Goal: Task Accomplishment & Management: Use online tool/utility

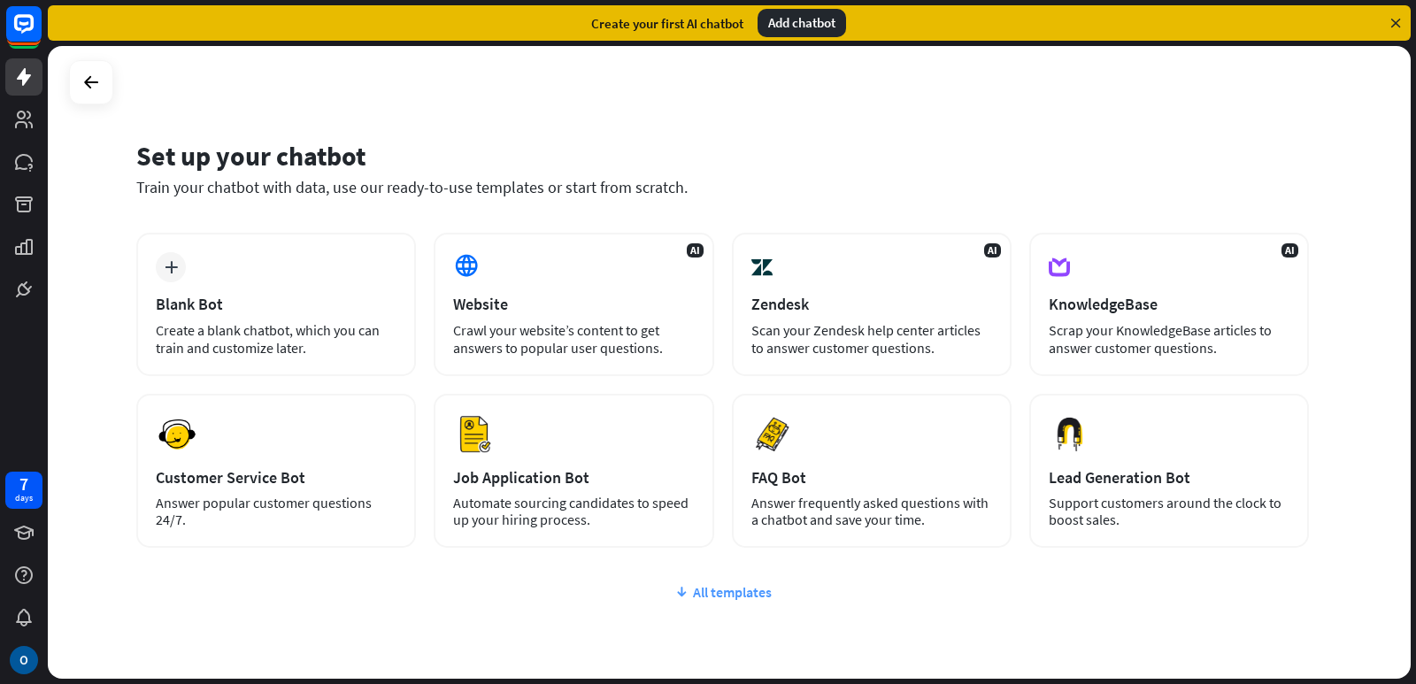
click at [689, 594] on div "All templates" at bounding box center [722, 592] width 1173 height 18
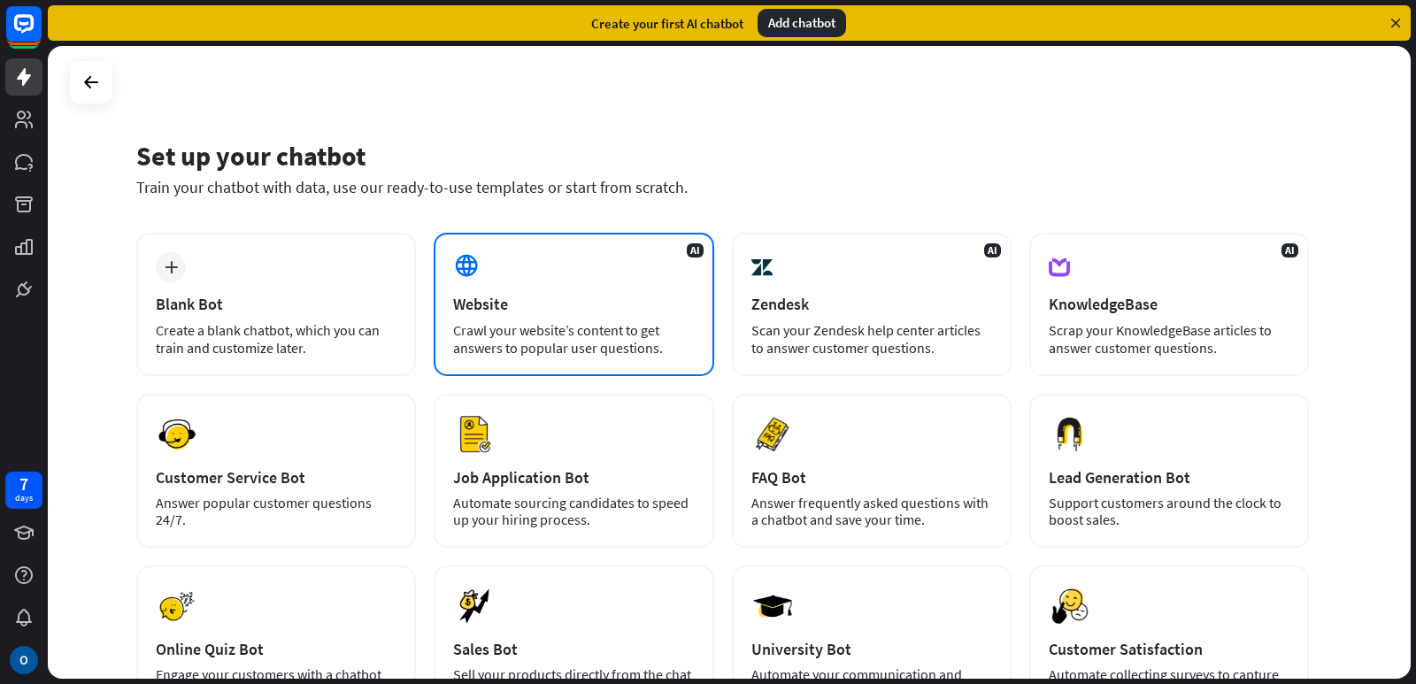
click at [576, 343] on div "Crawl your website’s content to get answers to popular user questions." at bounding box center [573, 338] width 241 height 35
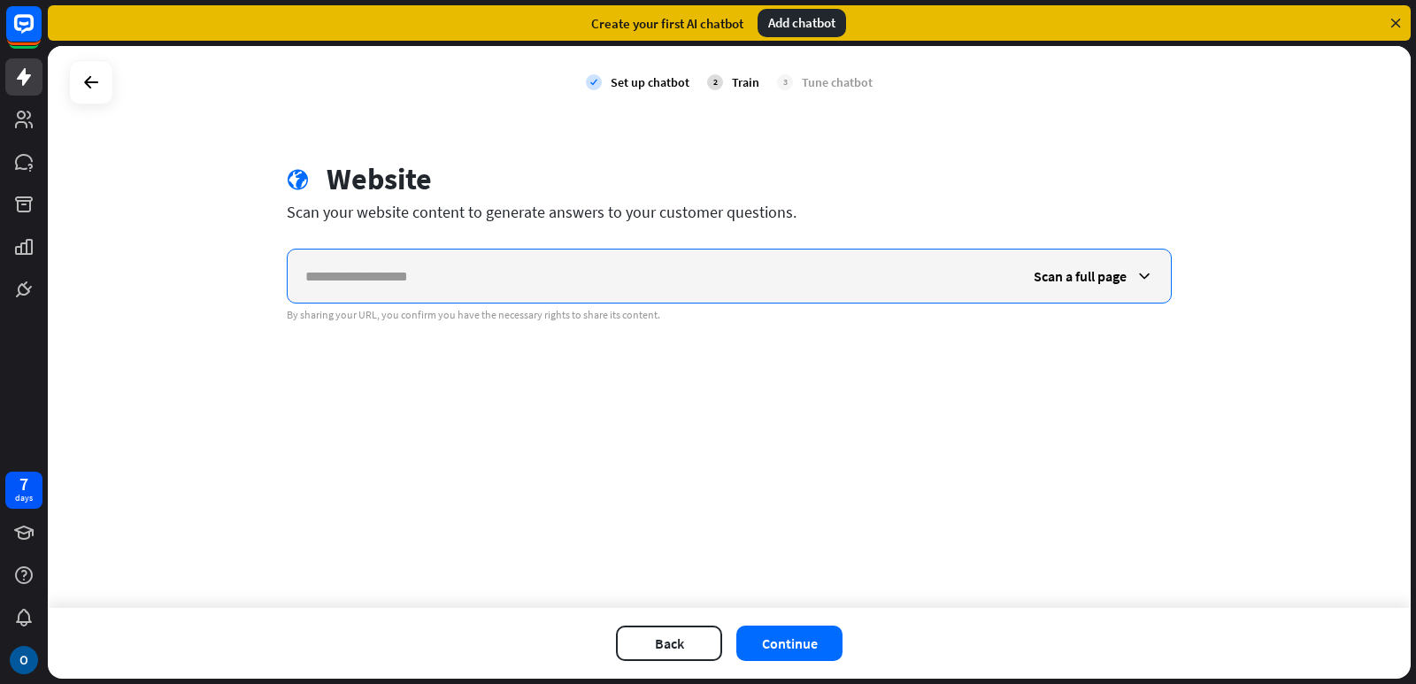
paste input "**********"
type input "**********"
click at [1136, 273] on icon at bounding box center [1145, 276] width 18 height 18
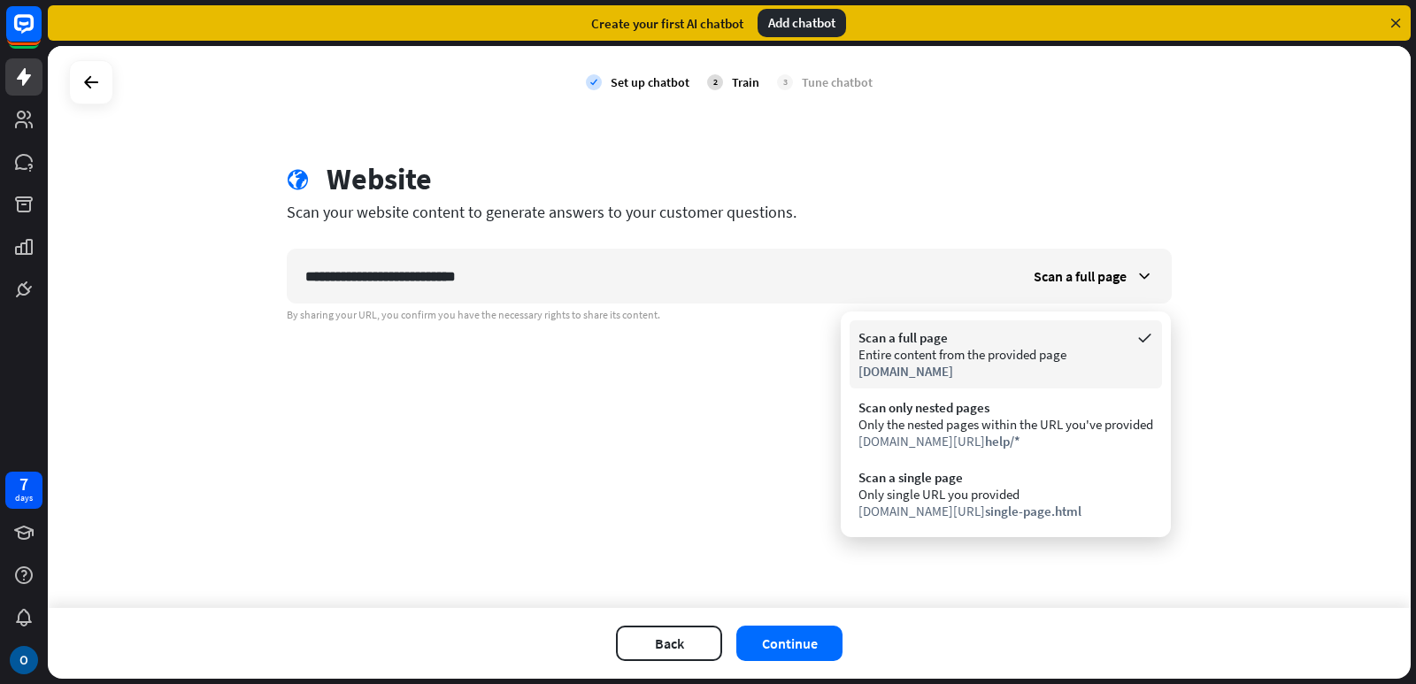
click at [1012, 362] on div "Entire content from the provided page" at bounding box center [1005, 354] width 295 height 17
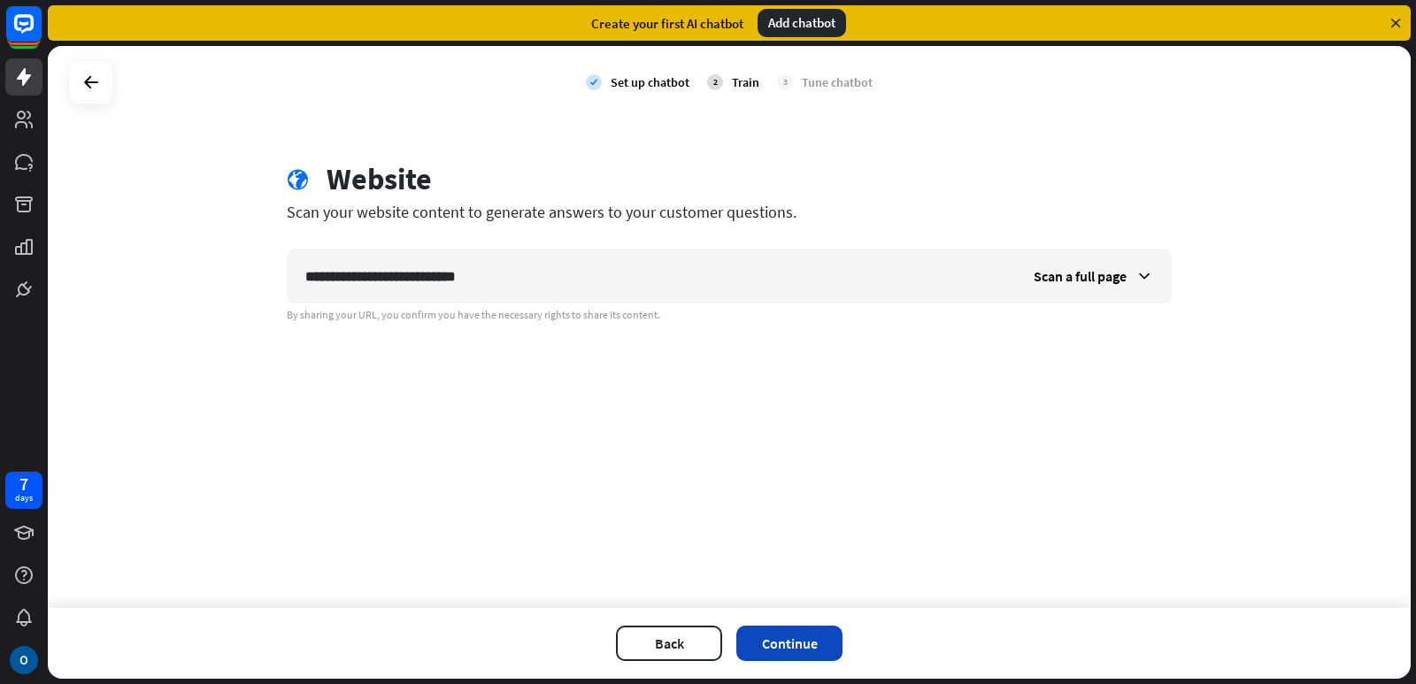
click at [816, 642] on button "Continue" at bounding box center [789, 643] width 106 height 35
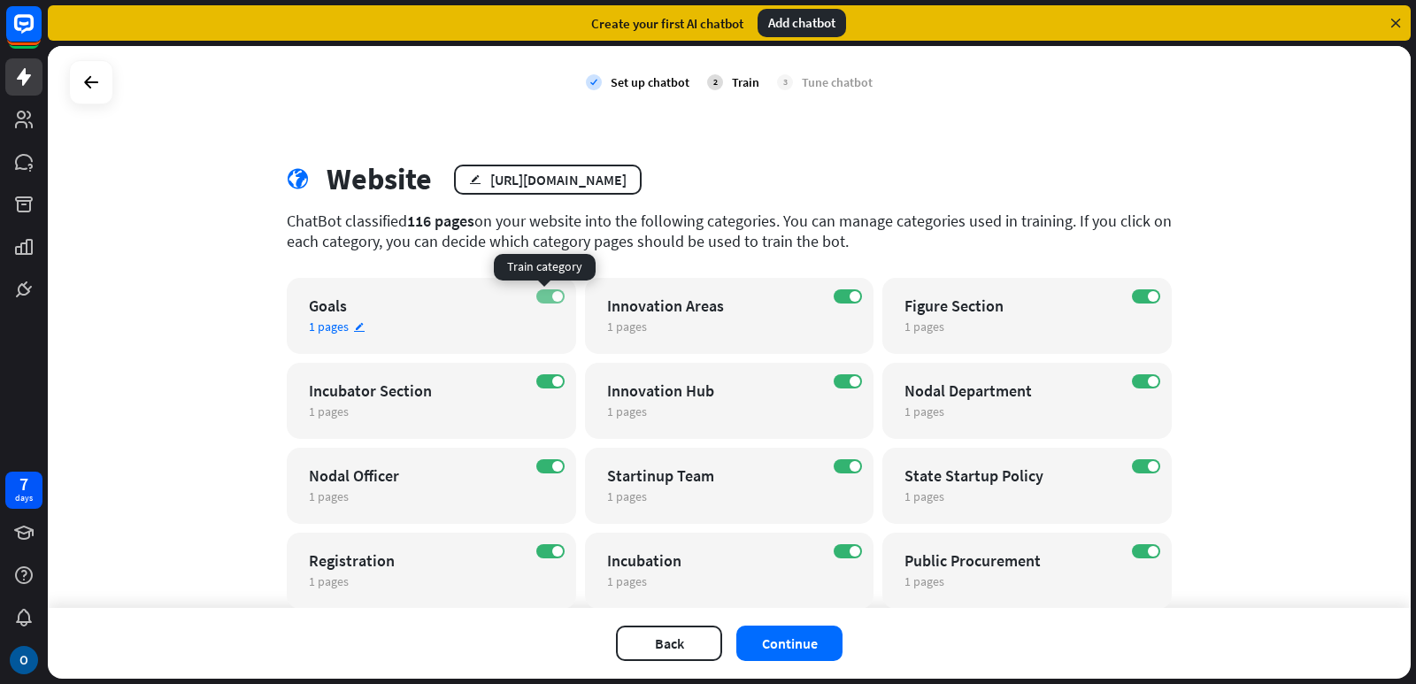
click at [536, 296] on label "ON" at bounding box center [550, 296] width 28 height 14
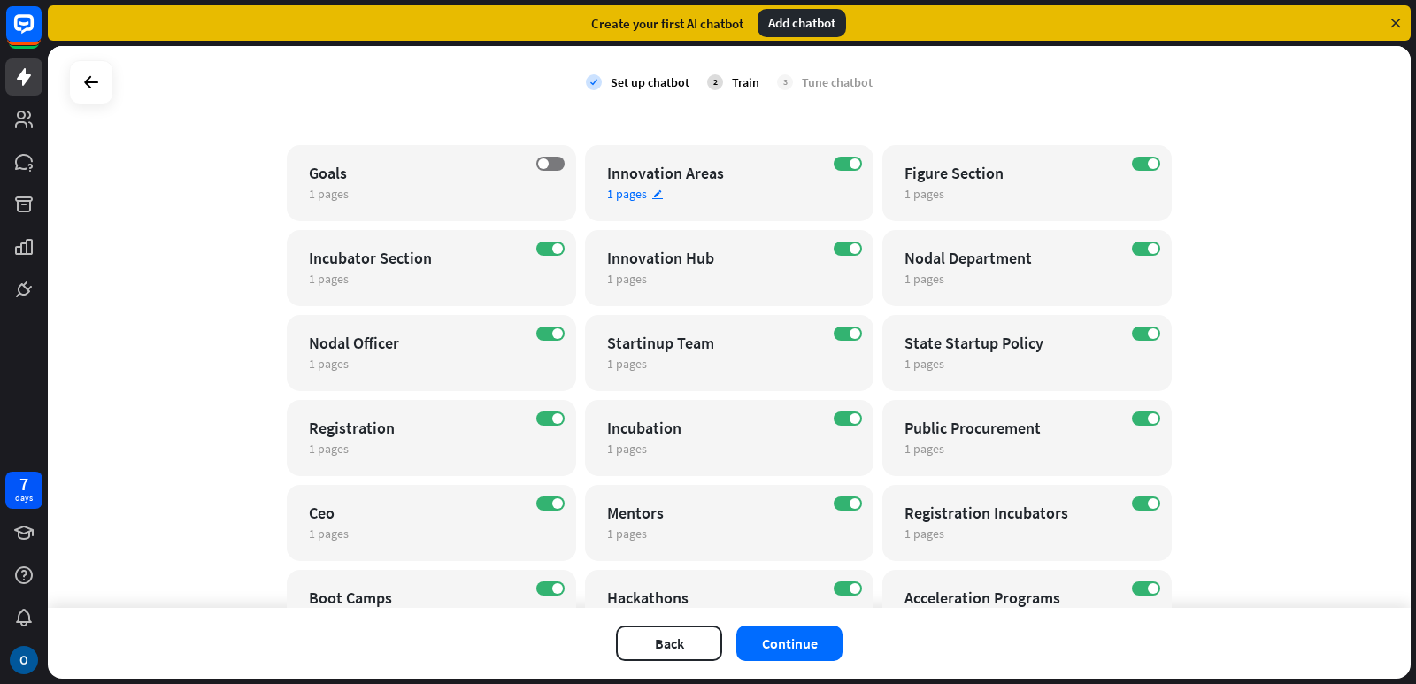
scroll to position [177, 0]
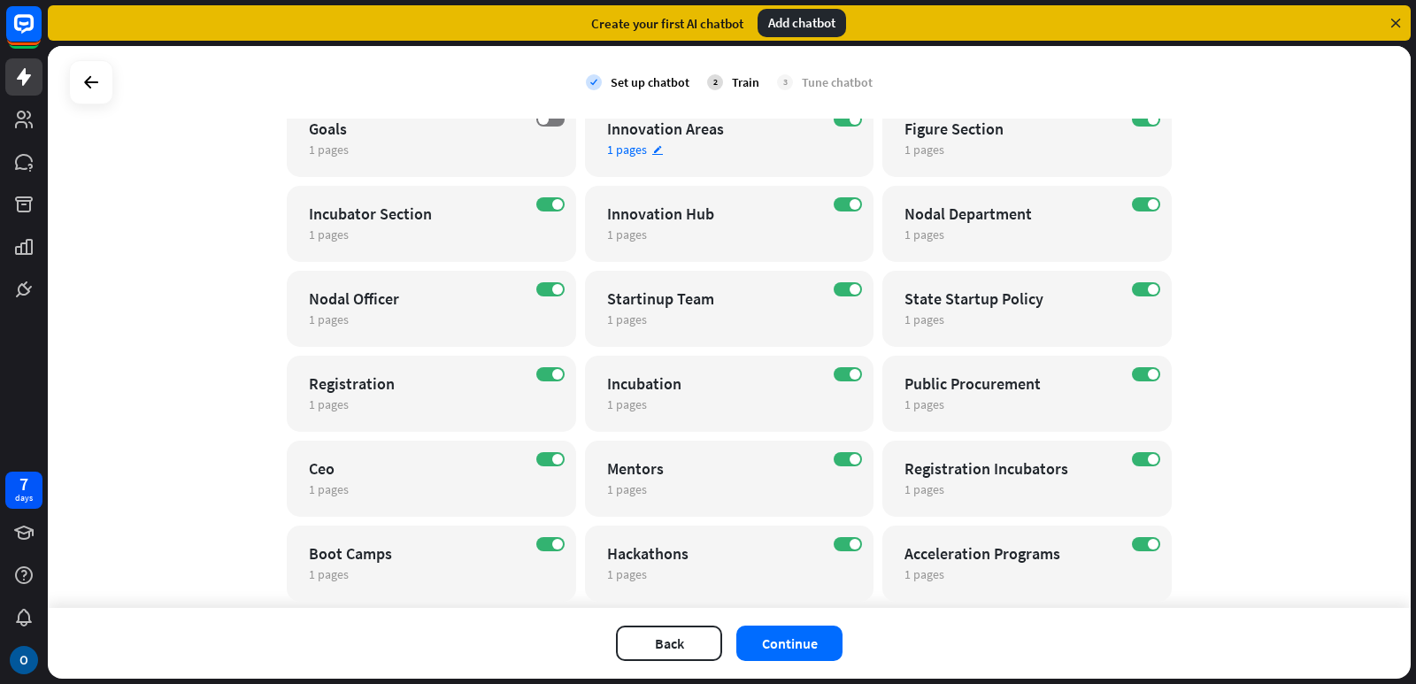
click at [643, 150] on div "1 pages edit" at bounding box center [714, 150] width 214 height 16
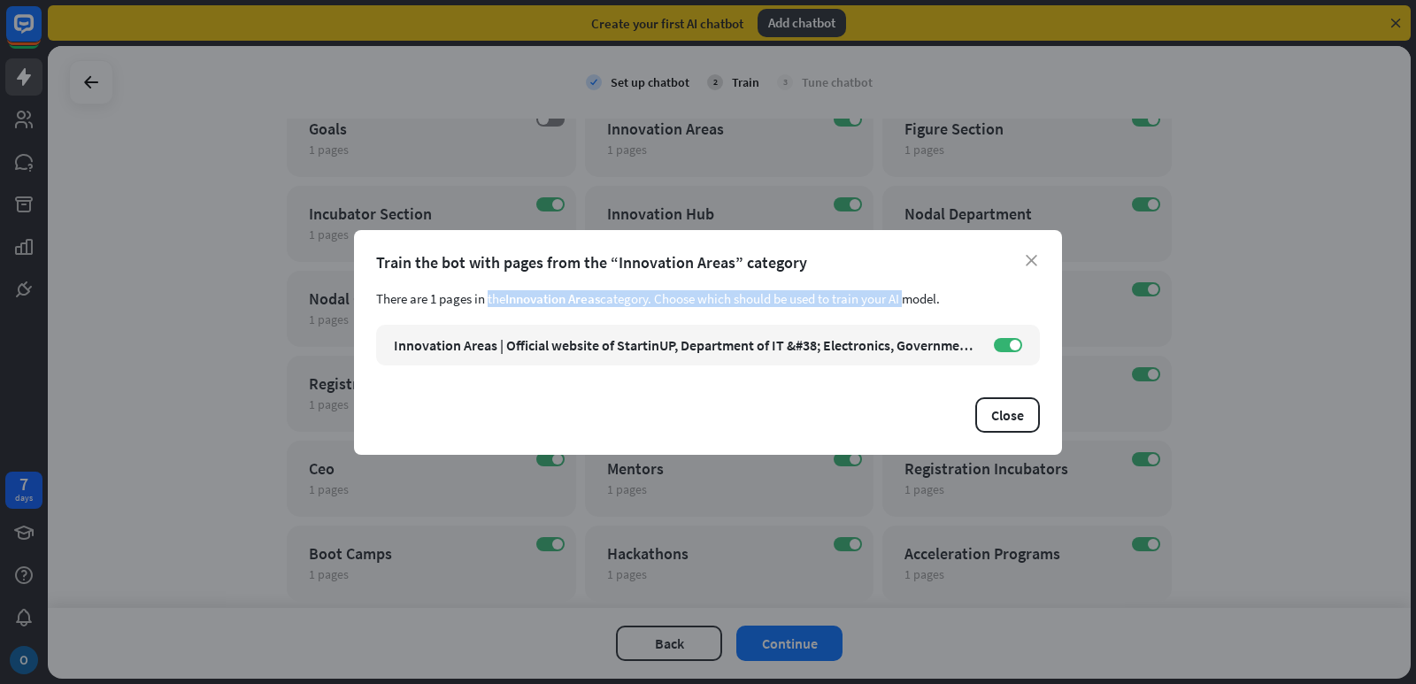
drag, startPoint x: 403, startPoint y: 300, endPoint x: 908, endPoint y: 298, distance: 505.4
click at [908, 298] on div "There are 1 pages in the Innovation Areas category. Choose which should be used…" at bounding box center [708, 298] width 664 height 17
click at [541, 347] on div "[URL][DOMAIN_NAME]" at bounding box center [484, 345] width 136 height 18
click at [1028, 257] on icon "close" at bounding box center [1032, 261] width 12 height 12
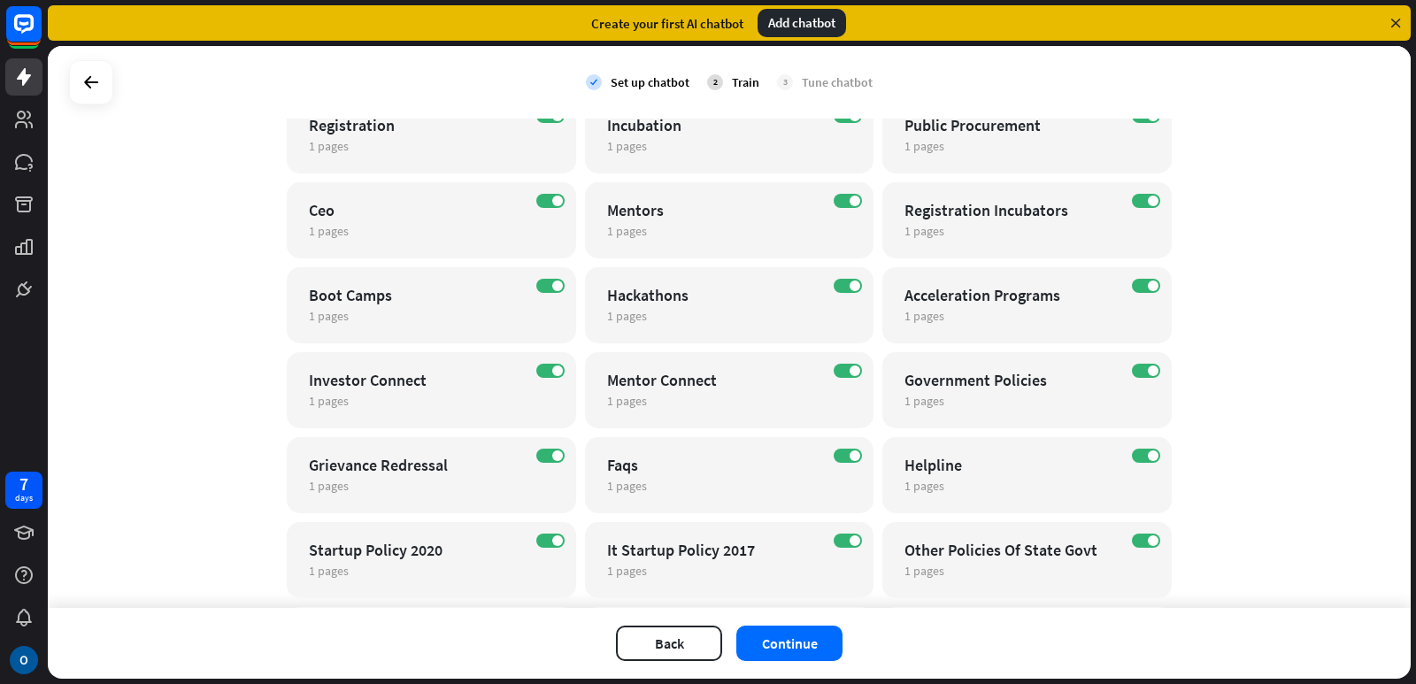
scroll to position [443, 0]
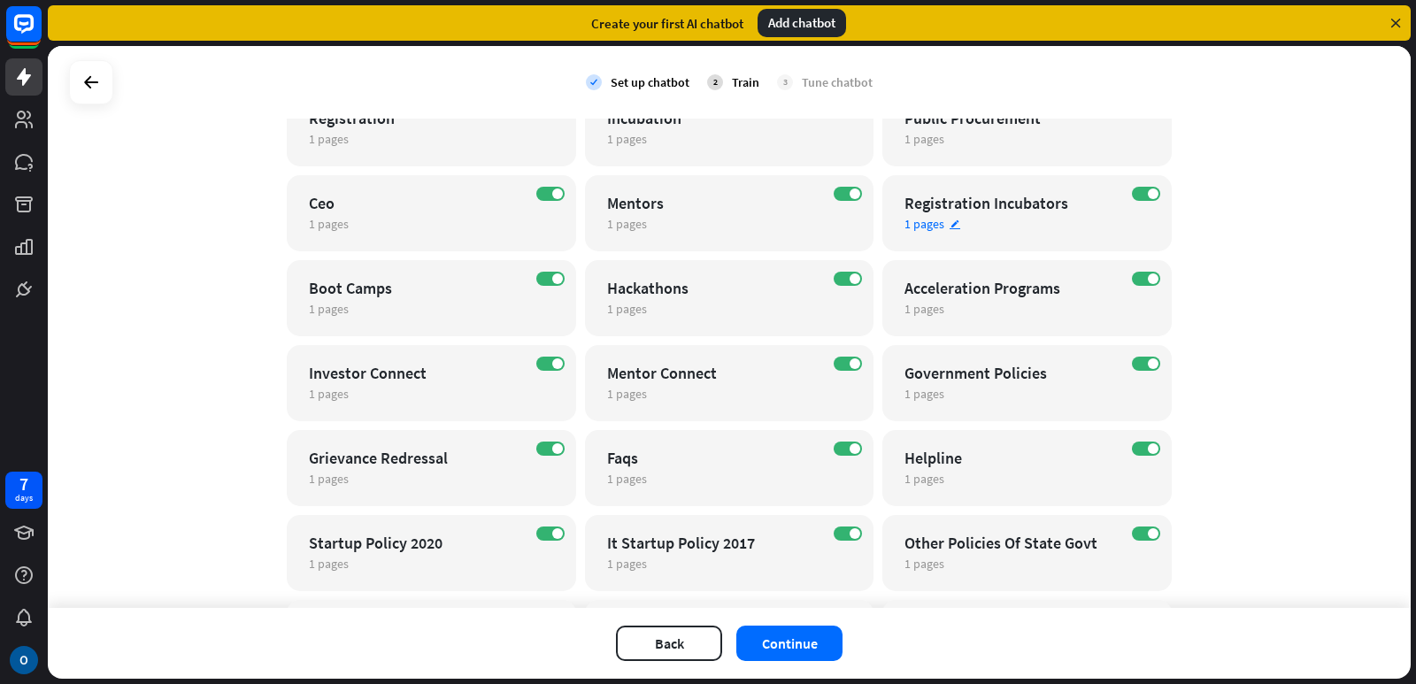
click at [957, 219] on div "1 pages edit" at bounding box center [1012, 224] width 214 height 16
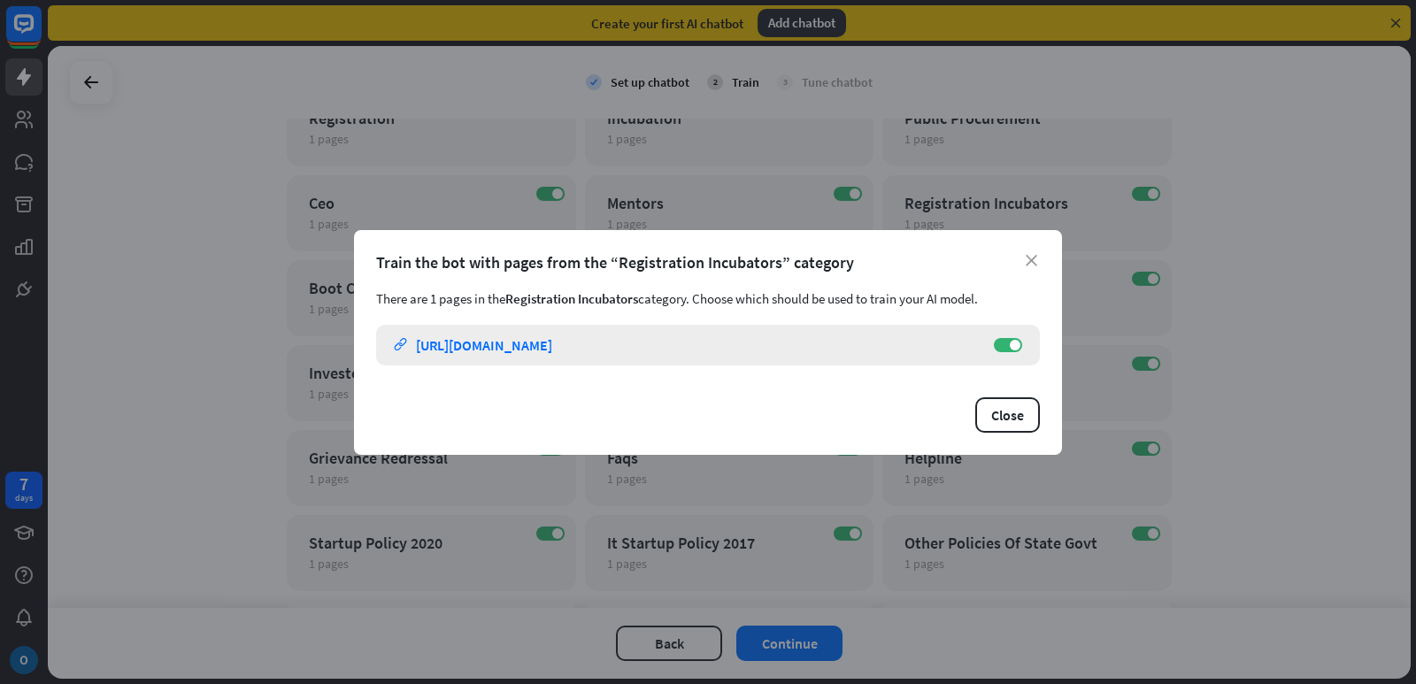
click at [527, 350] on div "[URL][DOMAIN_NAME]" at bounding box center [484, 345] width 136 height 18
click at [1034, 263] on icon "close" at bounding box center [1032, 261] width 12 height 12
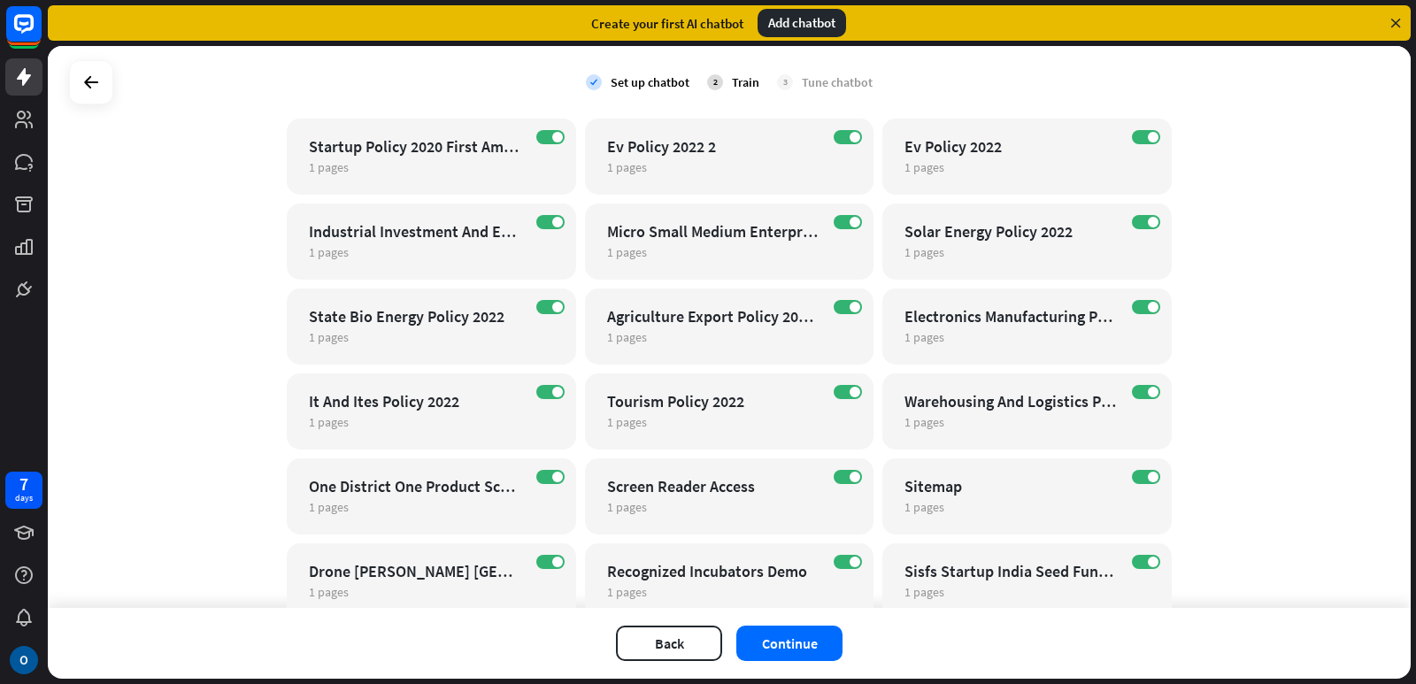
scroll to position [2521, 0]
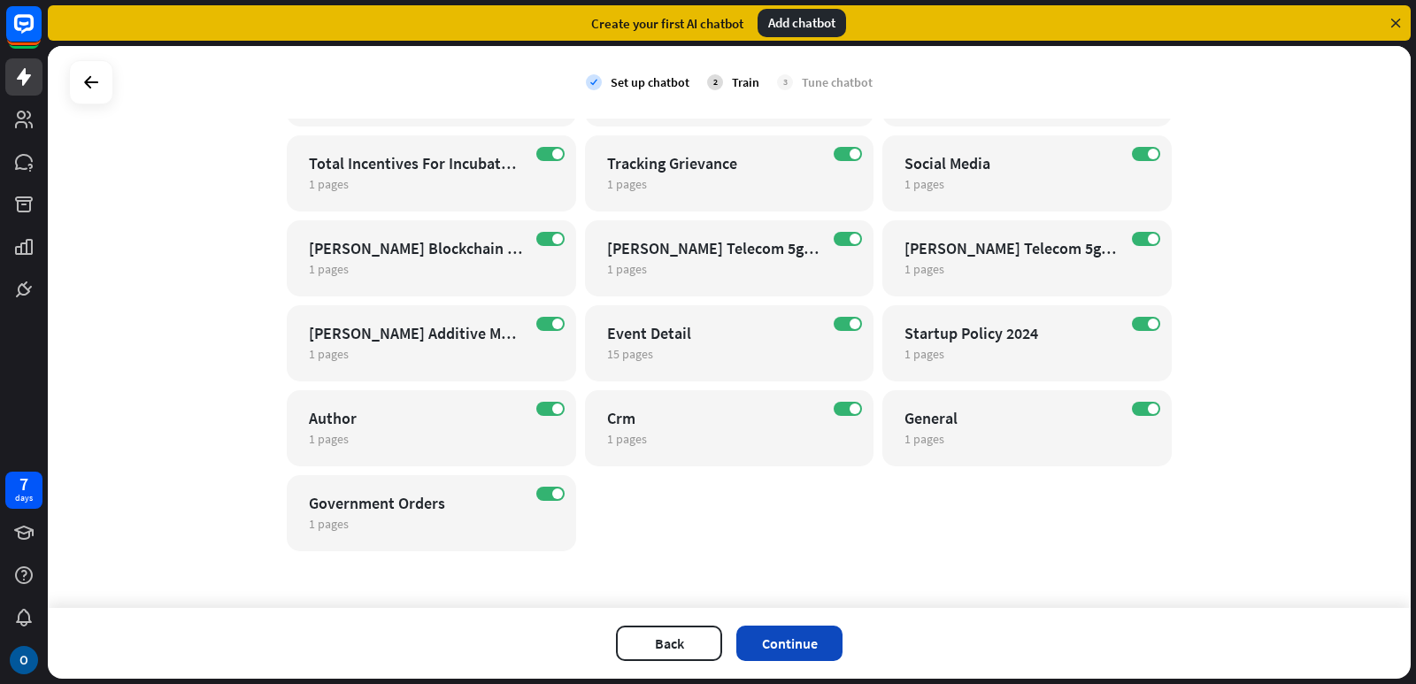
click at [810, 644] on button "Continue" at bounding box center [789, 643] width 106 height 35
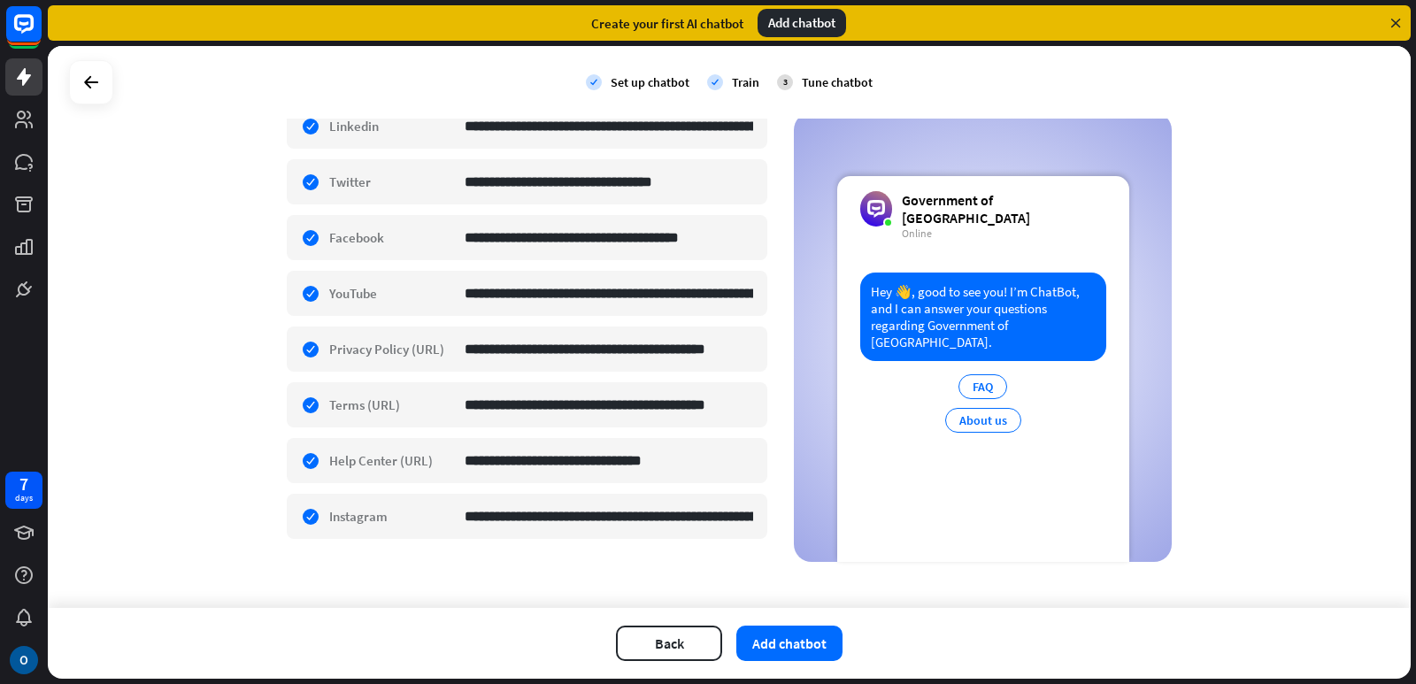
scroll to position [515, 0]
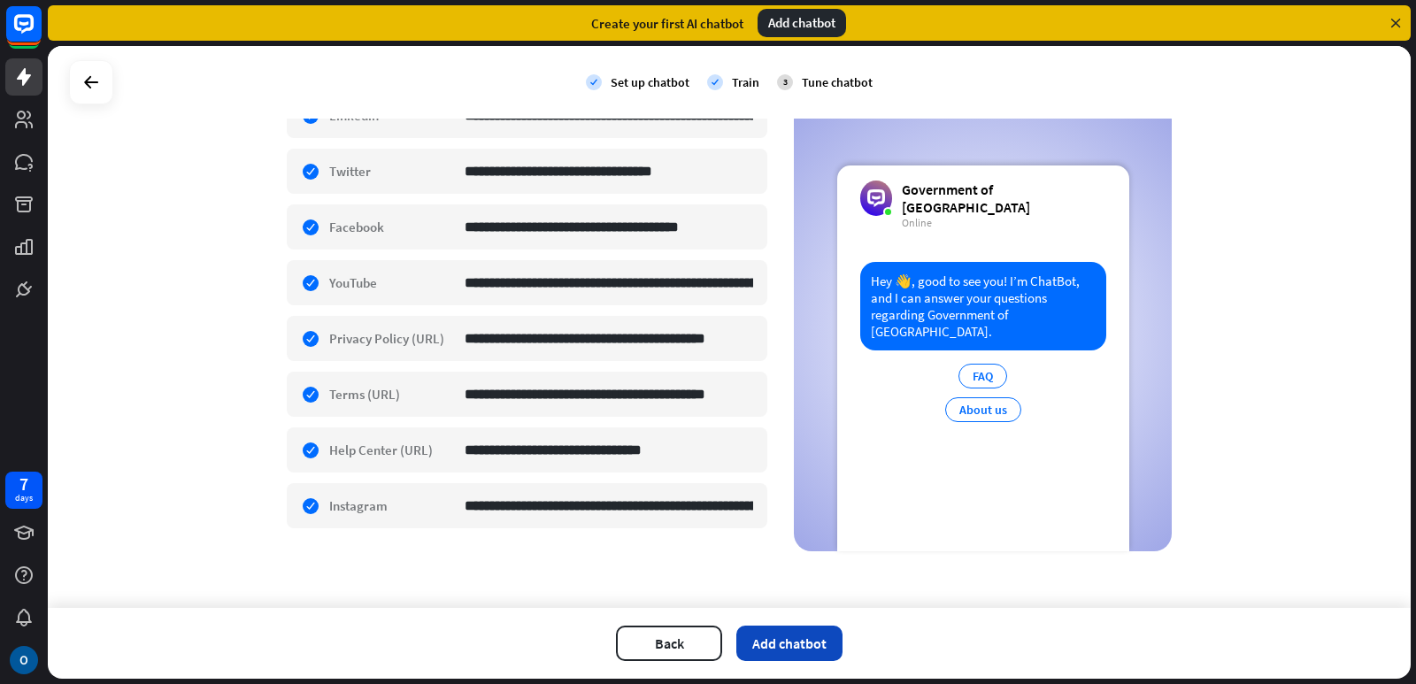
click at [791, 653] on button "Add chatbot" at bounding box center [789, 643] width 106 height 35
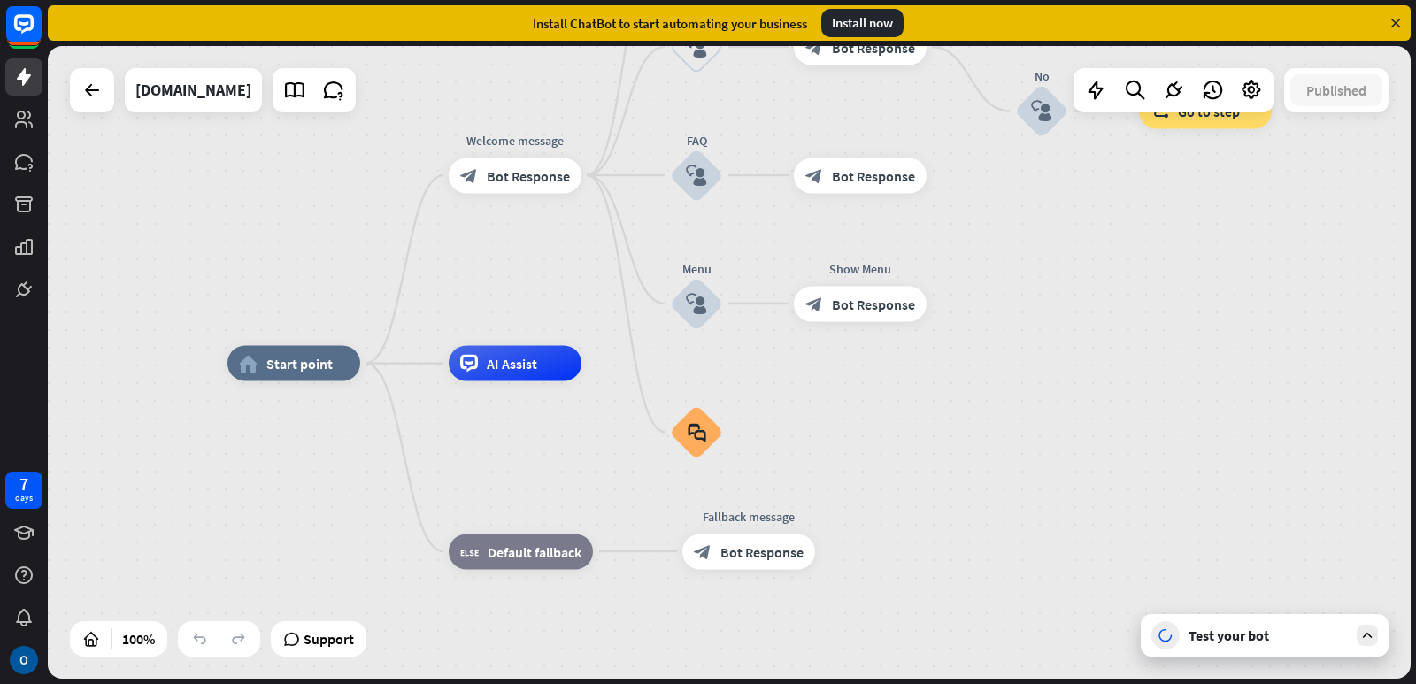
drag, startPoint x: 1223, startPoint y: 477, endPoint x: 1132, endPoint y: 512, distance: 97.5
click at [1132, 512] on div "home_2 Start point Welcome message block_bot_response Bot Response About us blo…" at bounding box center [908, 680] width 1363 height 633
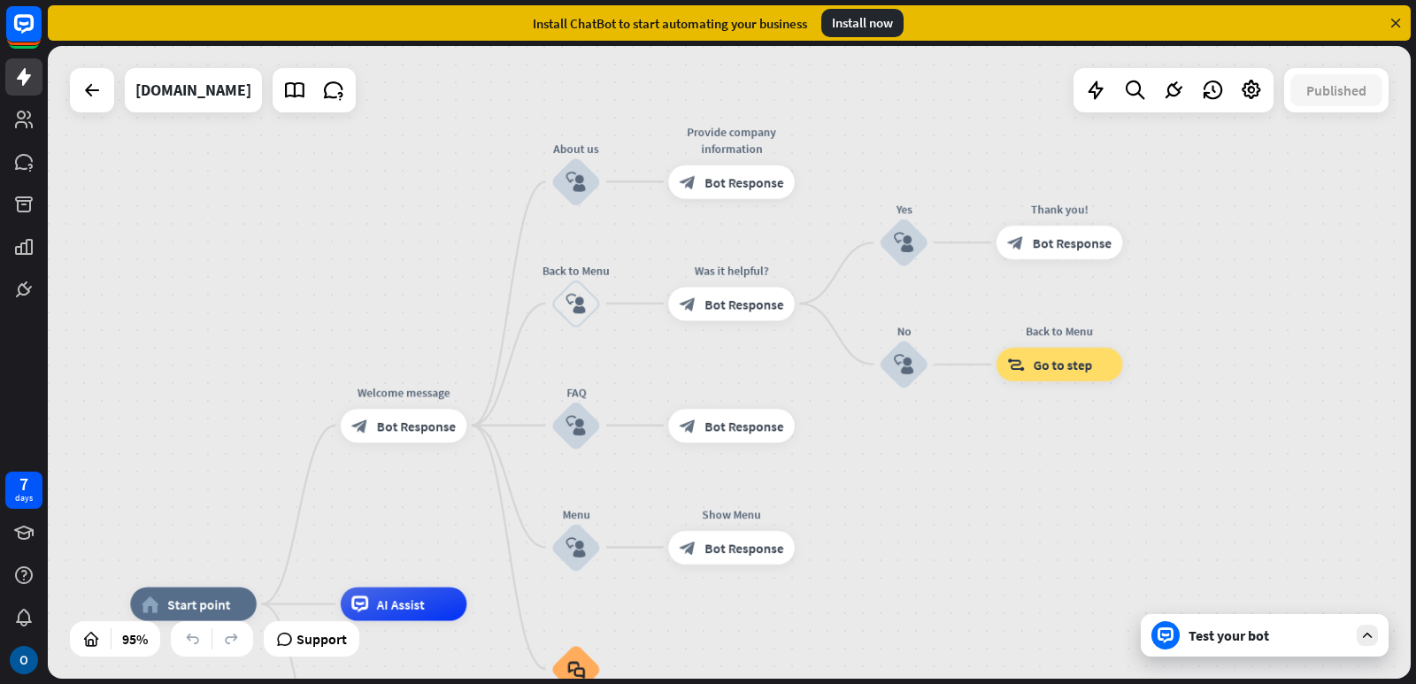
drag, startPoint x: 1043, startPoint y: 324, endPoint x: 901, endPoint y: 532, distance: 251.6
click at [901, 532] on div "home_2 Start point Welcome message block_bot_response Bot Response About us blo…" at bounding box center [729, 362] width 1363 height 633
click at [1103, 81] on icon at bounding box center [1095, 90] width 23 height 23
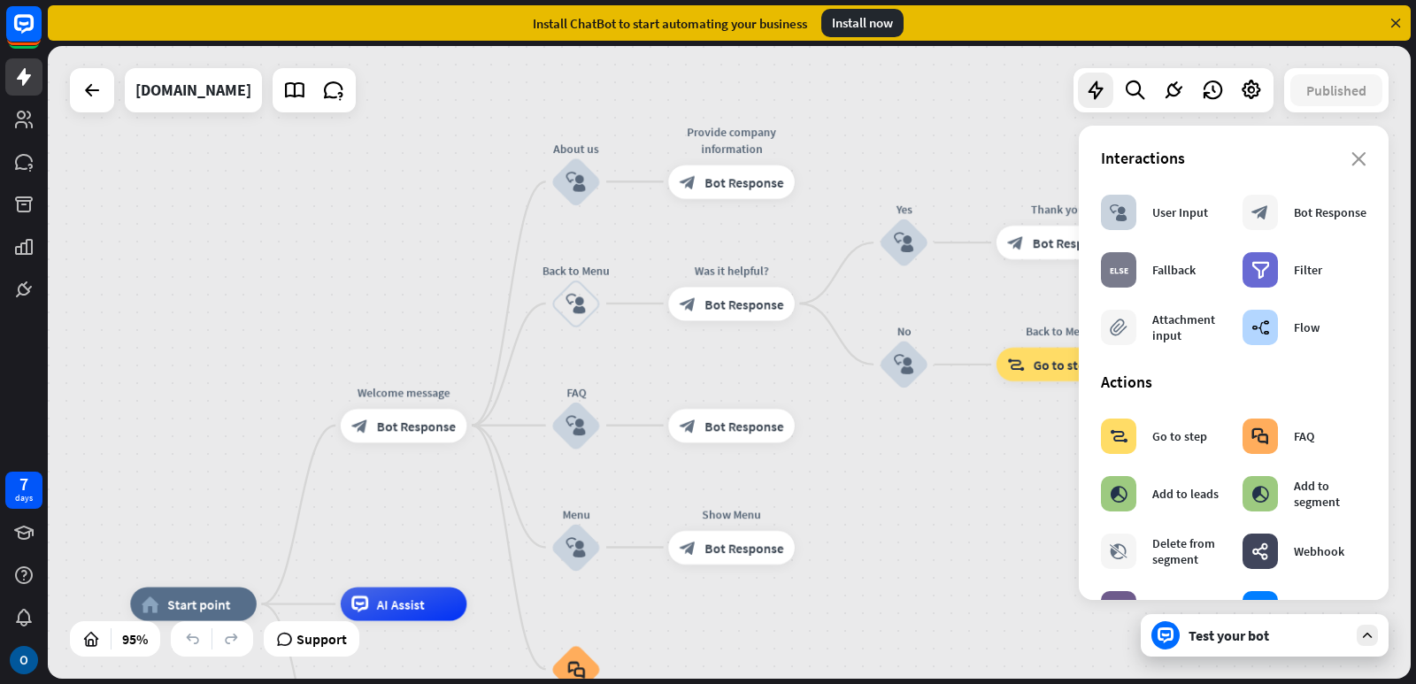
click at [1346, 149] on div "Interactions" at bounding box center [1234, 158] width 266 height 20
click at [1177, 82] on icon at bounding box center [1173, 90] width 23 height 23
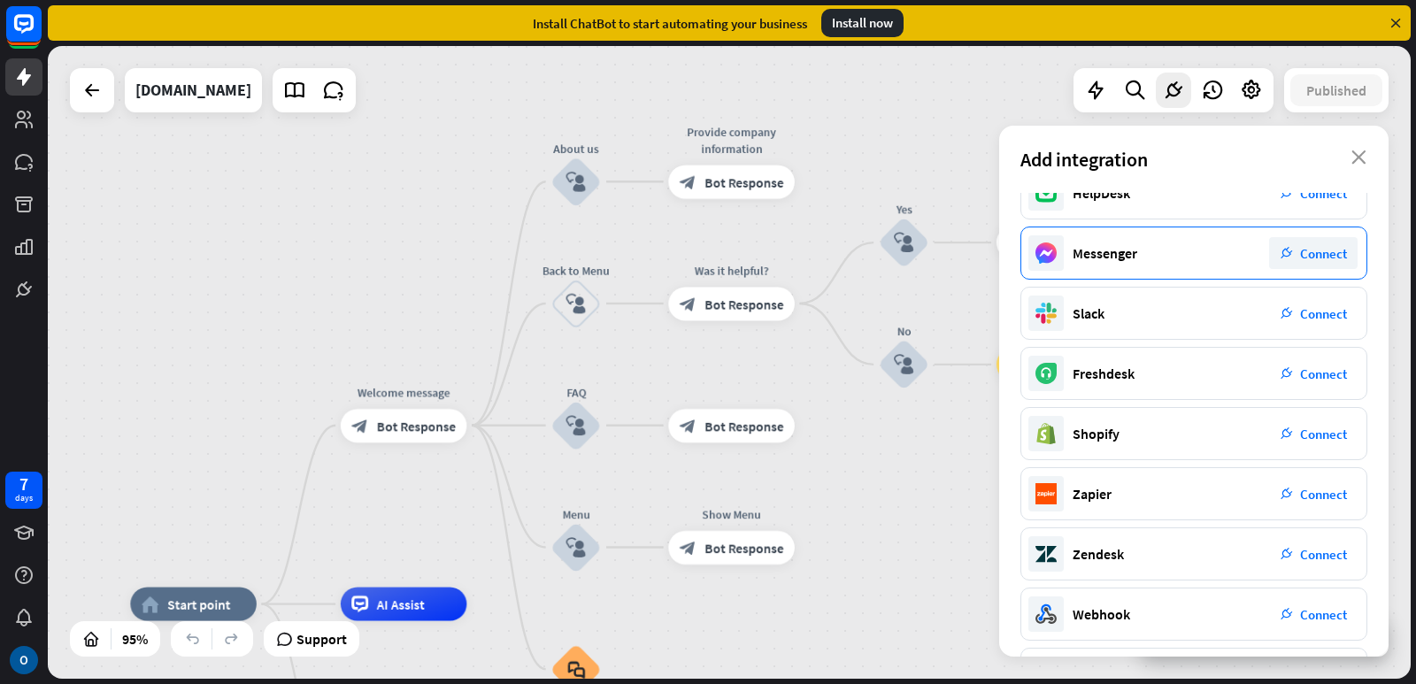
scroll to position [212, 0]
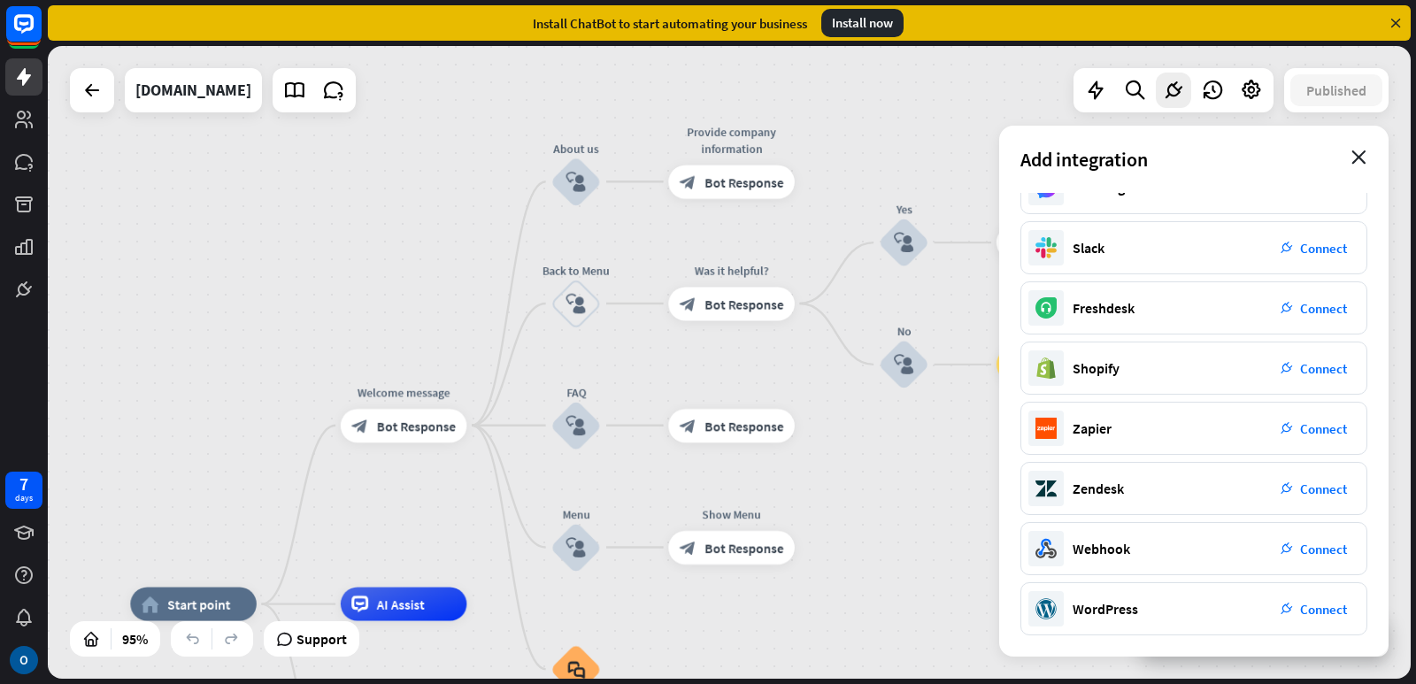
click at [1359, 156] on icon "close" at bounding box center [1358, 157] width 15 height 14
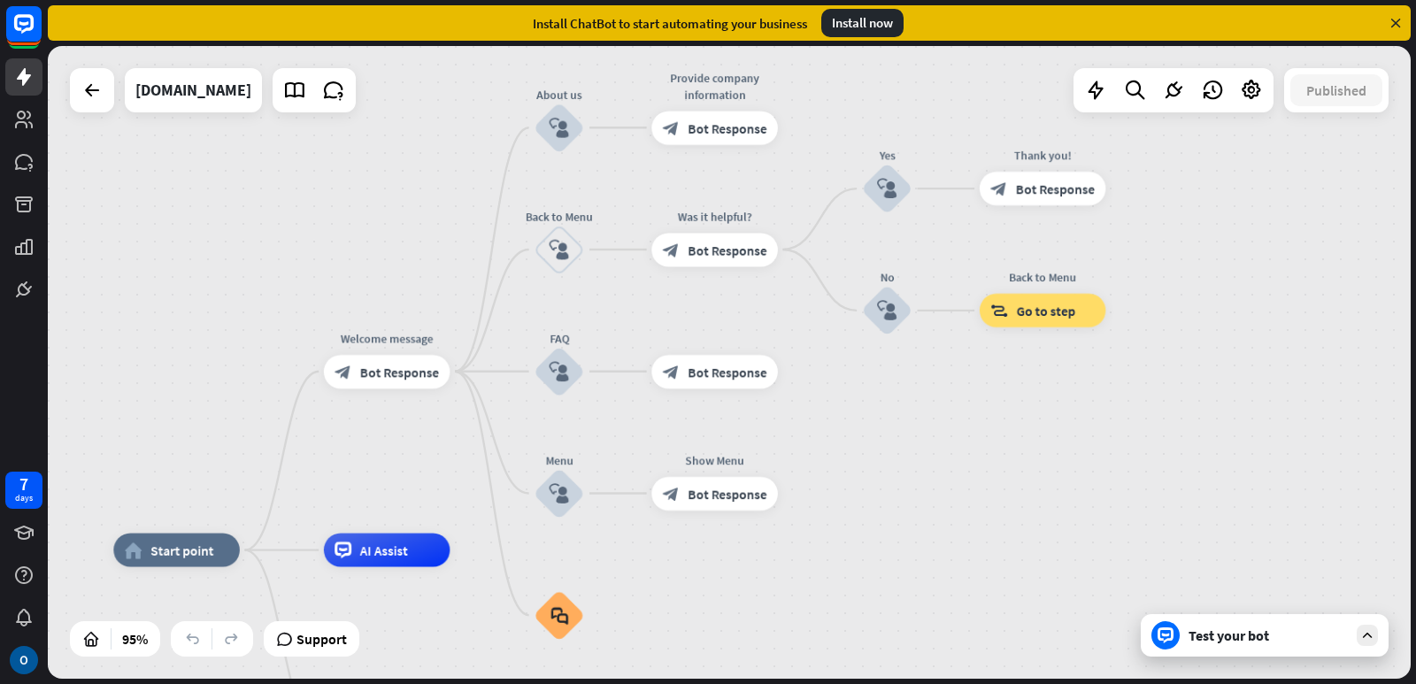
drag, startPoint x: 995, startPoint y: 552, endPoint x: 978, endPoint y: 498, distance: 56.5
click at [978, 498] on div "home_2 Start point Welcome message block_bot_response Bot Response About us blo…" at bounding box center [729, 362] width 1363 height 633
click at [1232, 650] on div "Test your bot" at bounding box center [1265, 635] width 248 height 42
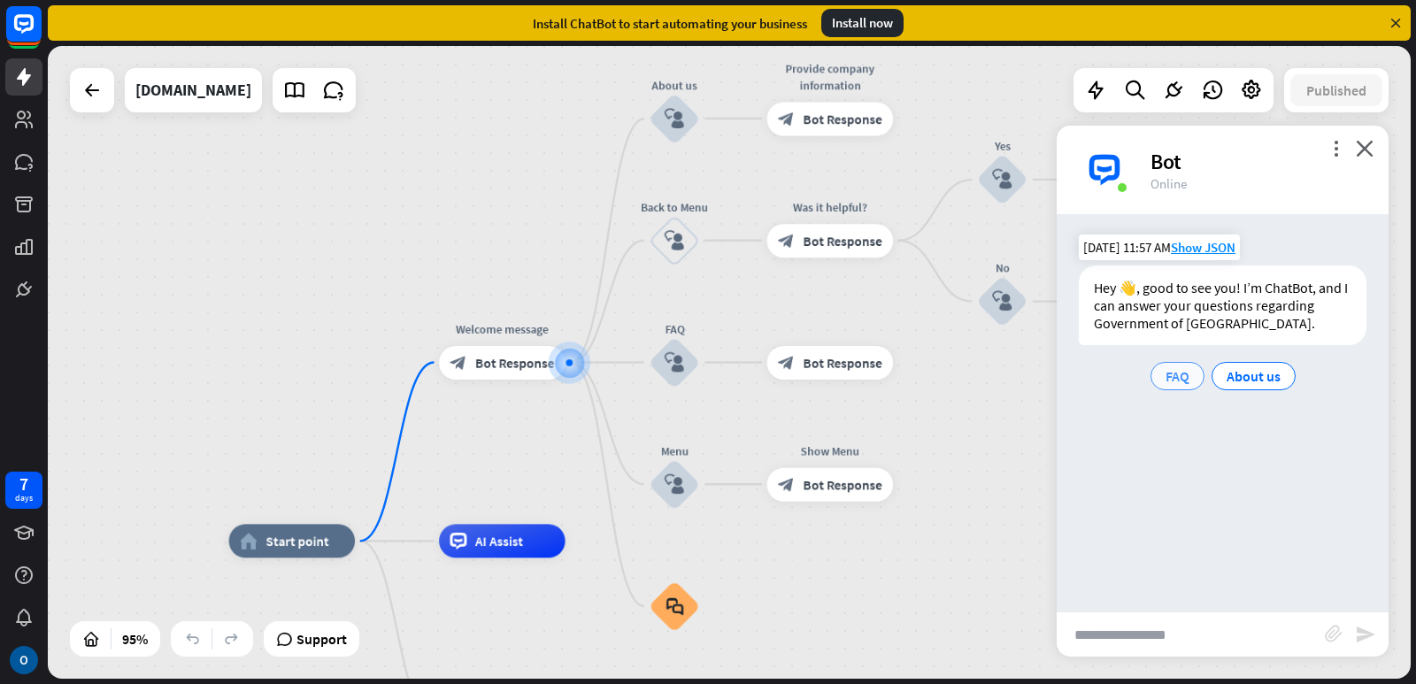
click at [1174, 375] on span "FAQ" at bounding box center [1178, 376] width 24 height 18
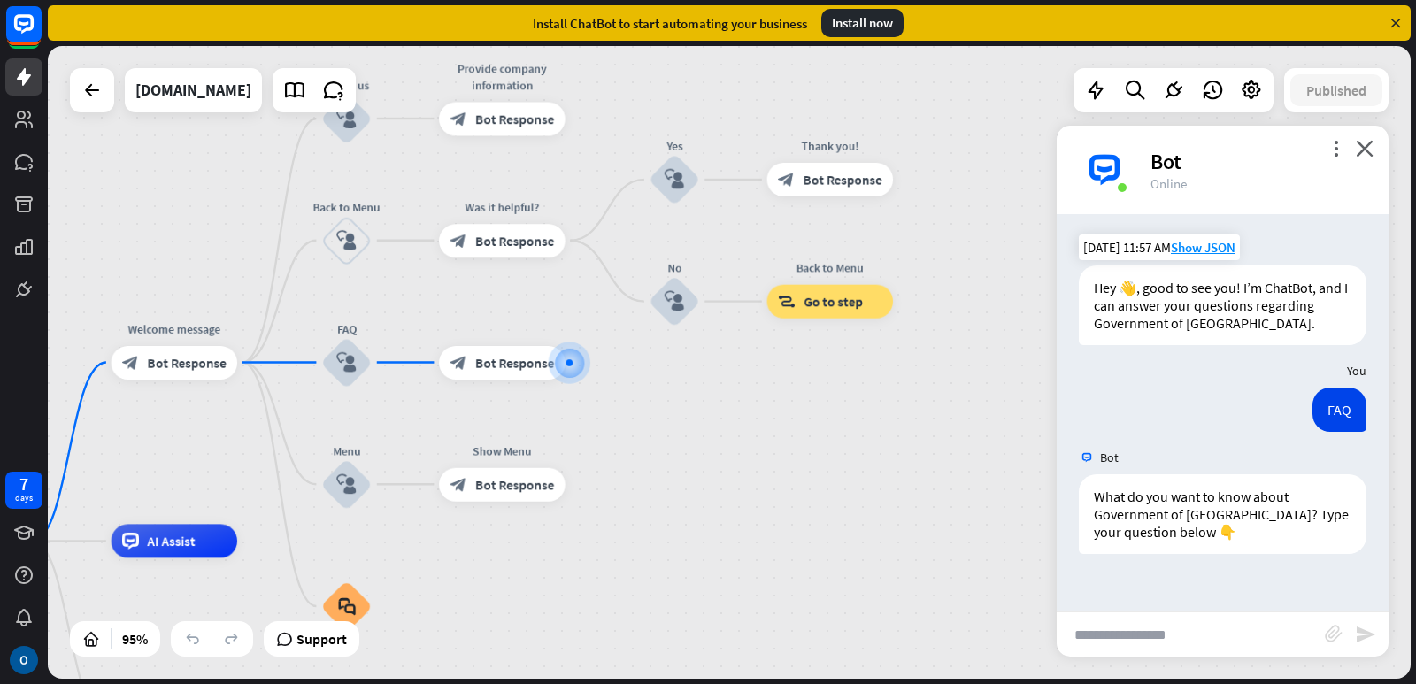
click at [1121, 638] on input "text" at bounding box center [1191, 634] width 268 height 44
type input "**********"
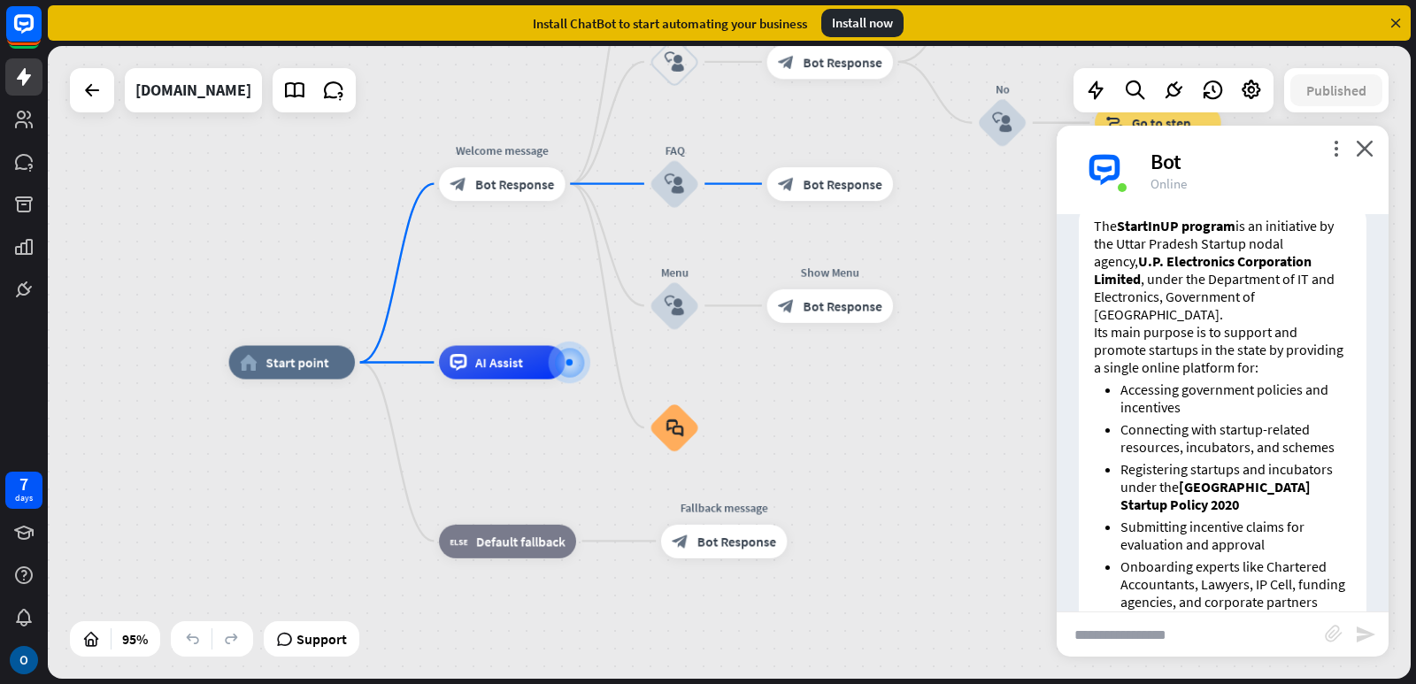
scroll to position [408, 0]
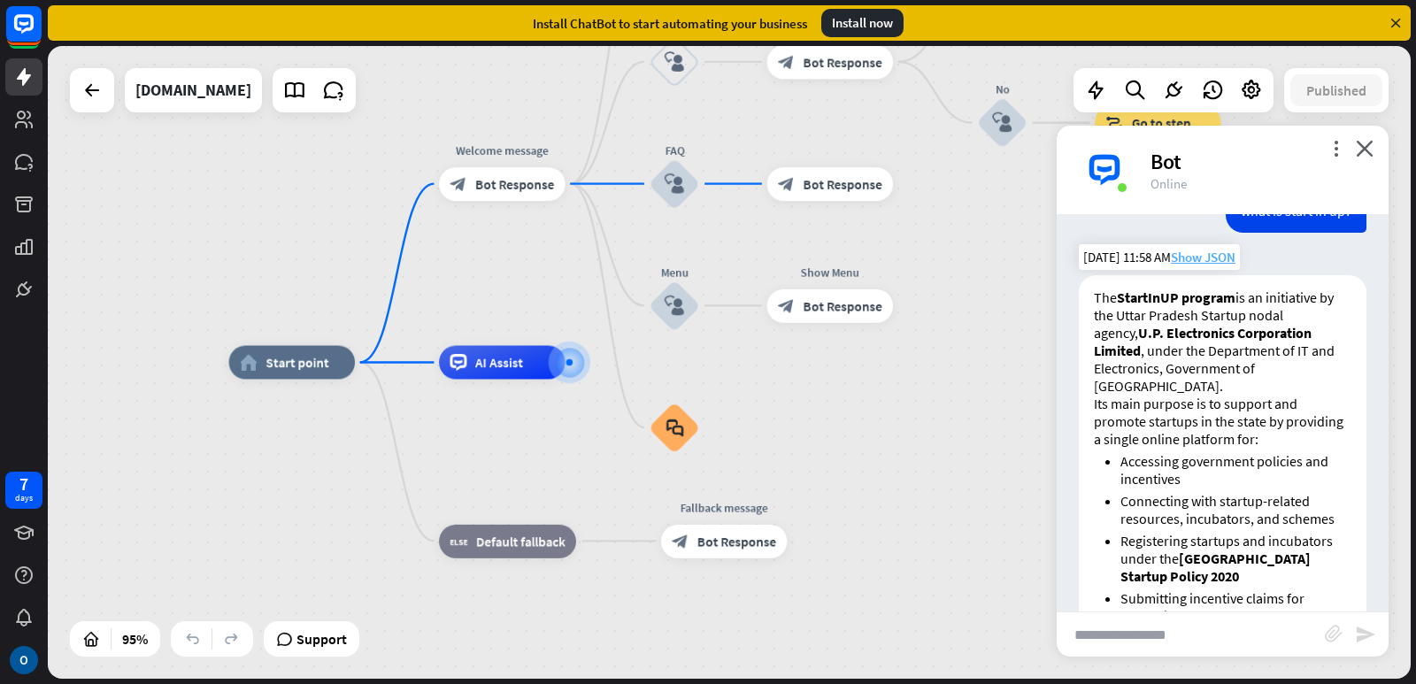
click at [1196, 262] on span "Show JSON" at bounding box center [1203, 257] width 65 height 17
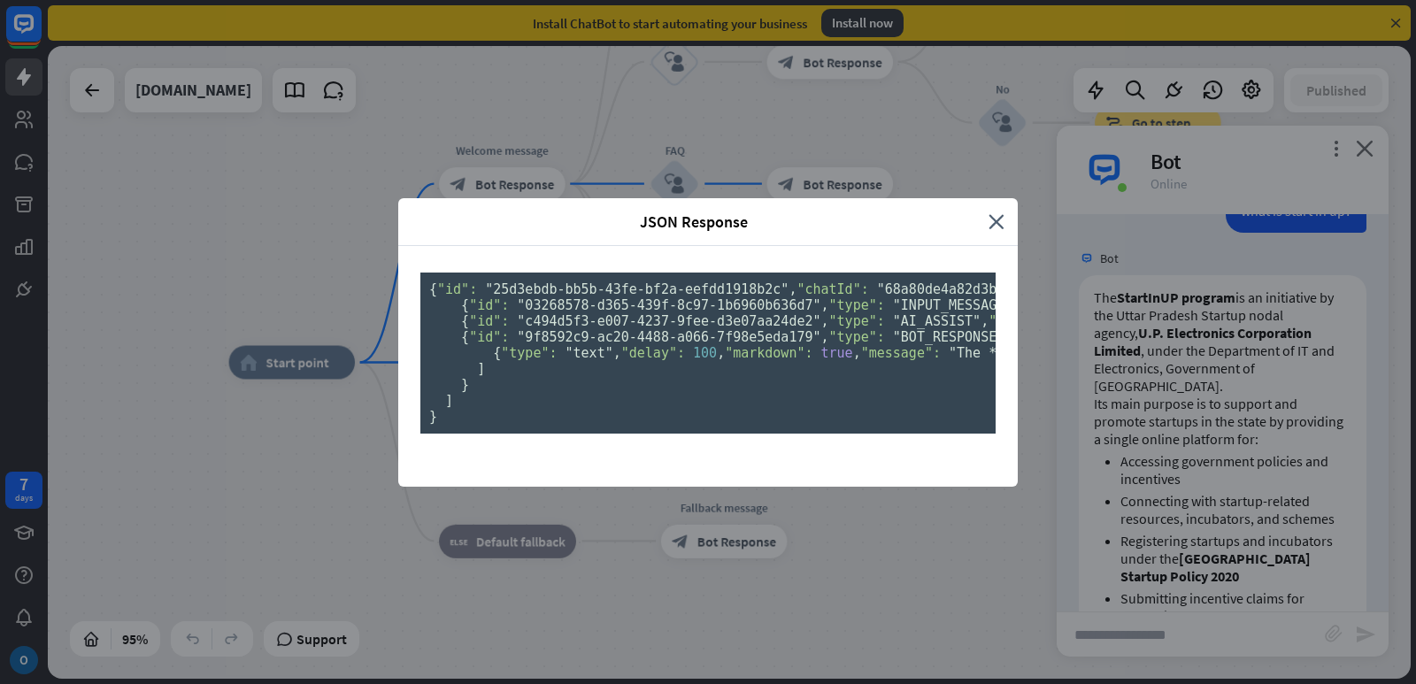
scroll to position [0, 0]
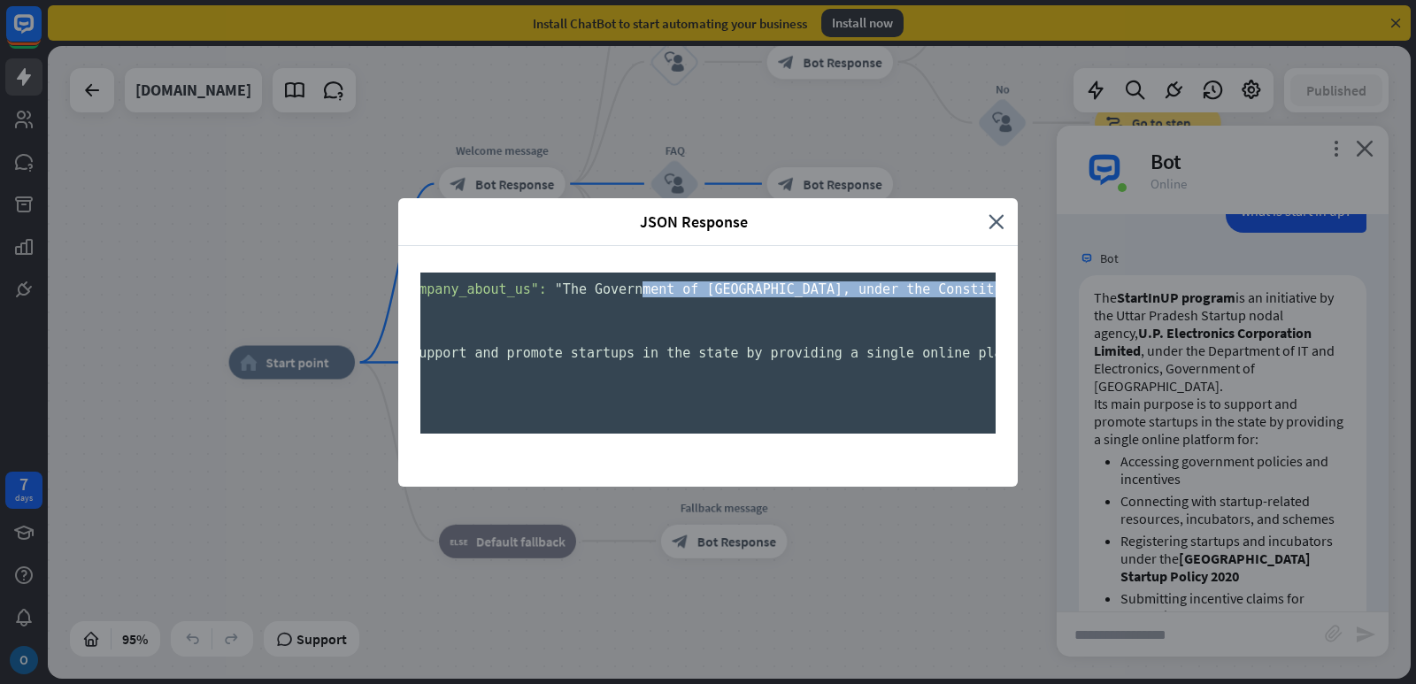
drag, startPoint x: 676, startPoint y: 304, endPoint x: 1026, endPoint y: 316, distance: 349.8
click at [1026, 316] on div "JSON Response close { "id": "25d3ebdb-bb5b-43fe-bf2a-eefdd1918b2c" , "chatId": …" at bounding box center [708, 342] width 1416 height 684
drag, startPoint x: 785, startPoint y: 389, endPoint x: 401, endPoint y: 352, distance: 385.9
click at [113, 391] on div "JSON Response close { "id": "25d3ebdb-bb5b-43fe-bf2a-eefdd1918b2c" , "chatId": …" at bounding box center [708, 342] width 1416 height 684
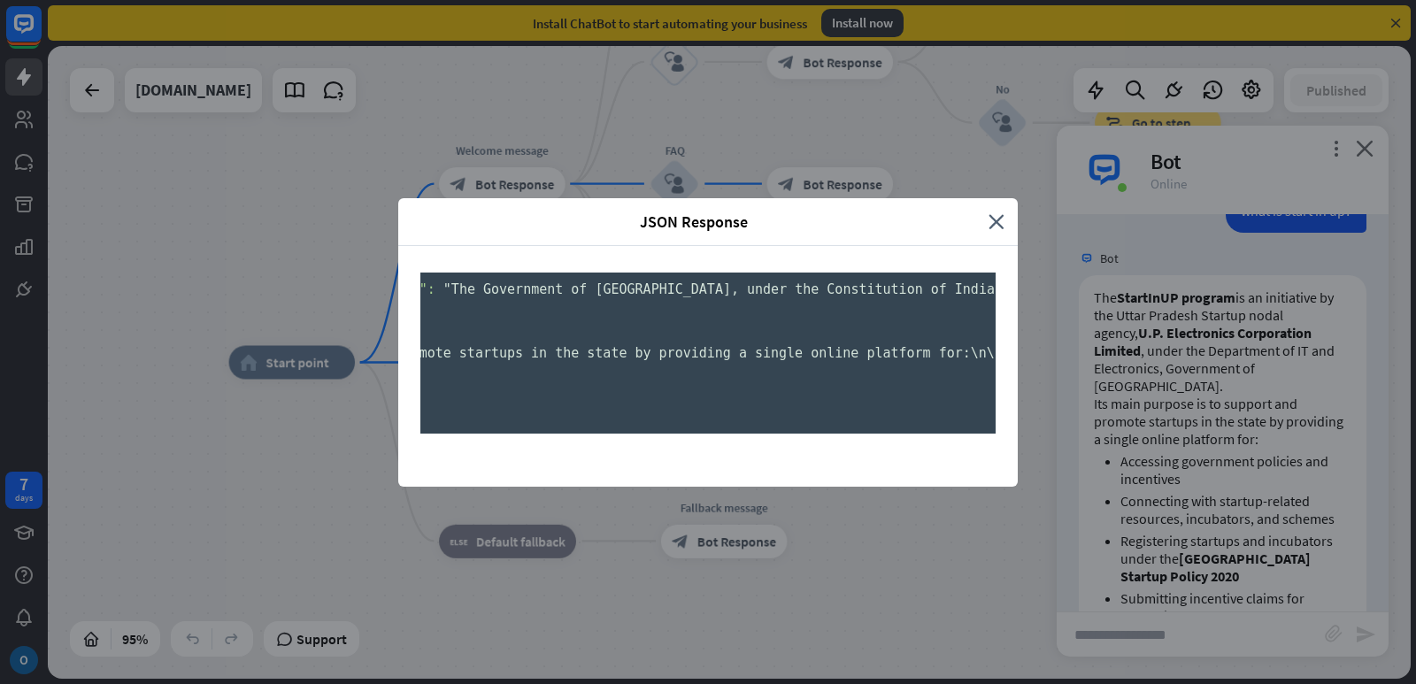
click at [662, 318] on pre "{ "id": "25d3ebdb-bb5b-43fe-bf2a-eefdd1918b2c" , "chatId": "68a80de4a82d3b0007d…" at bounding box center [707, 353] width 575 height 161
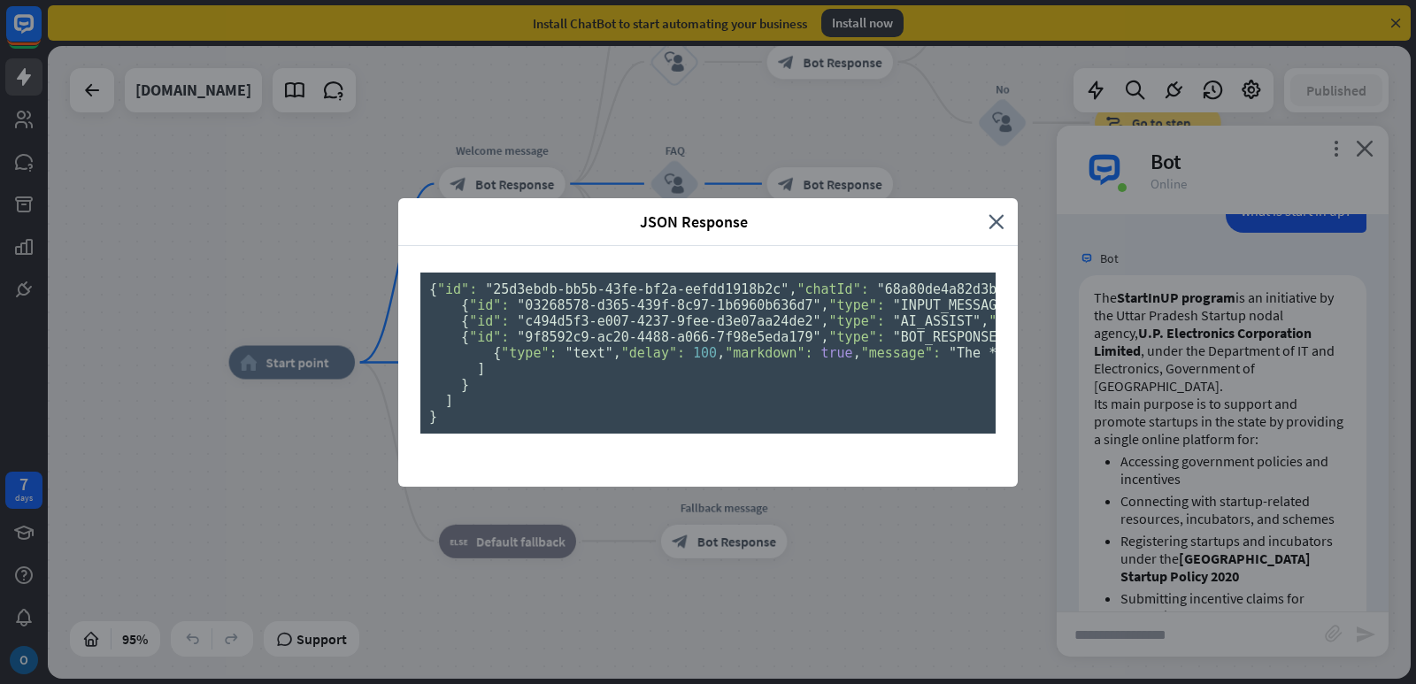
drag, startPoint x: 657, startPoint y: 316, endPoint x: 234, endPoint y: 319, distance: 423.1
click at [234, 319] on div "JSON Response close { "id": "25d3ebdb-bb5b-43fe-bf2a-eefdd1918b2c" , "chatId": …" at bounding box center [708, 342] width 1416 height 684
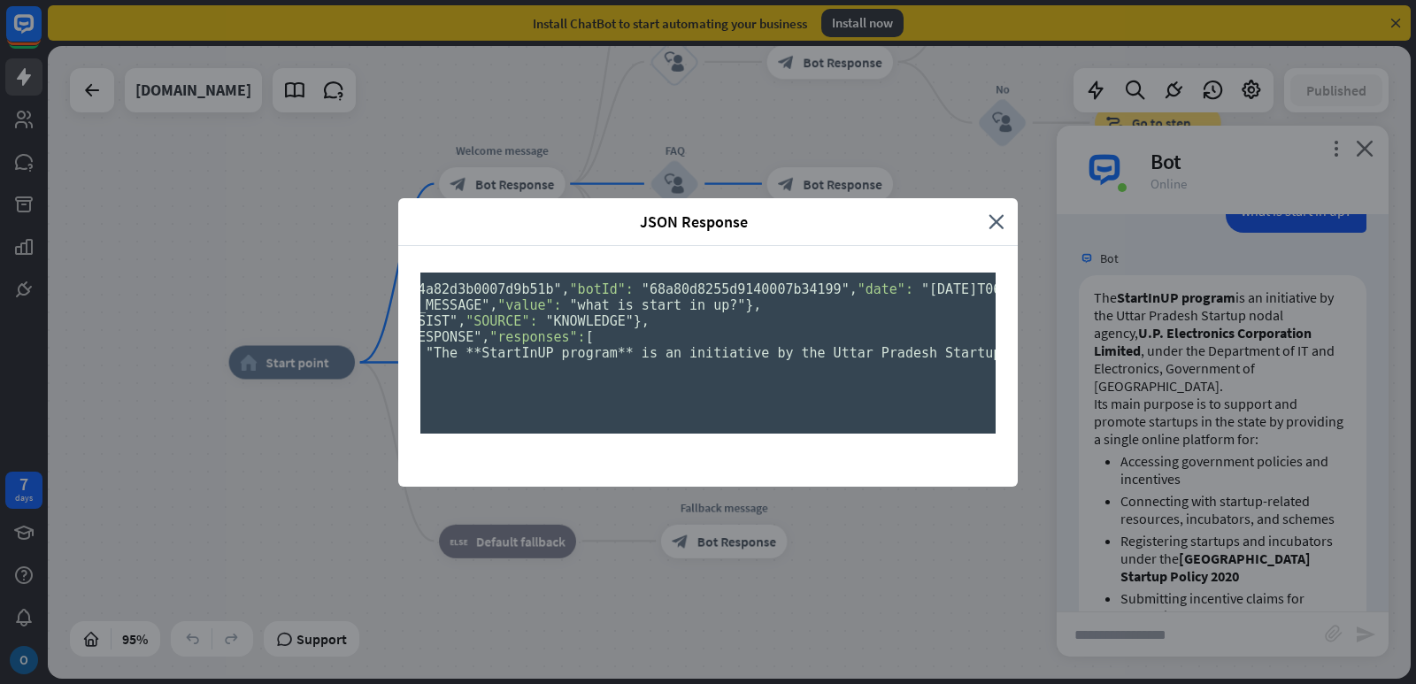
scroll to position [0, 627]
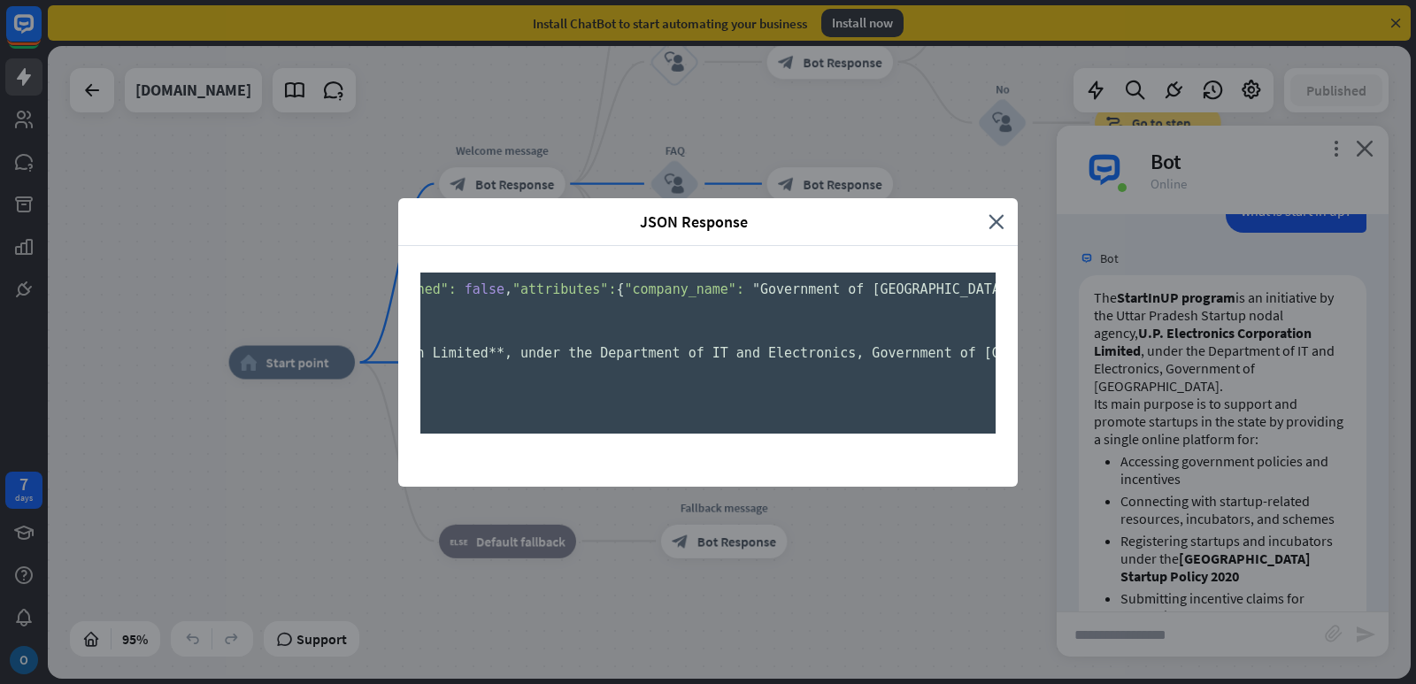
drag, startPoint x: 601, startPoint y: 311, endPoint x: 318, endPoint y: 279, distance: 285.0
click at [318, 279] on div "JSON Response close { "id": "25d3ebdb-bb5b-43fe-bf2a-eefdd1918b2c" , "chatId": …" at bounding box center [708, 342] width 1416 height 684
click at [867, 331] on pre "{ "id": "25d3ebdb-bb5b-43fe-bf2a-eefdd1918b2c" , "chatId": "68a80de4a82d3b0007d…" at bounding box center [707, 353] width 575 height 161
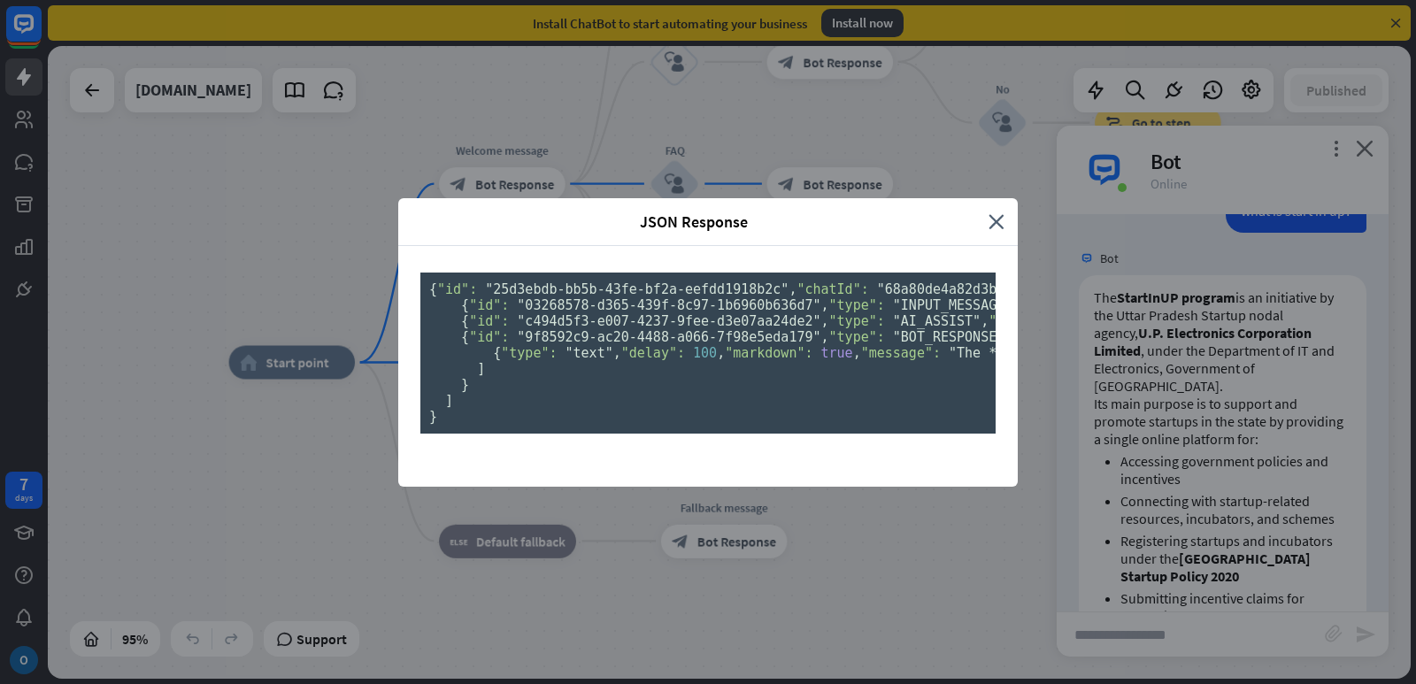
drag, startPoint x: 625, startPoint y: 308, endPoint x: 346, endPoint y: 292, distance: 279.2
click at [346, 292] on div "JSON Response close { "id": "25d3ebdb-bb5b-43fe-bf2a-eefdd1918b2c" , "chatId": …" at bounding box center [708, 342] width 1416 height 684
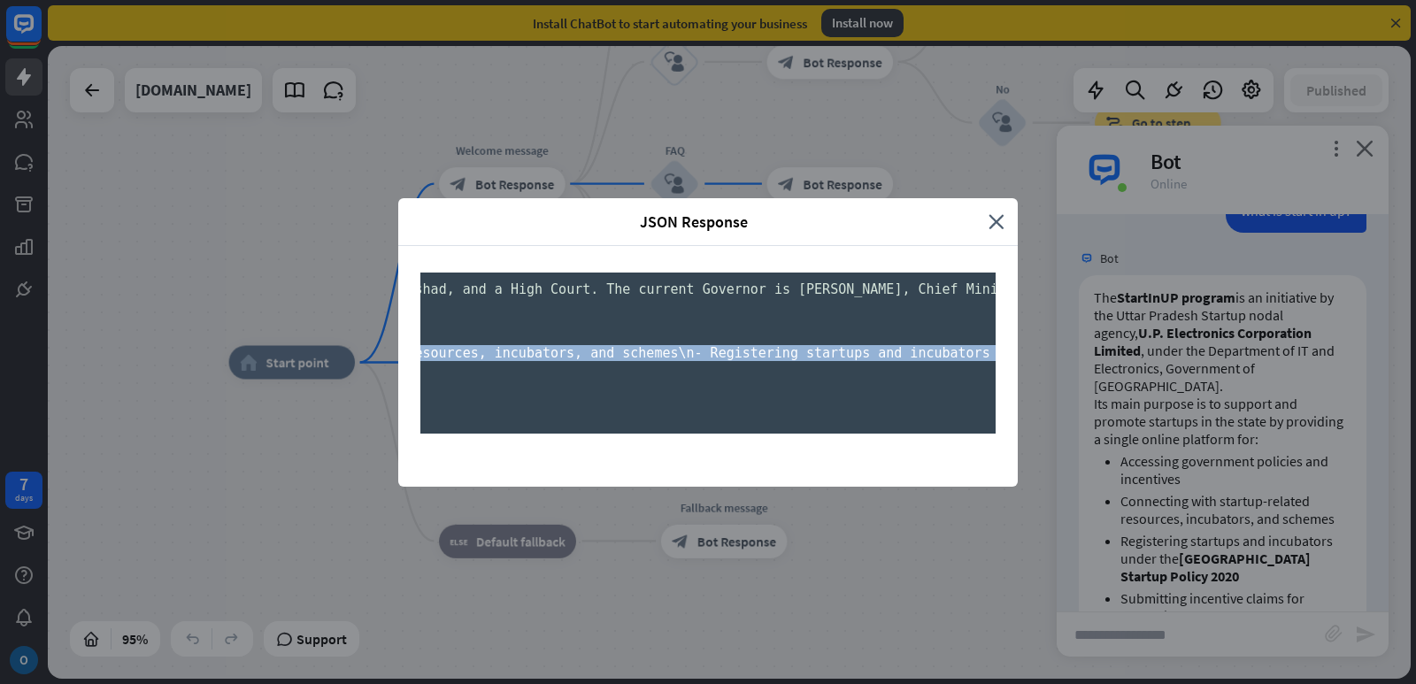
scroll to position [0, 3976]
drag, startPoint x: 576, startPoint y: 529, endPoint x: 988, endPoint y: 540, distance: 411.7
click at [988, 434] on pre "{ "id": "25d3ebdb-bb5b-43fe-bf2a-eefdd1918b2c" , "chatId": "68a80de4a82d3b0007d…" at bounding box center [707, 353] width 575 height 161
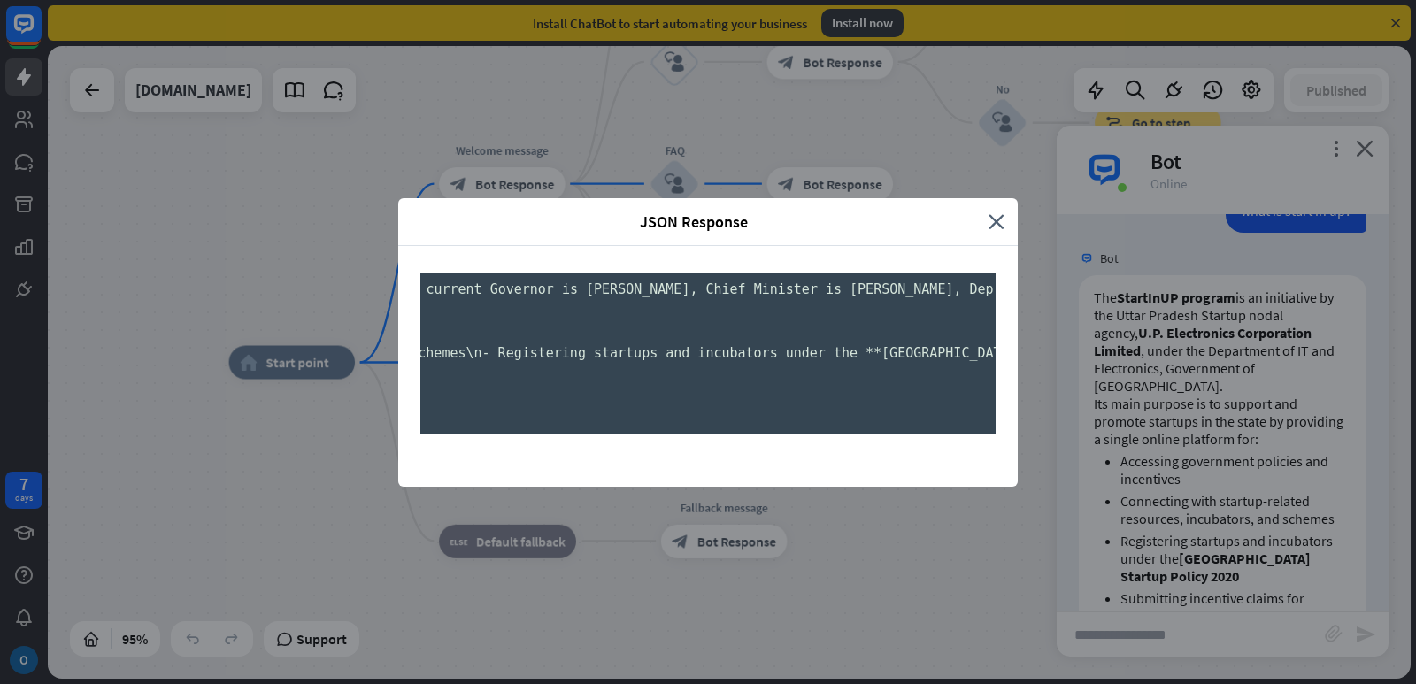
click at [1159, 382] on div "JSON Response close { "id": "25d3ebdb-bb5b-43fe-bf2a-eefdd1918b2c" , "chatId": …" at bounding box center [708, 342] width 1416 height 684
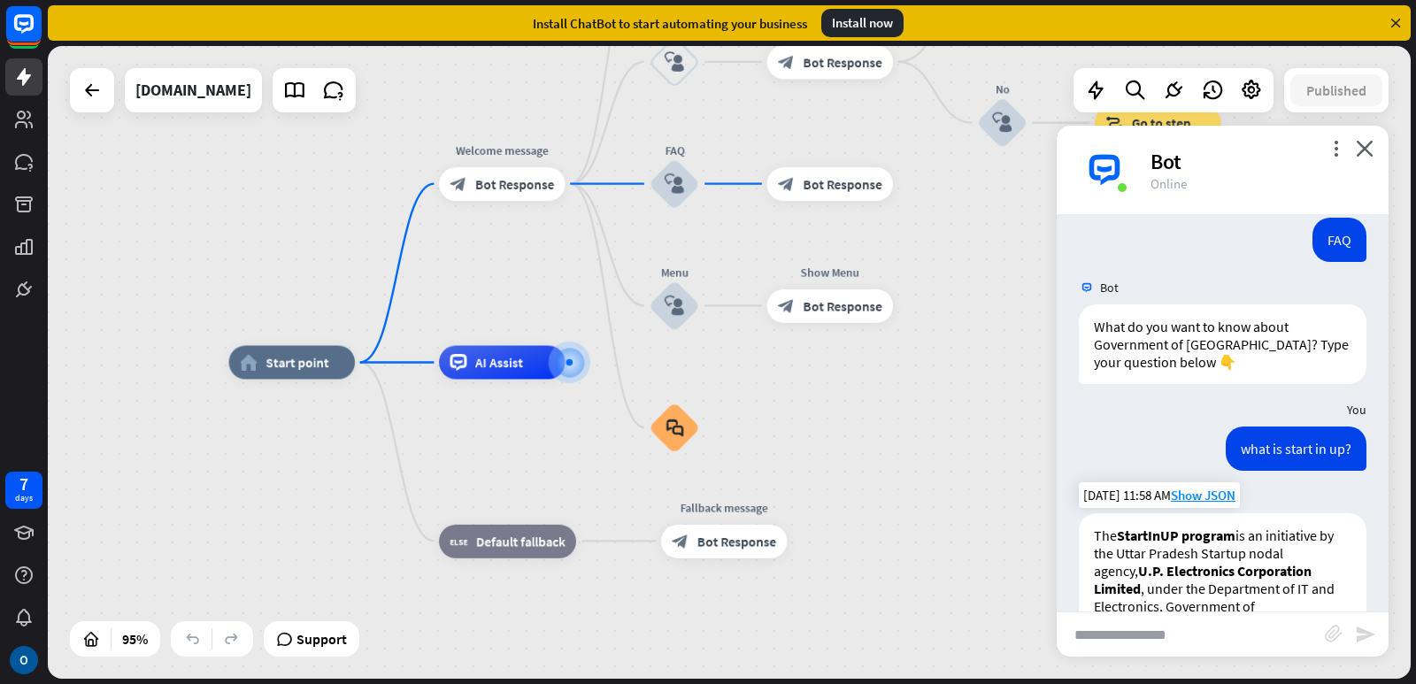
scroll to position [319, 0]
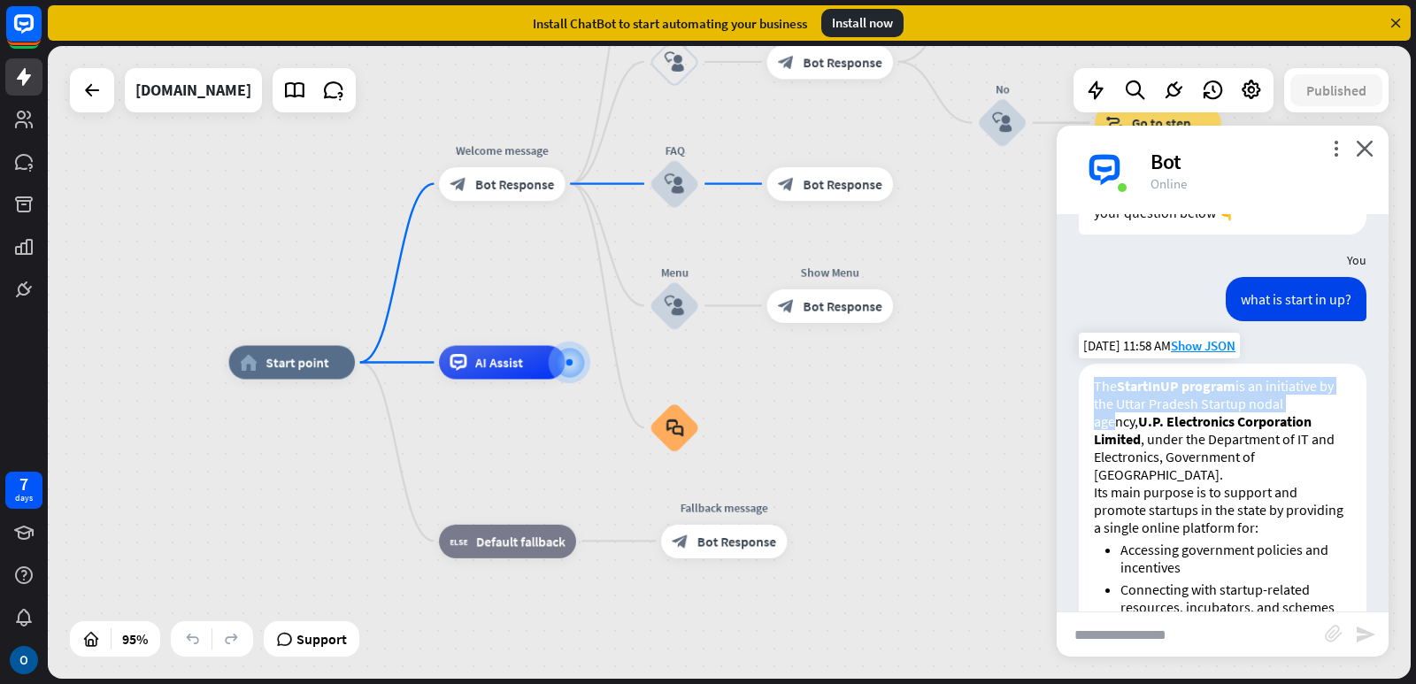
drag, startPoint x: 1095, startPoint y: 386, endPoint x: 1108, endPoint y: 422, distance: 38.6
click at [1108, 422] on p "The StartInUP program is an initiative by the Uttar Pradesh Startup nodal agenc…" at bounding box center [1223, 430] width 258 height 106
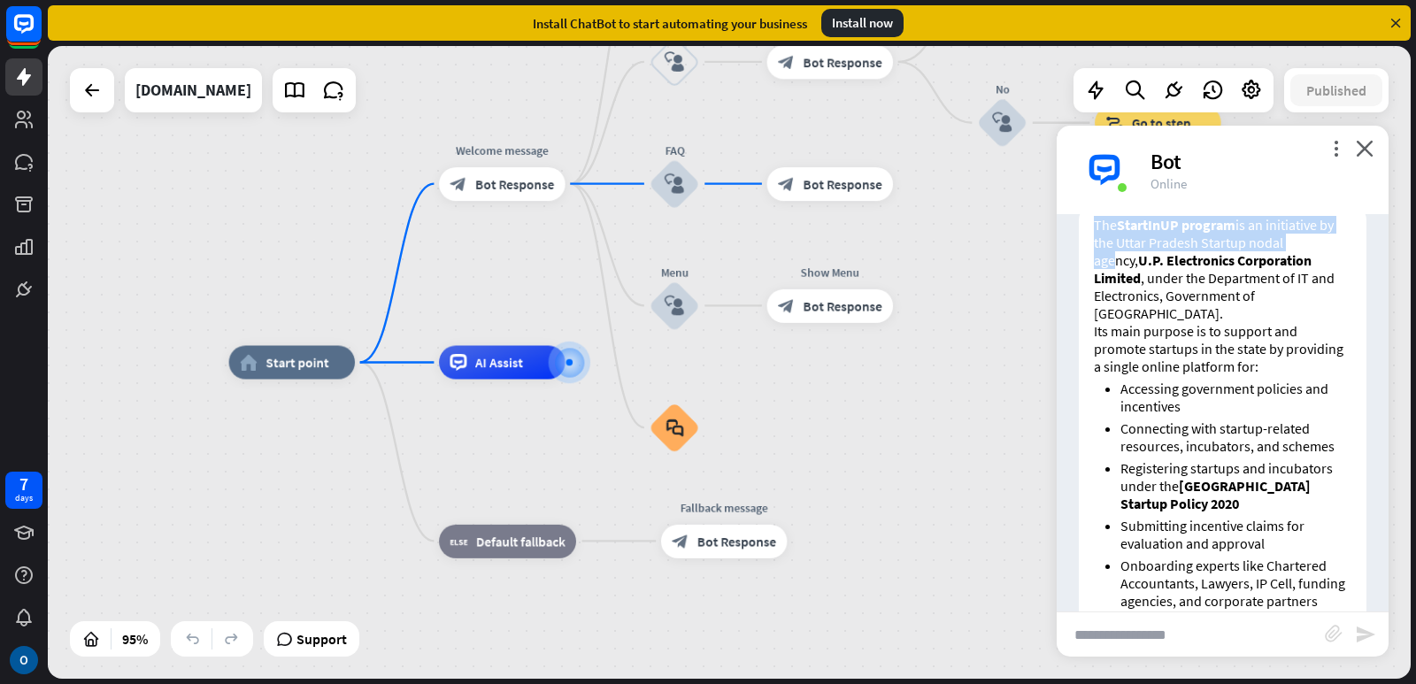
scroll to position [674, 0]
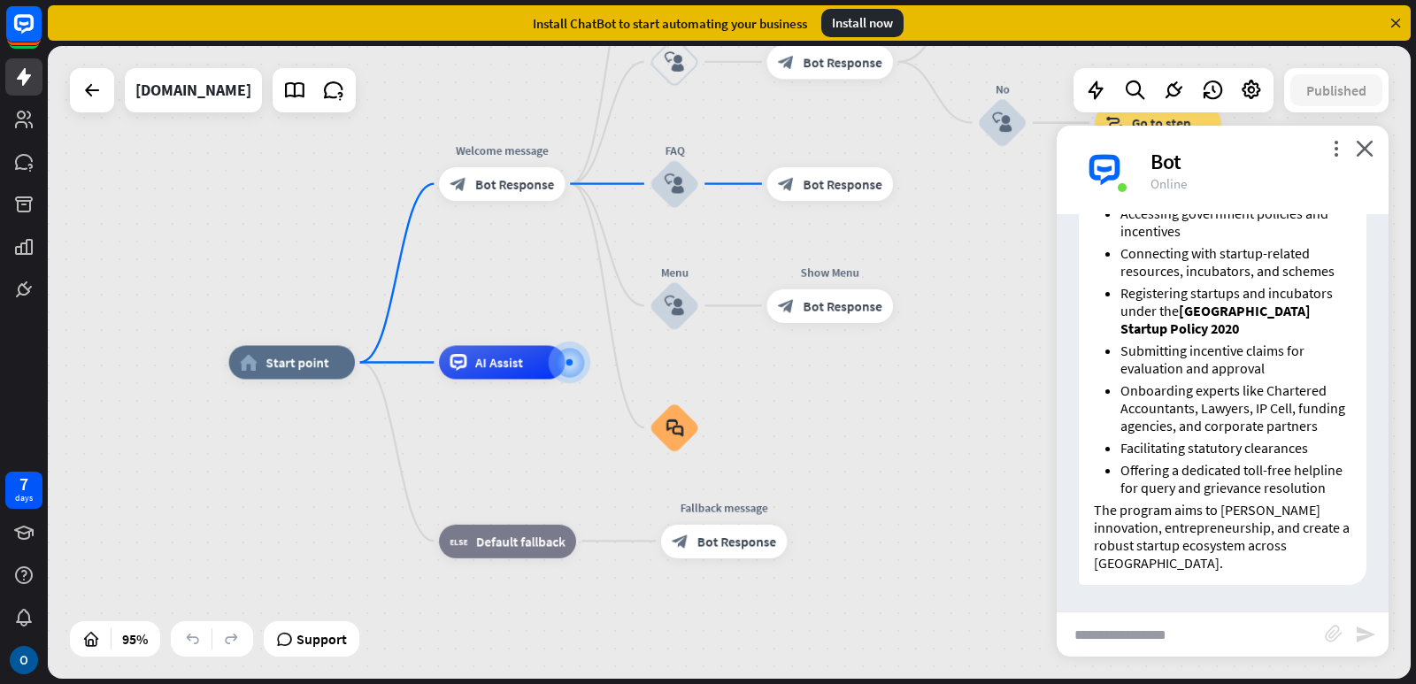
click at [1172, 627] on input "text" at bounding box center [1191, 634] width 268 height 44
type input "**********"
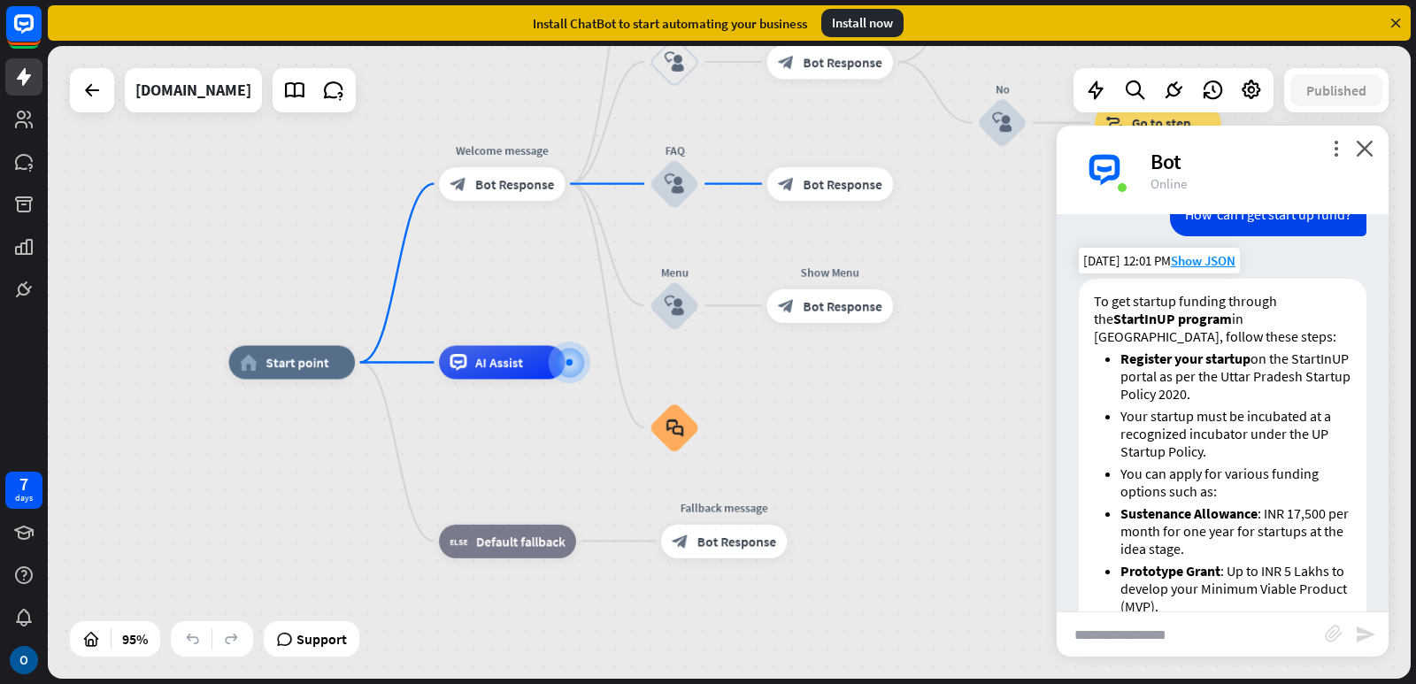
scroll to position [1068, 0]
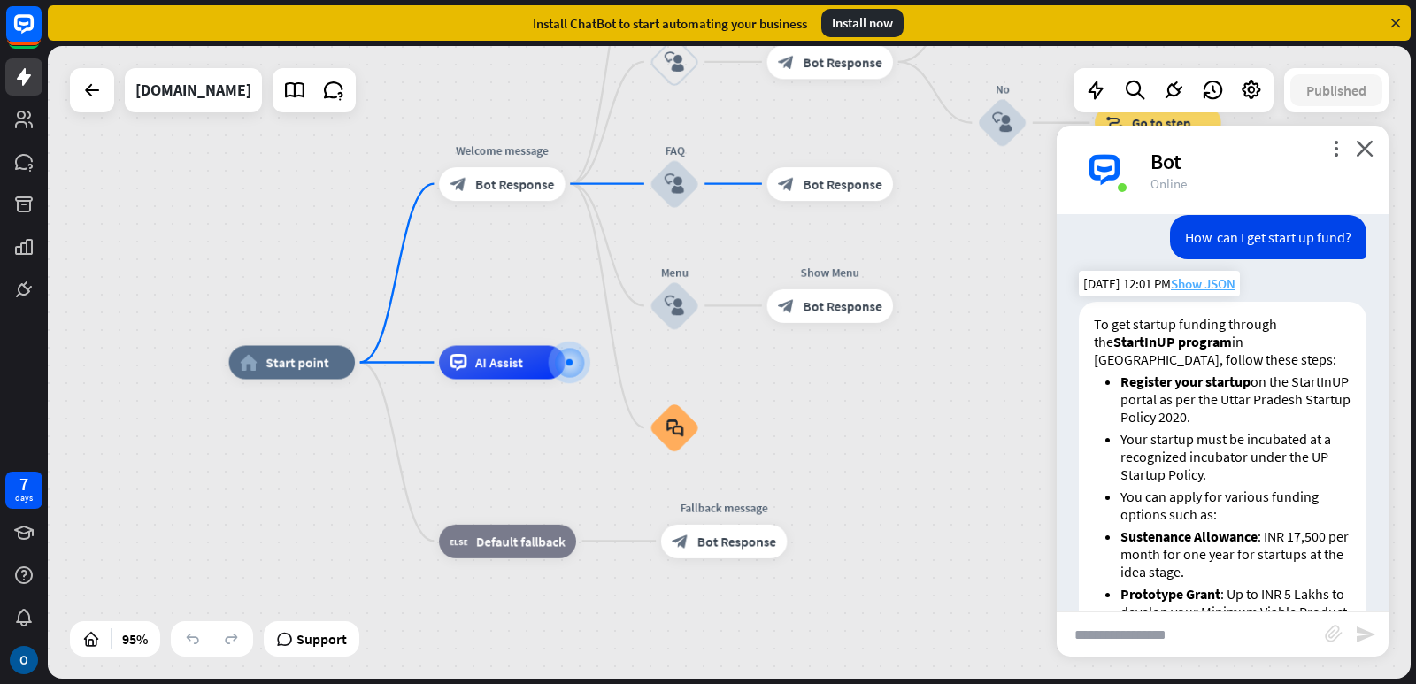
click at [1193, 292] on span "Show JSON" at bounding box center [1203, 283] width 65 height 17
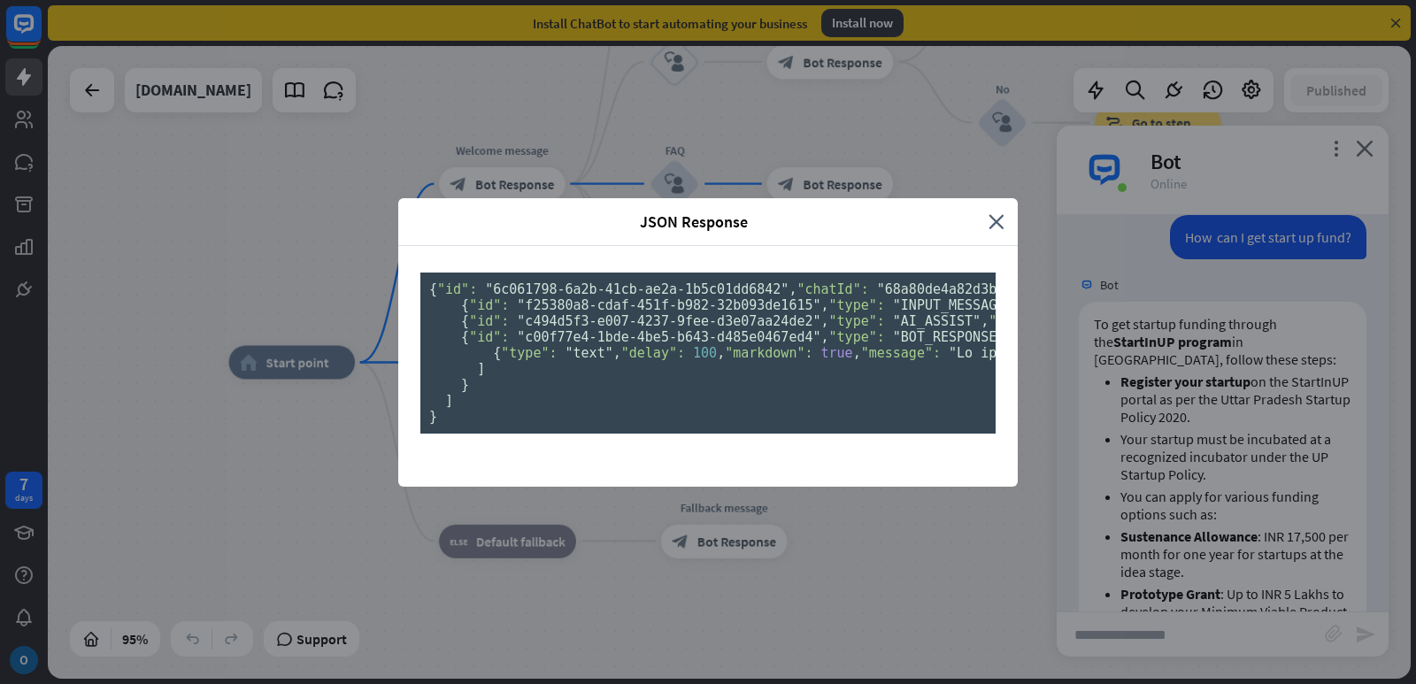
scroll to position [0, 0]
drag, startPoint x: 457, startPoint y: 607, endPoint x: 401, endPoint y: 138, distance: 472.4
click at [401, 246] on div "{ "id": "6c061798-6a2b-41cb-ae2a-1b5c01dd6842" , "chatId": "68a80de4a82d3b0007d…" at bounding box center [708, 366] width 620 height 241
copy pre "{ "id": "6c061798-6a2b-41cb-ae2a-1b5c01dd6842" , "chatId": "68a80de4a82d3b0007d…"
click at [1202, 429] on div "JSON Response close { "id": "6c061798-6a2b-41cb-ae2a-1b5c01dd6842" , "chatId": …" at bounding box center [708, 342] width 1416 height 684
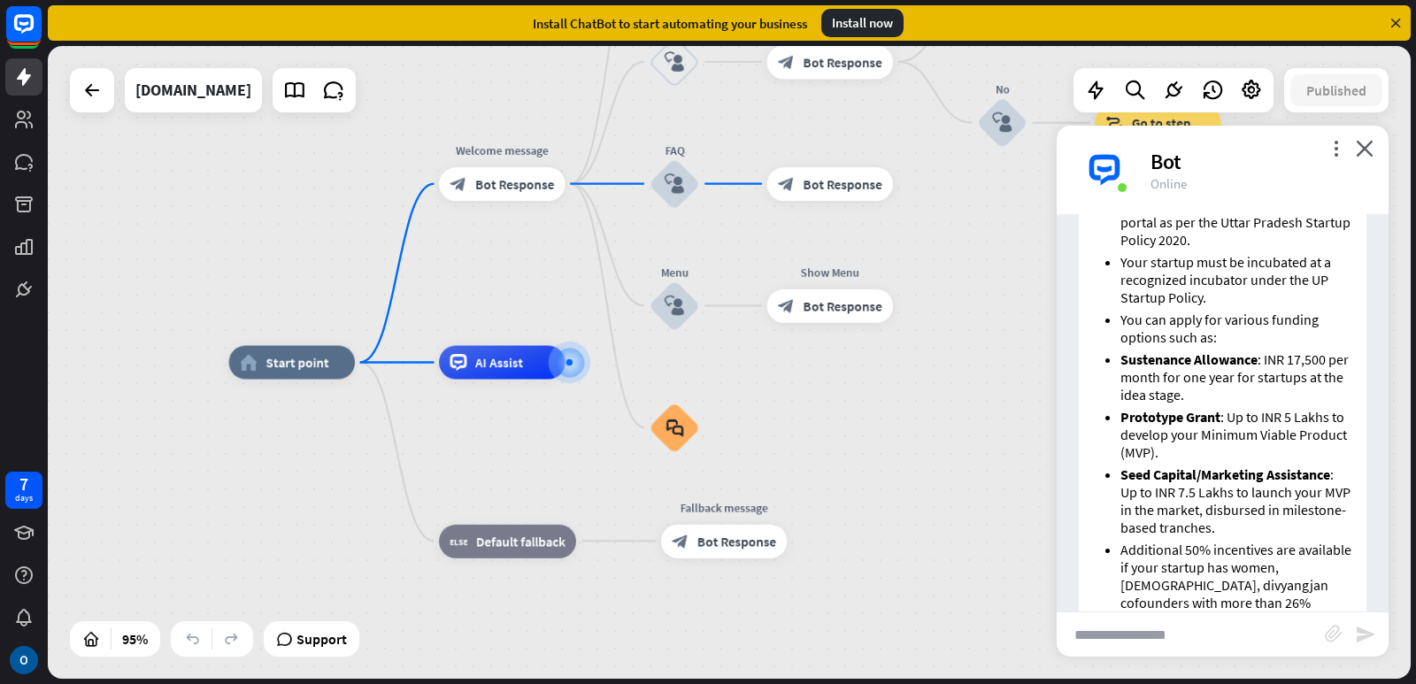
scroll to position [891, 0]
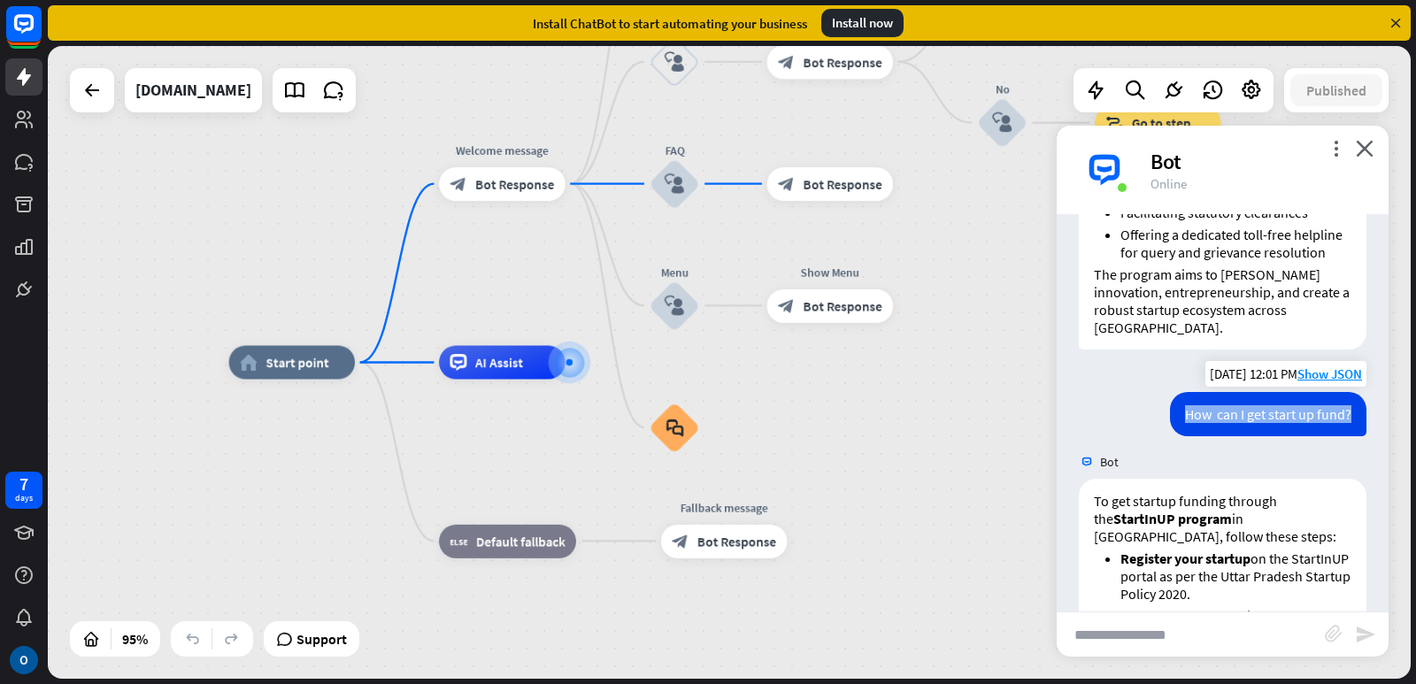
copy div "How can I get start up fund?"
drag, startPoint x: 1170, startPoint y: 437, endPoint x: 1347, endPoint y: 437, distance: 177.0
click at [1347, 436] on div "How can I get start up fund?" at bounding box center [1268, 414] width 196 height 44
click at [1116, 633] on input "text" at bounding box center [1191, 634] width 268 height 44
paste input "**********"
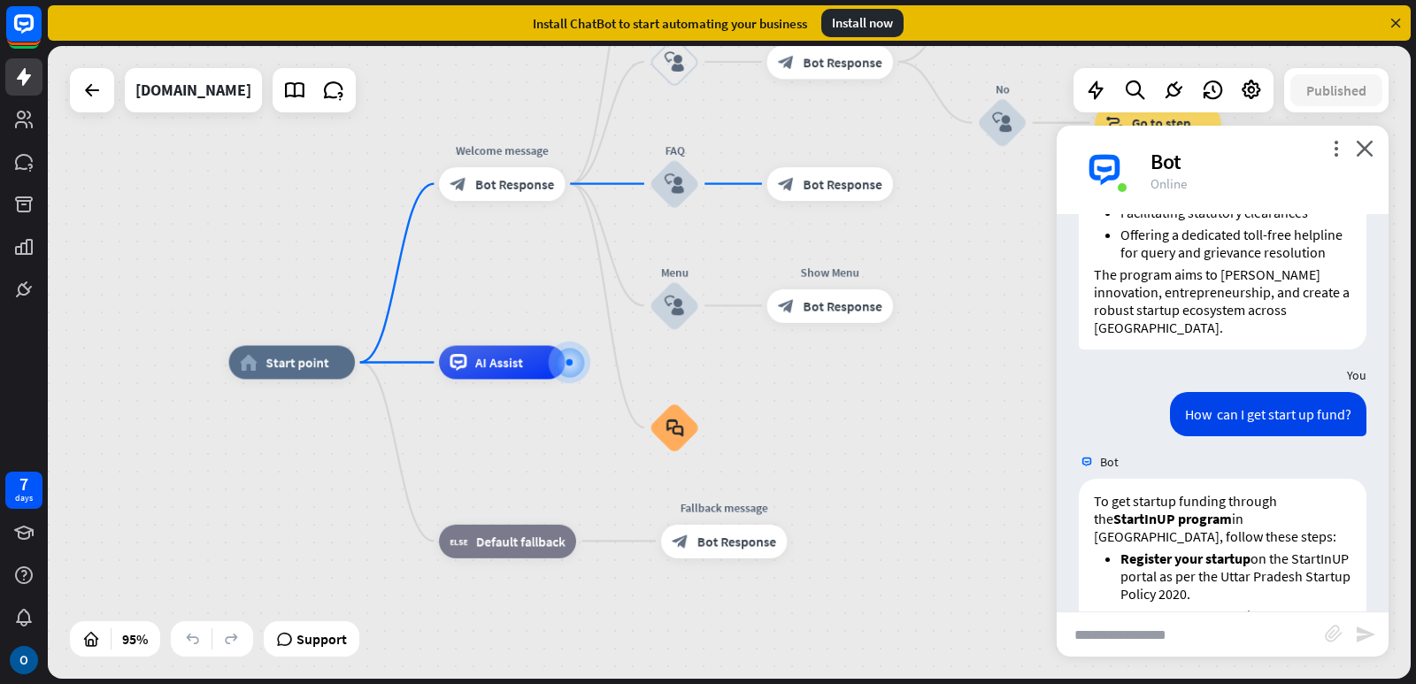
type input "**********"
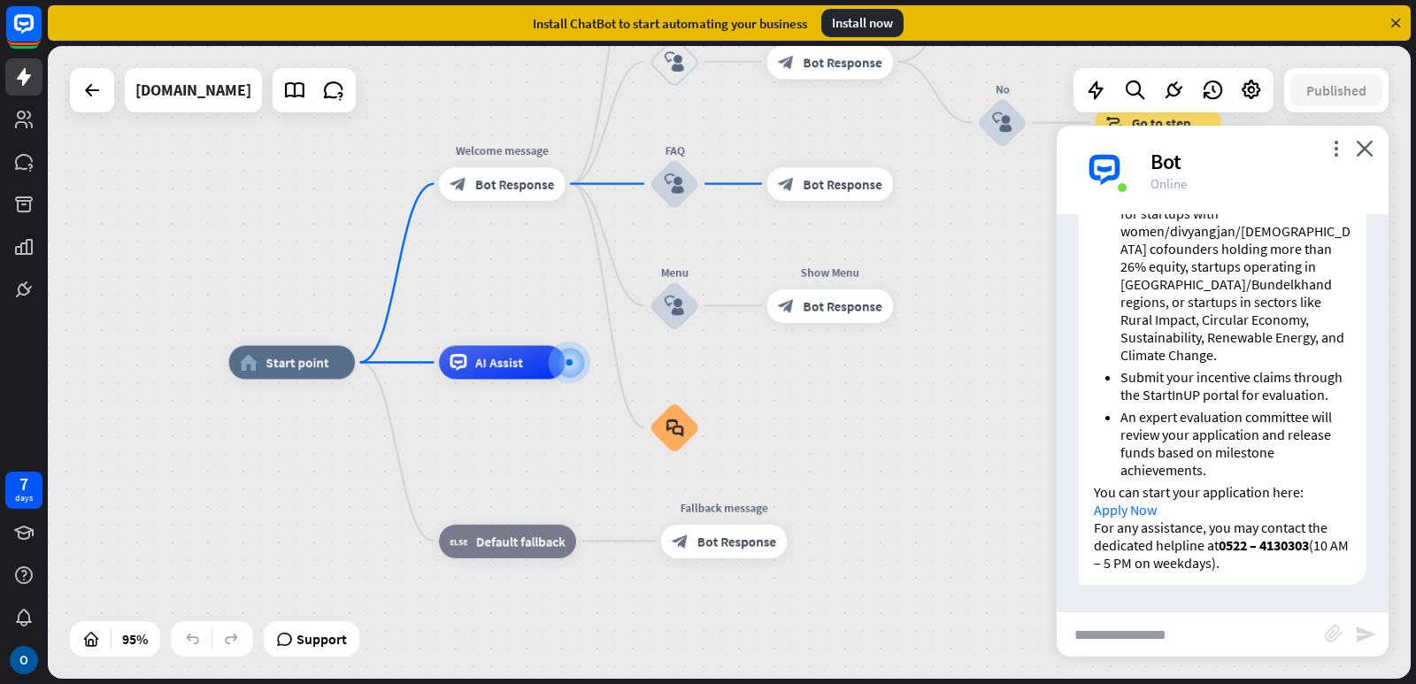
scroll to position [2822, 0]
click at [1168, 635] on input "text" at bounding box center [1191, 634] width 268 height 44
paste input "**********"
type input "**********"
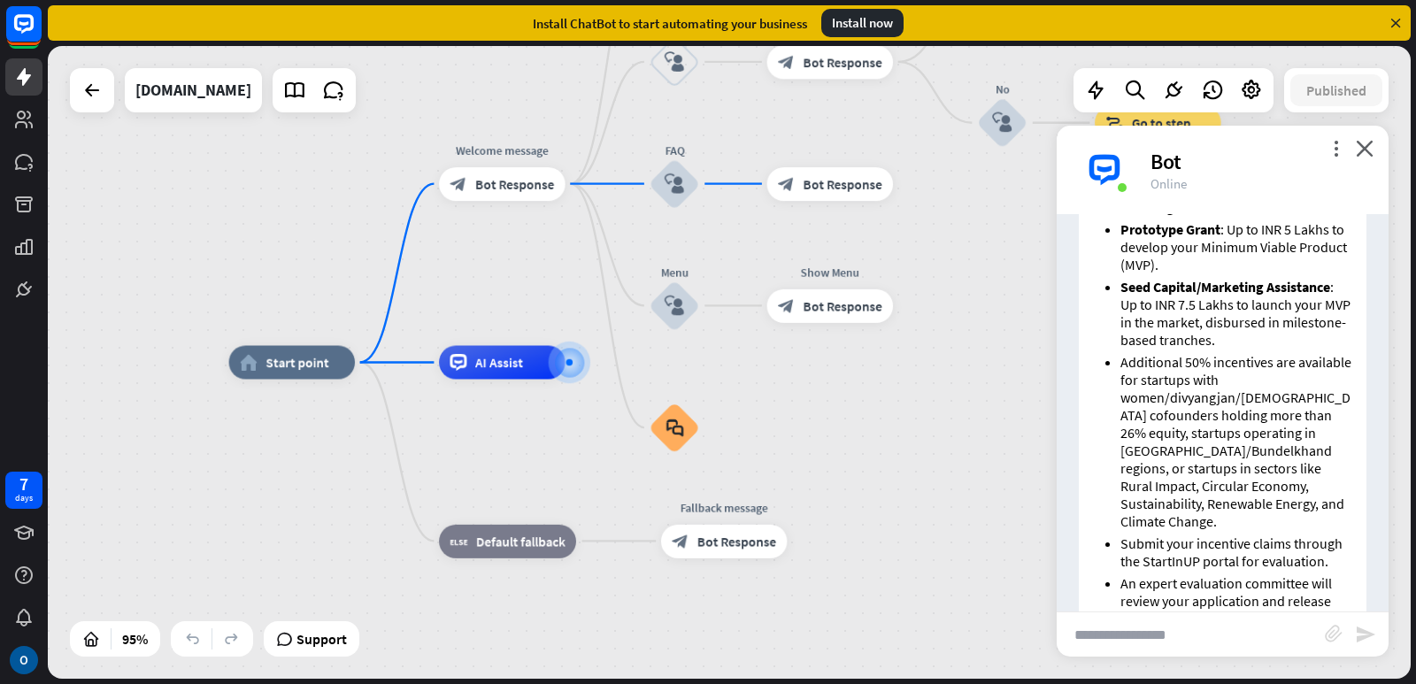
scroll to position [3955, 0]
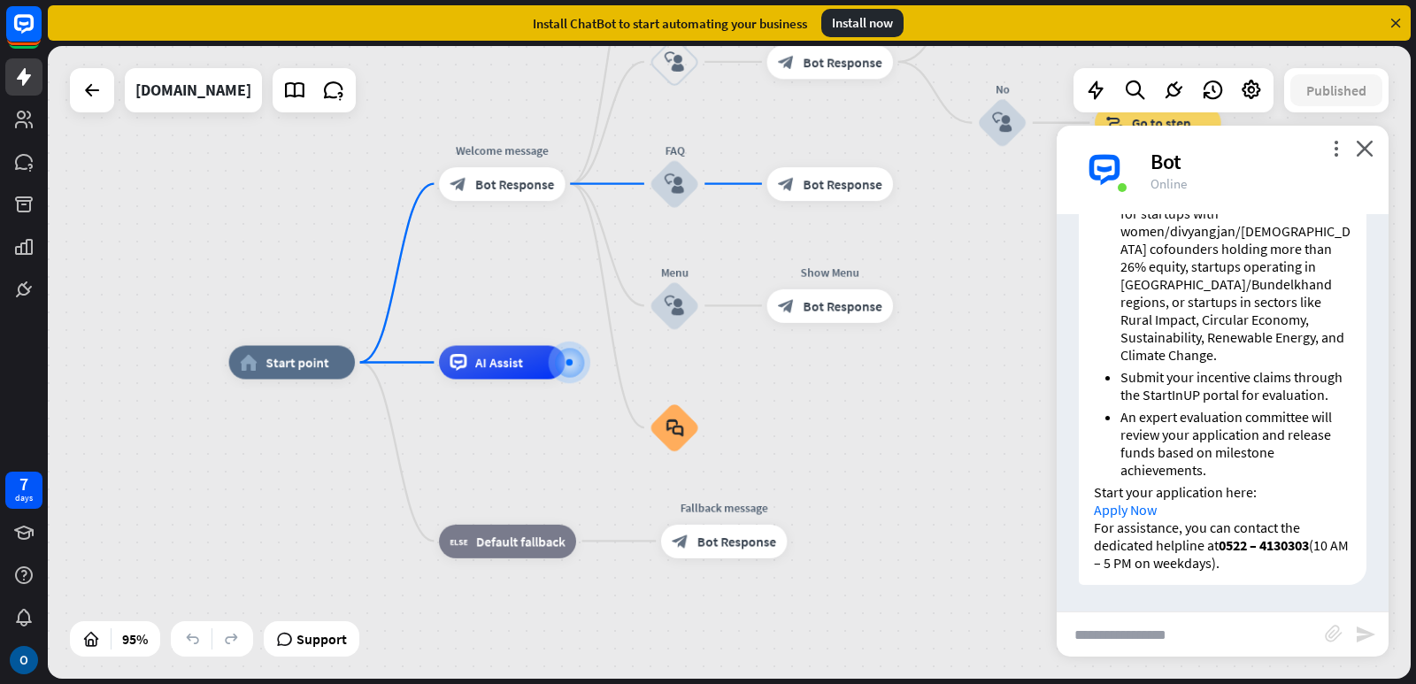
click at [1079, 646] on input "text" at bounding box center [1191, 634] width 268 height 44
paste input "**********"
type input "**********"
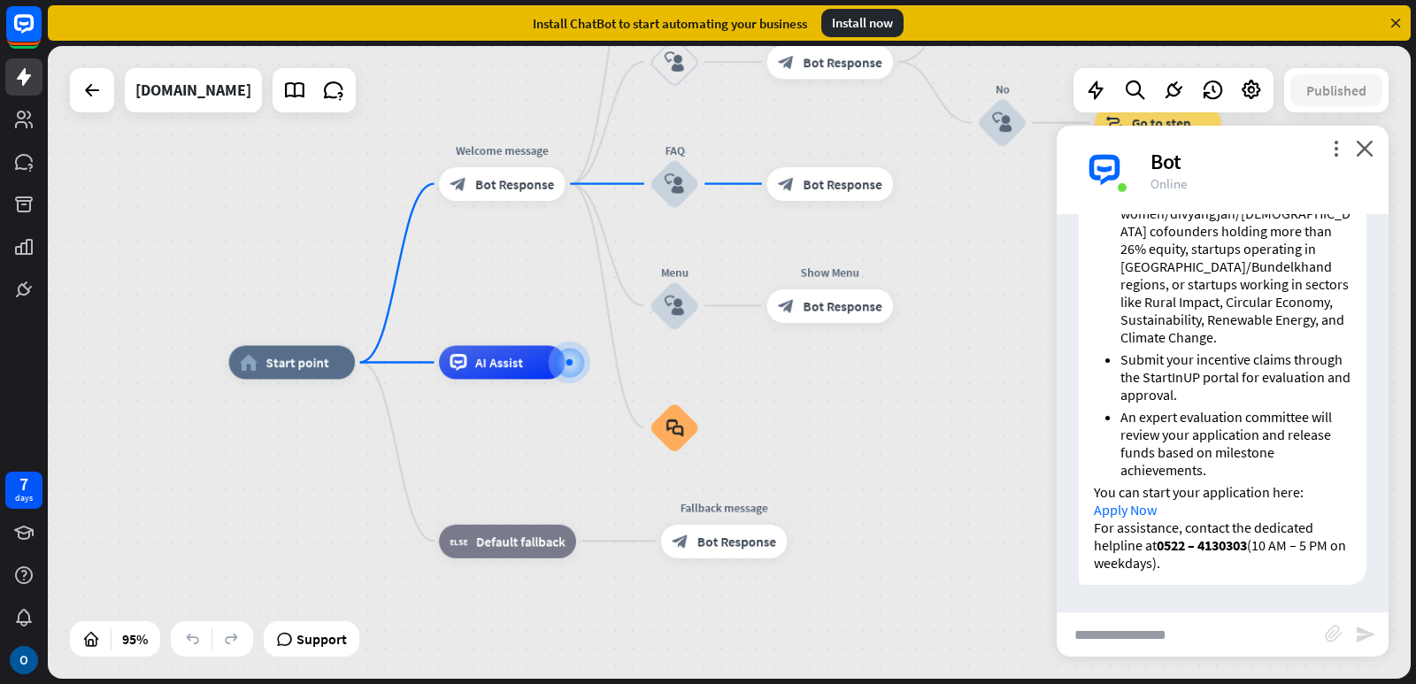
scroll to position [5142, 0]
click at [1128, 651] on input "text" at bounding box center [1191, 634] width 268 height 44
type input "**********"
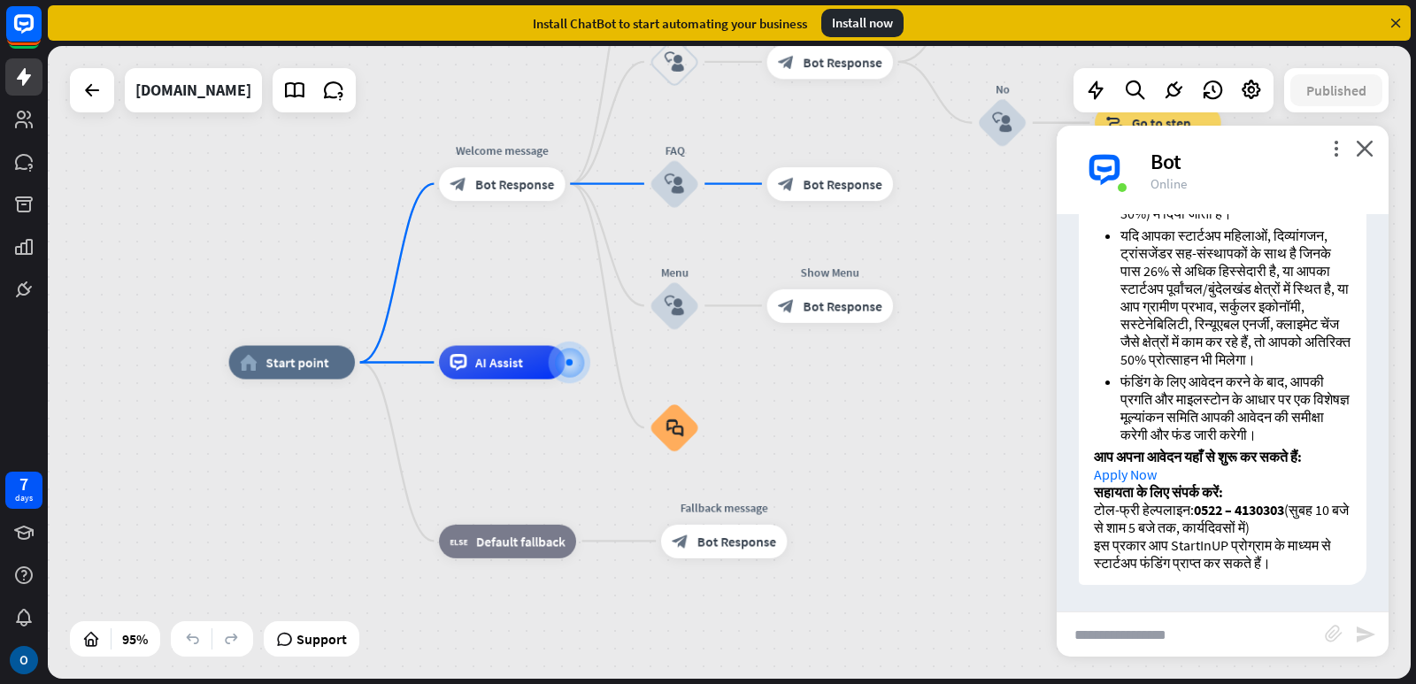
scroll to position [6307, 0]
click at [1122, 630] on input "text" at bounding box center [1191, 634] width 268 height 44
type input "**********"
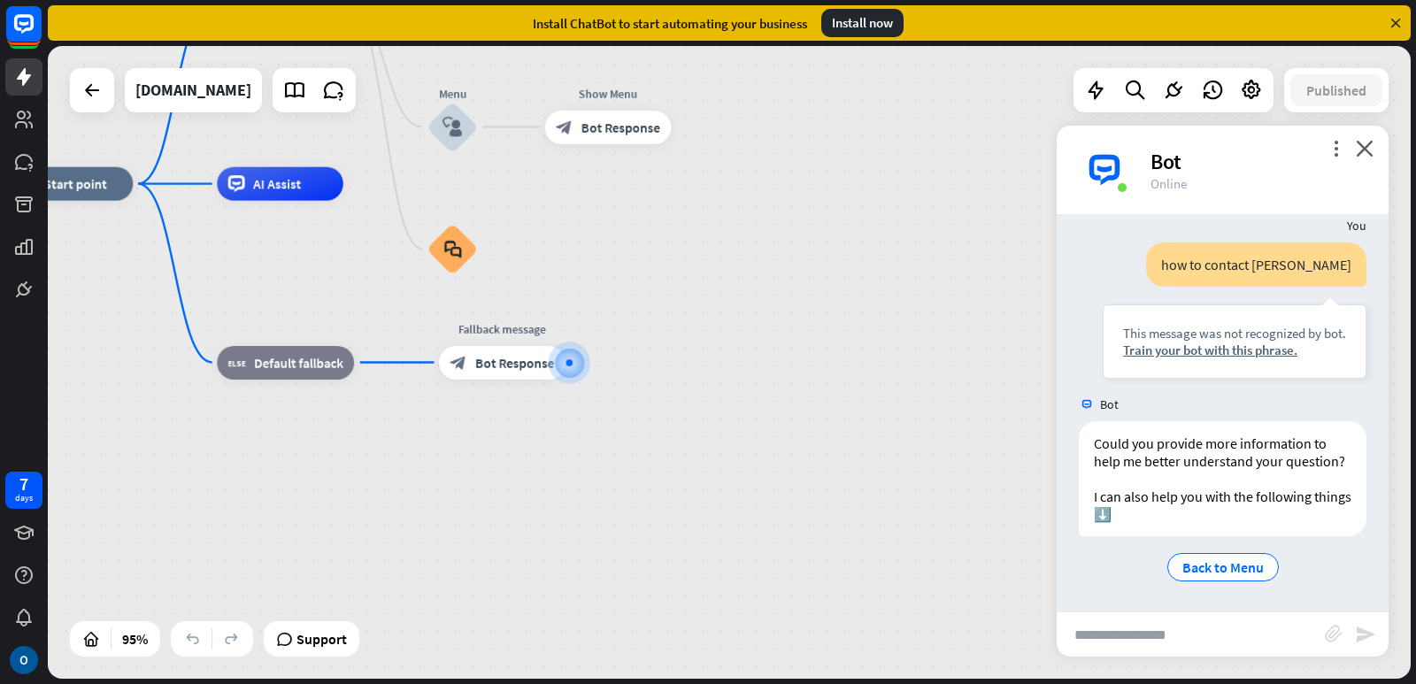
scroll to position [6709, 0]
click at [1208, 575] on span "Back to Menu" at bounding box center [1222, 567] width 81 height 18
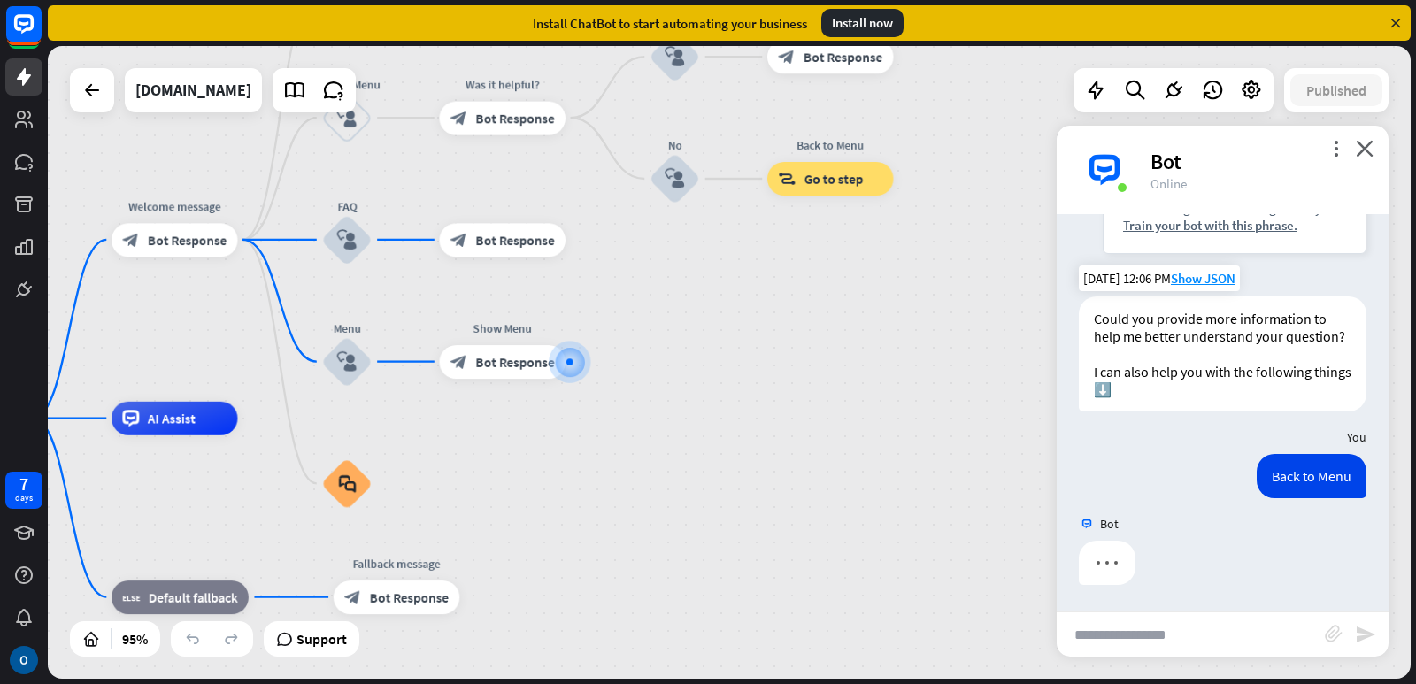
scroll to position [6834, 0]
click at [1118, 641] on input "text" at bounding box center [1191, 634] width 268 height 44
paste input "**********"
type input "**********"
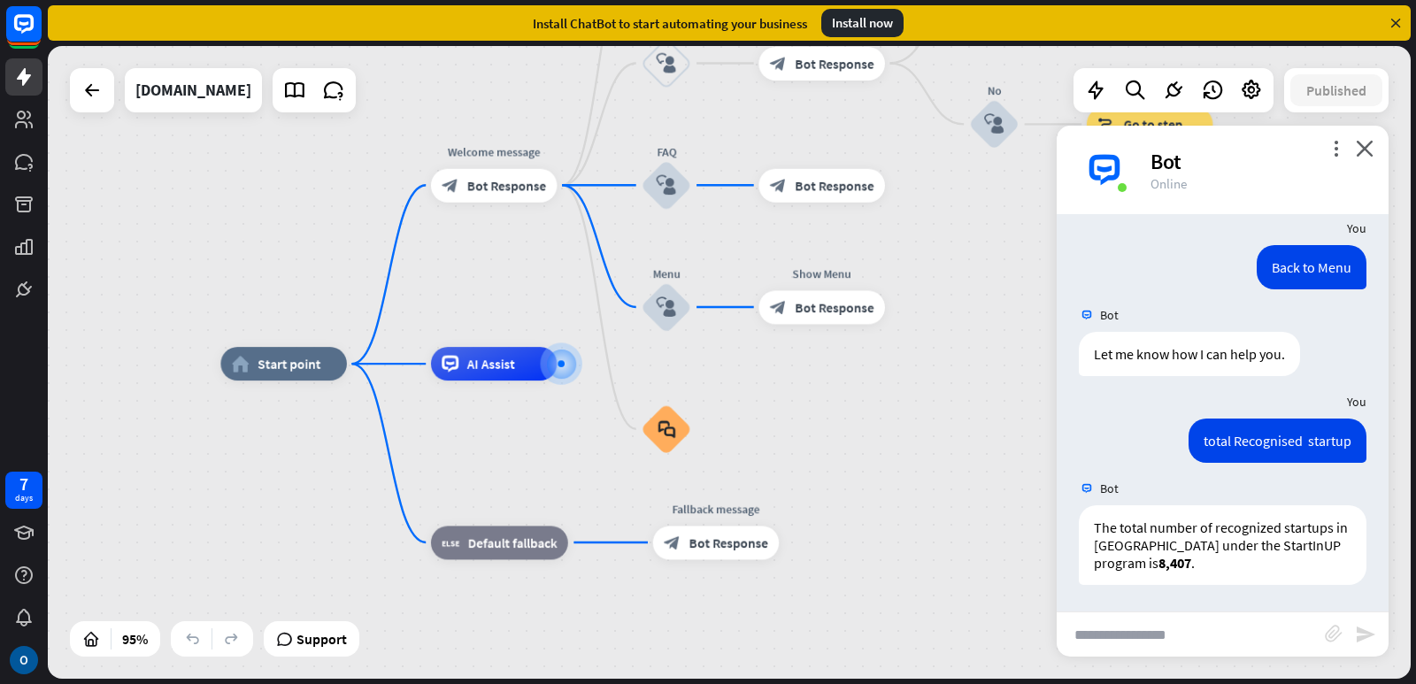
scroll to position [7043, 0]
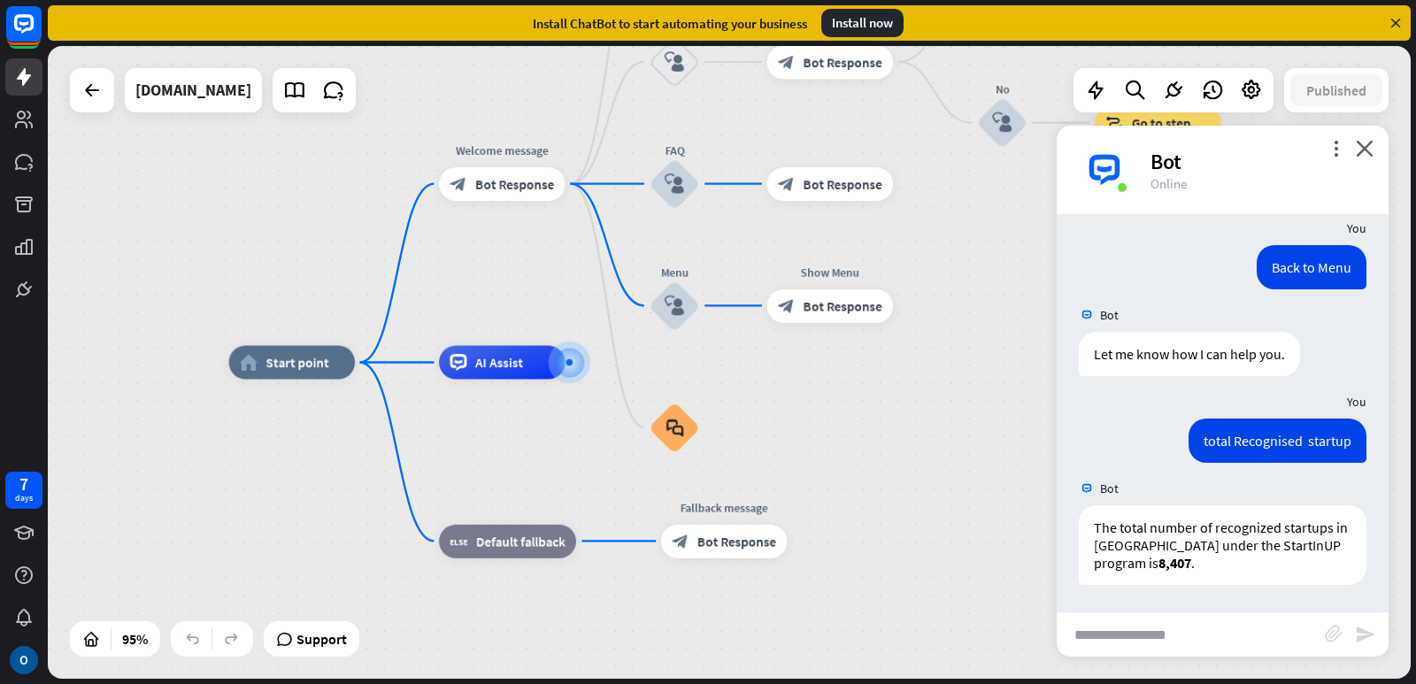
click at [1110, 634] on input "text" at bounding box center [1191, 634] width 268 height 44
type input "**********"
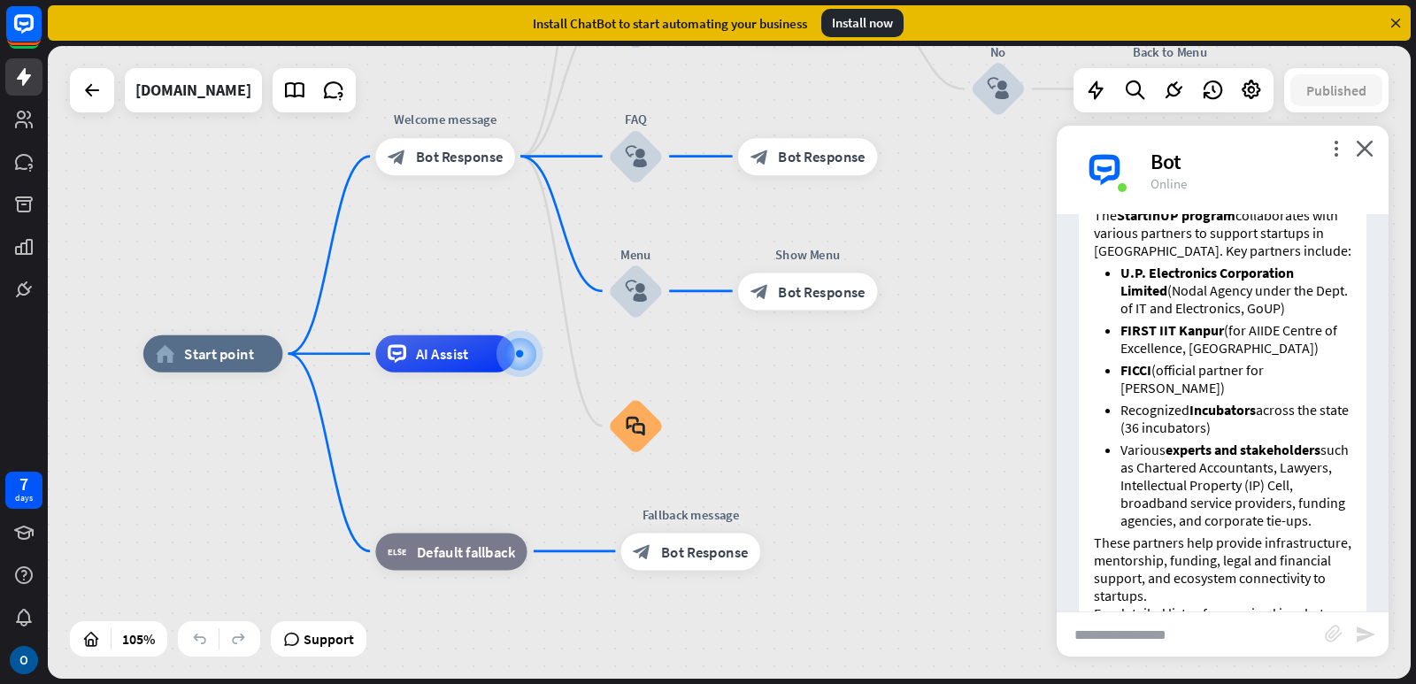
scroll to position [7274, 0]
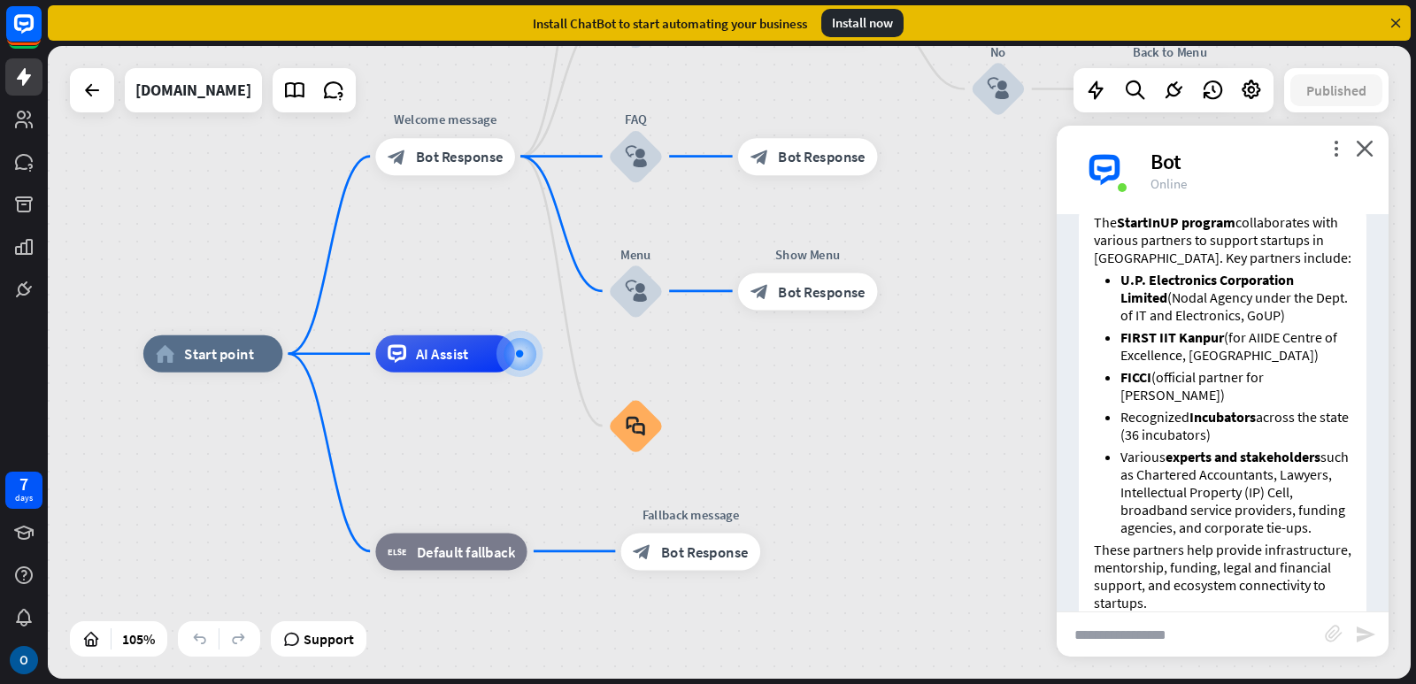
click at [1213, 190] on span "Show JSON" at bounding box center [1203, 181] width 65 height 17
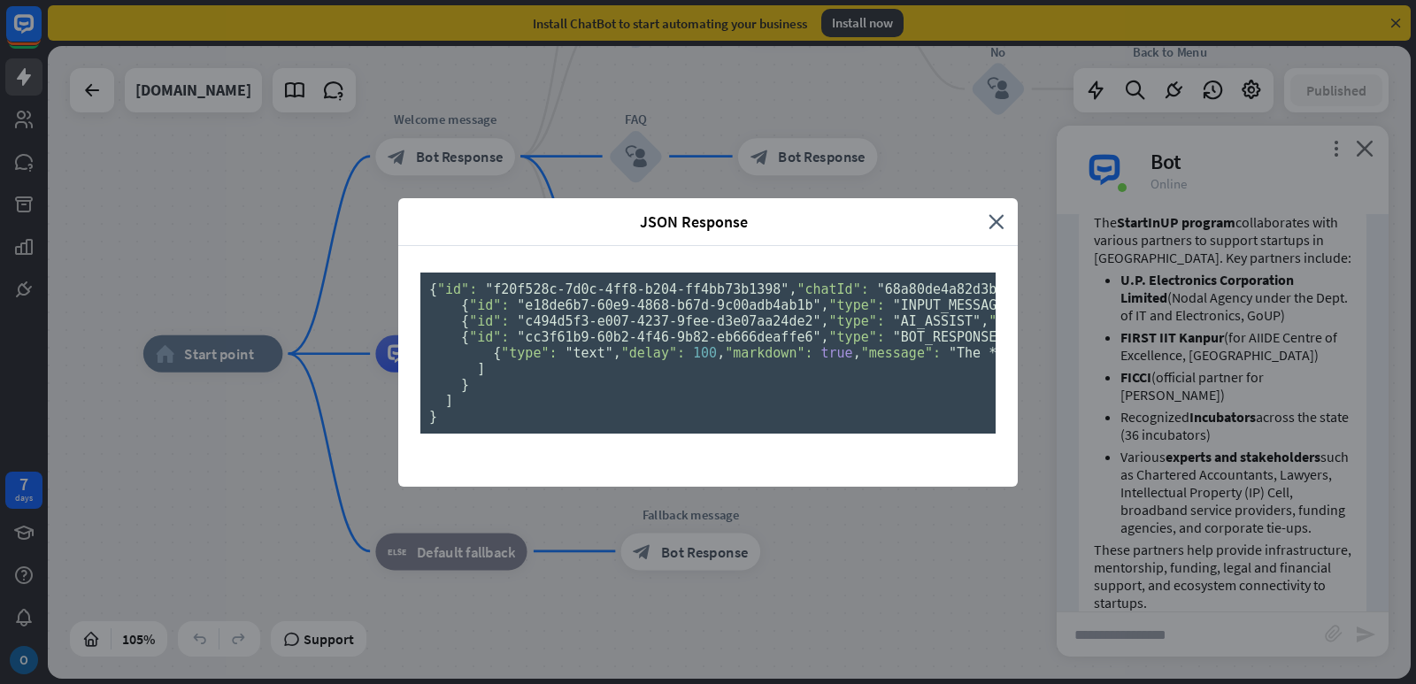
scroll to position [0, 0]
click at [994, 212] on icon "close" at bounding box center [997, 222] width 16 height 20
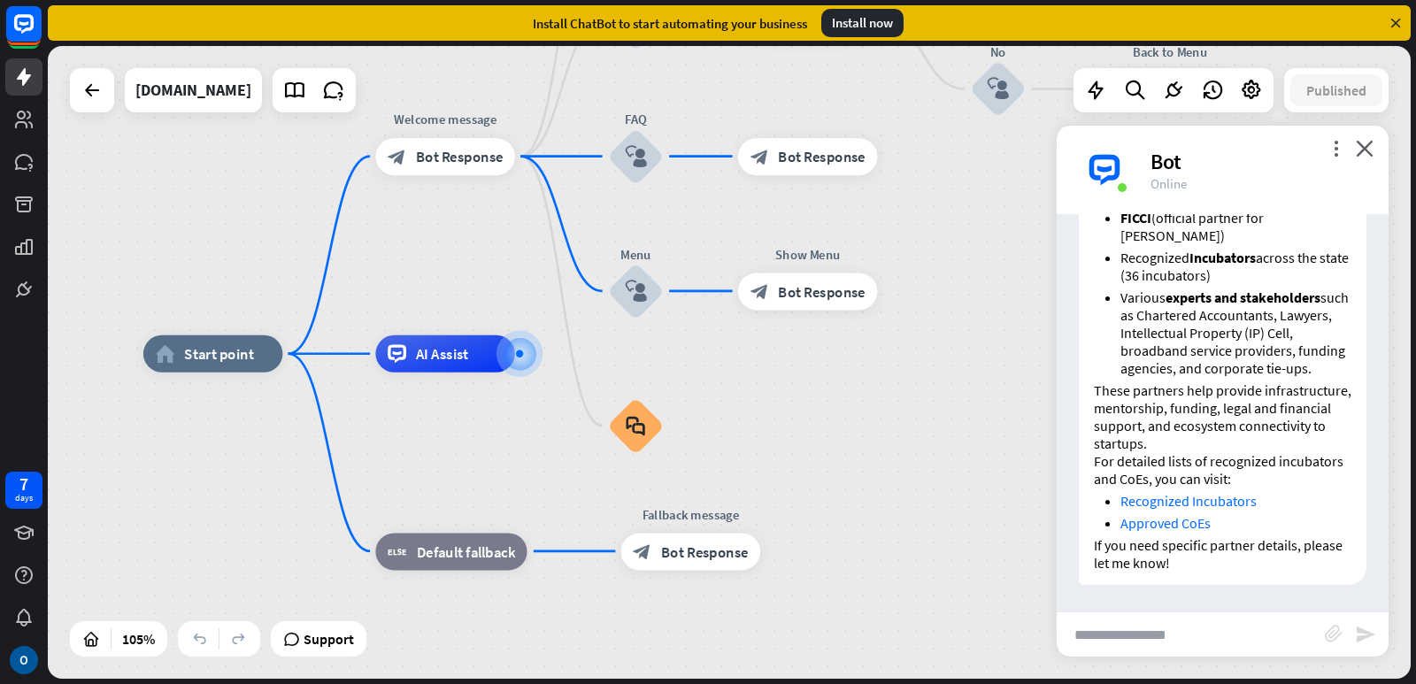
scroll to position [7717, 0]
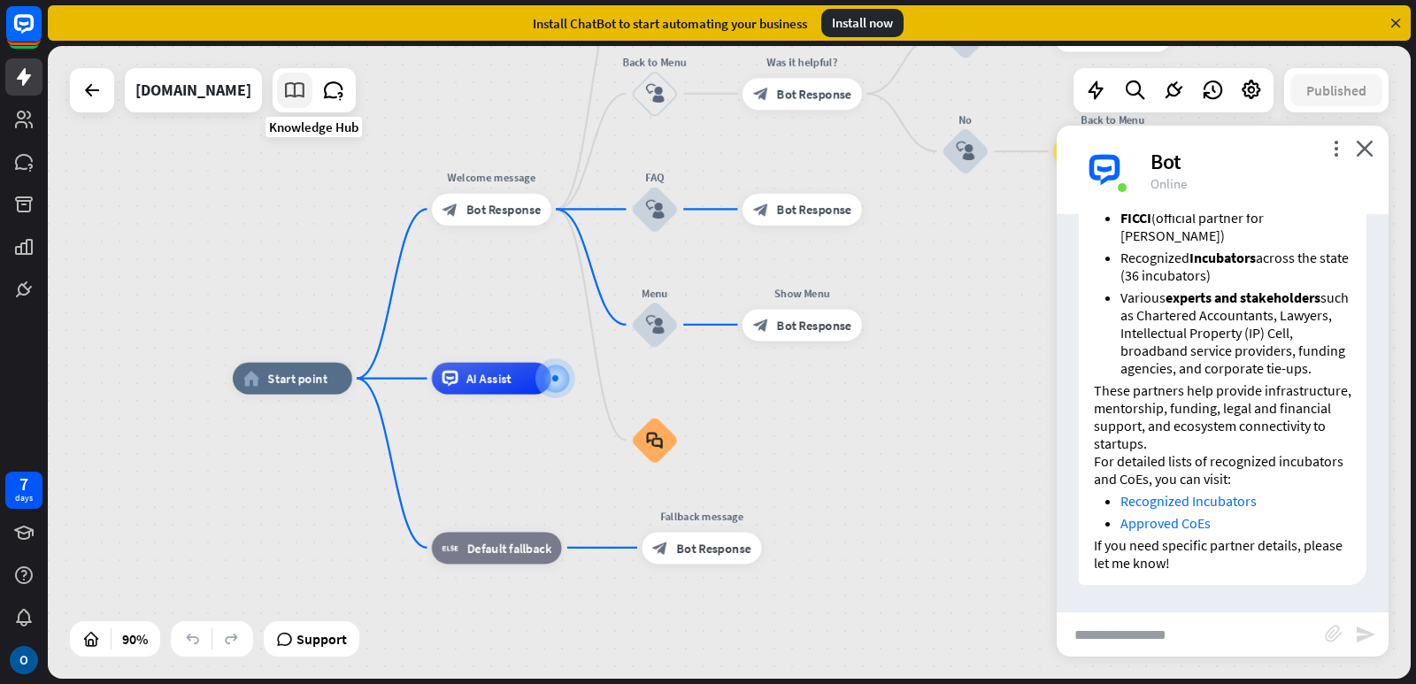
click at [306, 95] on icon at bounding box center [294, 90] width 23 height 23
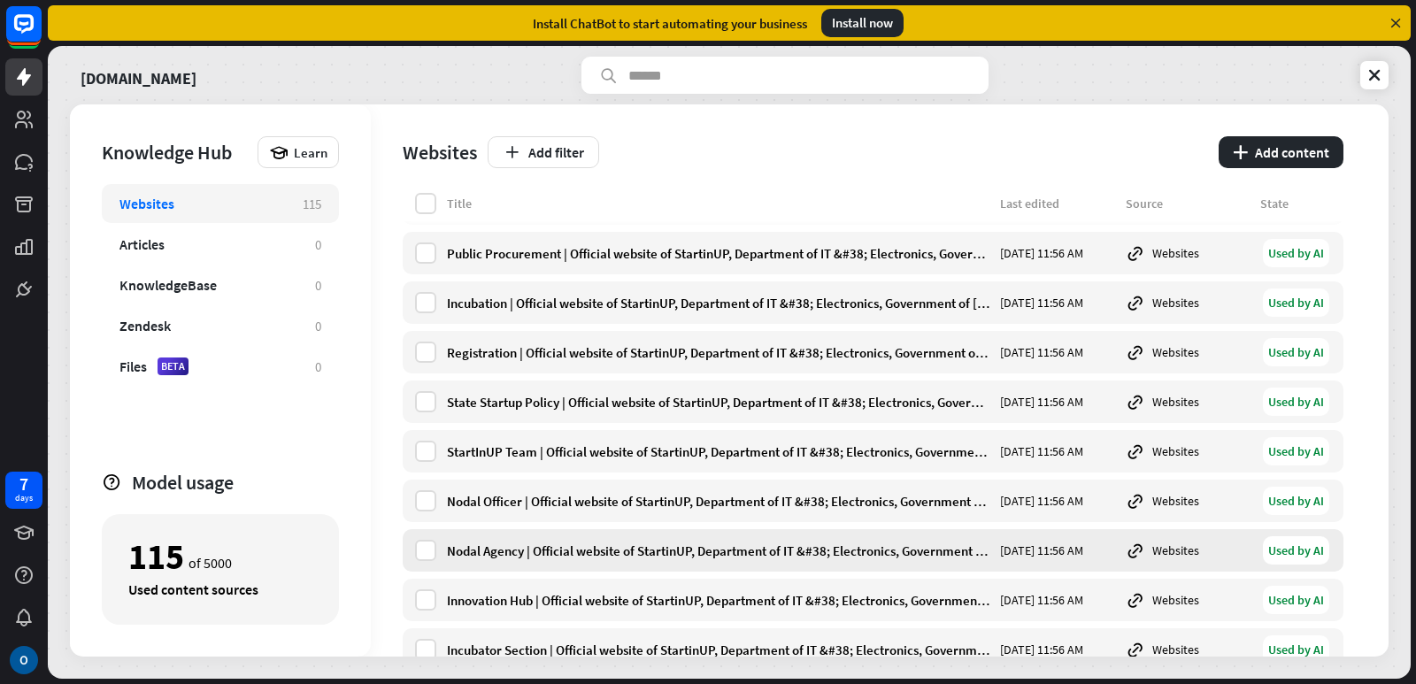
scroll to position [5303, 0]
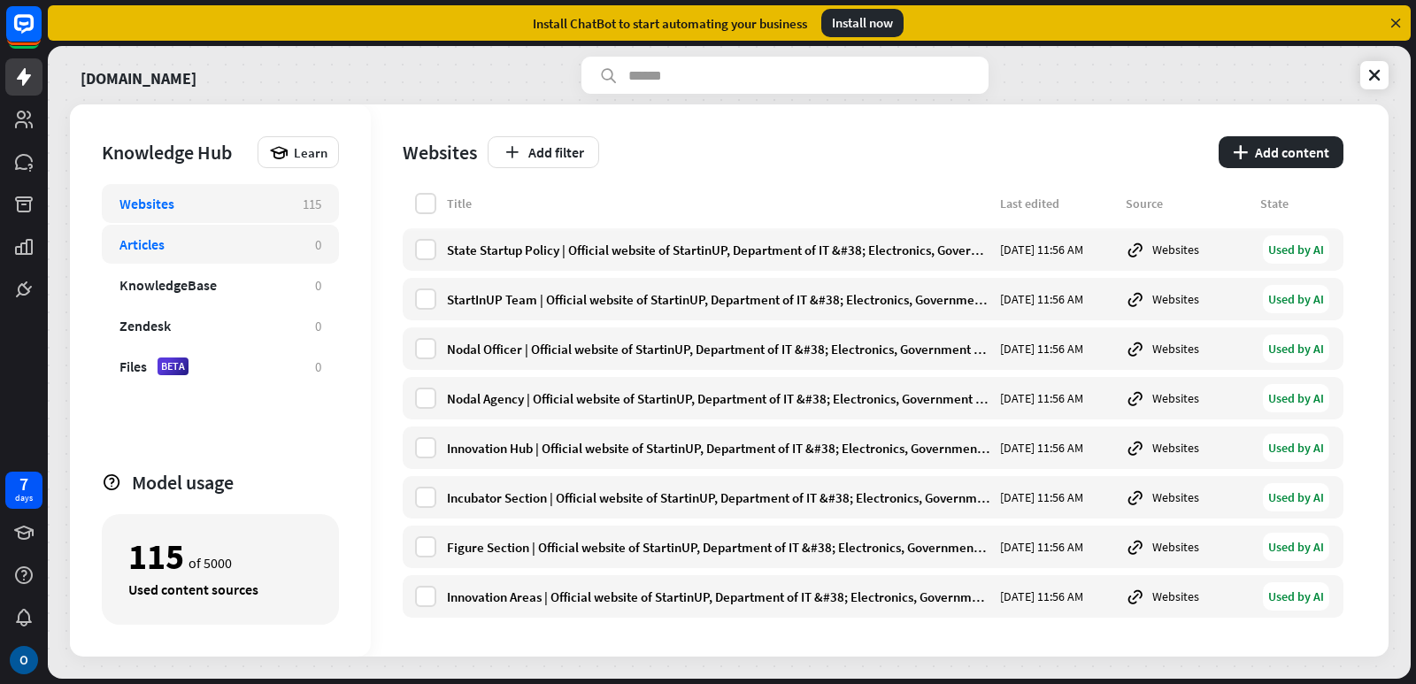
click at [235, 253] on div "Articles 0" at bounding box center [220, 244] width 237 height 39
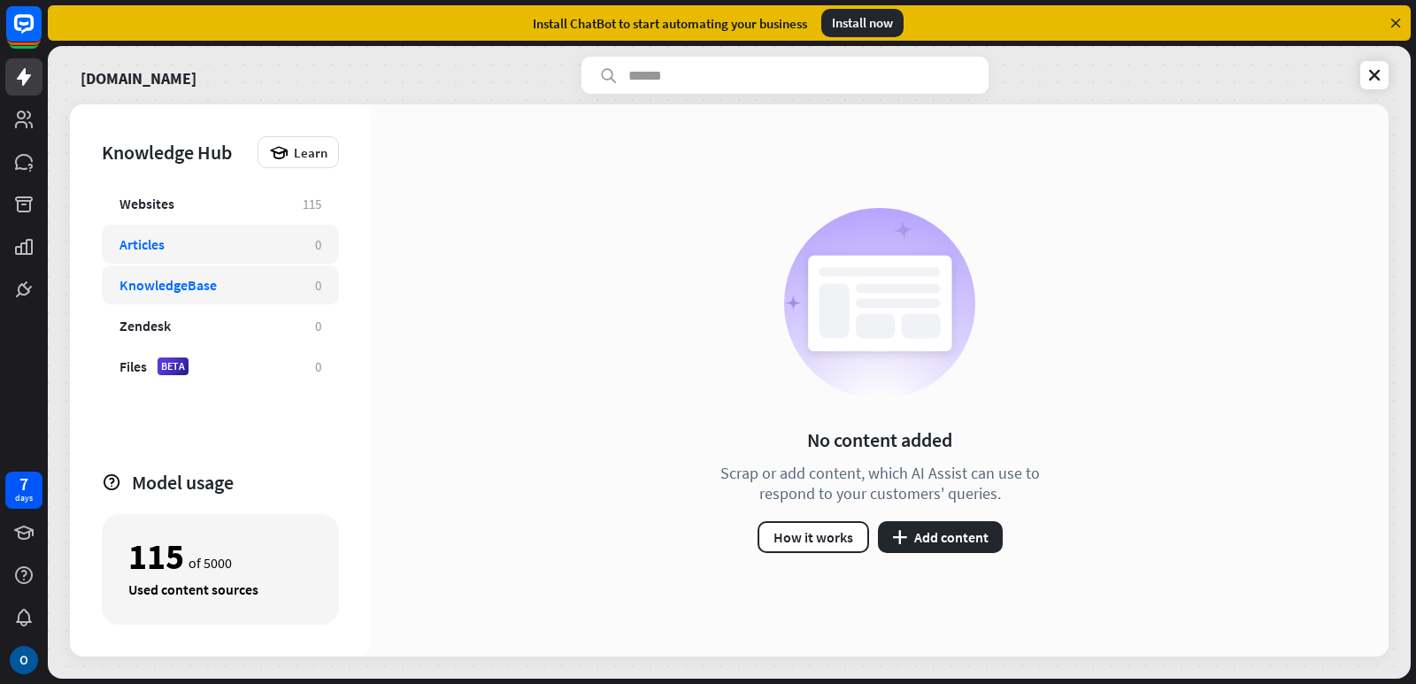
click at [239, 288] on div "KnowledgeBase" at bounding box center [208, 285] width 178 height 18
click at [231, 324] on div "Zendesk" at bounding box center [208, 326] width 178 height 18
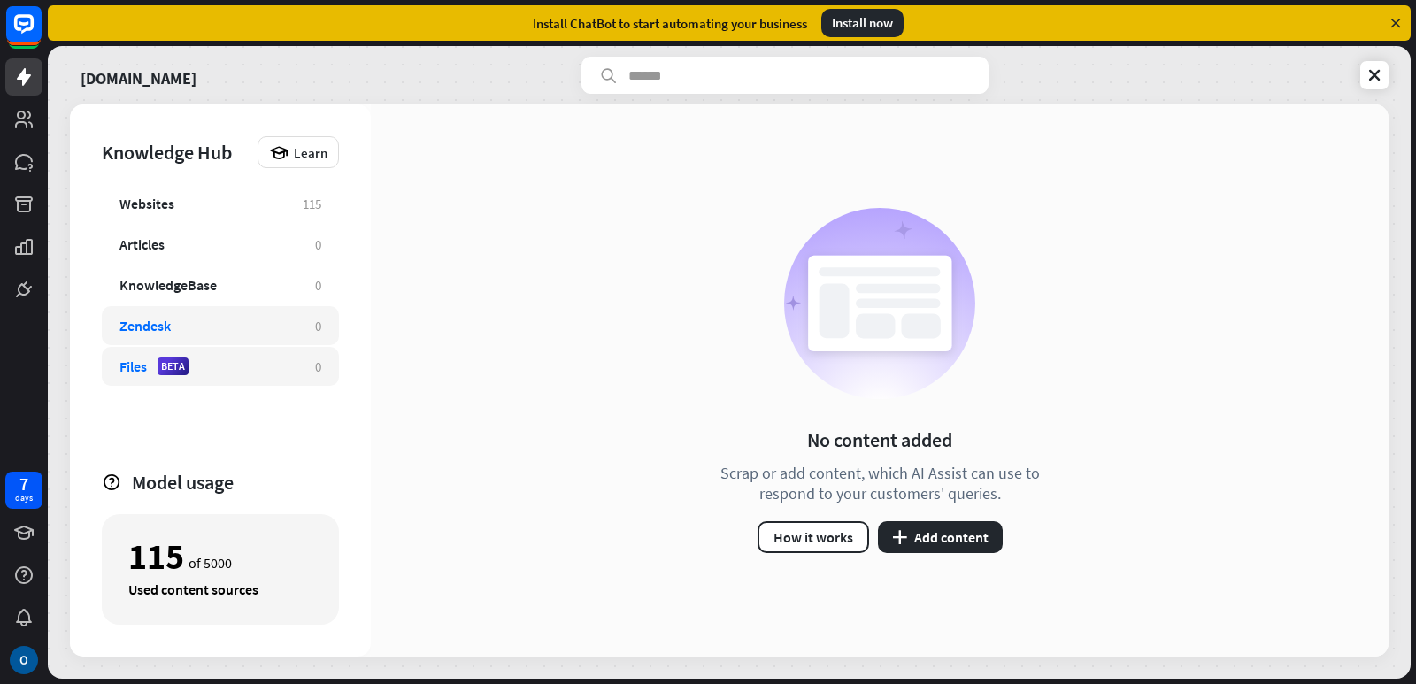
click at [230, 371] on div "Files BETA" at bounding box center [208, 367] width 178 height 18
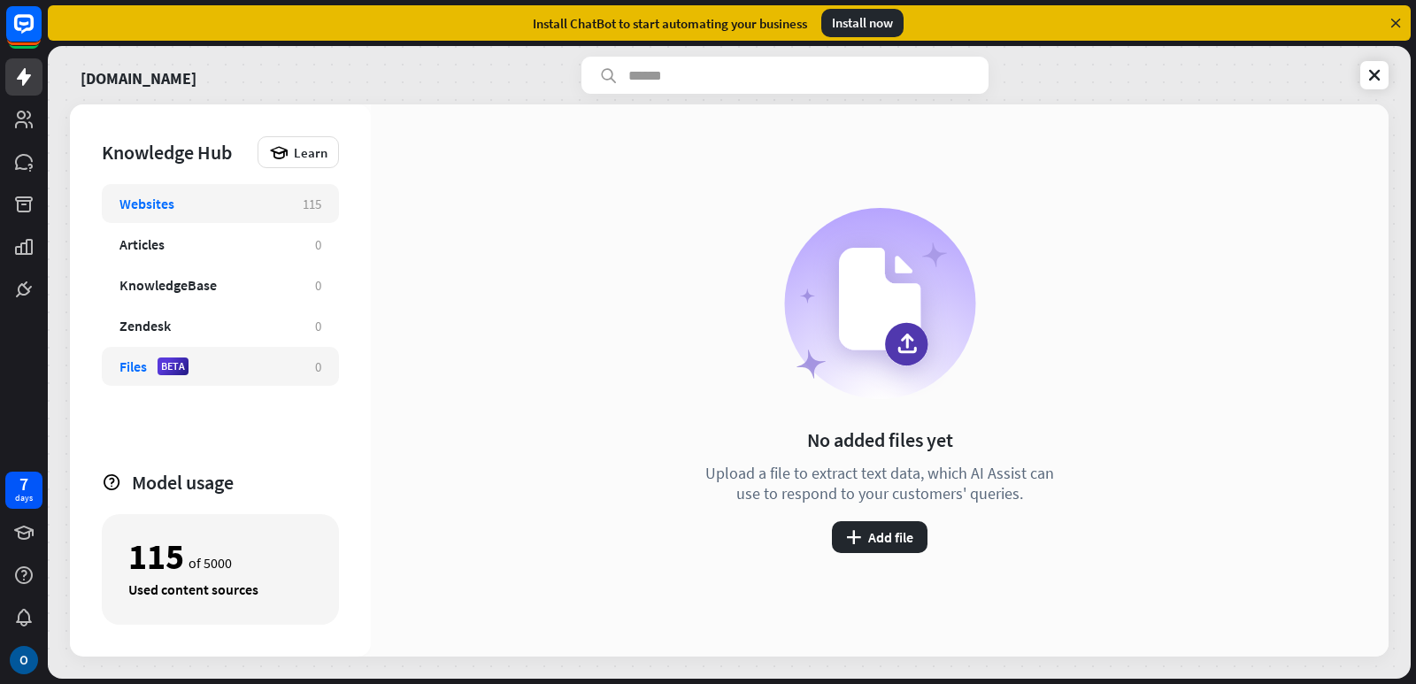
click at [235, 204] on div "Websites" at bounding box center [202, 204] width 166 height 18
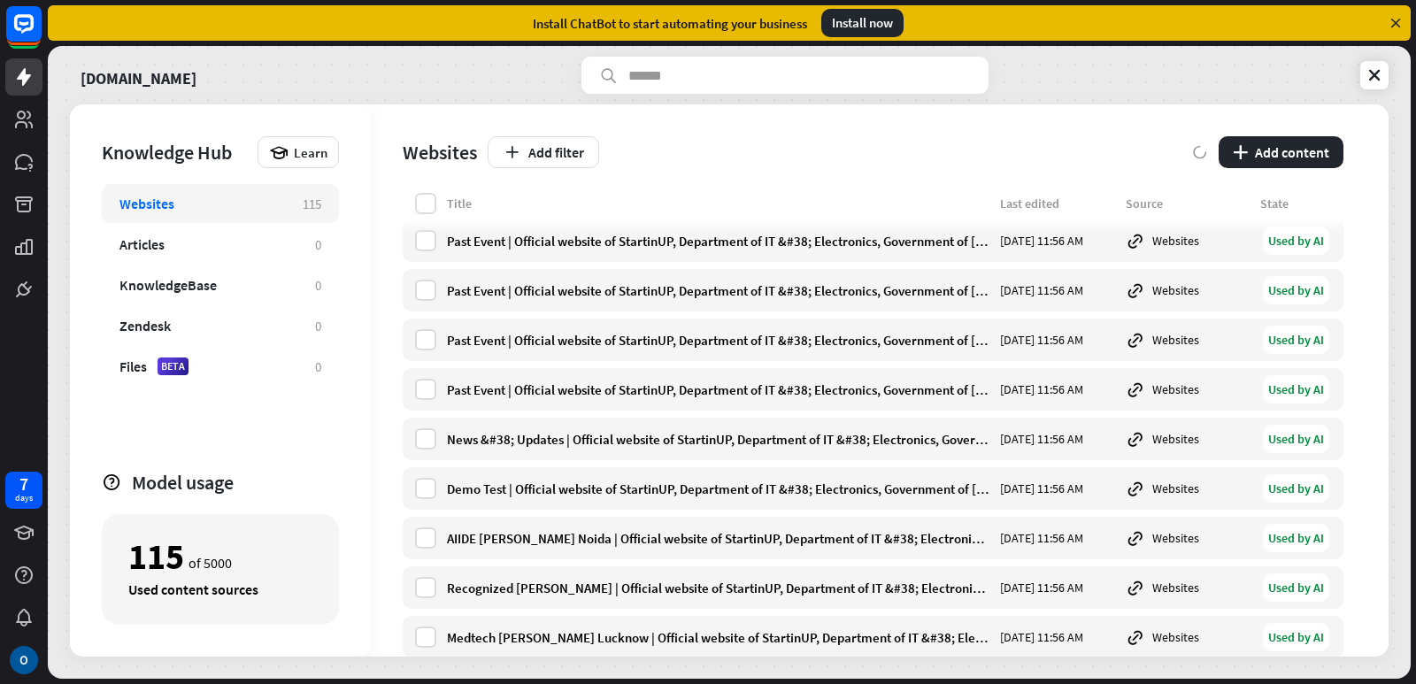
scroll to position [5303, 0]
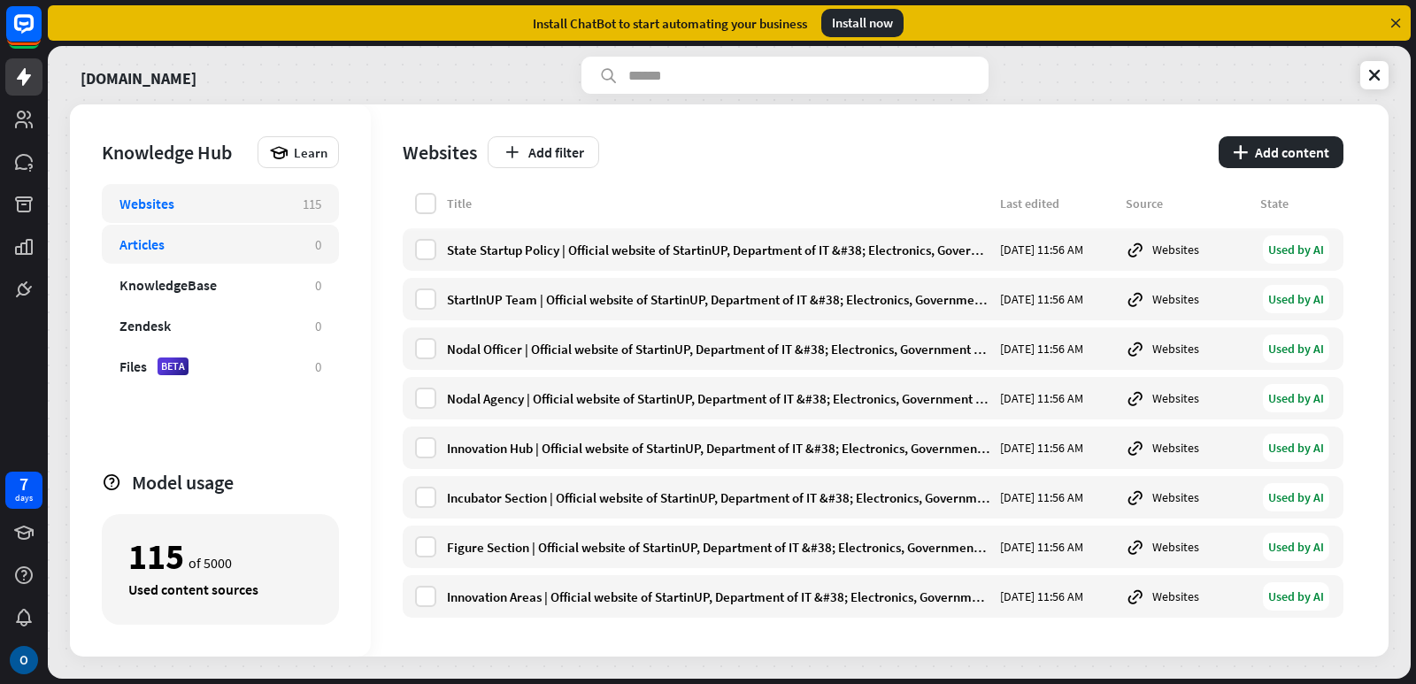
click at [219, 249] on div "Articles" at bounding box center [208, 244] width 178 height 18
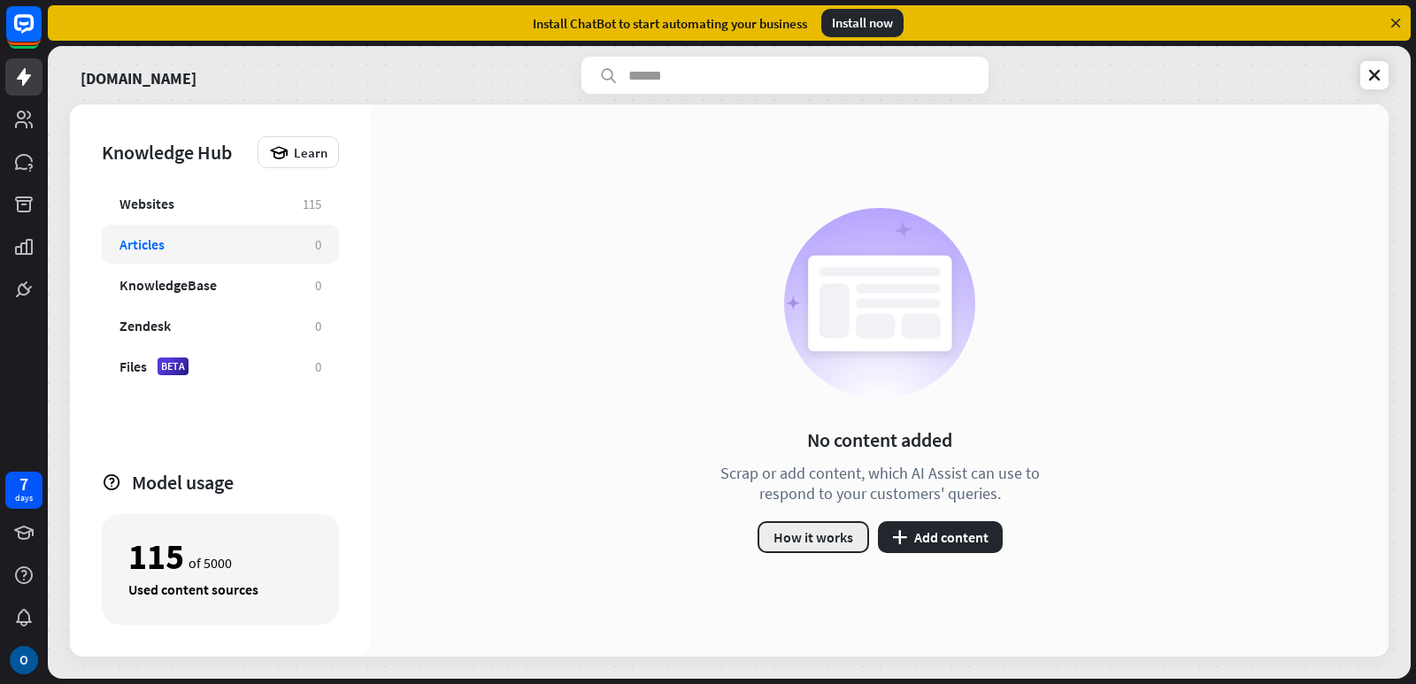
click at [839, 544] on button "How it works" at bounding box center [814, 537] width 112 height 32
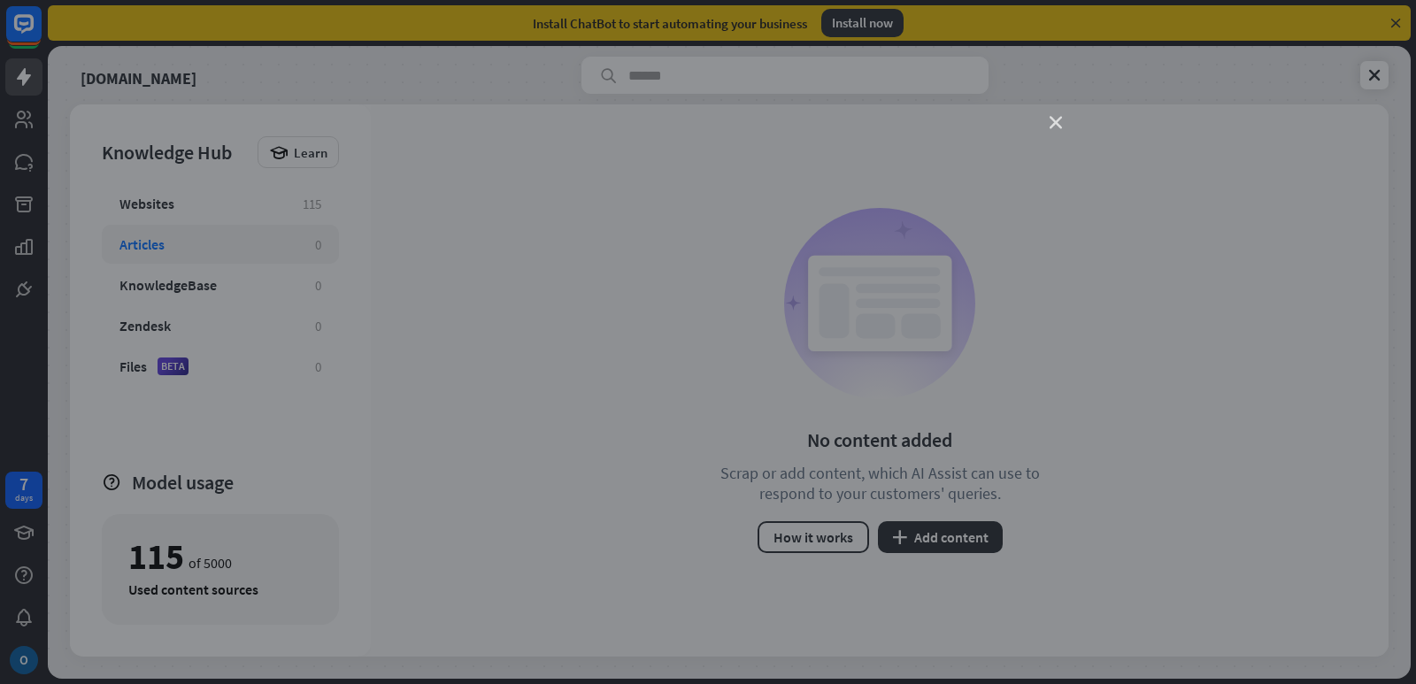
click at [1059, 117] on icon "close" at bounding box center [1056, 123] width 12 height 12
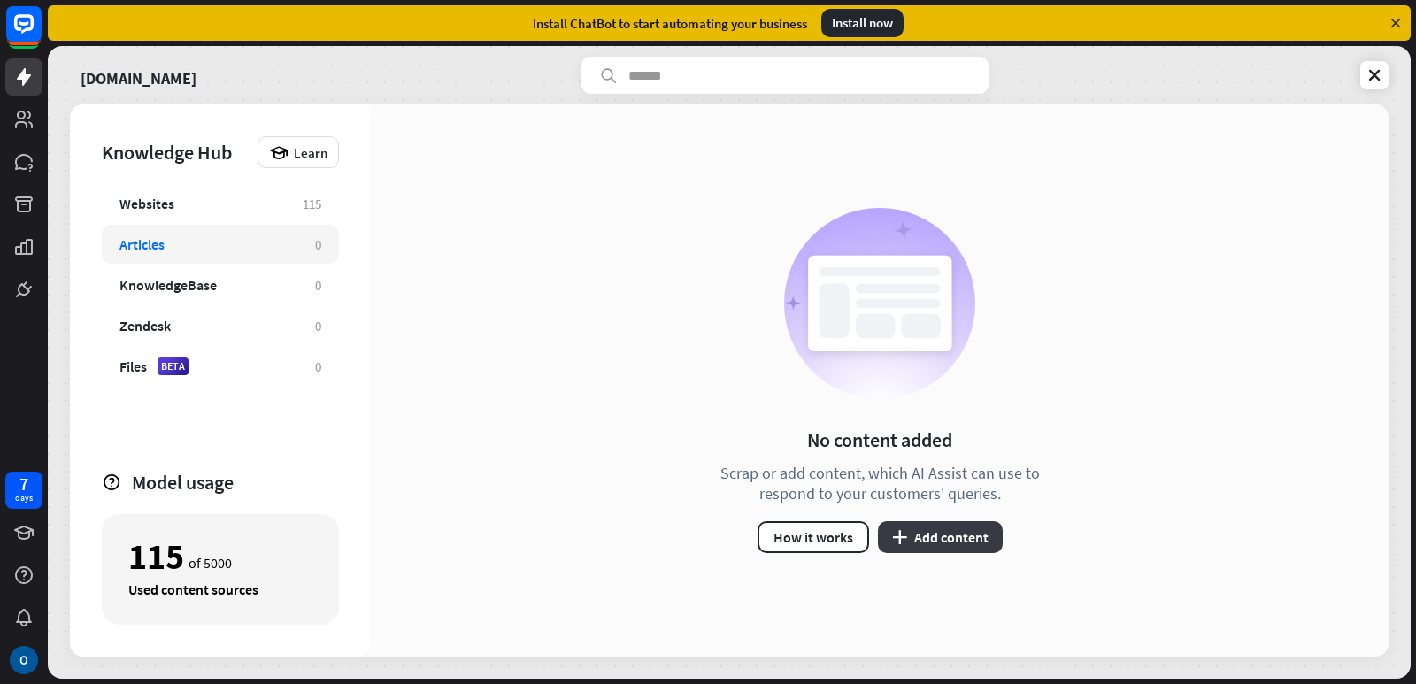
click at [951, 540] on button "plus Add content" at bounding box center [940, 537] width 125 height 32
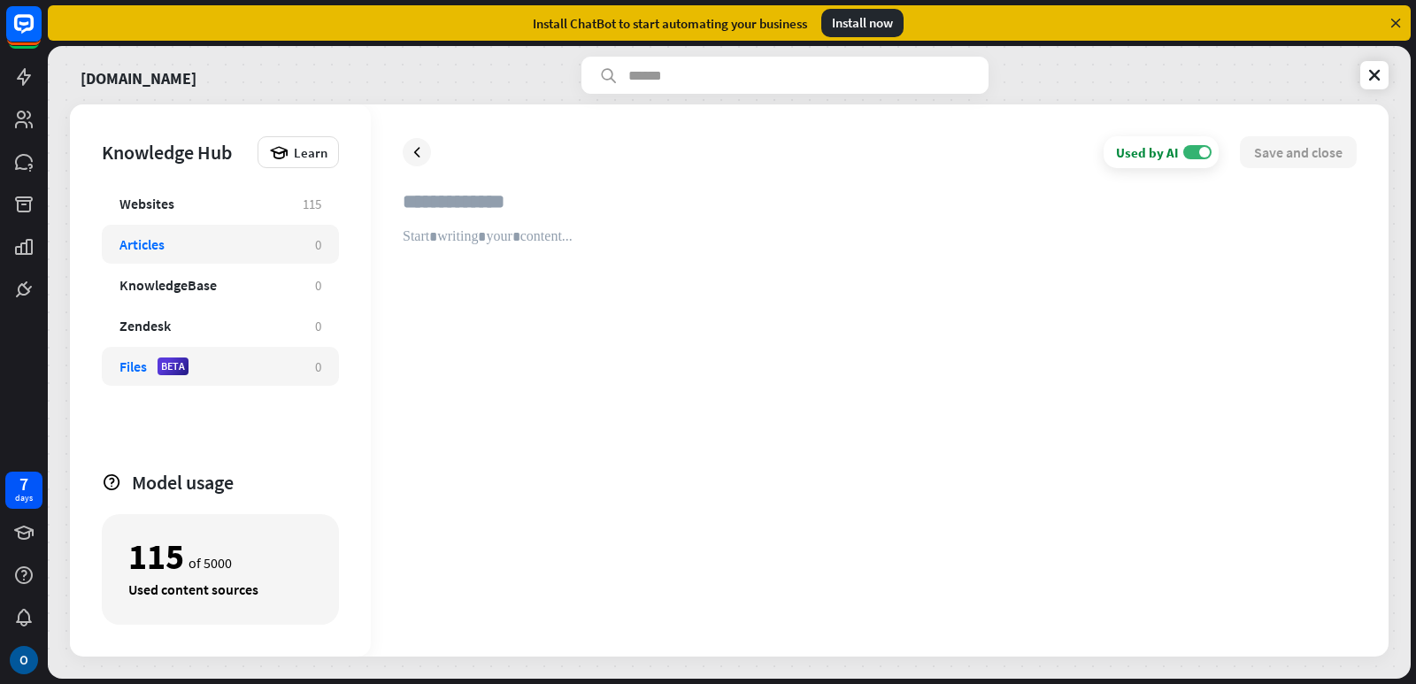
click at [191, 368] on div "Files BETA" at bounding box center [208, 367] width 178 height 18
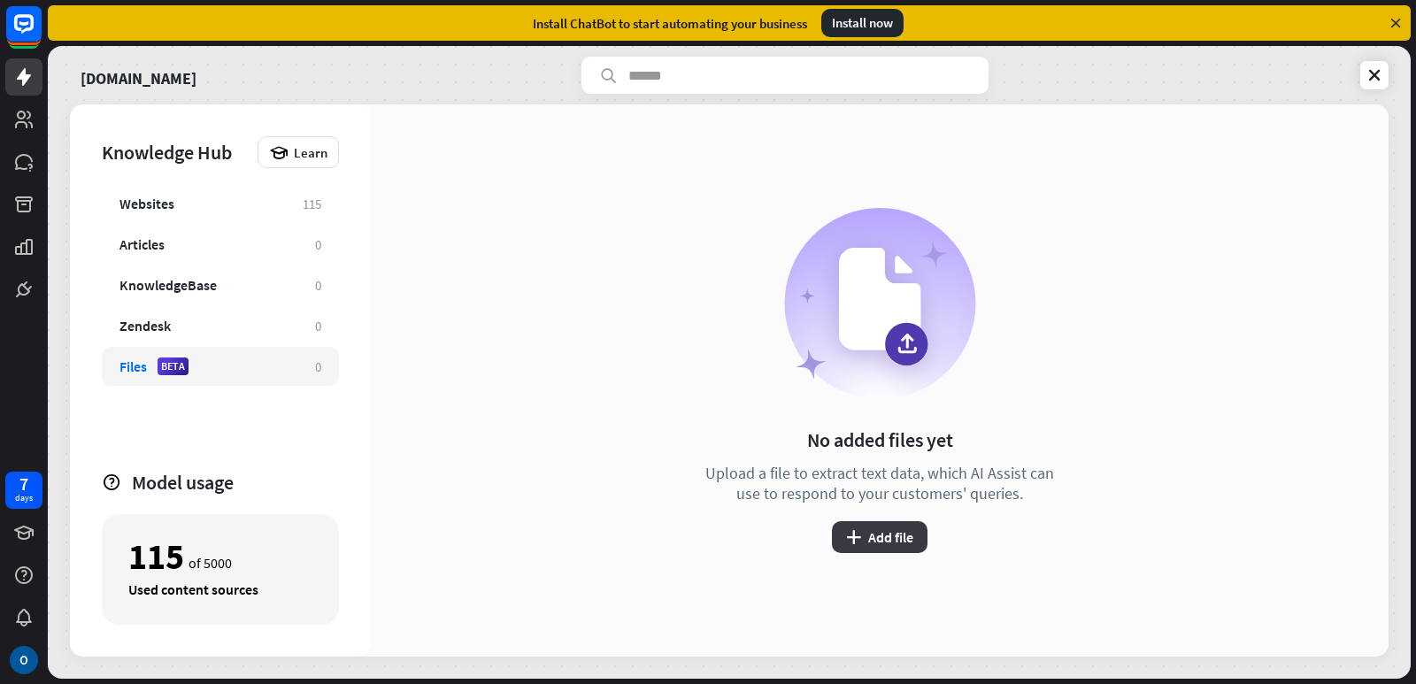
click at [877, 536] on button "plus Add file" at bounding box center [880, 537] width 96 height 32
click at [1187, 228] on div "close Add file Upload a file to extract text data, which AI Assist can use to r…" at bounding box center [708, 342] width 1416 height 684
click at [889, 544] on button "plus Add file" at bounding box center [880, 537] width 96 height 32
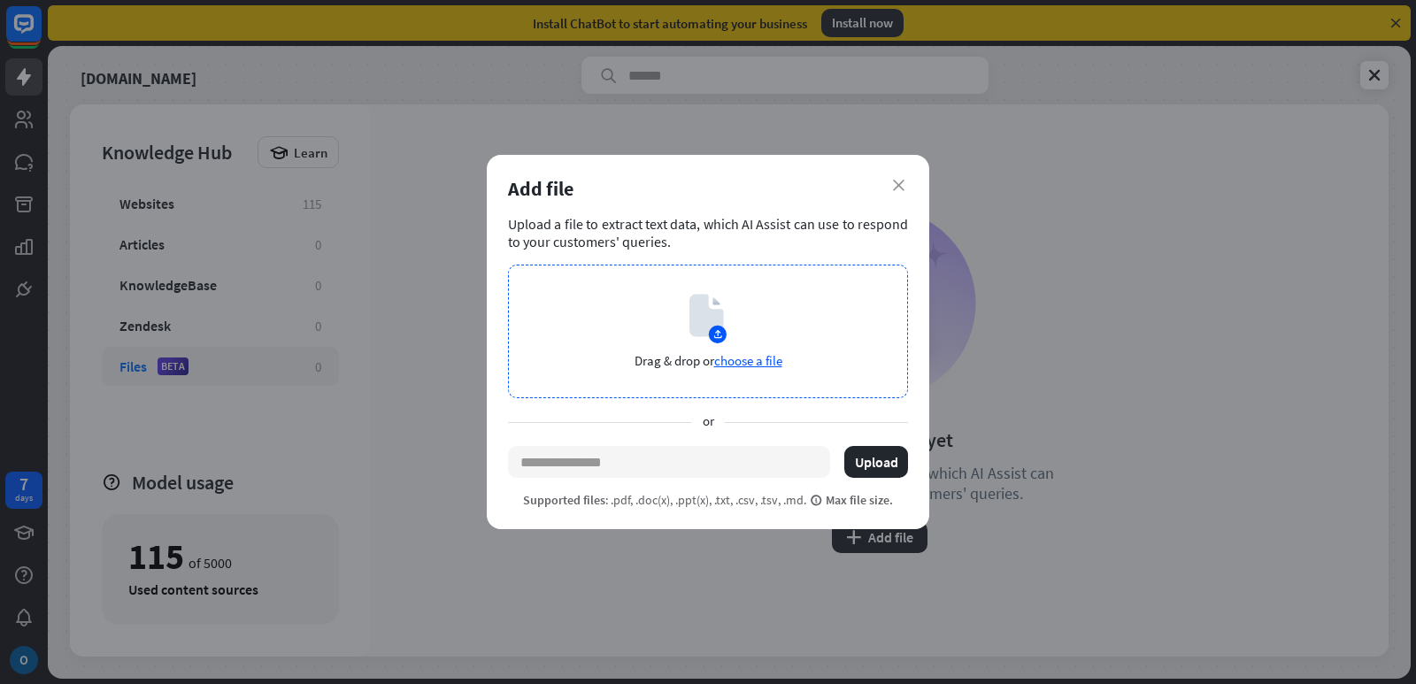
click at [738, 356] on span "choose a file" at bounding box center [748, 360] width 68 height 17
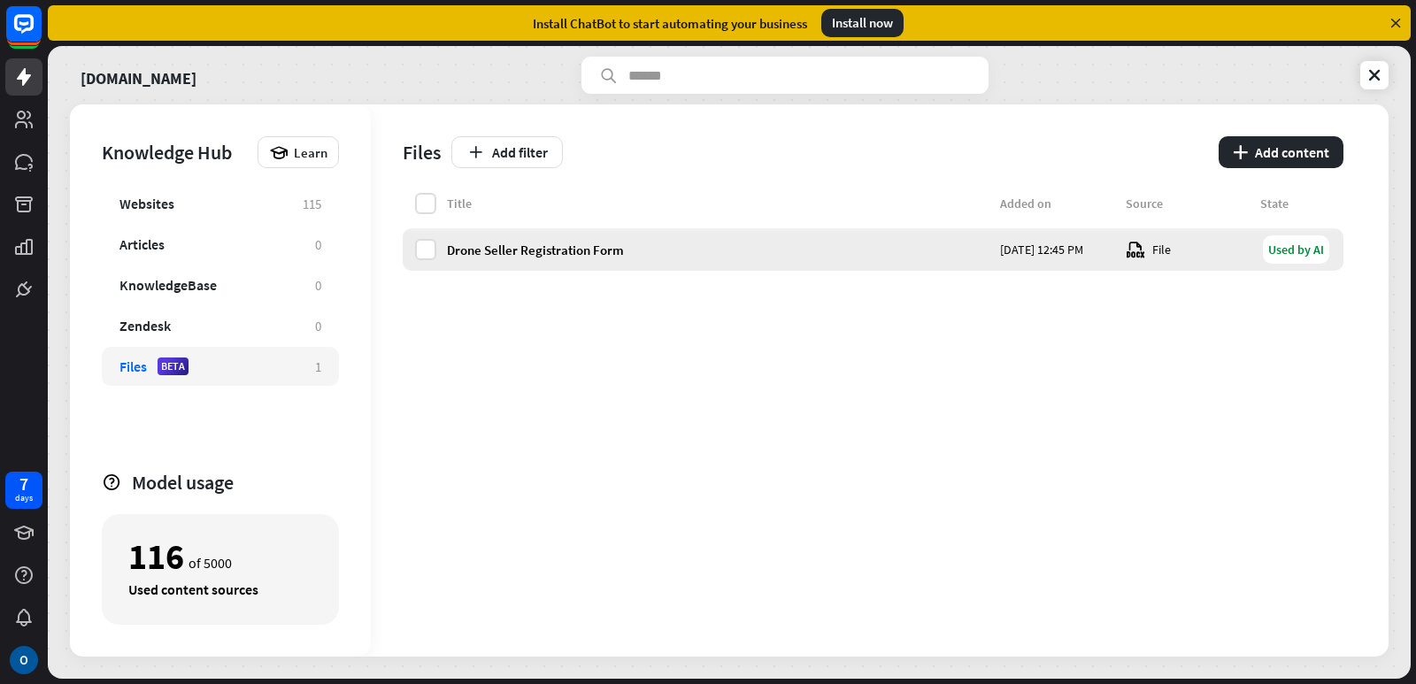
click at [1145, 252] on div "File" at bounding box center [1188, 249] width 124 height 19
click at [1162, 252] on div "File" at bounding box center [1188, 249] width 124 height 19
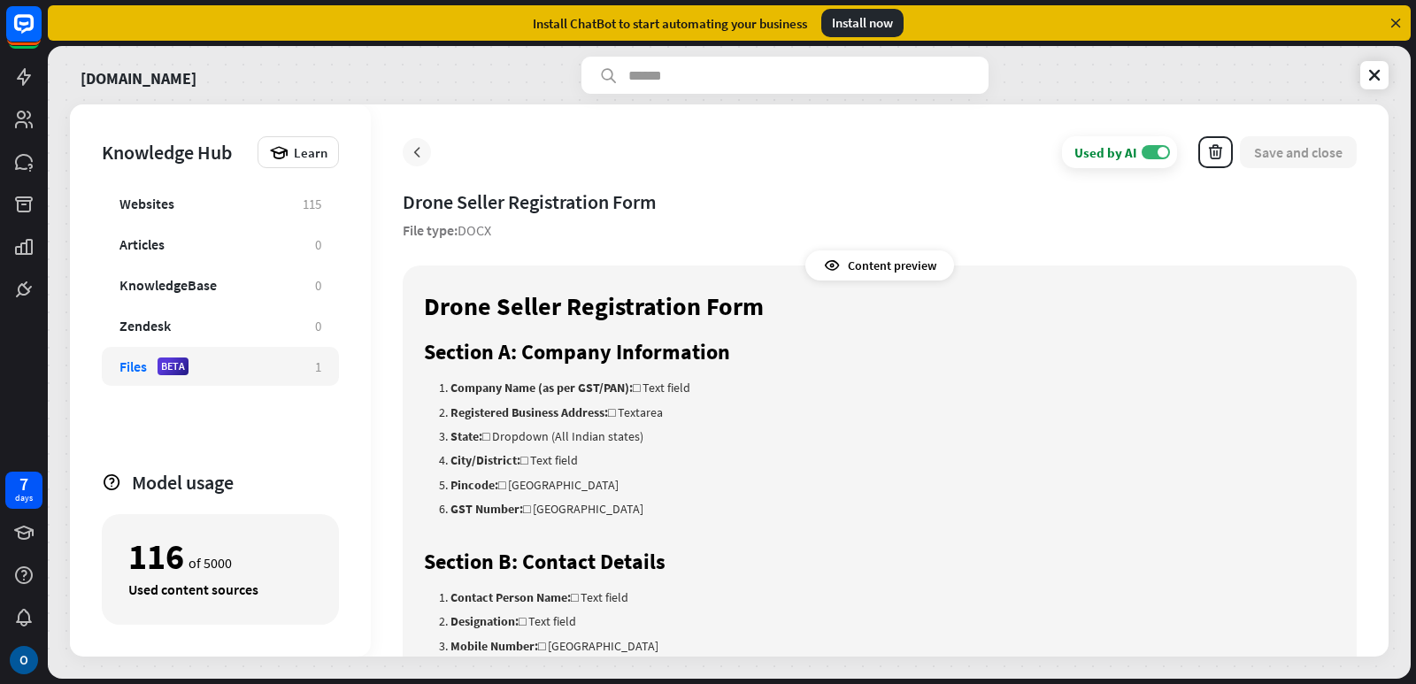
click at [425, 153] on icon at bounding box center [417, 152] width 18 height 18
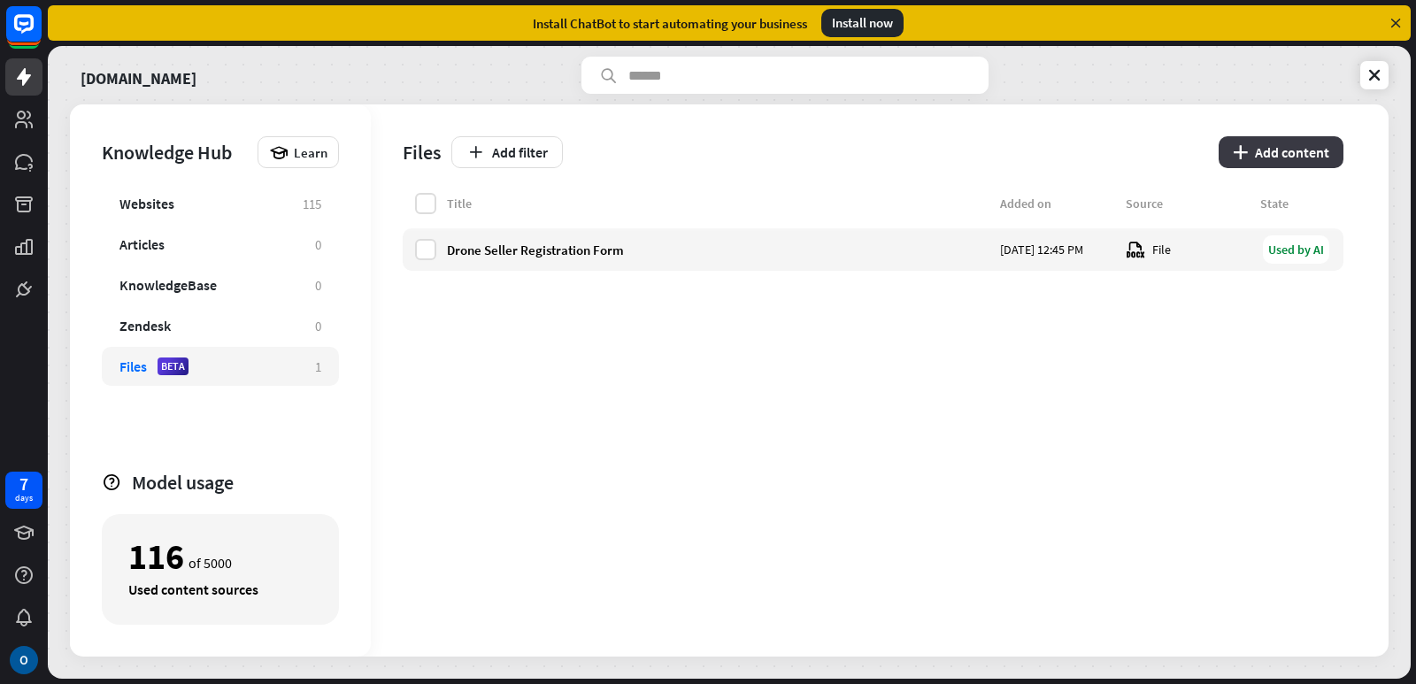
click at [1285, 152] on button "plus Add content" at bounding box center [1281, 152] width 125 height 32
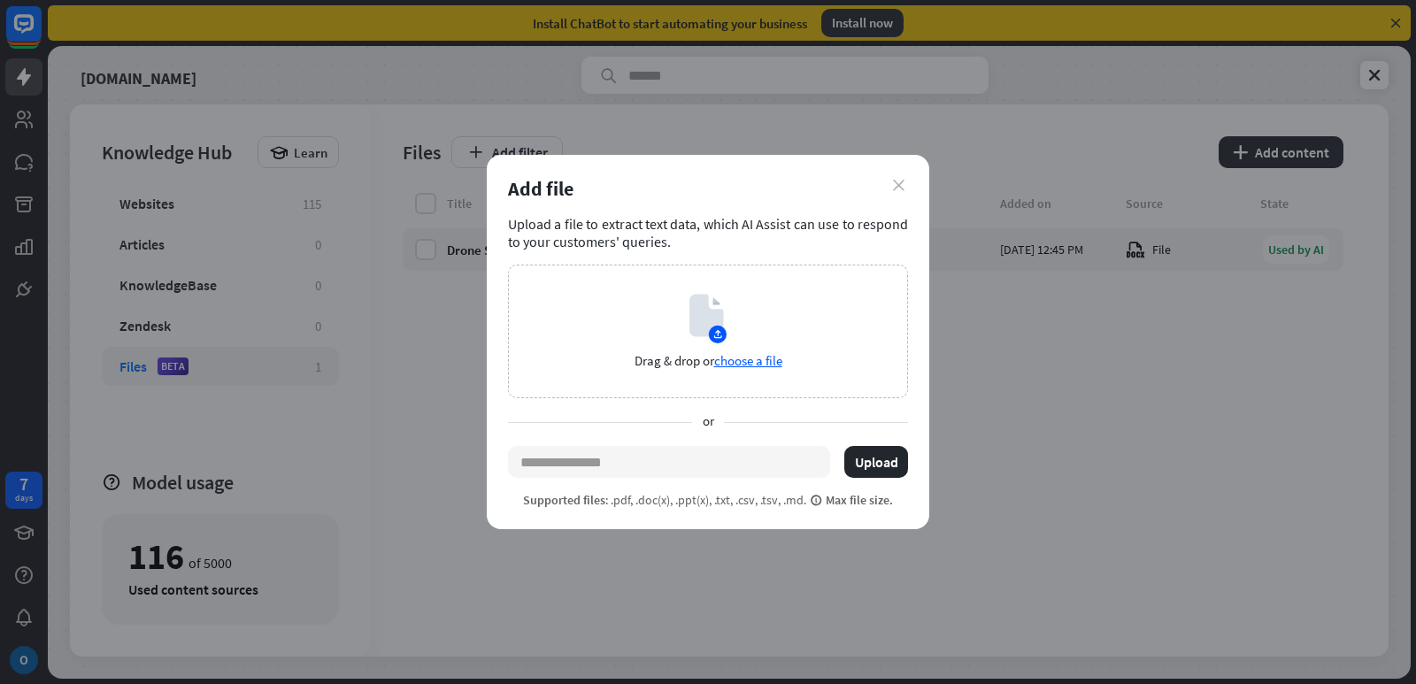
click at [902, 189] on icon "close" at bounding box center [899, 186] width 12 height 12
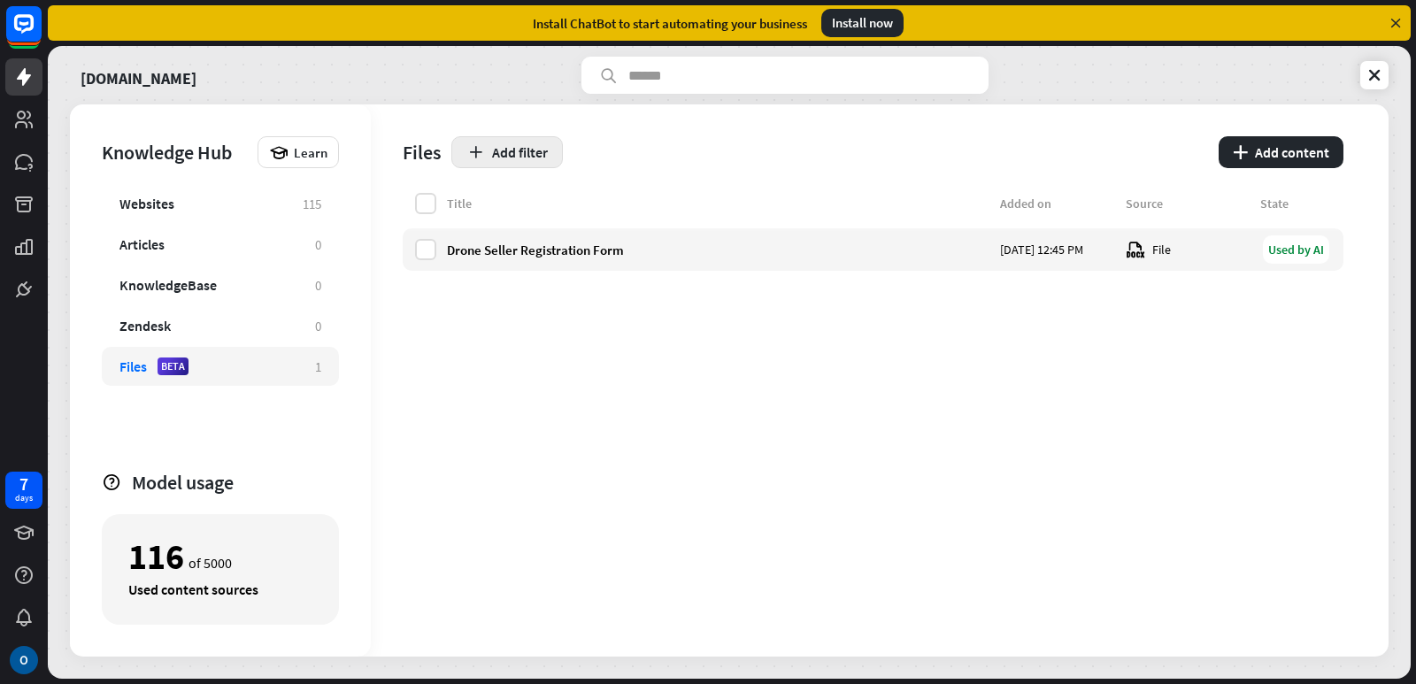
click at [534, 159] on button "Add filter" at bounding box center [507, 152] width 112 height 32
click at [528, 193] on div "globe Status" at bounding box center [517, 197] width 75 height 32
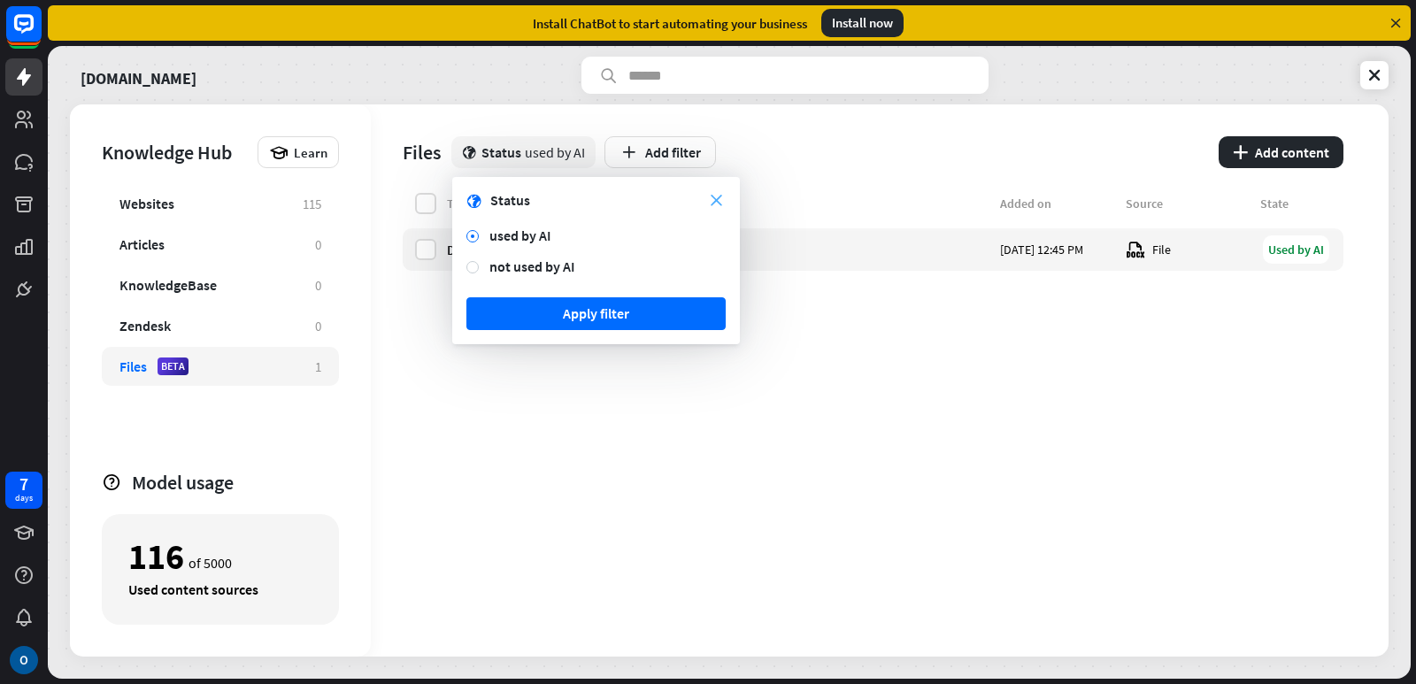
click at [716, 196] on icon "close" at bounding box center [717, 201] width 12 height 12
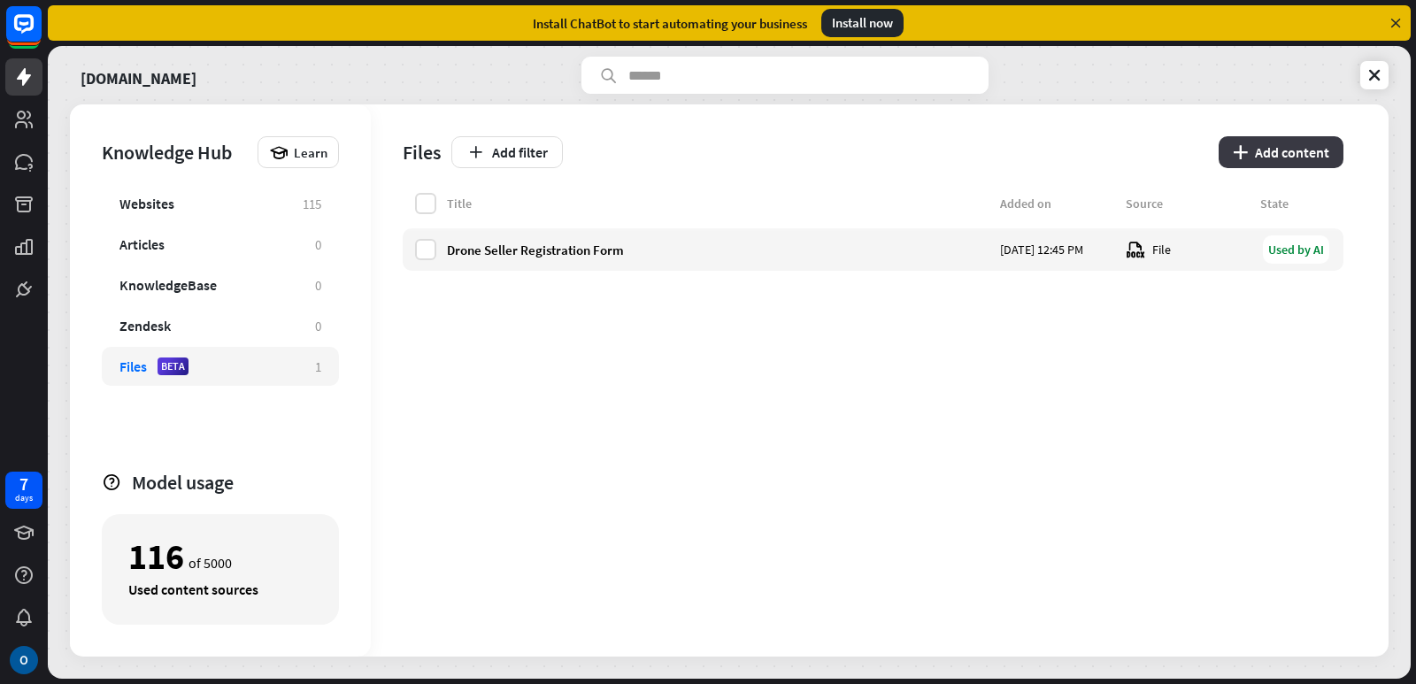
click at [1251, 149] on button "plus Add content" at bounding box center [1281, 152] width 125 height 32
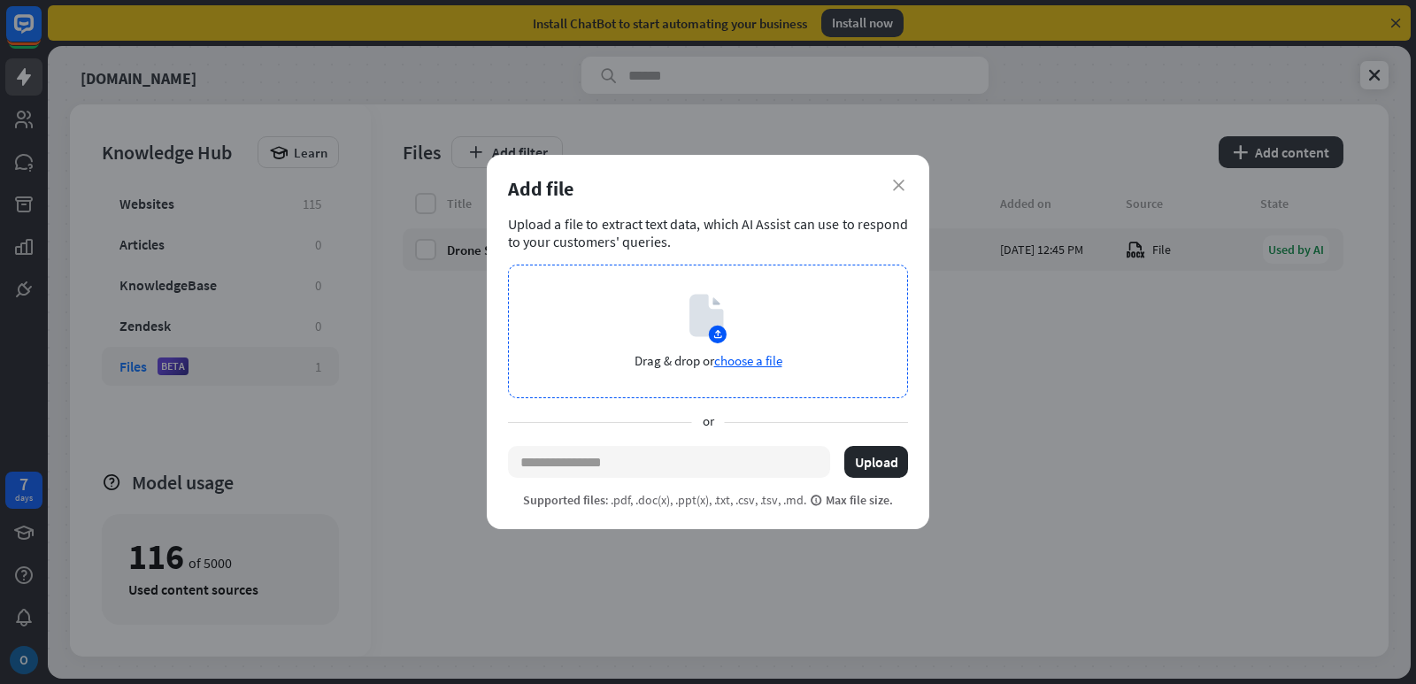
click at [762, 359] on span "choose a file" at bounding box center [748, 360] width 68 height 17
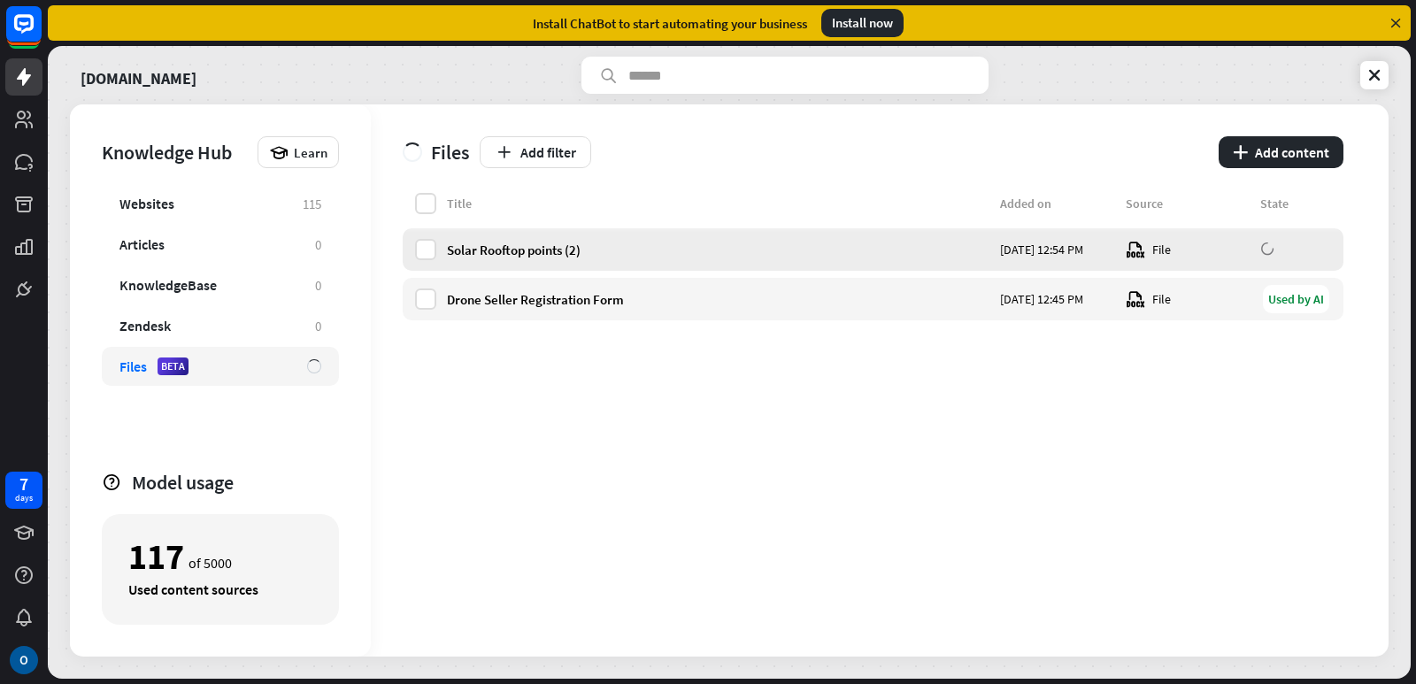
click at [1138, 252] on icon at bounding box center [1135, 249] width 19 height 19
click at [828, 500] on div "Title Added on Source State Solar Rooftop points (2) [DATE] 12:54 PM File Used …" at bounding box center [873, 425] width 941 height 464
click at [807, 252] on div "Solar Rooftop points (2)" at bounding box center [718, 250] width 543 height 17
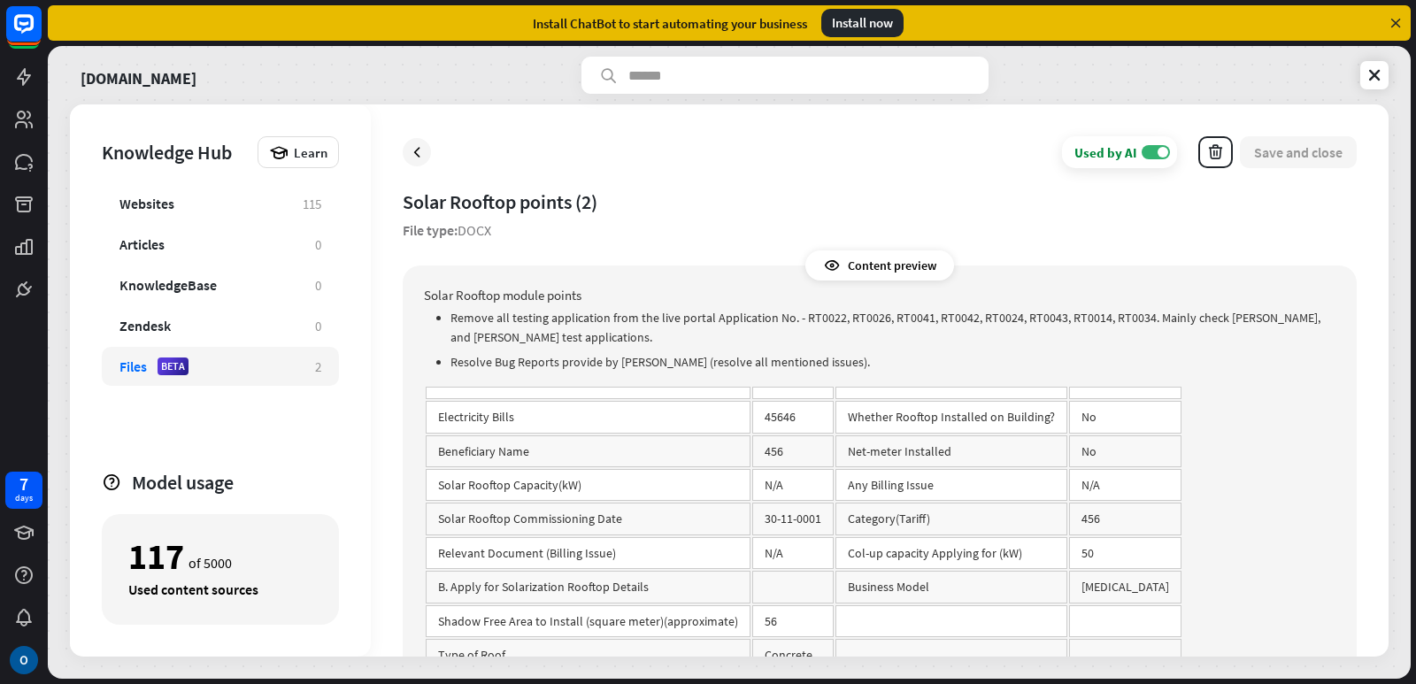
click at [871, 259] on div "Content preview" at bounding box center [879, 265] width 149 height 30
click at [832, 266] on icon at bounding box center [832, 266] width 18 height 18
click at [247, 371] on div "Files BETA" at bounding box center [208, 367] width 178 height 18
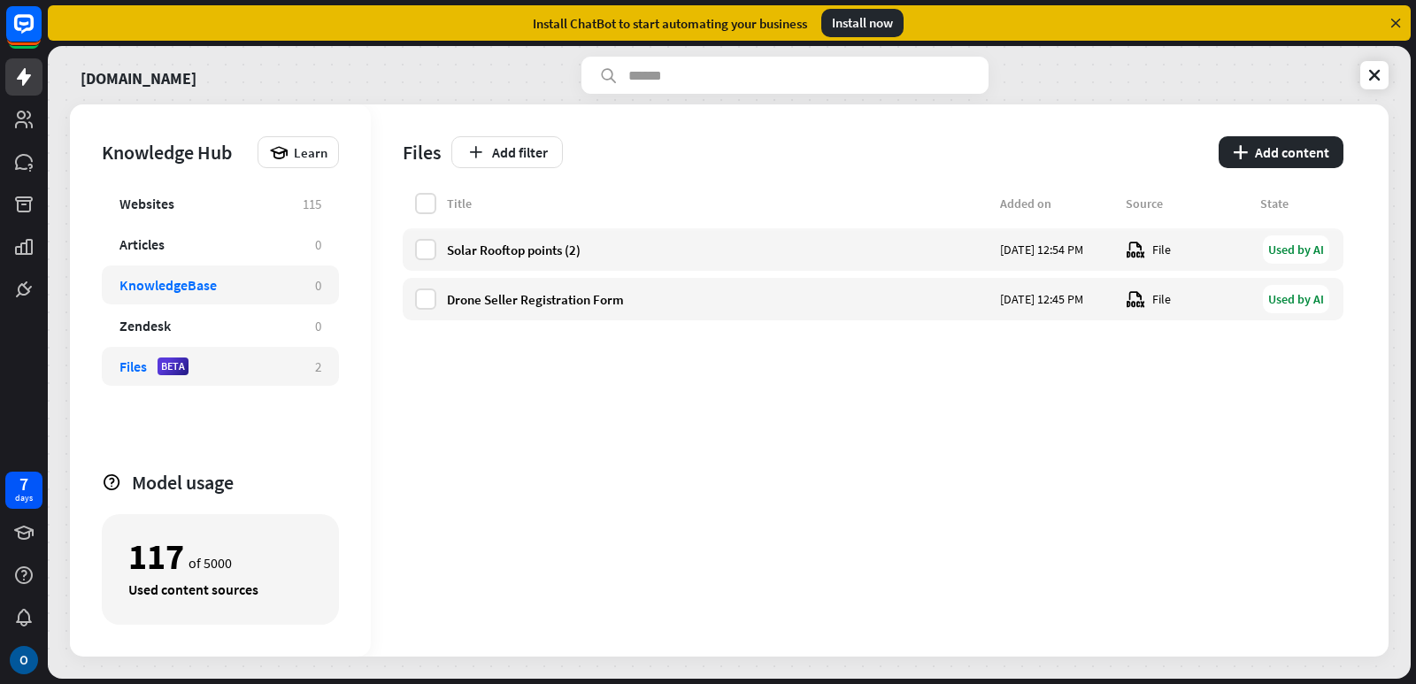
click at [181, 290] on div "KnowledgeBase" at bounding box center [167, 285] width 97 height 18
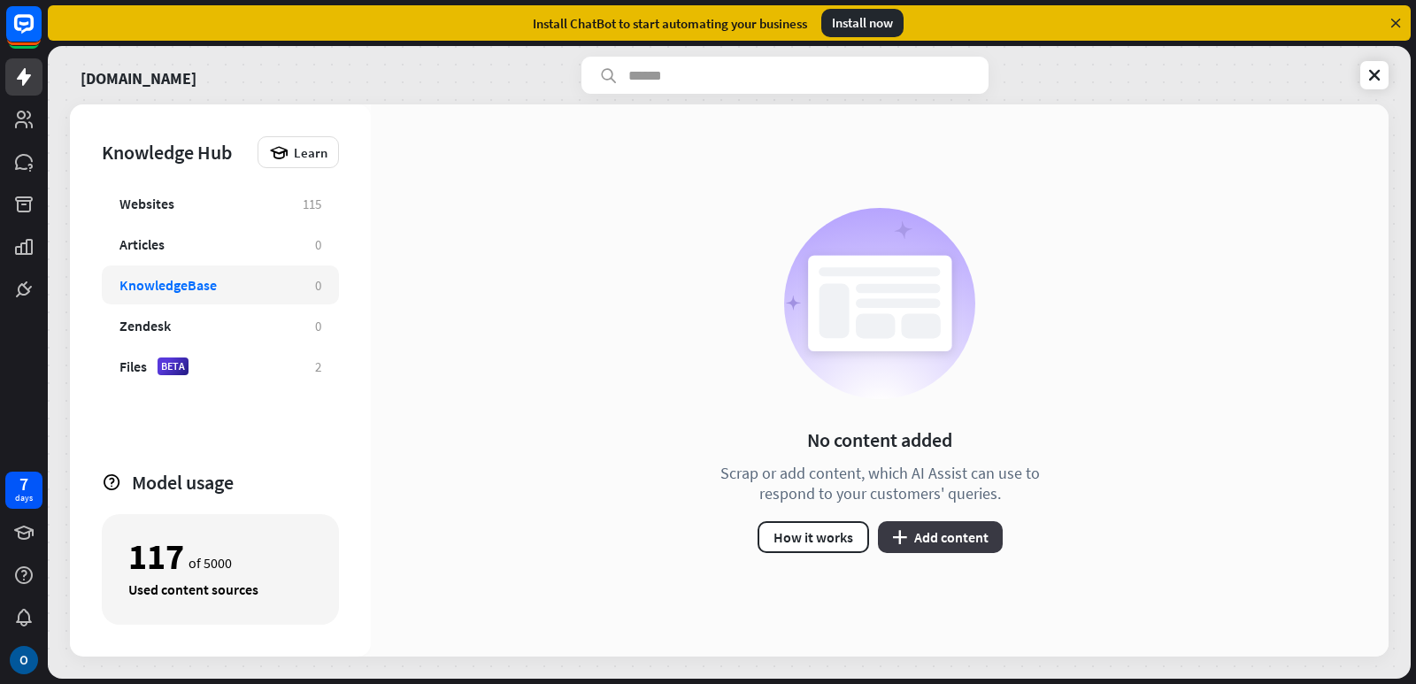
click at [925, 541] on button "plus Add content" at bounding box center [940, 537] width 125 height 32
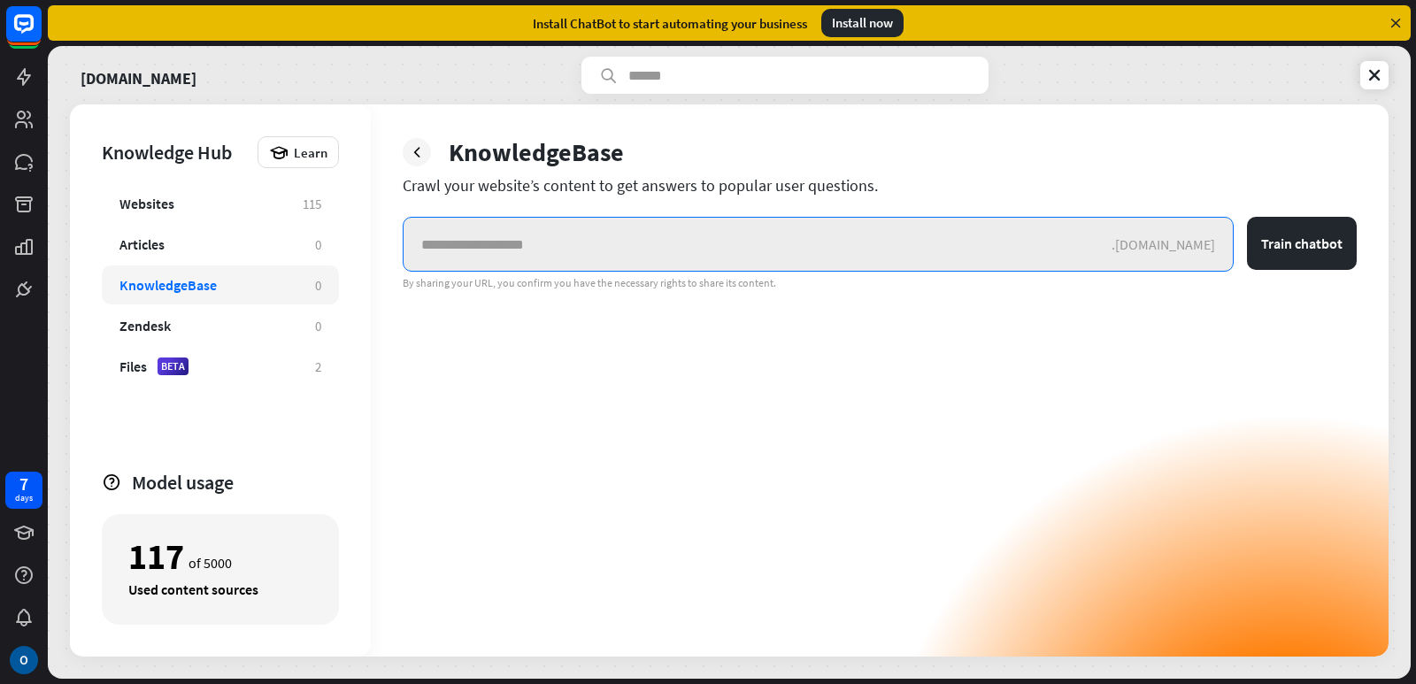
paste input "**********"
type input "**********"
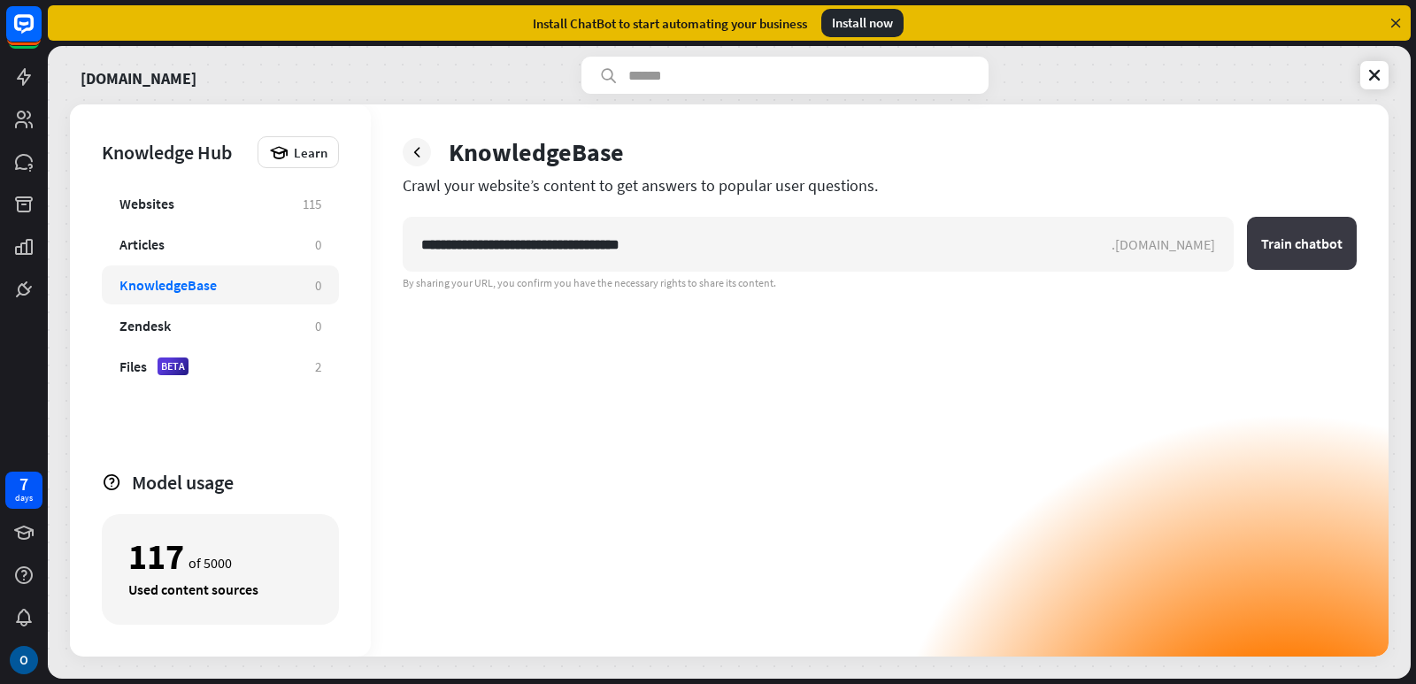
click at [1305, 233] on button "Train chatbot" at bounding box center [1302, 243] width 110 height 53
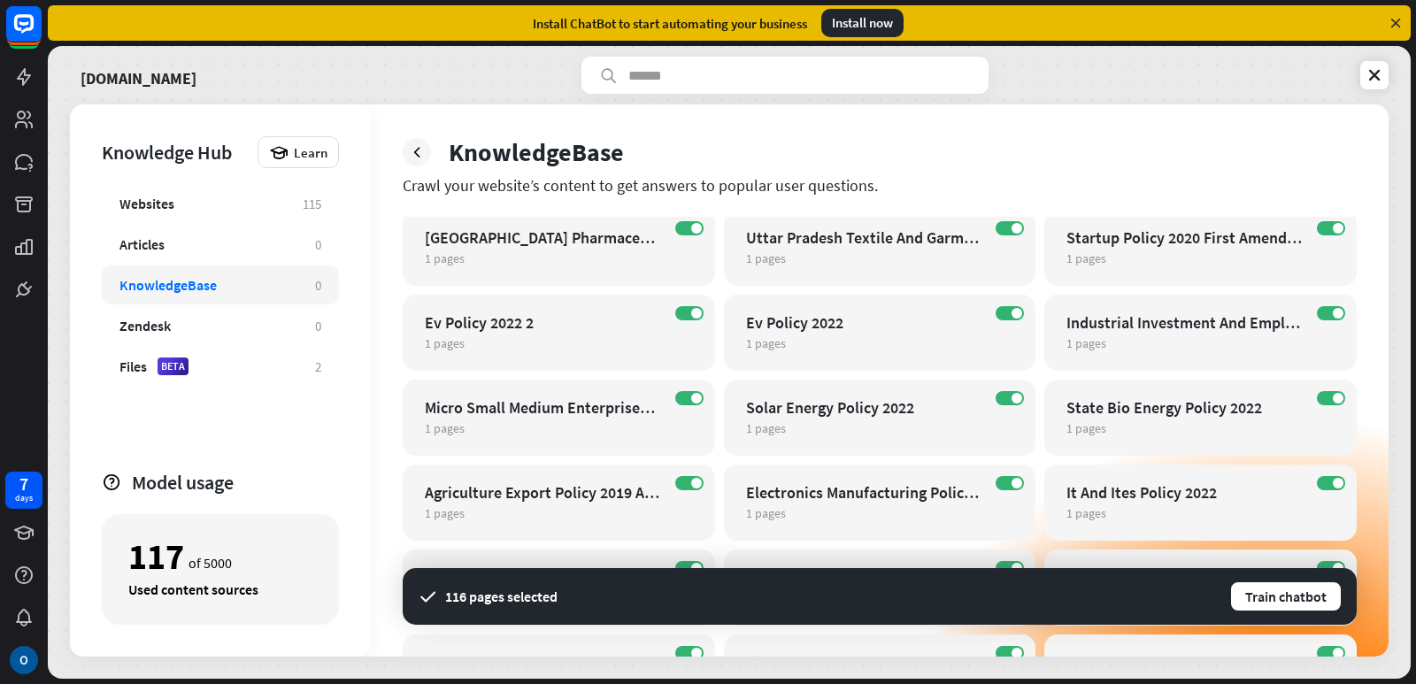
scroll to position [1947, 0]
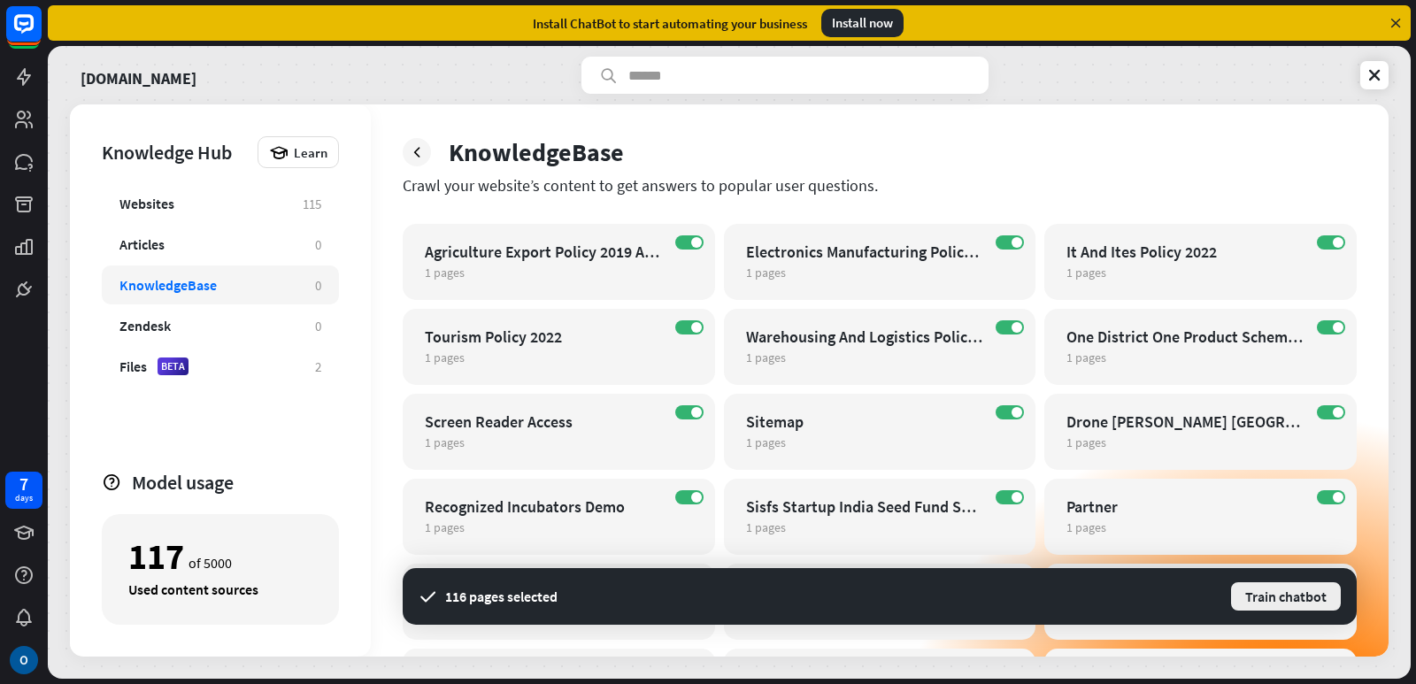
click at [1304, 602] on button "Train chatbot" at bounding box center [1285, 597] width 113 height 32
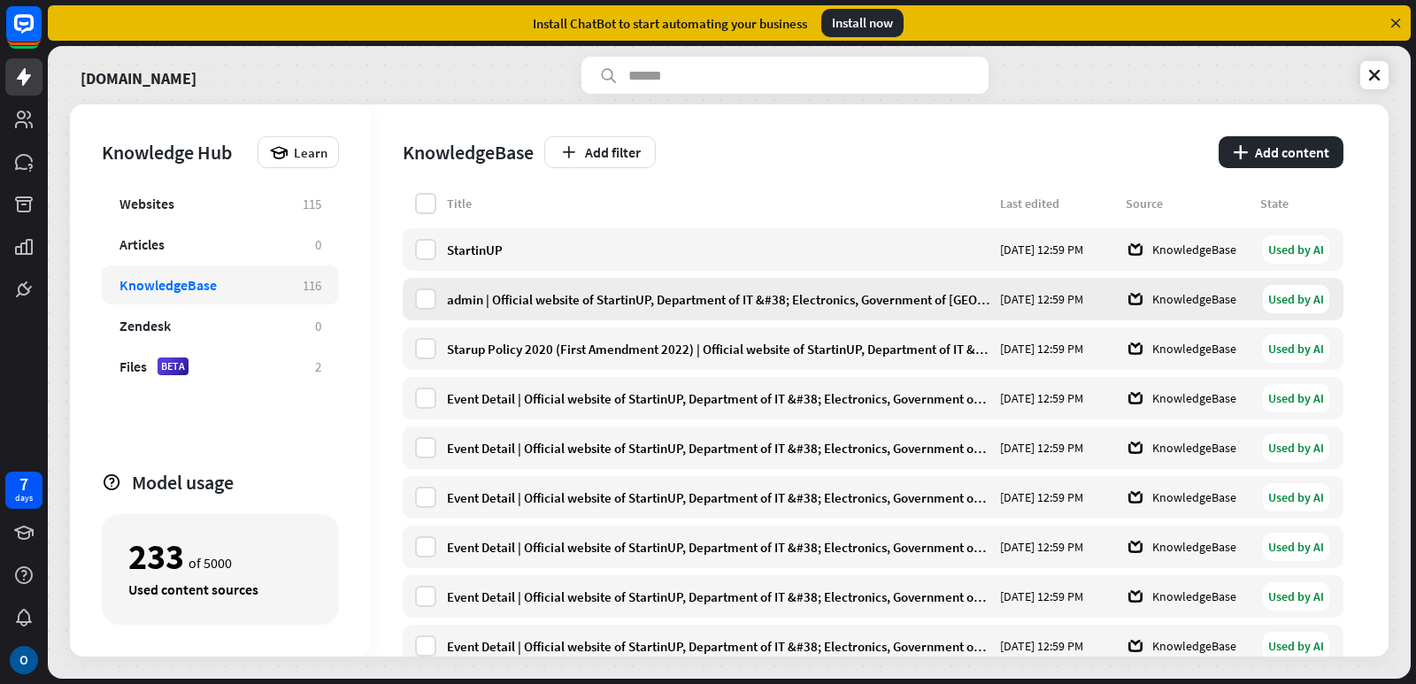
click at [980, 307] on div "admin | Official website of StartinUP, Department of IT &#38; Electronics, Gove…" at bounding box center [718, 299] width 543 height 17
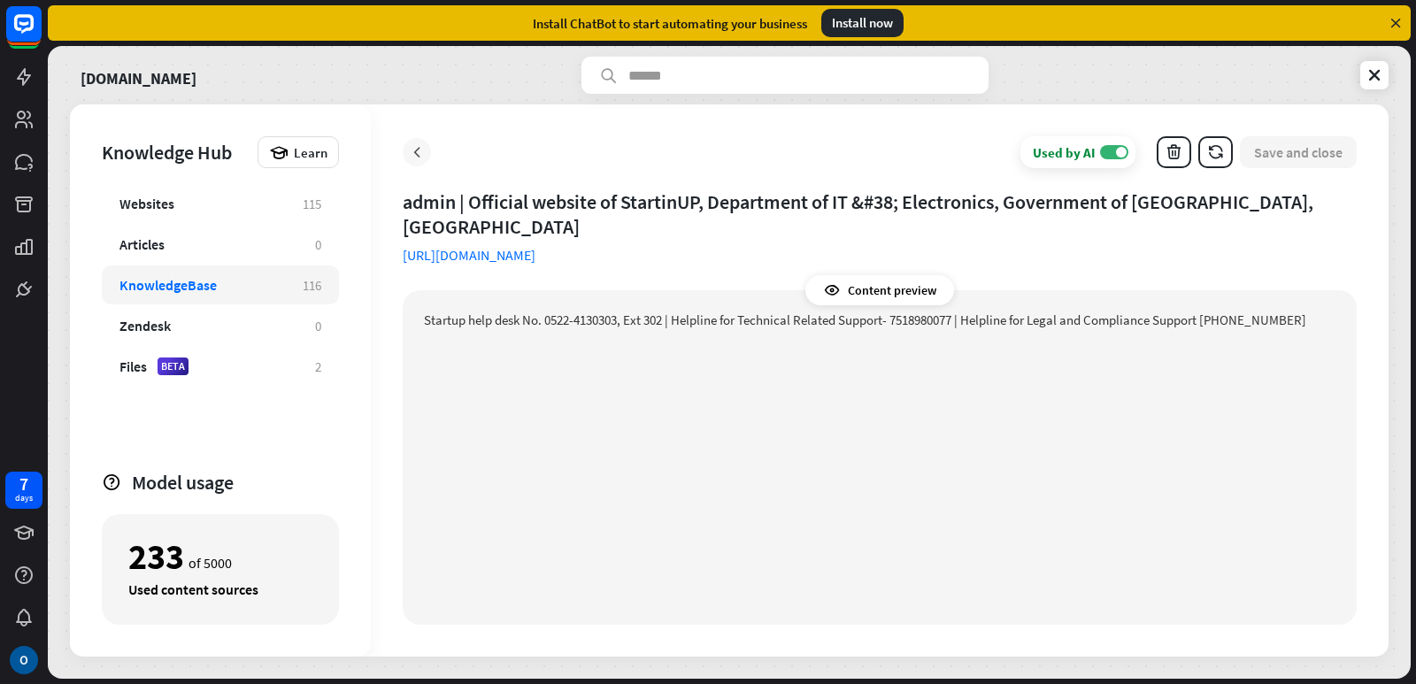
click at [415, 158] on icon at bounding box center [417, 152] width 18 height 18
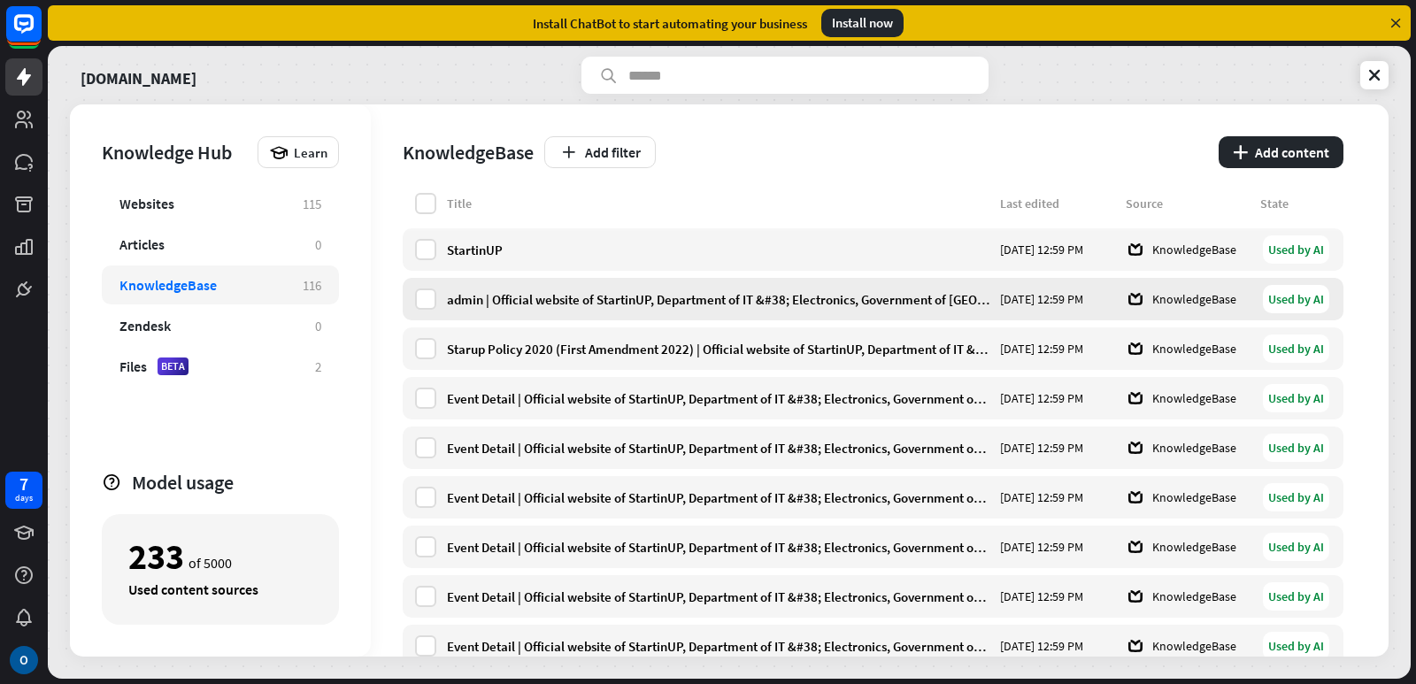
click at [1184, 305] on div "KnowledgeBase" at bounding box center [1188, 299] width 124 height 16
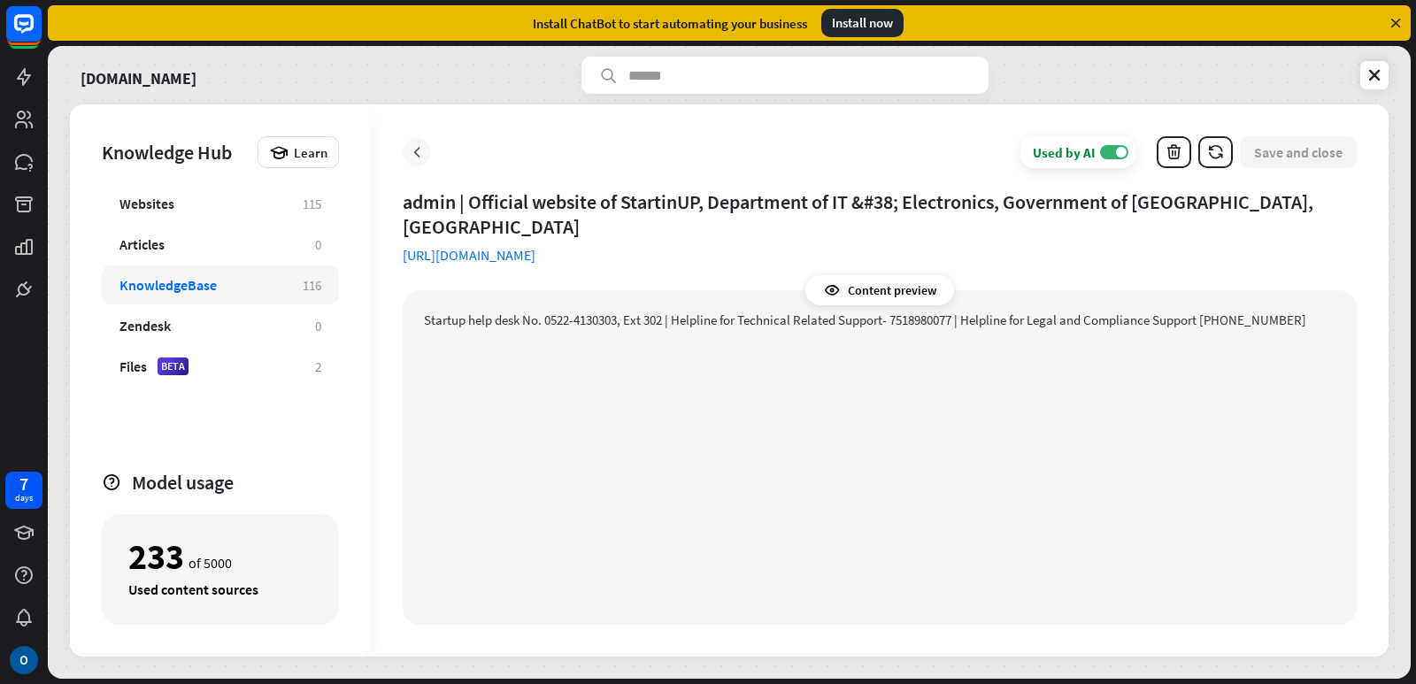
click at [414, 147] on icon at bounding box center [417, 152] width 18 height 18
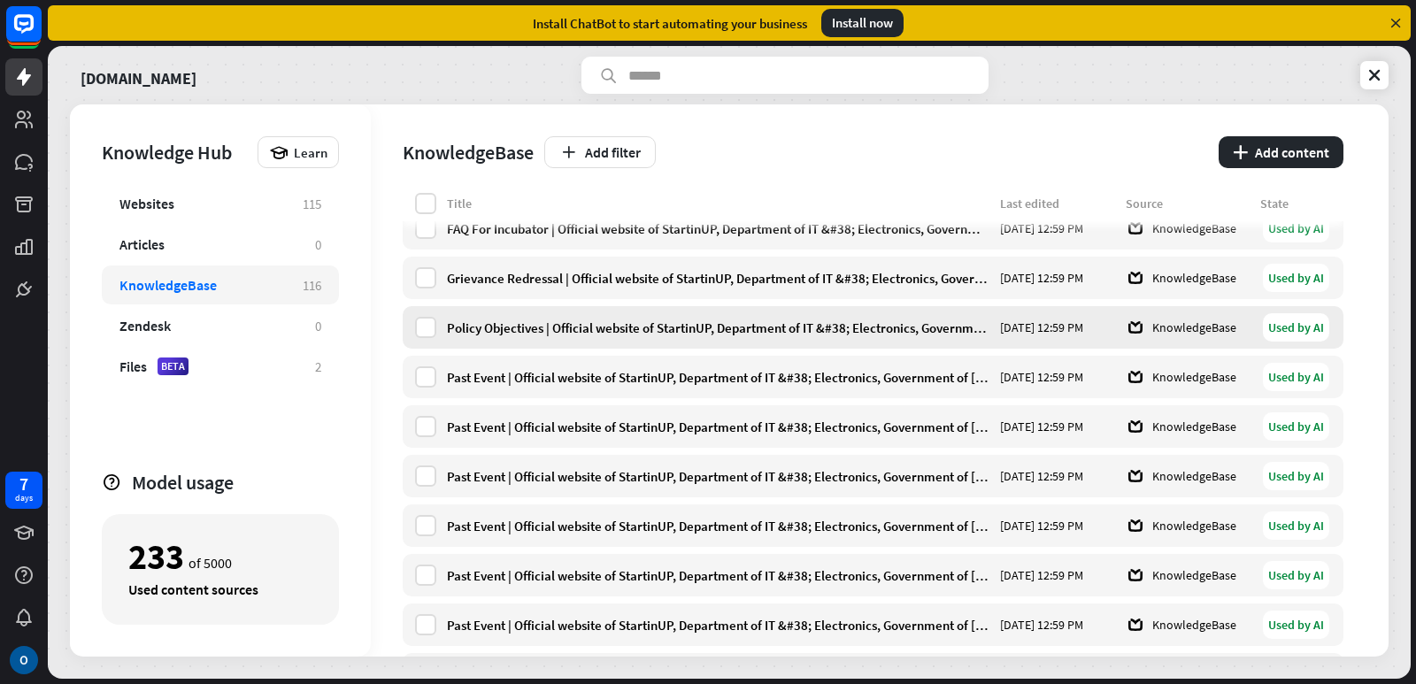
scroll to position [3452, 0]
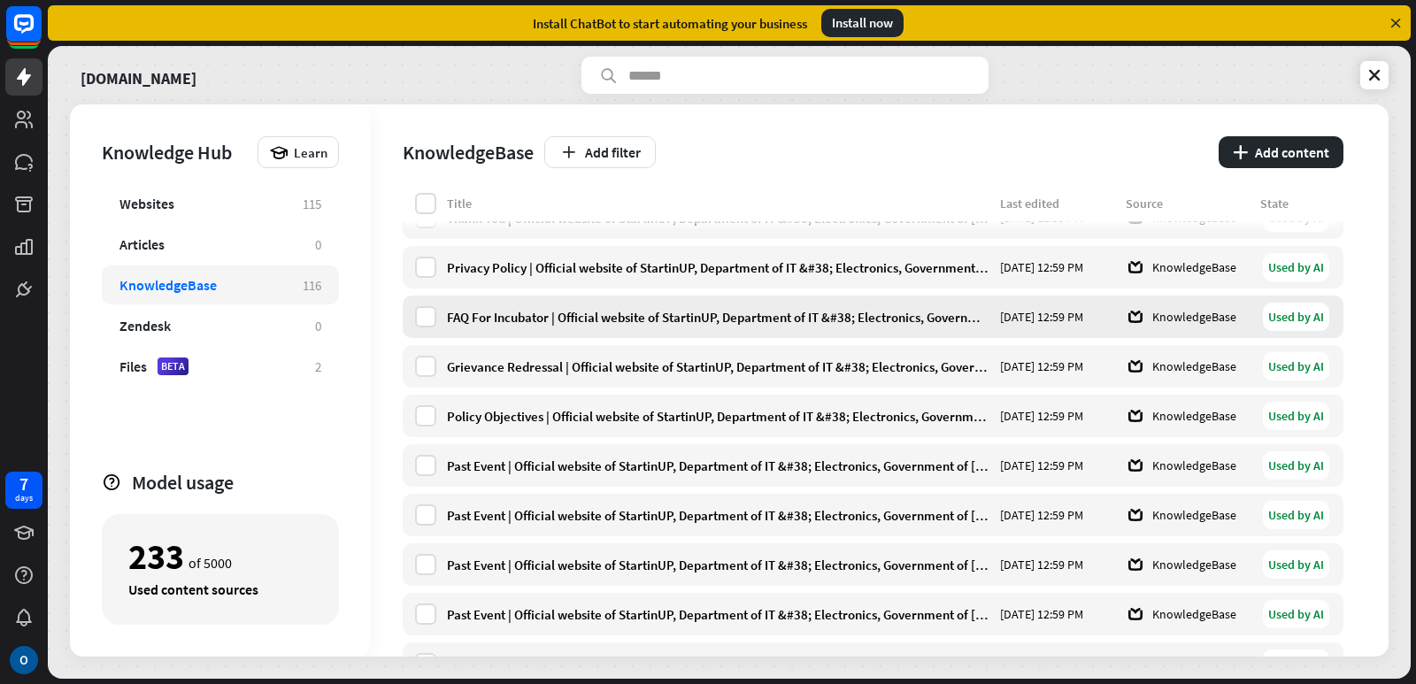
click at [725, 312] on div "FAQ For Incubator | Official website of StartinUP, Department of IT &#38; Elect…" at bounding box center [718, 317] width 543 height 17
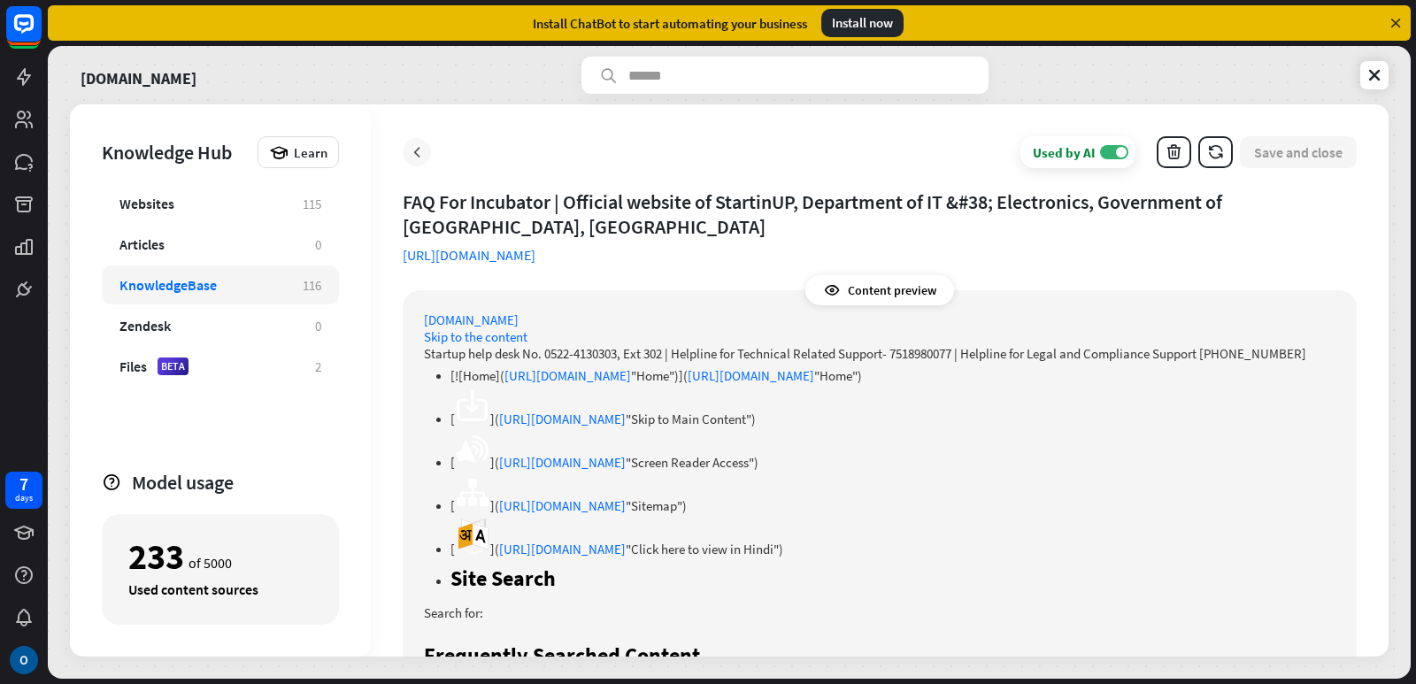
click at [418, 156] on icon at bounding box center [417, 152] width 18 height 18
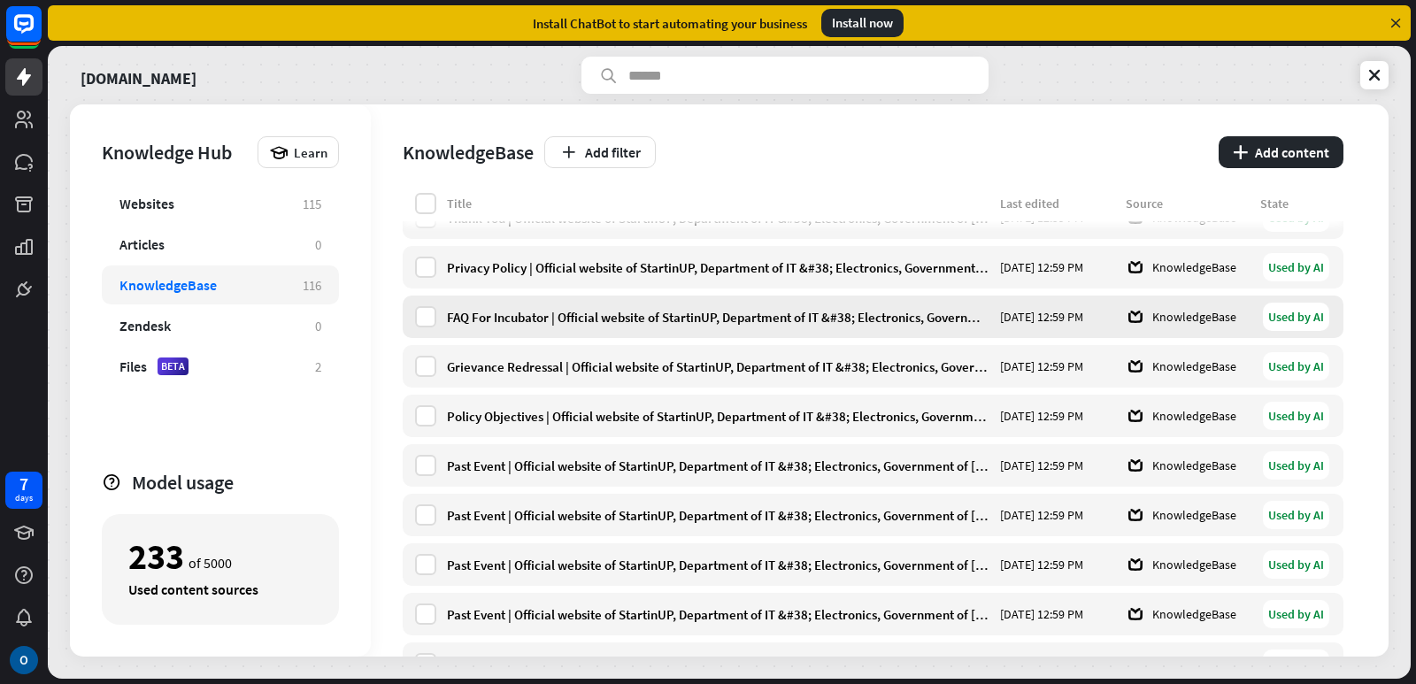
click at [581, 312] on div "FAQ For Incubator | Official website of StartinUP, Department of IT &#38; Elect…" at bounding box center [718, 317] width 543 height 17
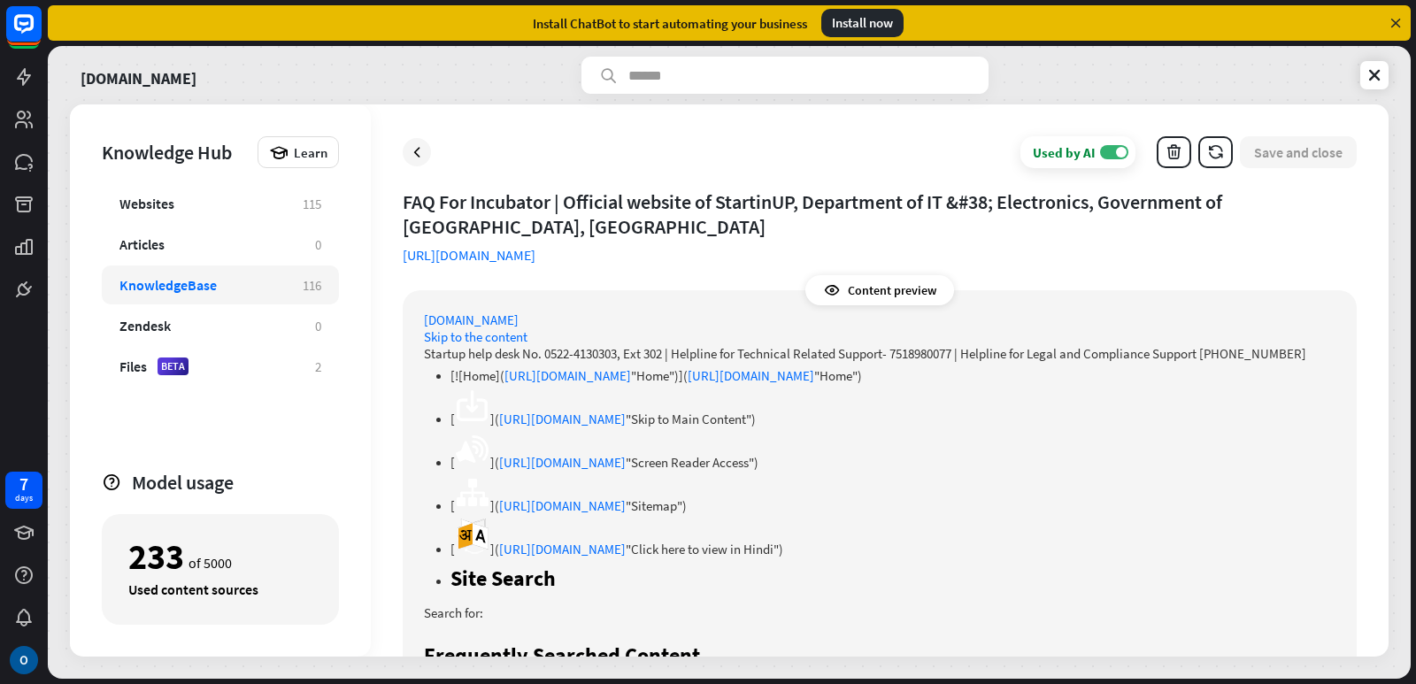
click at [535, 257] on link "[URL][DOMAIN_NAME]" at bounding box center [469, 255] width 133 height 18
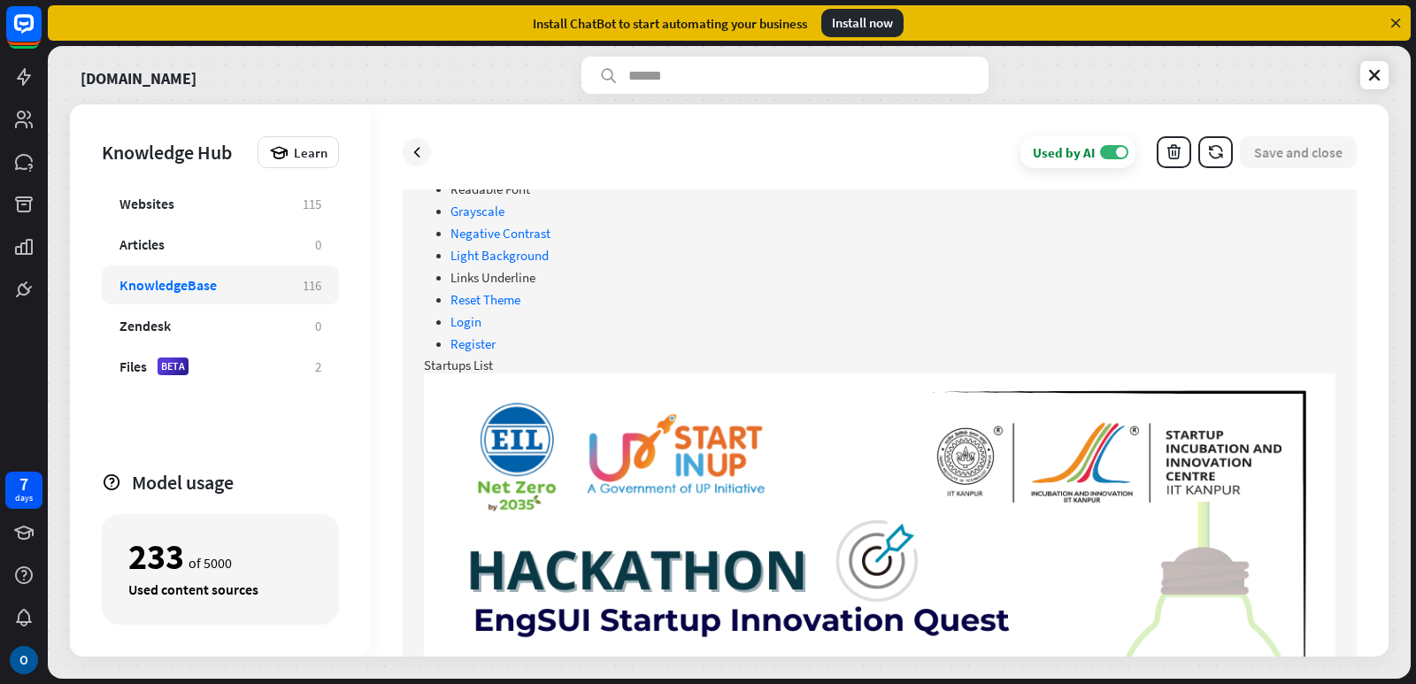
scroll to position [2832, 0]
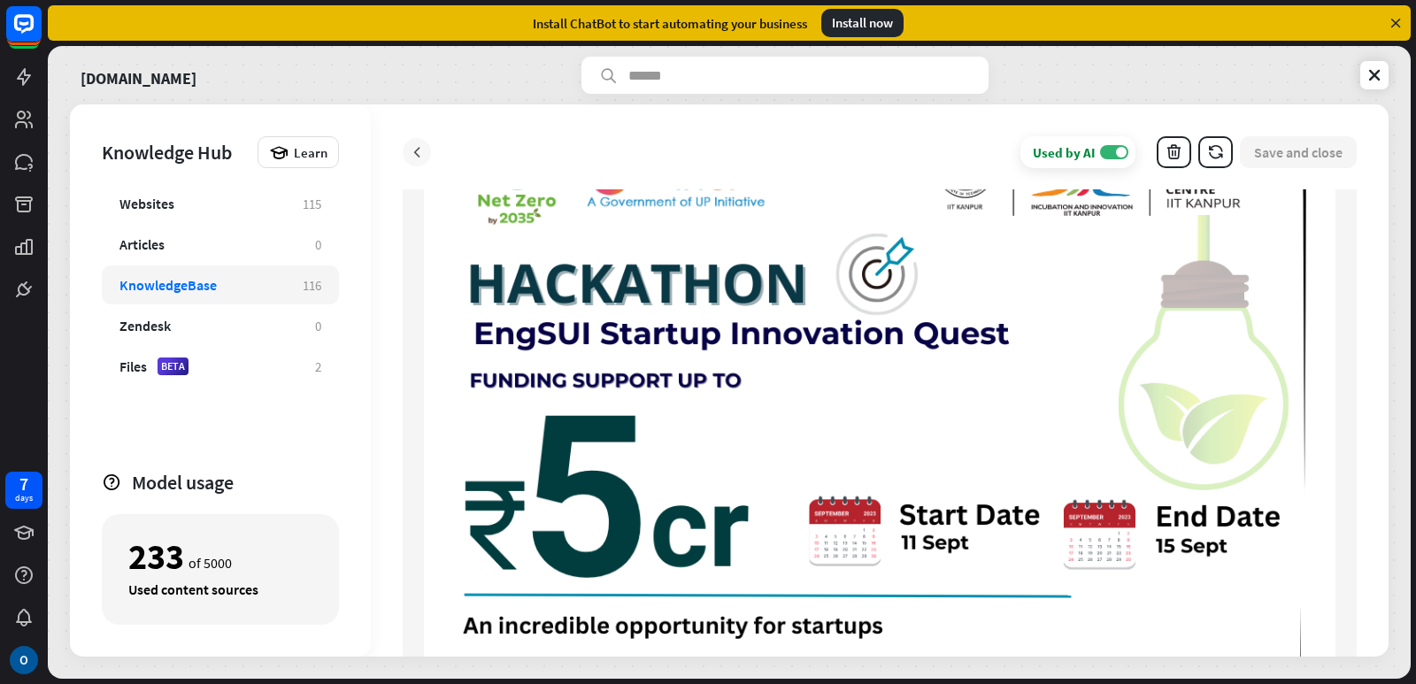
click at [420, 160] on icon at bounding box center [417, 152] width 18 height 18
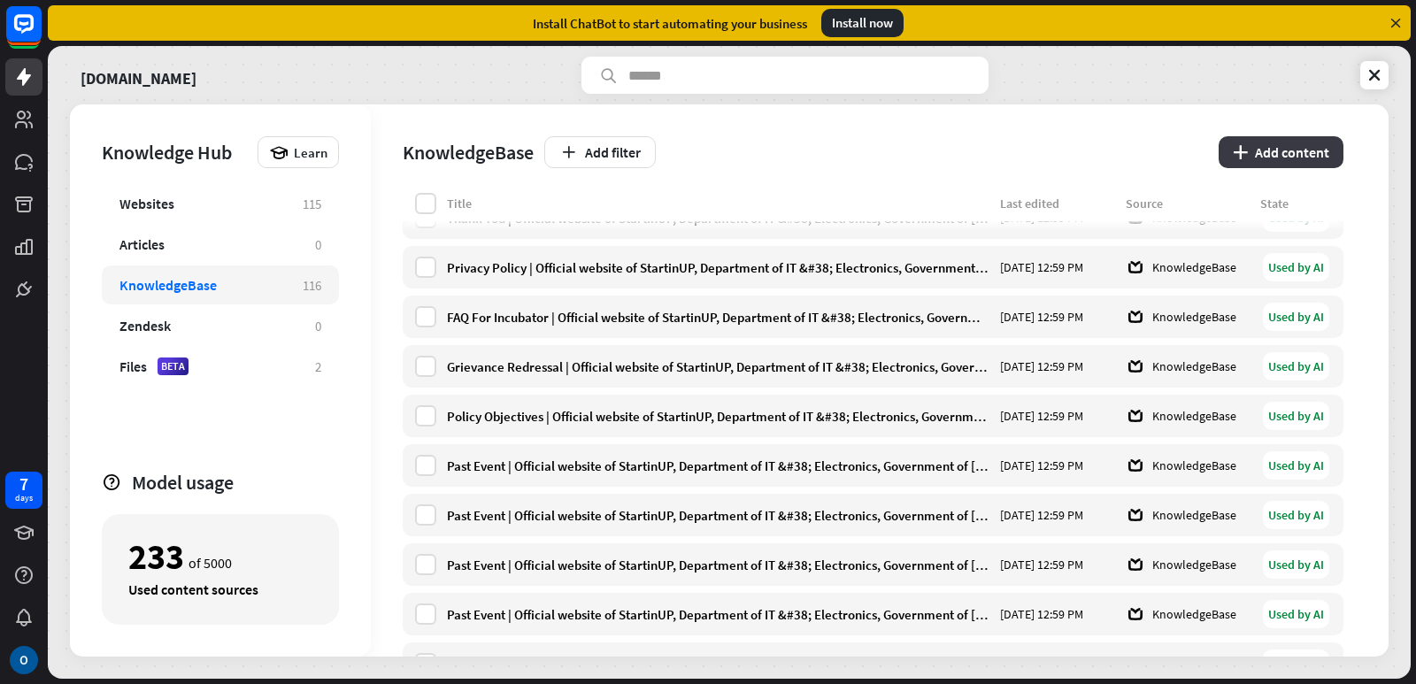
click at [1279, 151] on button "plus Add content" at bounding box center [1281, 152] width 125 height 32
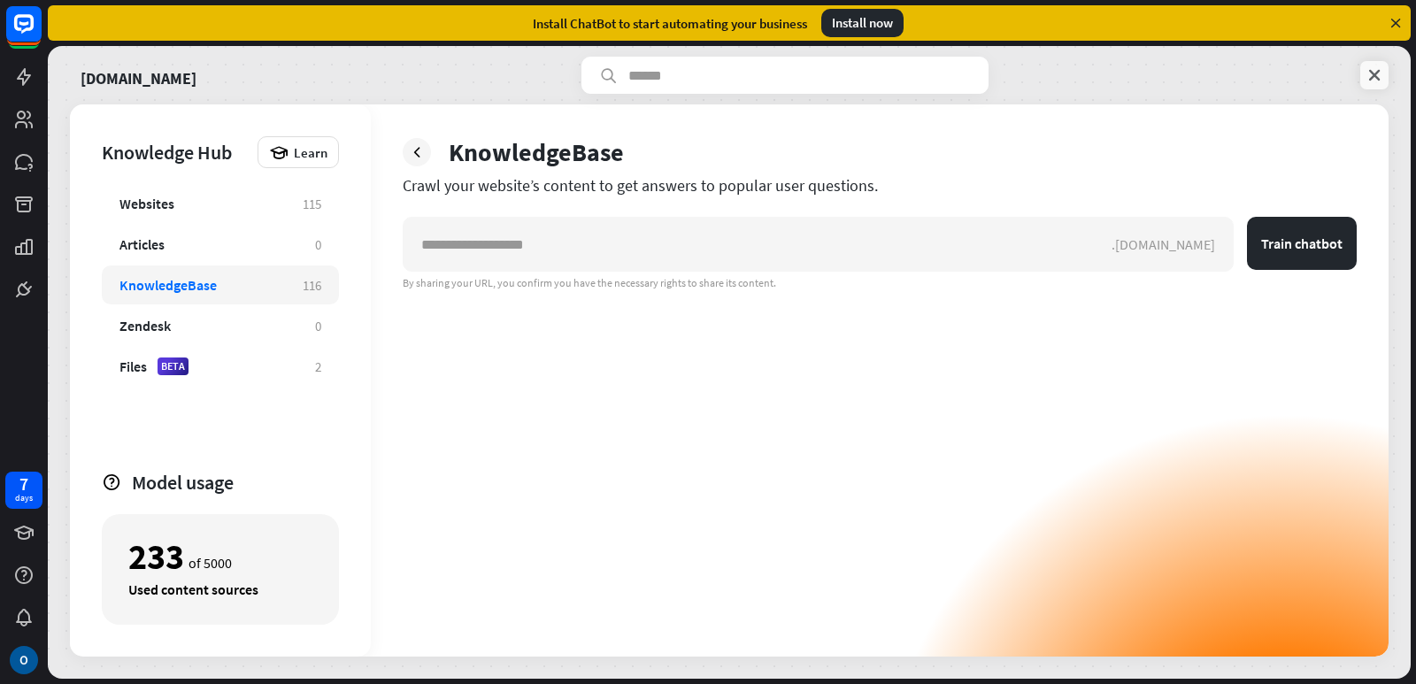
click at [1380, 73] on icon at bounding box center [1375, 75] width 18 height 18
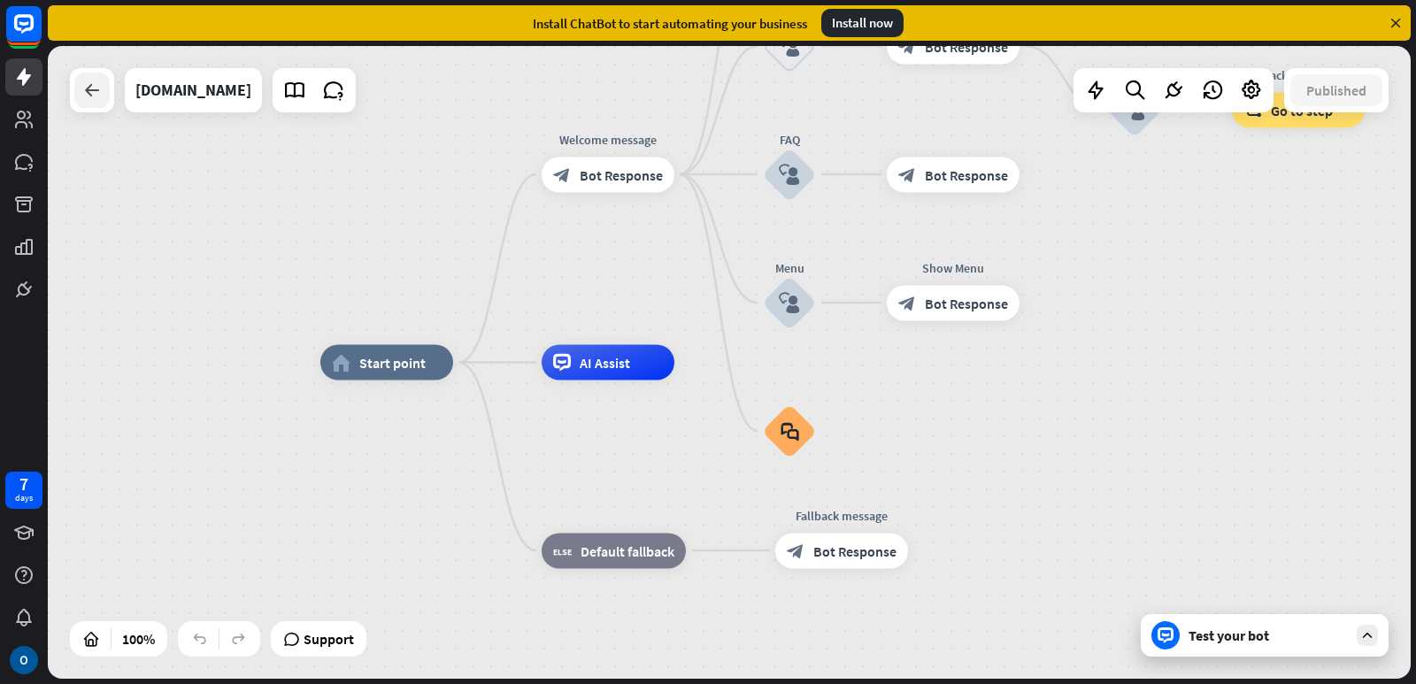
click at [96, 87] on icon at bounding box center [91, 90] width 21 height 21
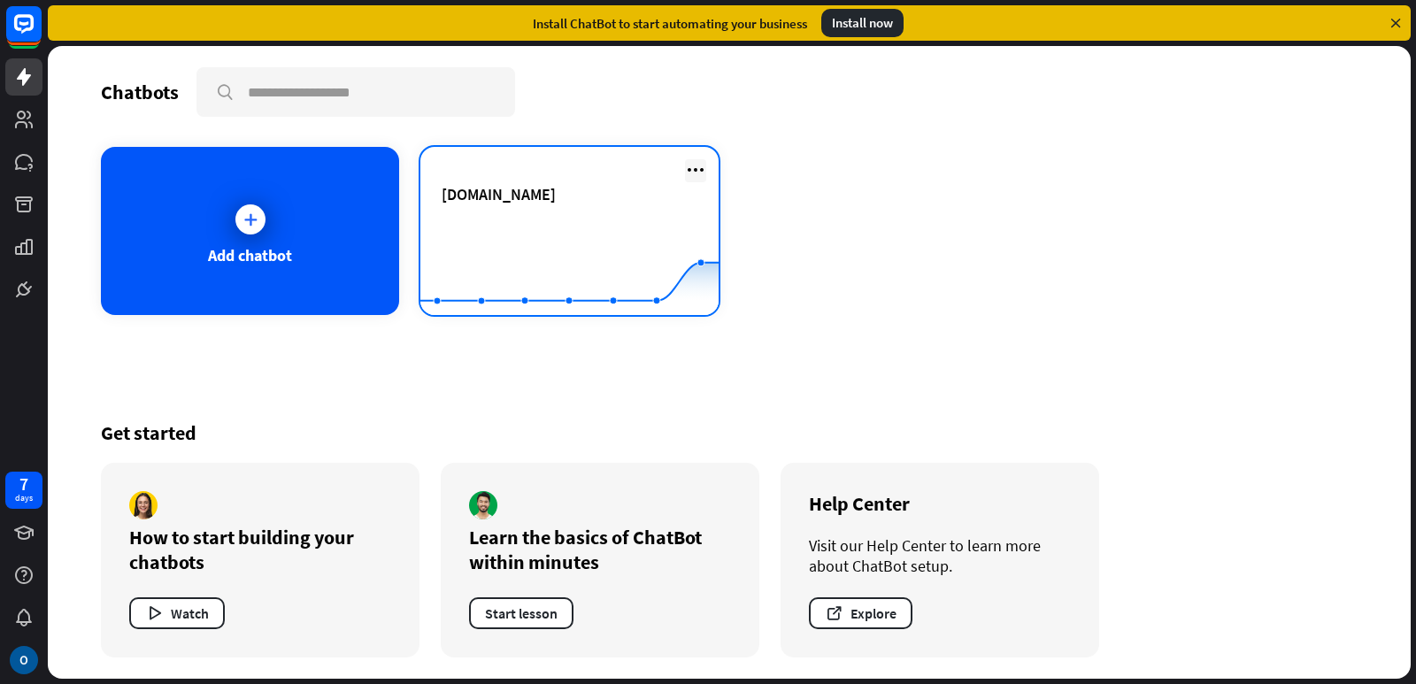
click at [701, 168] on icon at bounding box center [695, 169] width 21 height 21
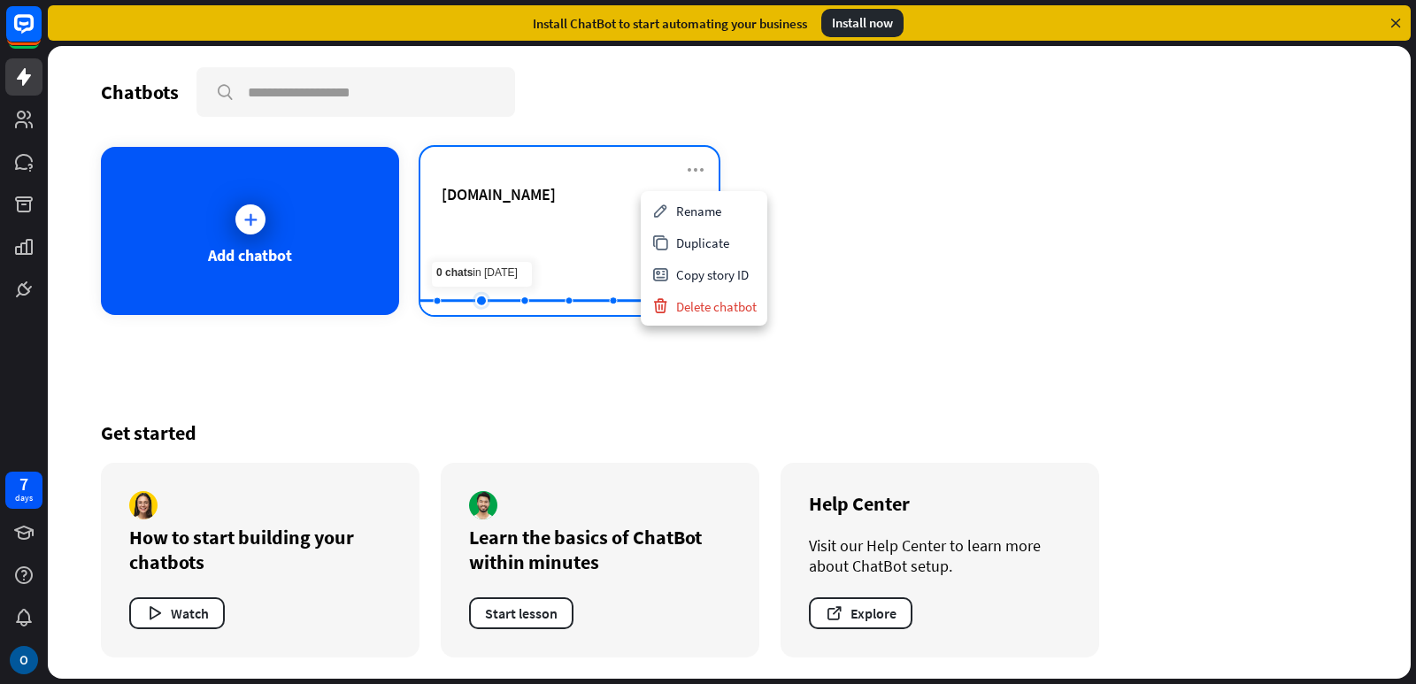
click at [516, 225] on icon at bounding box center [569, 225] width 351 height 0
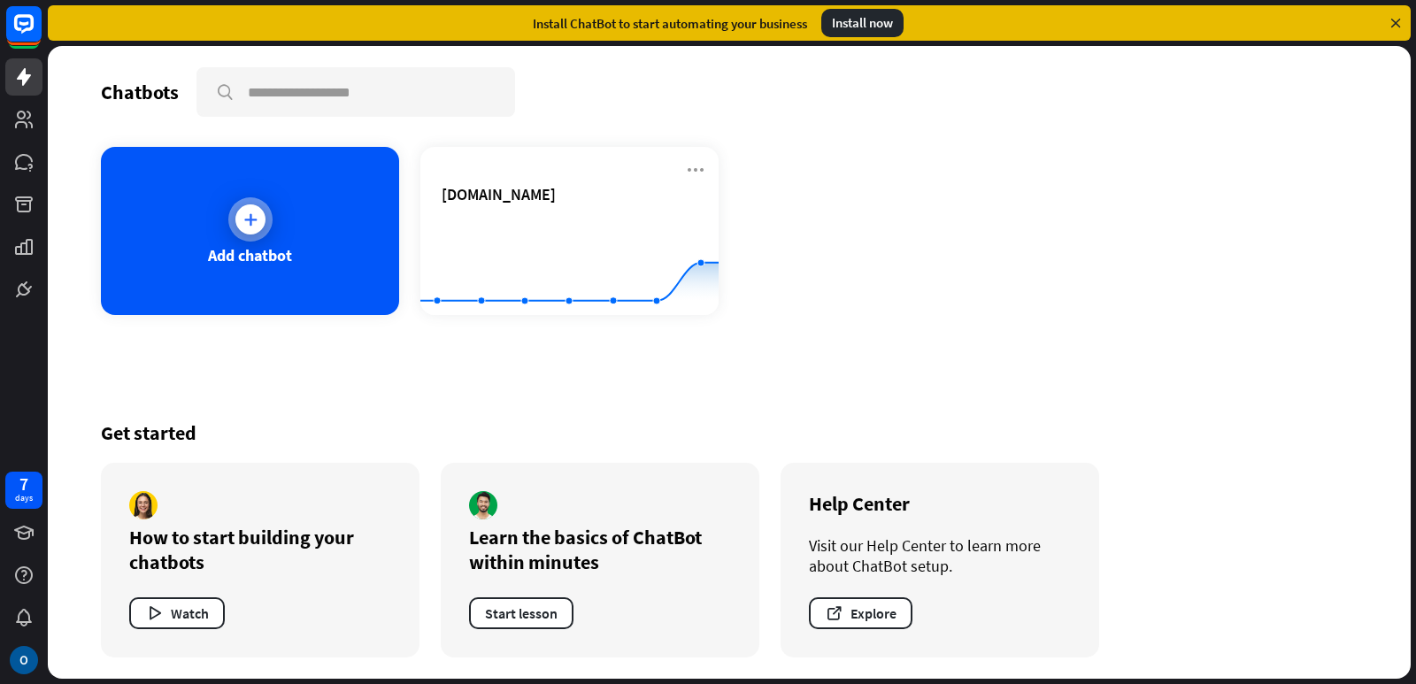
click at [268, 248] on div "Add chatbot" at bounding box center [250, 255] width 84 height 20
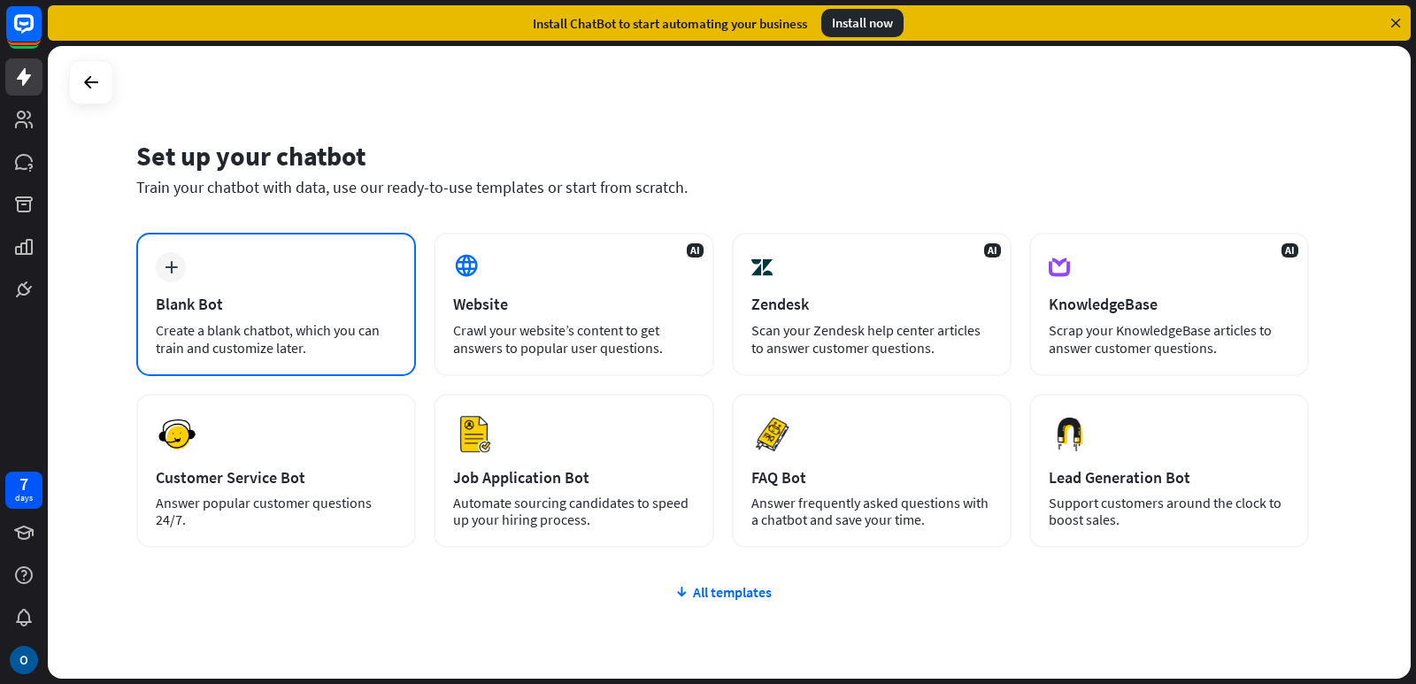
click at [242, 341] on div "Create a blank chatbot, which you can train and customize later." at bounding box center [276, 338] width 241 height 35
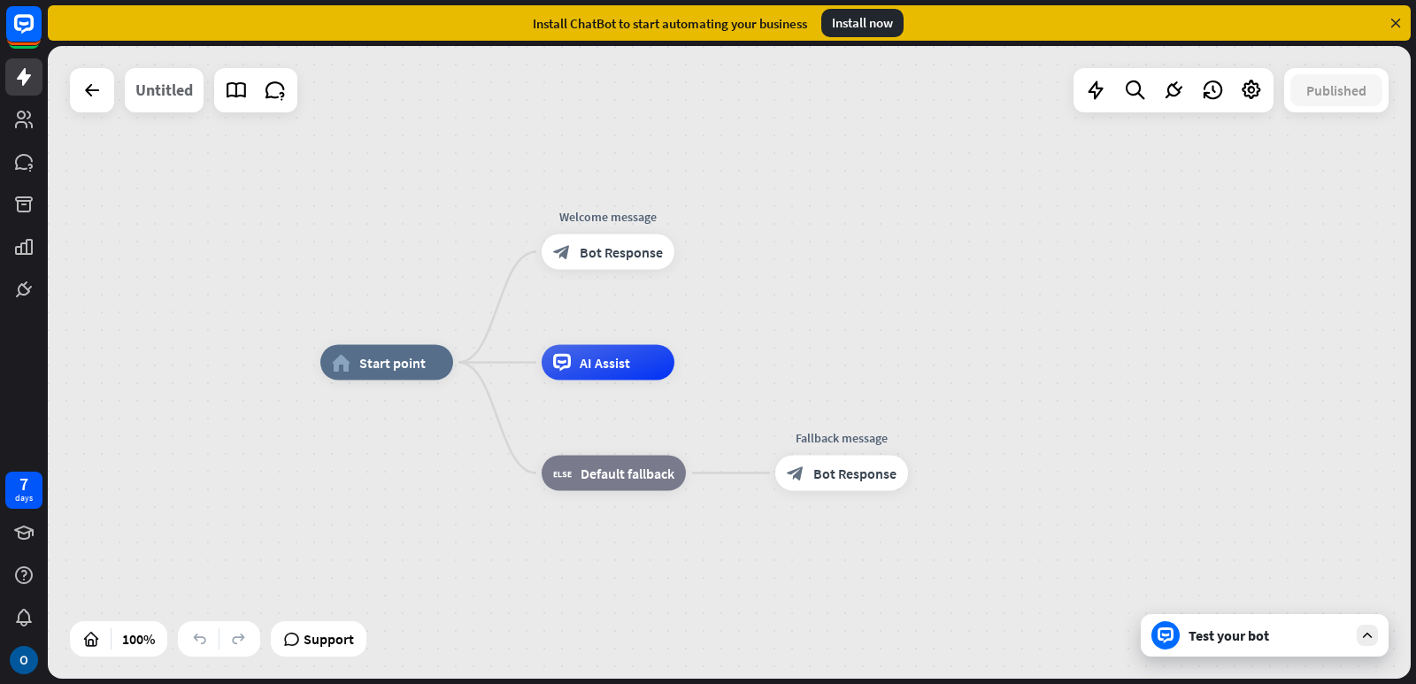
click at [153, 94] on div "Untitled" at bounding box center [164, 90] width 58 height 44
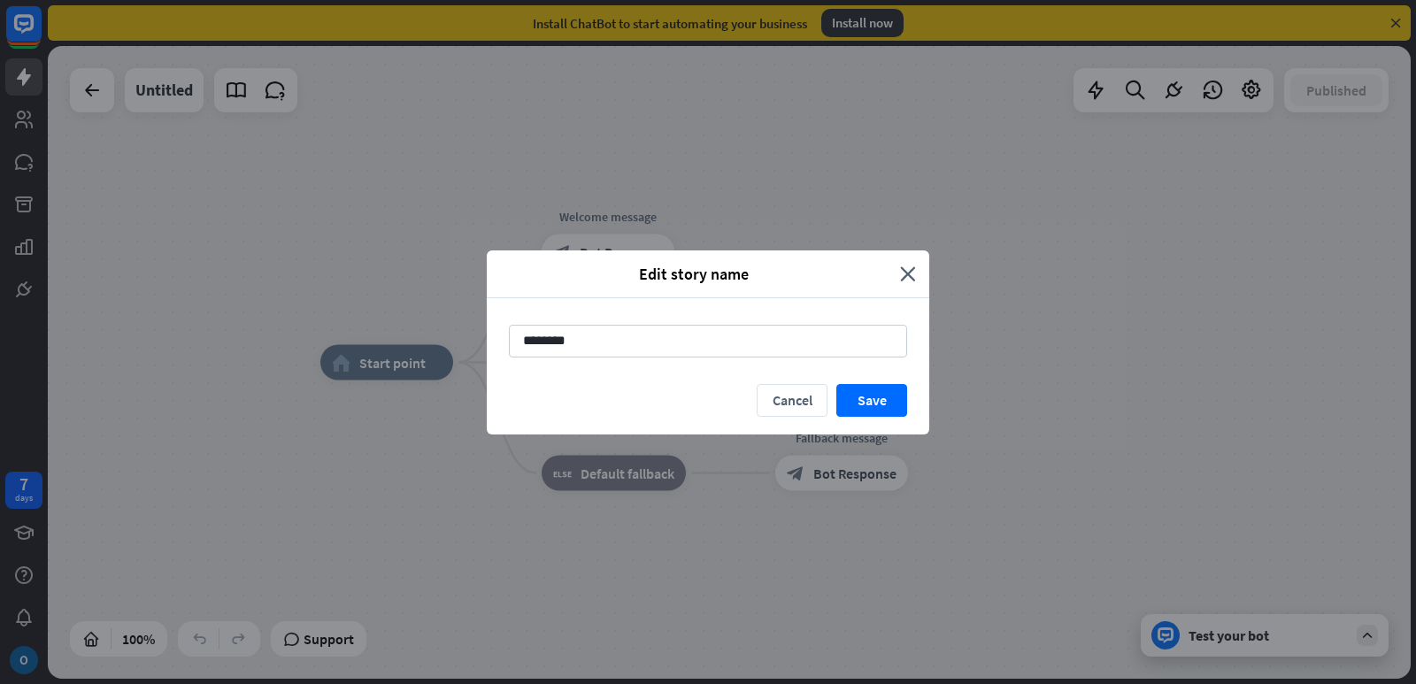
drag, startPoint x: 627, startPoint y: 353, endPoint x: 185, endPoint y: 326, distance: 442.5
click at [185, 326] on div "Edit story name close ******** Cancel Save" at bounding box center [708, 342] width 1416 height 684
type input "******"
click at [877, 400] on button "Save" at bounding box center [871, 400] width 71 height 33
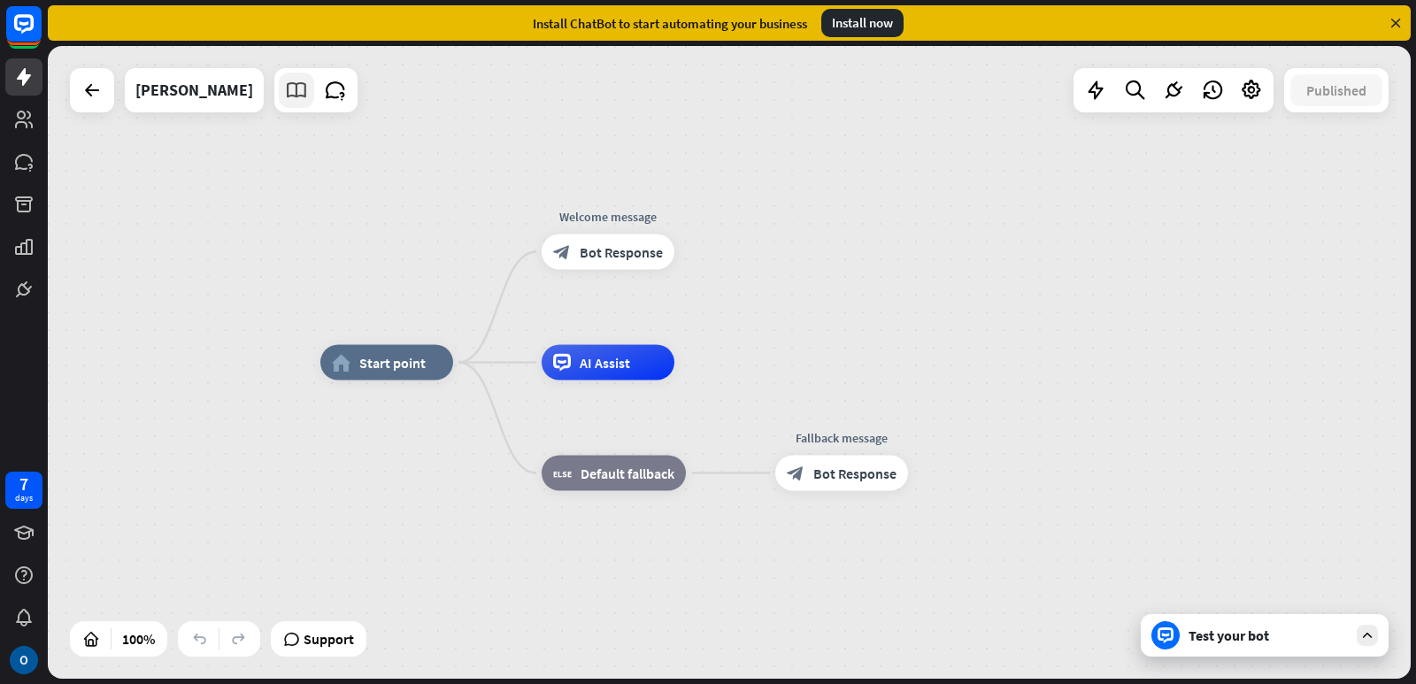
click at [285, 93] on icon at bounding box center [296, 90] width 23 height 23
click at [324, 93] on icon at bounding box center [335, 90] width 23 height 23
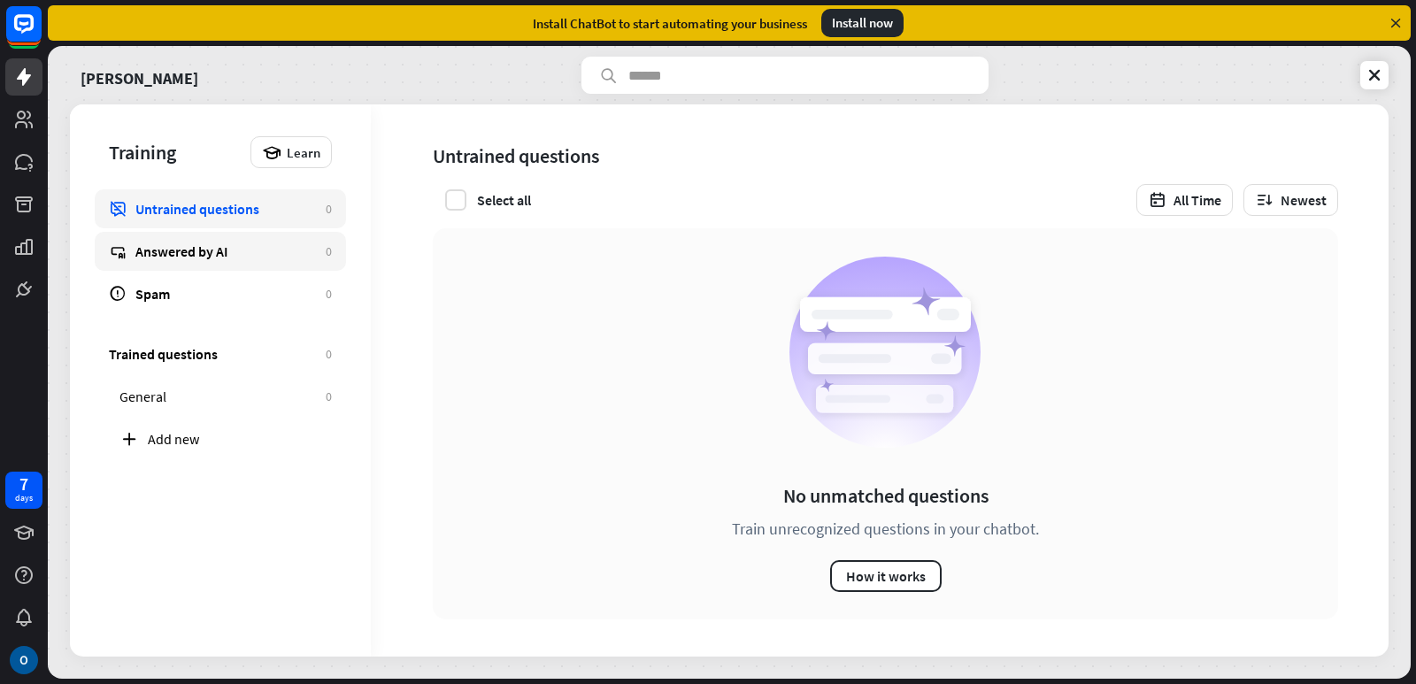
click at [180, 255] on div "Answered by AI" at bounding box center [225, 252] width 181 height 18
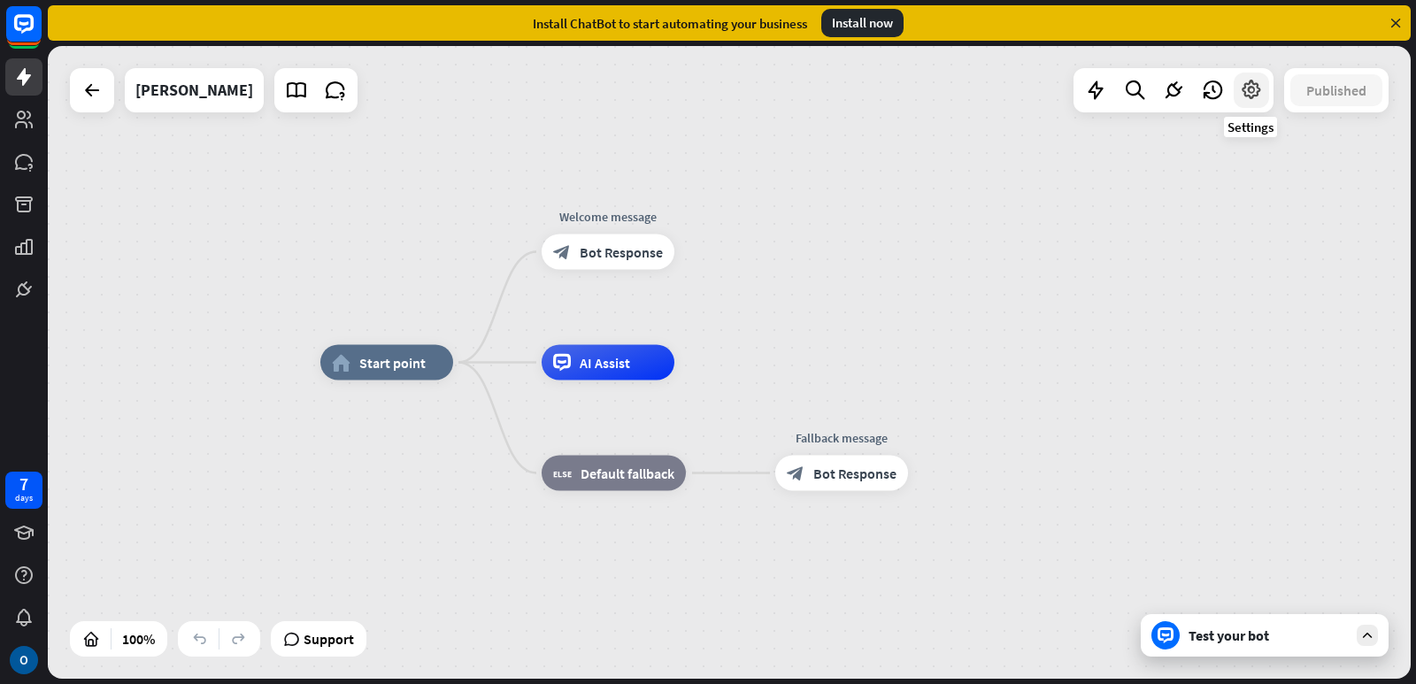
click at [1250, 96] on icon at bounding box center [1251, 90] width 23 height 23
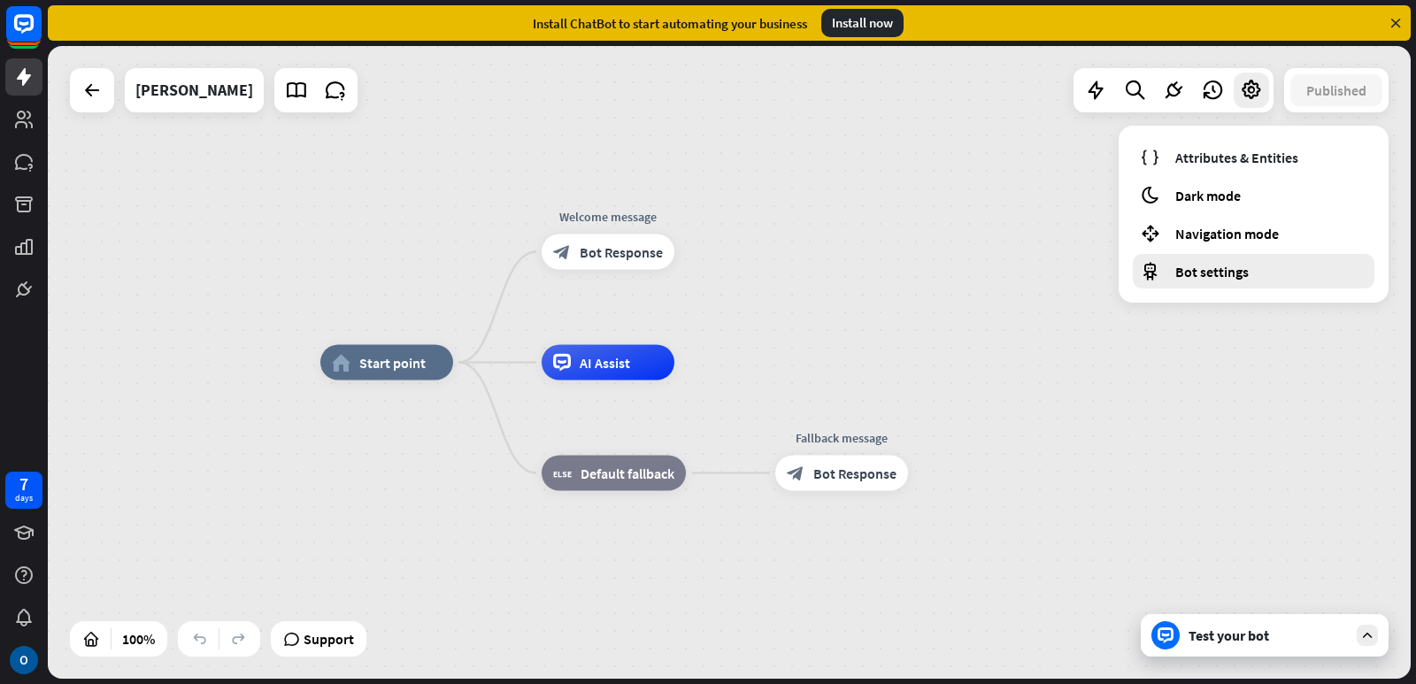
click at [1233, 271] on span "Bot settings" at bounding box center [1211, 272] width 73 height 18
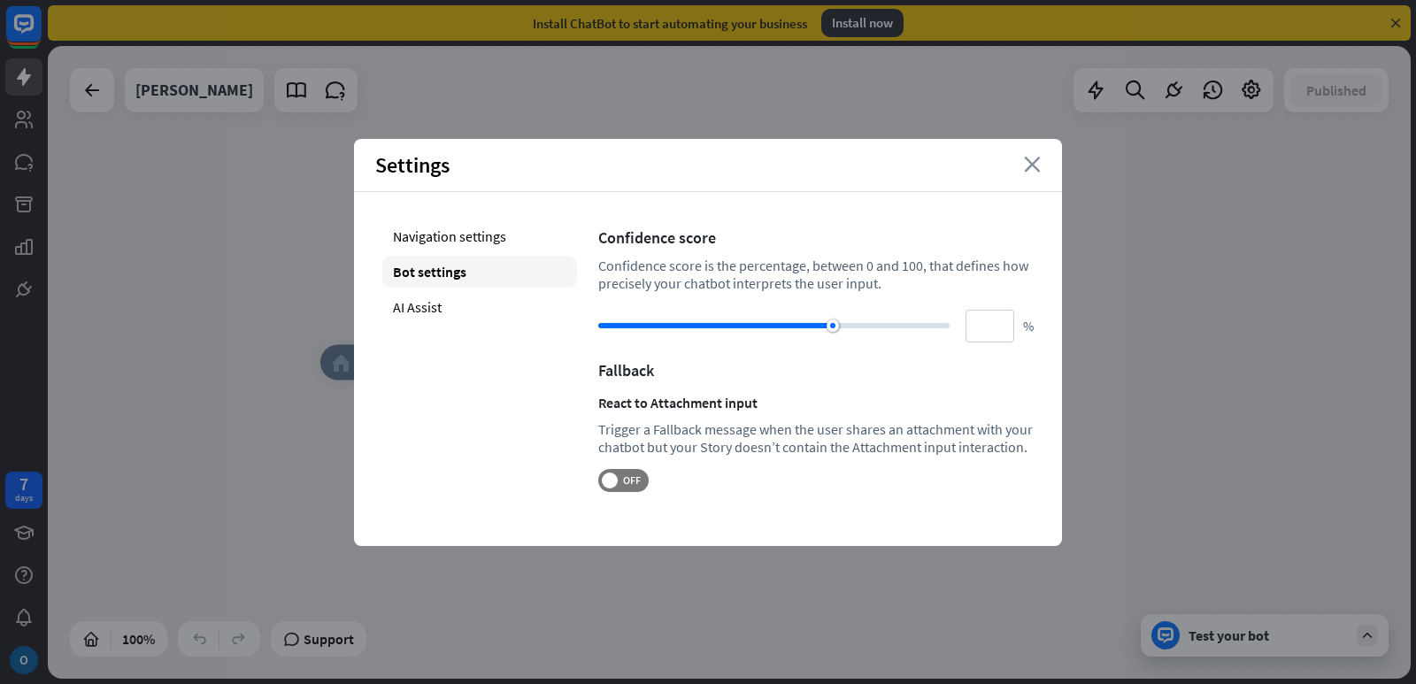
click at [1037, 163] on icon "close" at bounding box center [1032, 165] width 17 height 16
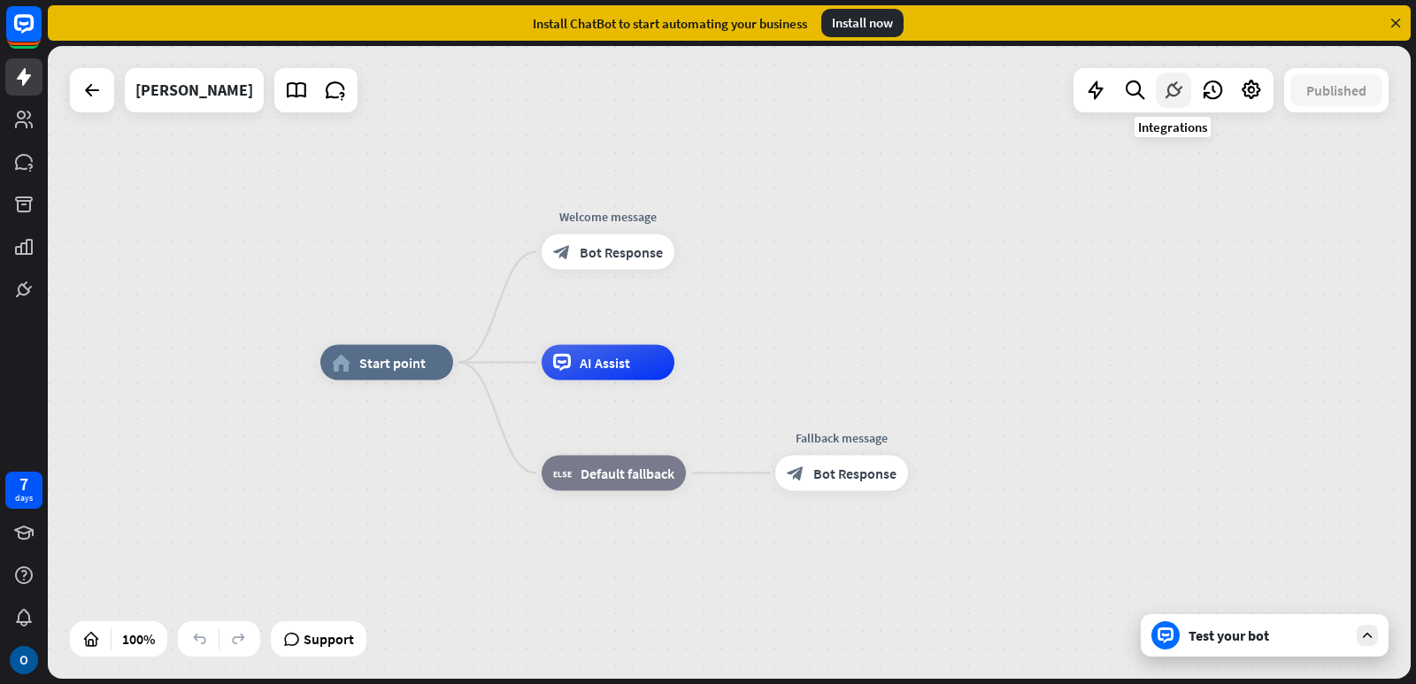
click at [1174, 98] on icon at bounding box center [1173, 90] width 23 height 23
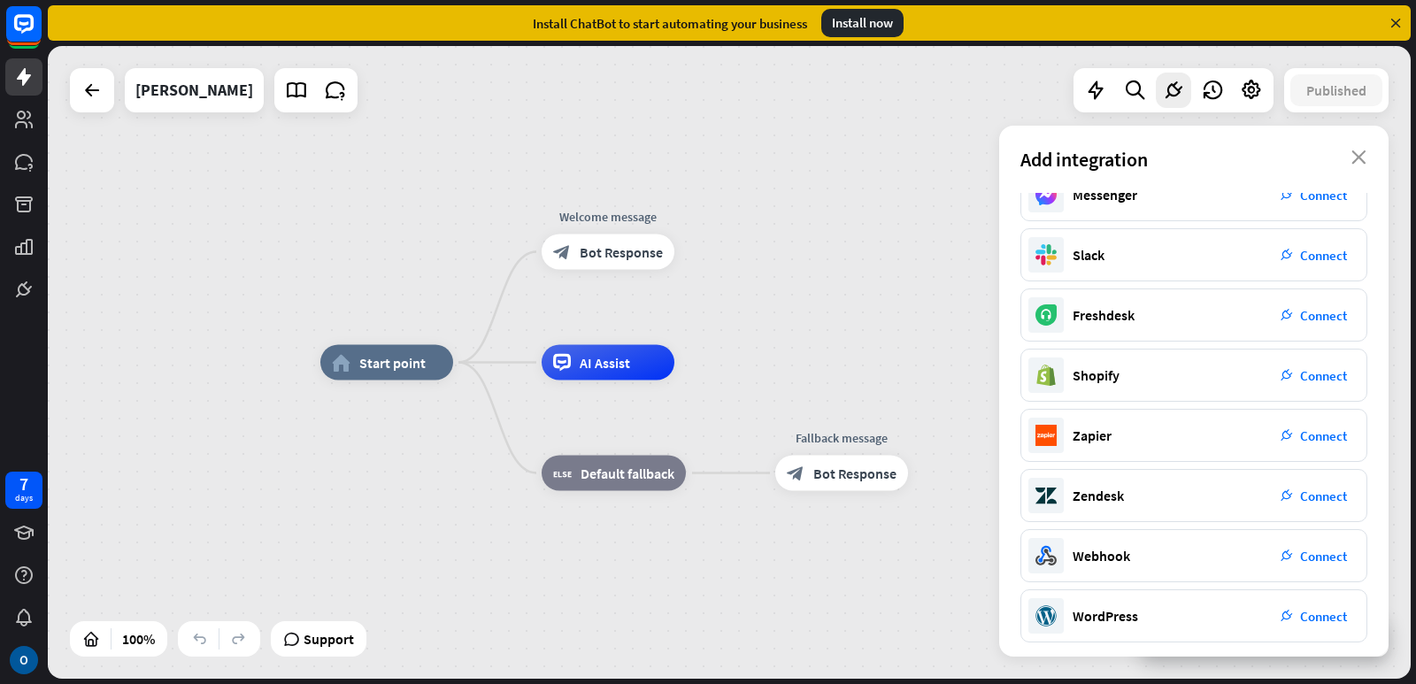
scroll to position [212, 0]
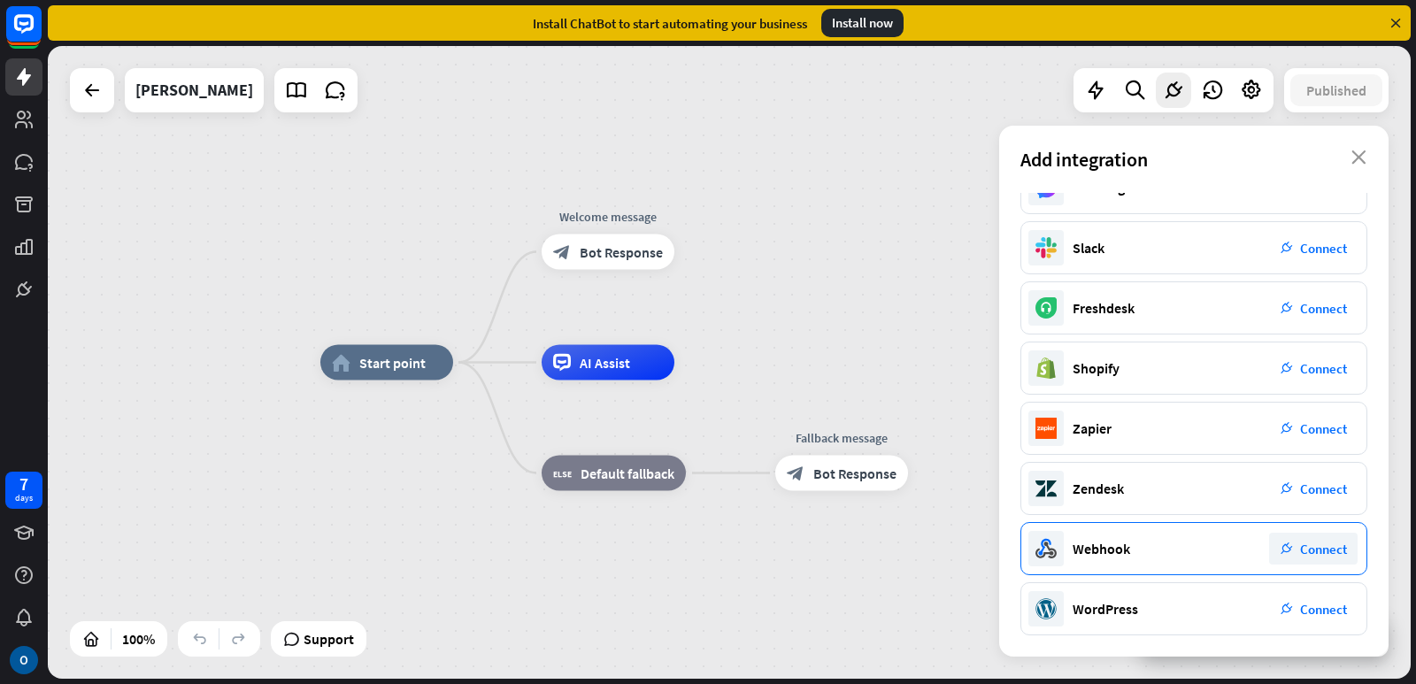
click at [1327, 543] on span "Connect" at bounding box center [1323, 549] width 47 height 17
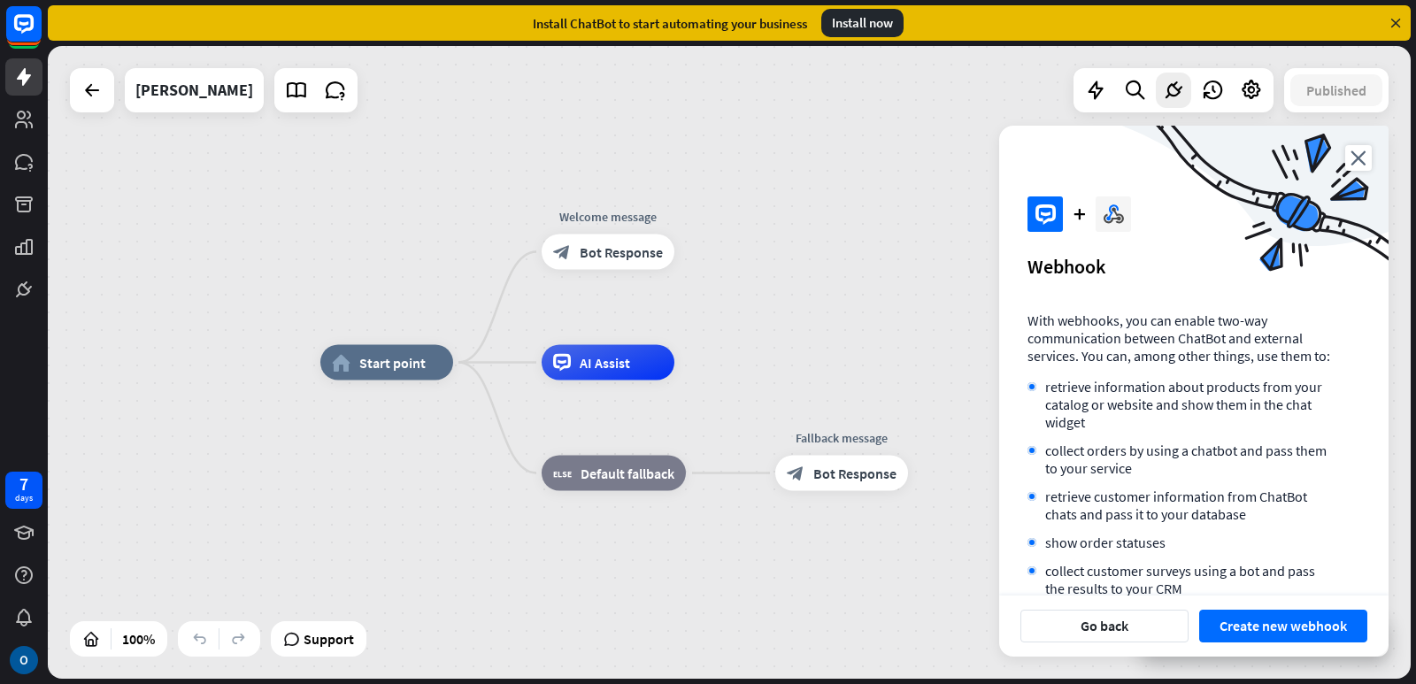
scroll to position [80, 0]
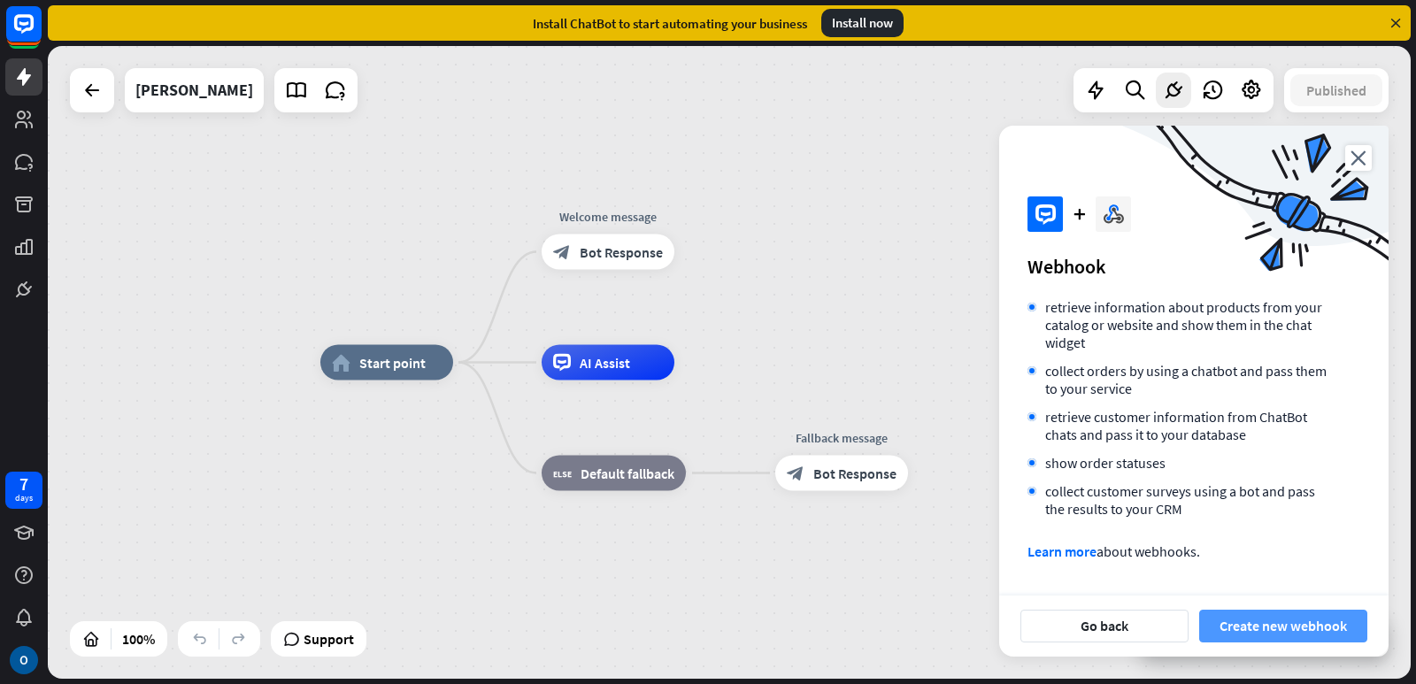
click at [1289, 625] on button "Create new webhook" at bounding box center [1283, 626] width 168 height 33
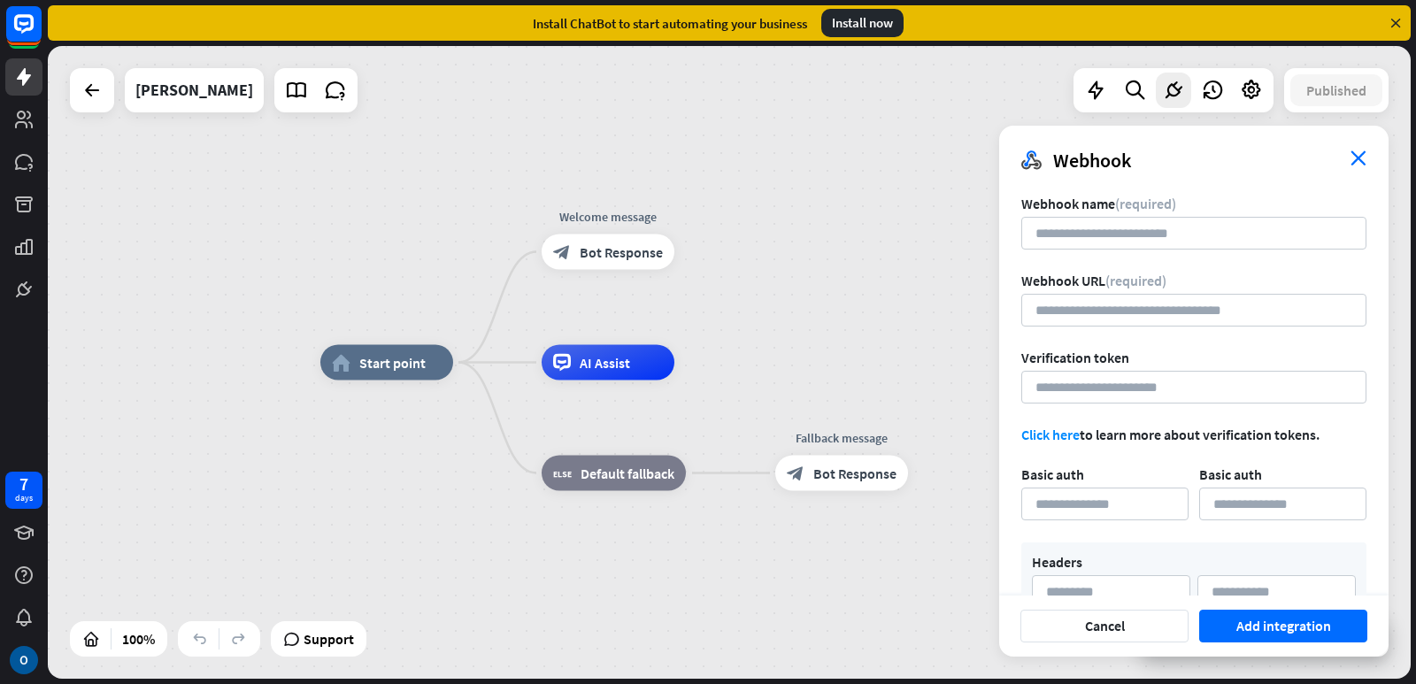
click at [1358, 155] on icon "close" at bounding box center [1359, 157] width 16 height 15
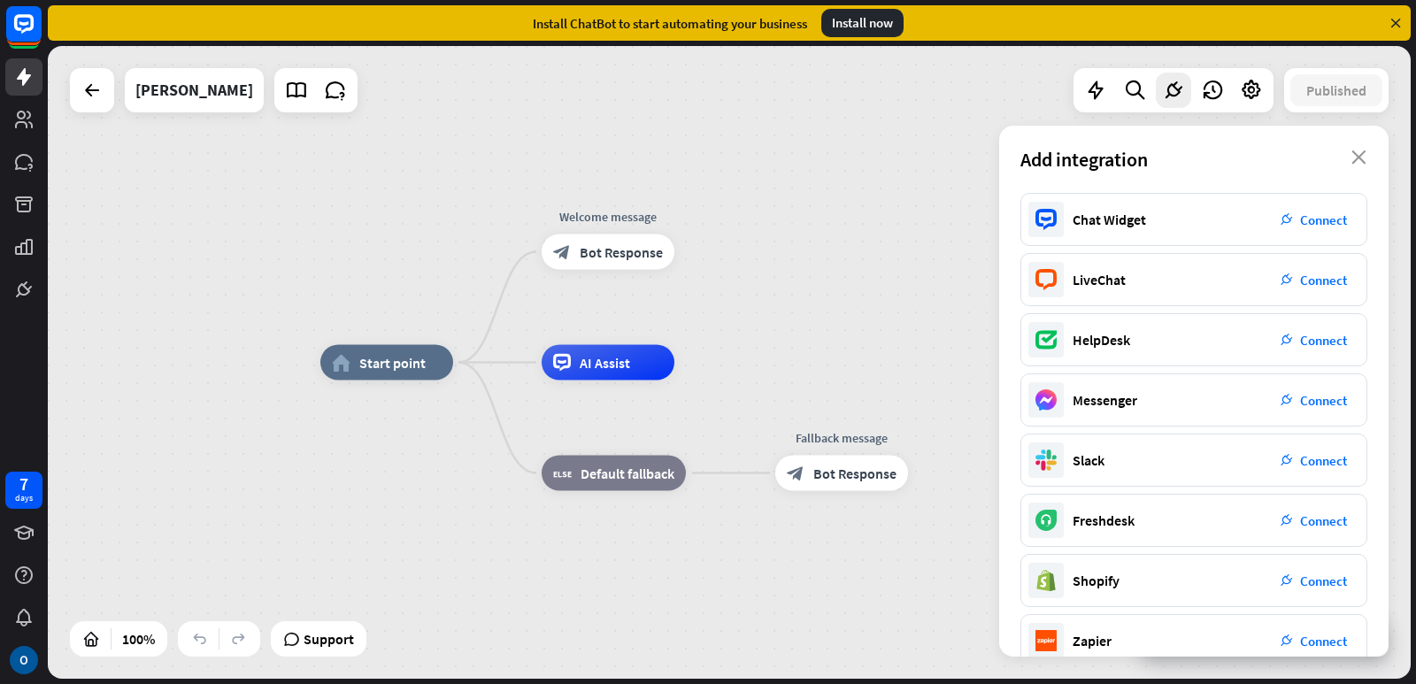
click at [1358, 155] on icon "close" at bounding box center [1358, 157] width 15 height 14
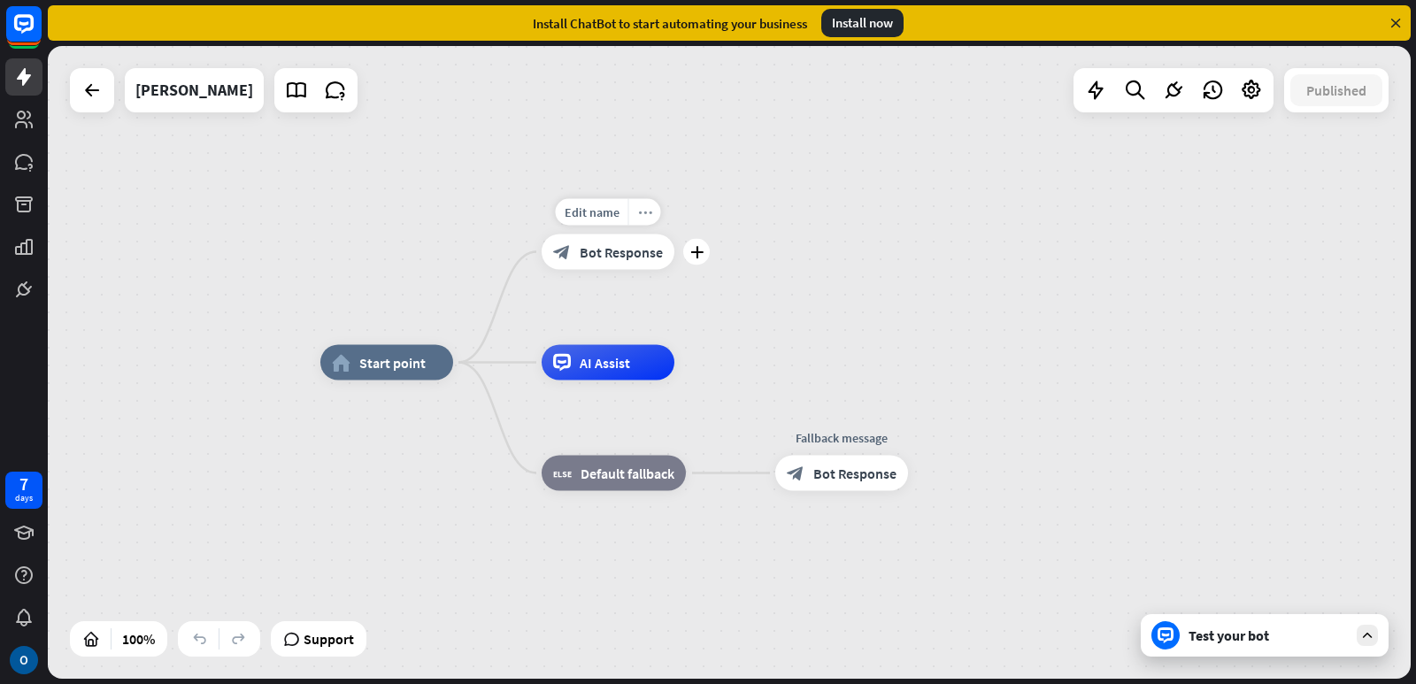
click at [648, 213] on icon "more_horiz" at bounding box center [645, 211] width 14 height 13
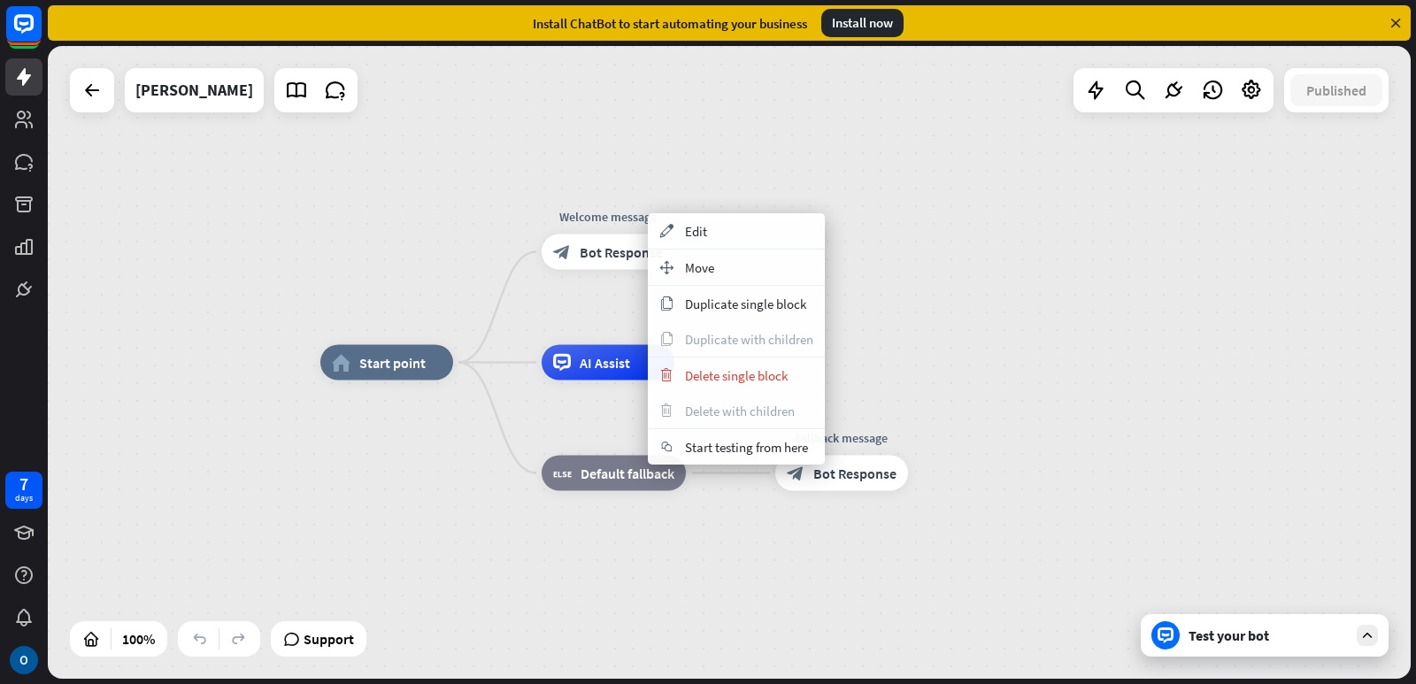
click at [974, 235] on div "home_2 Start point Welcome message block_bot_response Bot Response AI Assist bl…" at bounding box center [729, 362] width 1363 height 633
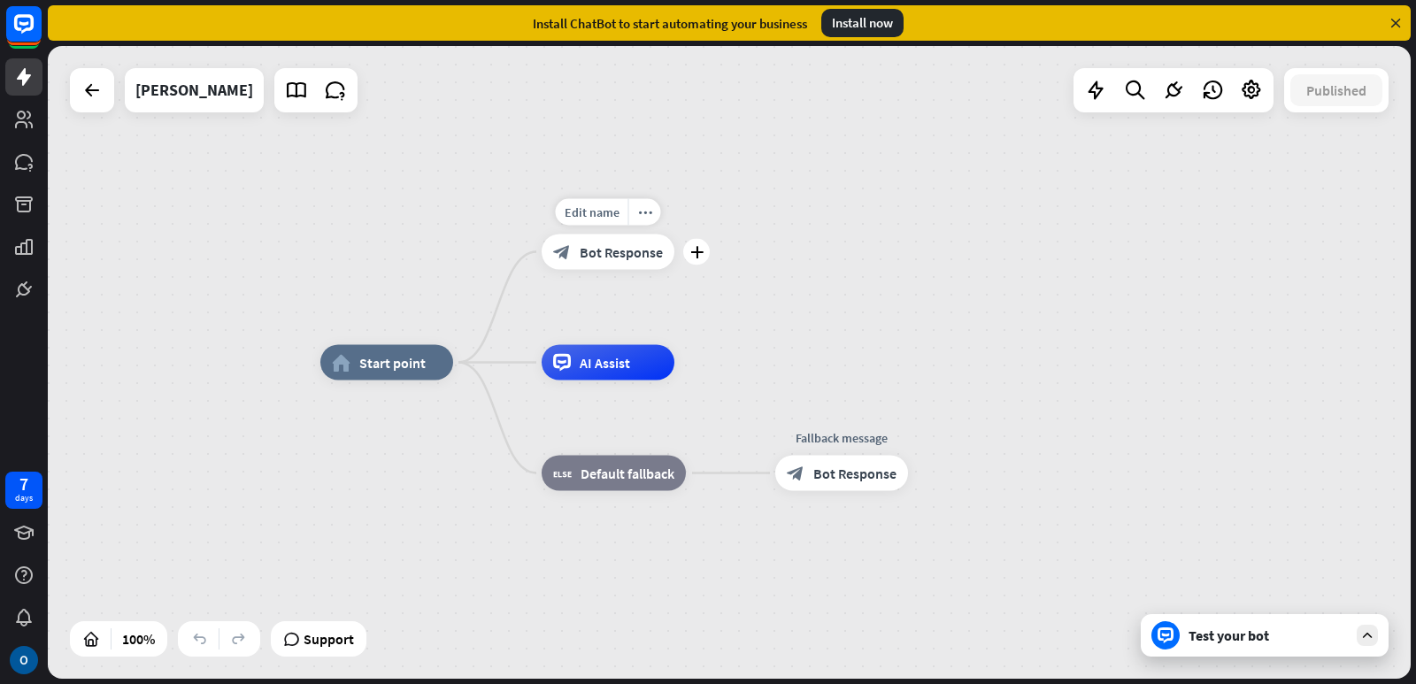
click at [674, 267] on div "Edit name more_horiz plus block_bot_response Bot Response" at bounding box center [608, 252] width 133 height 35
click at [696, 253] on icon "plus" at bounding box center [696, 252] width 13 height 12
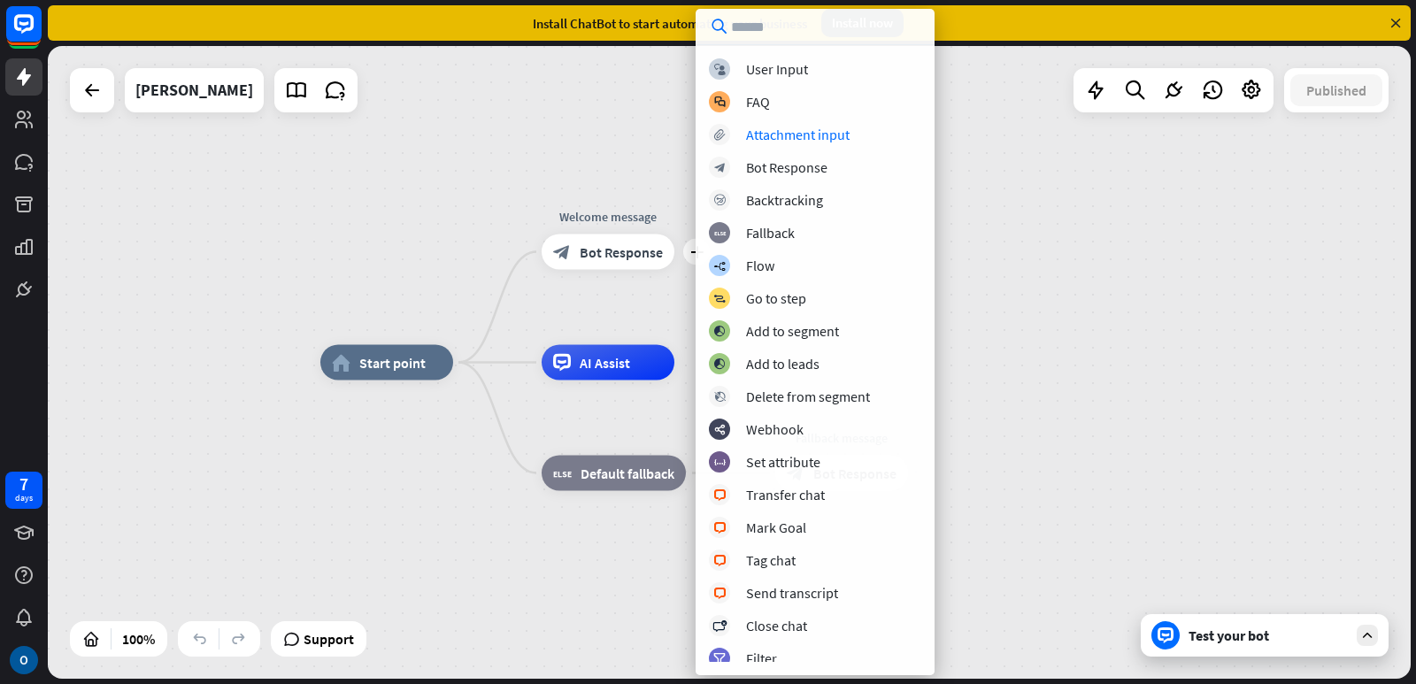
click at [1074, 215] on div "home_2 Start point plus Welcome message block_bot_response Bot Response AI Assi…" at bounding box center [729, 362] width 1363 height 633
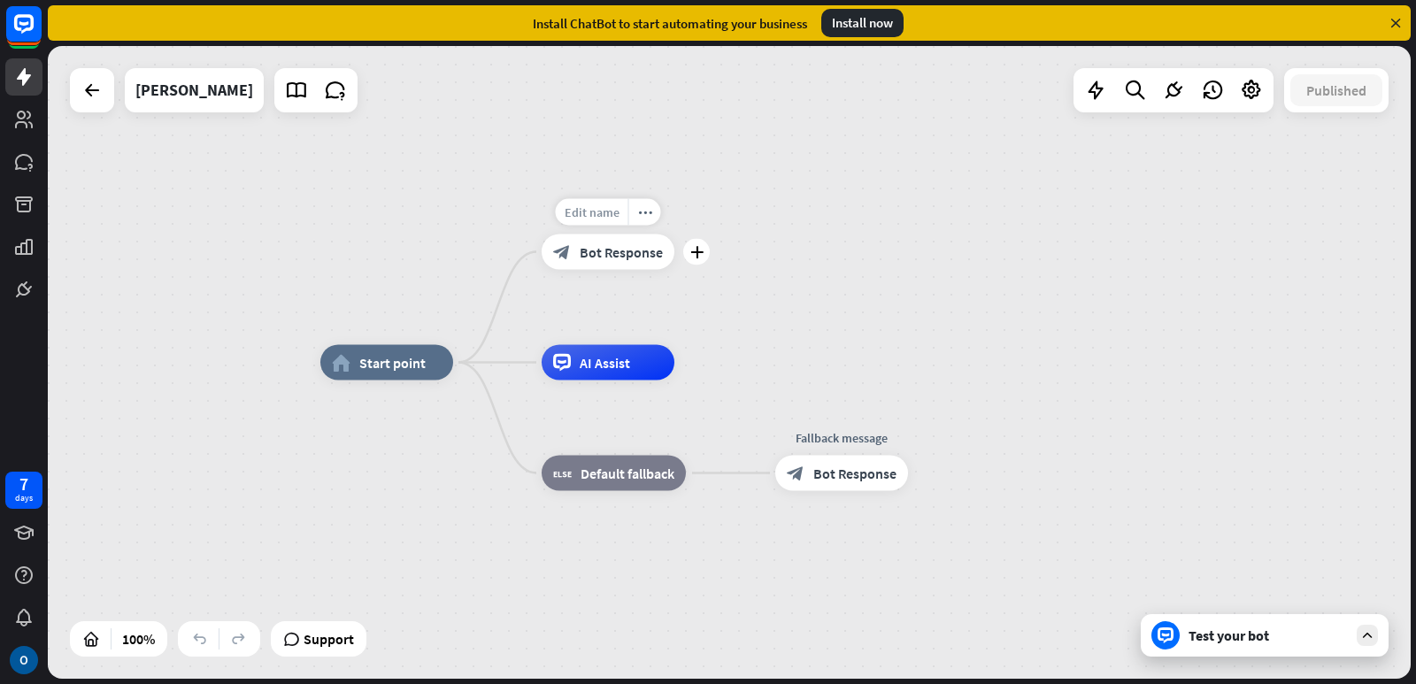
click at [599, 215] on span "Edit name" at bounding box center [592, 212] width 55 height 16
click at [789, 214] on div "**********" at bounding box center [729, 362] width 1363 height 633
click at [594, 212] on span "Edit name" at bounding box center [592, 212] width 55 height 16
click at [594, 212] on input "**********" at bounding box center [608, 213] width 124 height 25
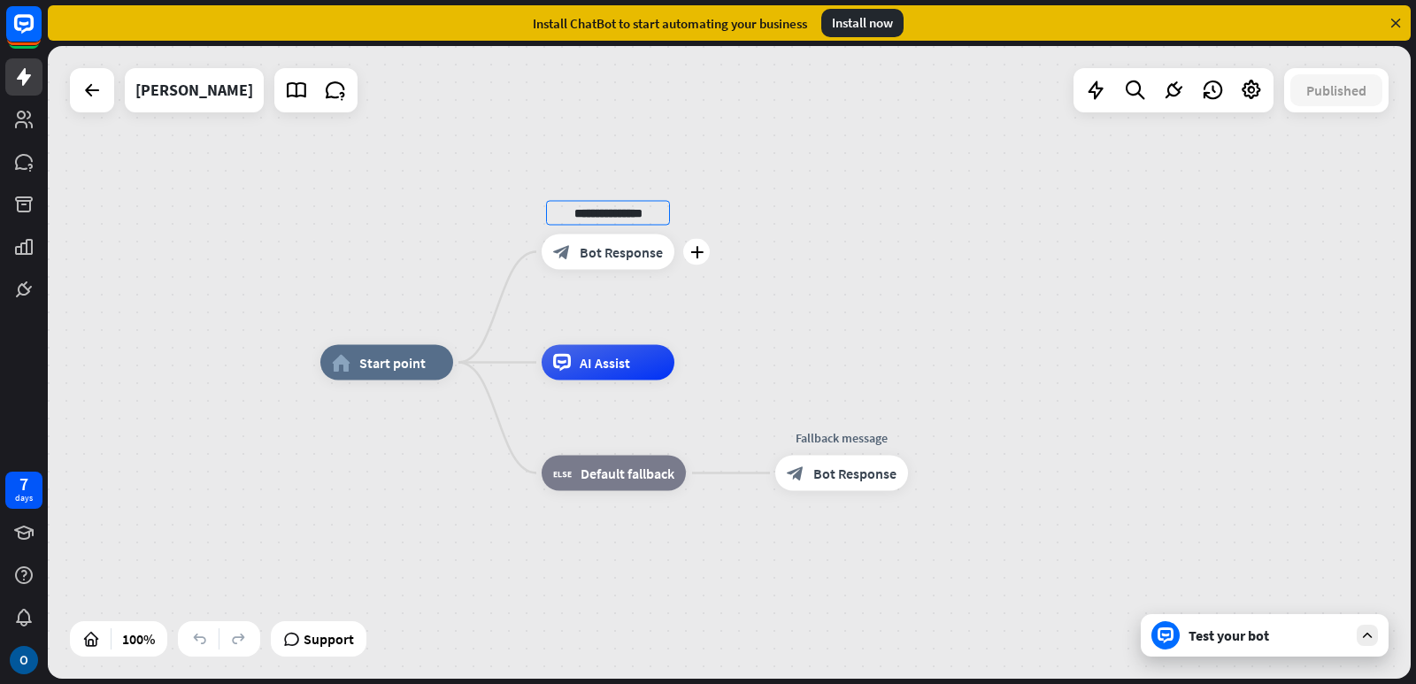
click at [594, 212] on input "**********" at bounding box center [608, 213] width 124 height 25
type input "**********"
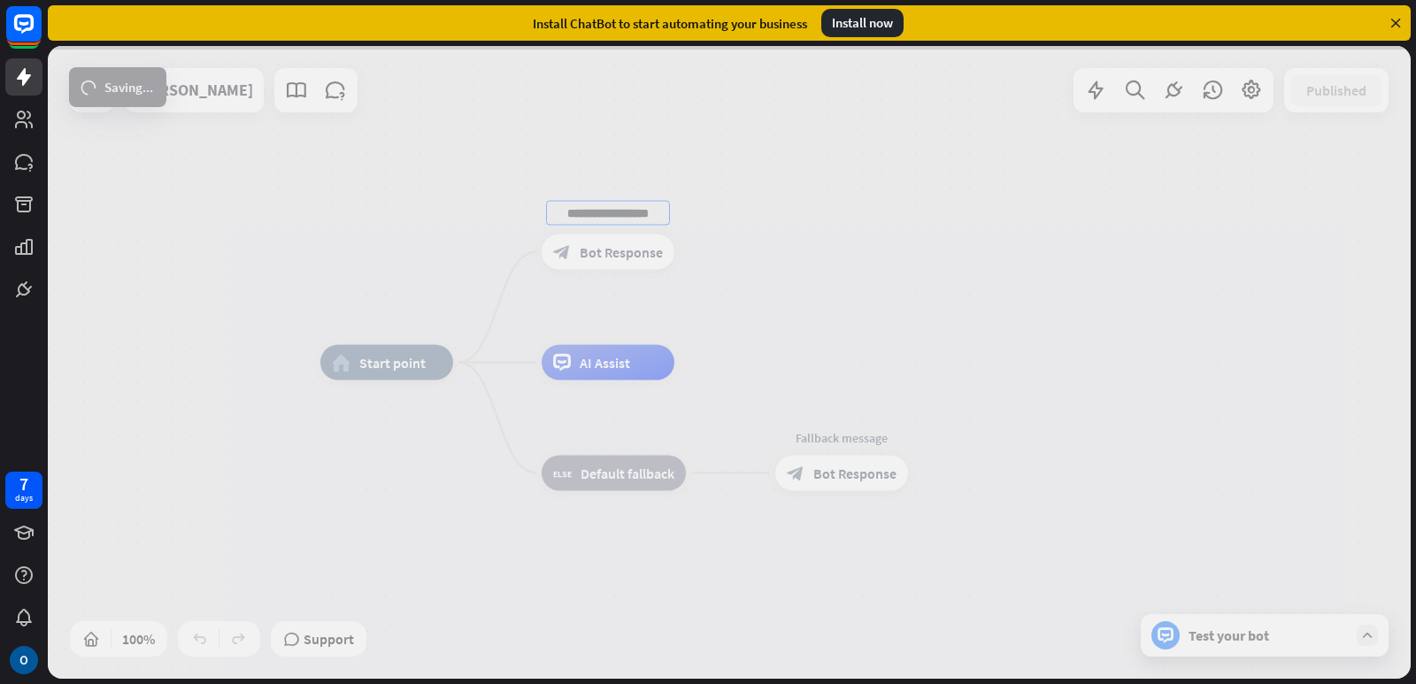
click at [809, 195] on div "**********" at bounding box center [729, 362] width 1363 height 633
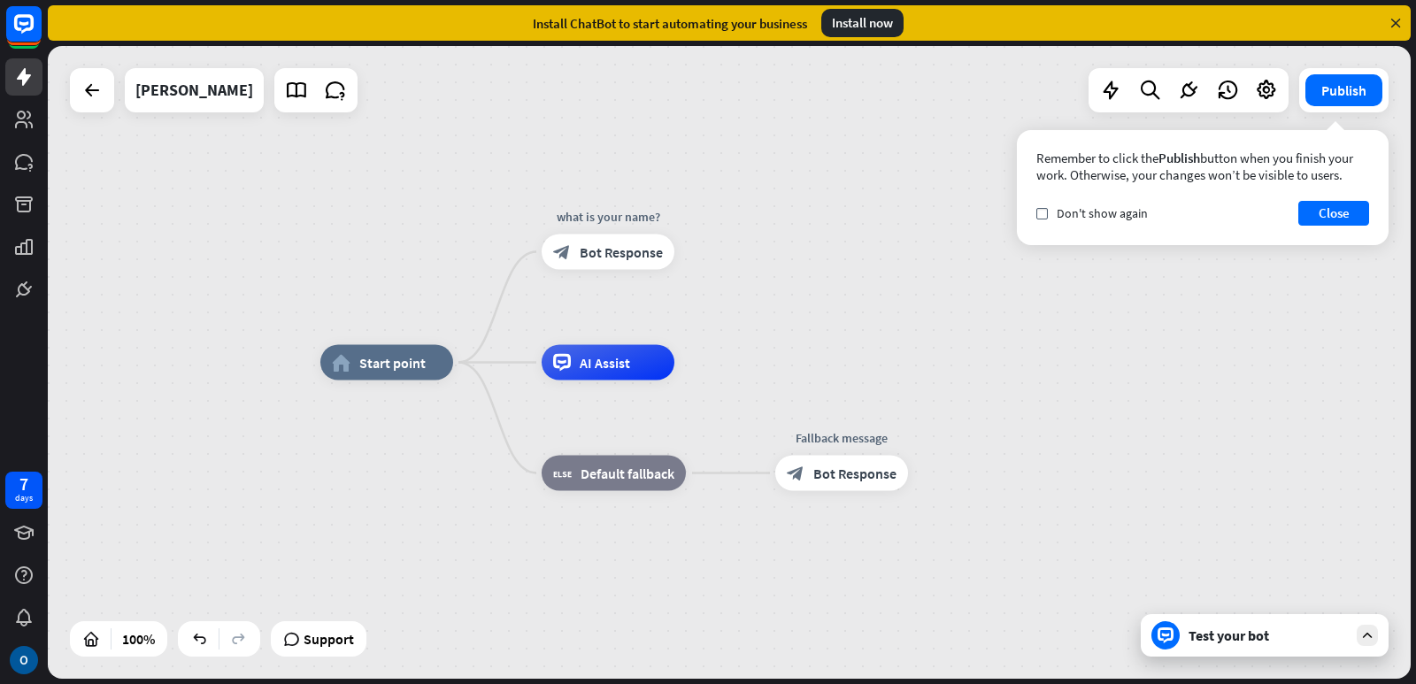
click at [1213, 635] on div "Test your bot" at bounding box center [1268, 636] width 159 height 18
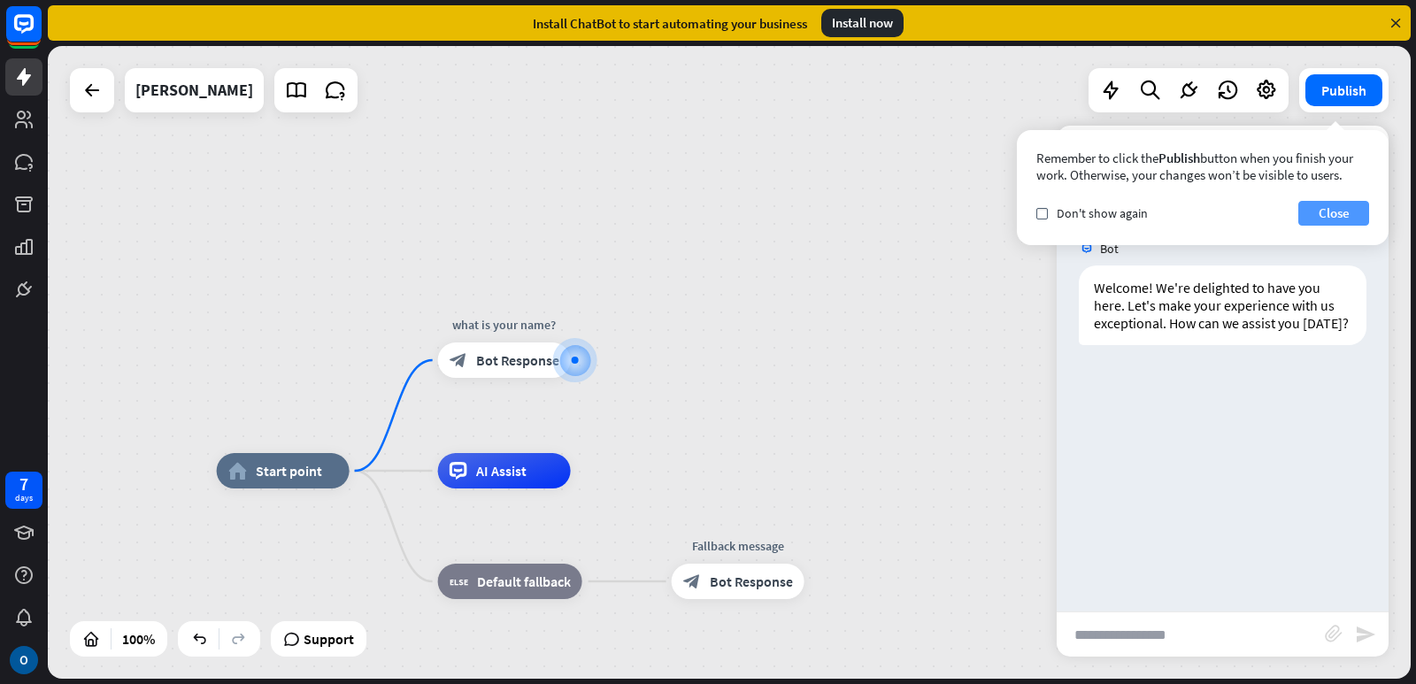
click at [1332, 209] on button "Close" at bounding box center [1333, 213] width 71 height 25
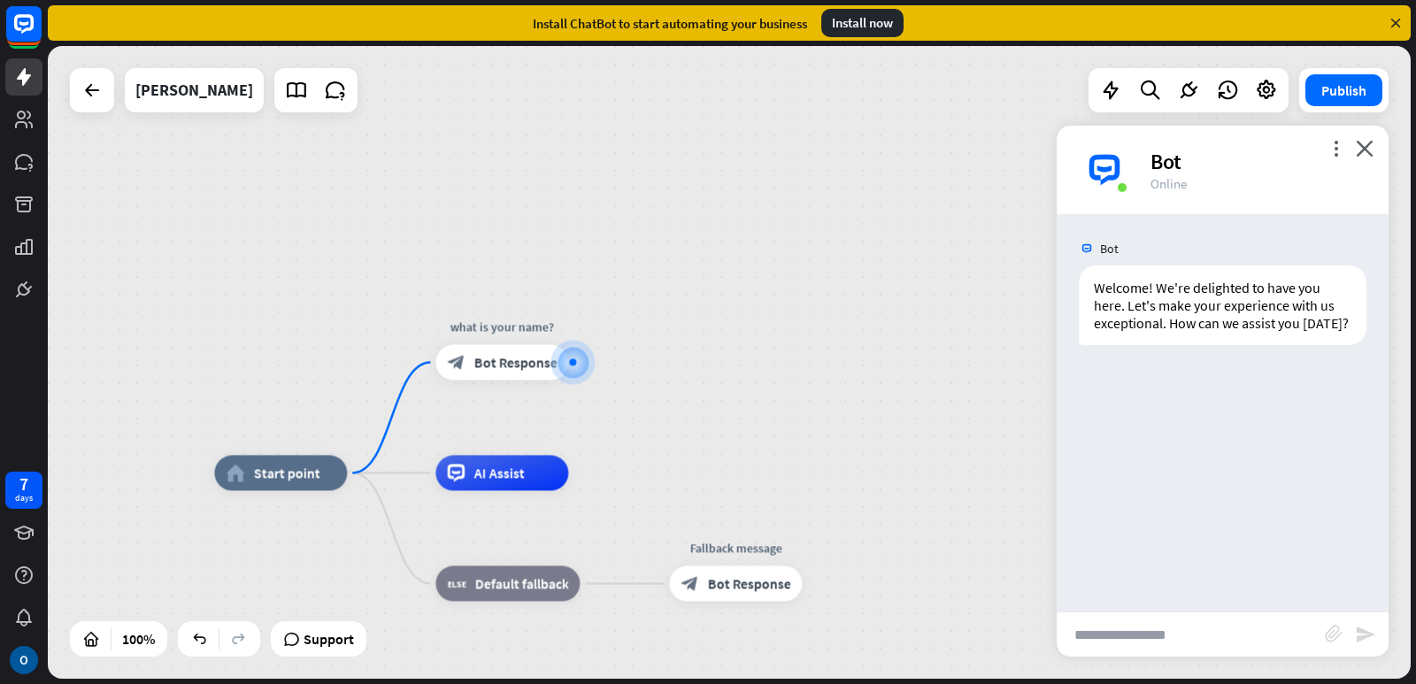
click at [1143, 630] on input "text" at bounding box center [1191, 634] width 268 height 44
type input "**"
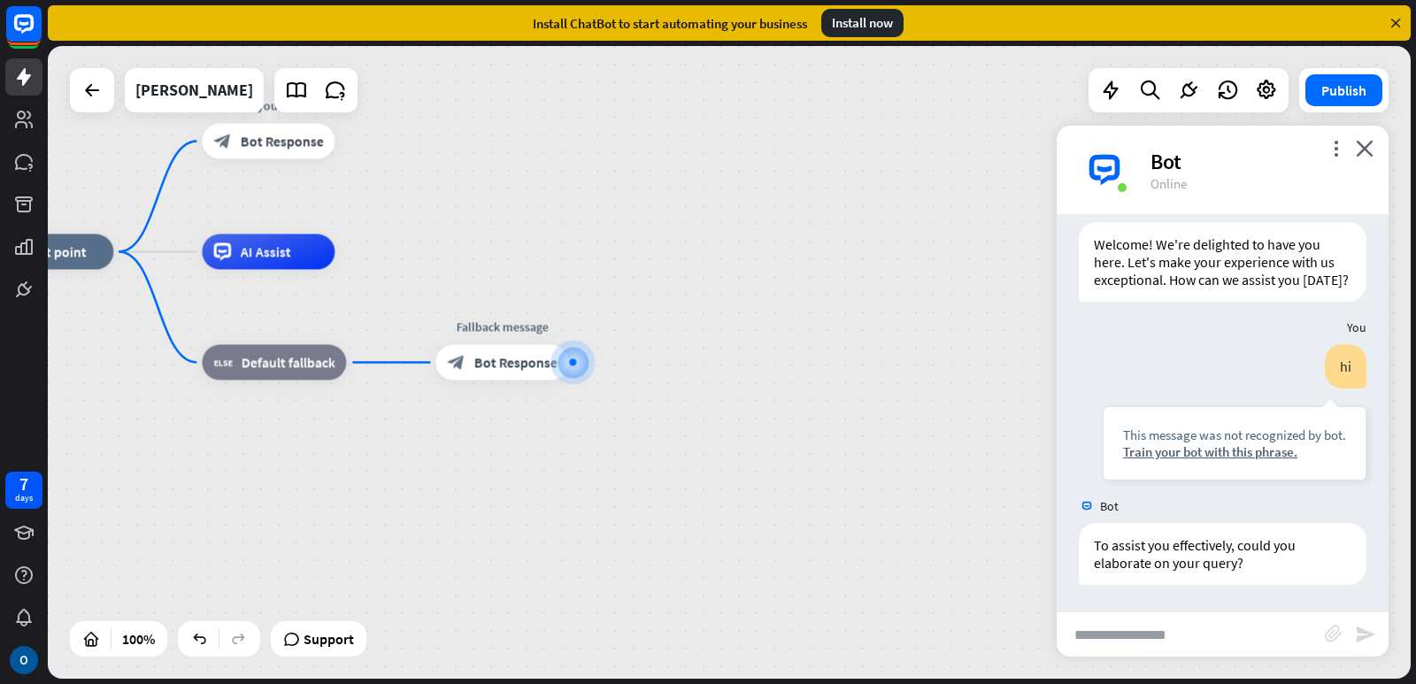
scroll to position [61, 0]
click at [1336, 96] on button "Publish" at bounding box center [1343, 90] width 77 height 32
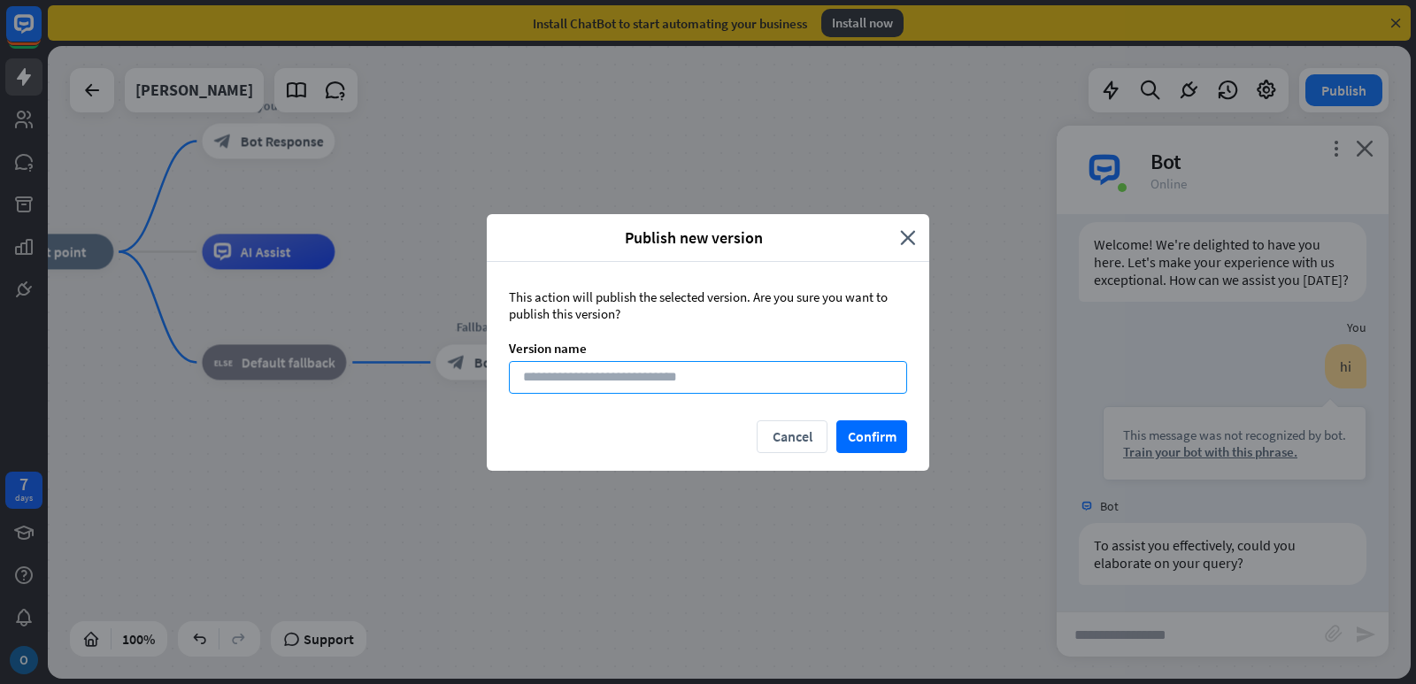
click at [728, 375] on input at bounding box center [708, 377] width 398 height 33
type input "*"
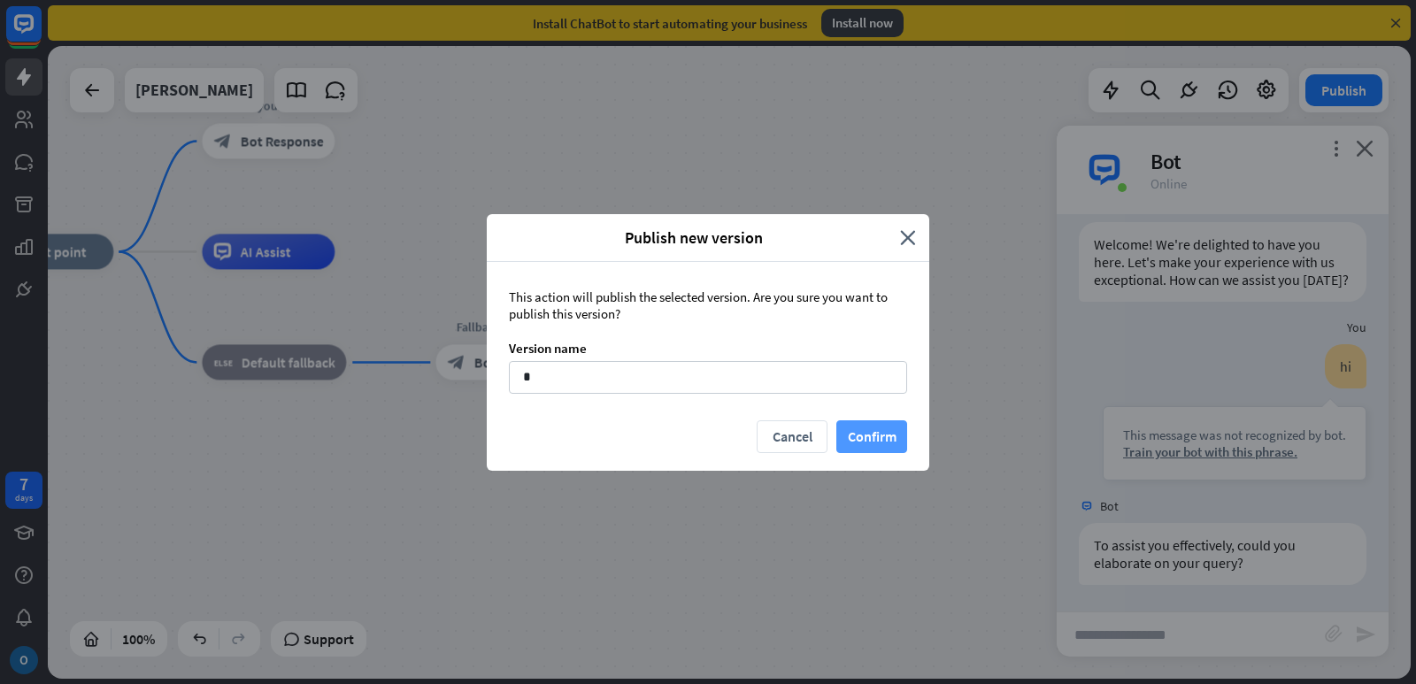
click at [875, 440] on button "Confirm" at bounding box center [871, 436] width 71 height 33
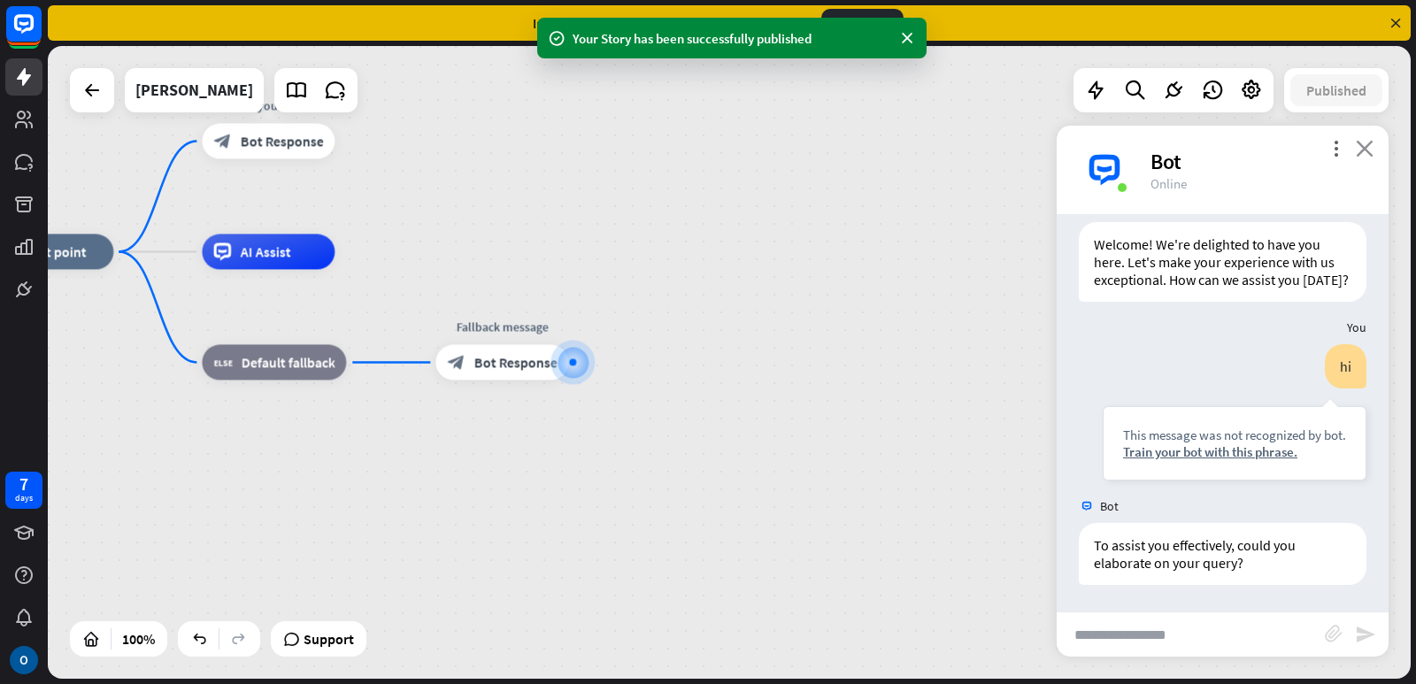
click at [1372, 147] on icon "close" at bounding box center [1365, 148] width 18 height 17
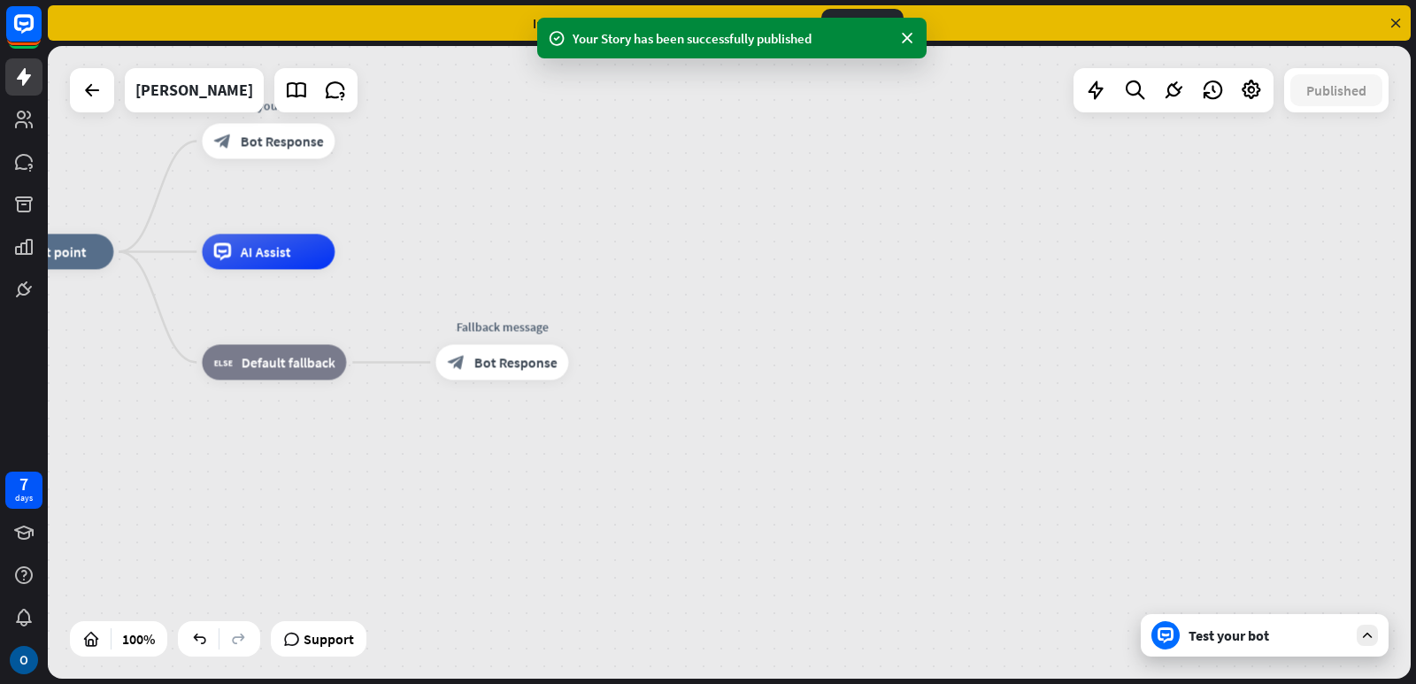
click at [1253, 642] on div "Test your bot" at bounding box center [1268, 636] width 159 height 18
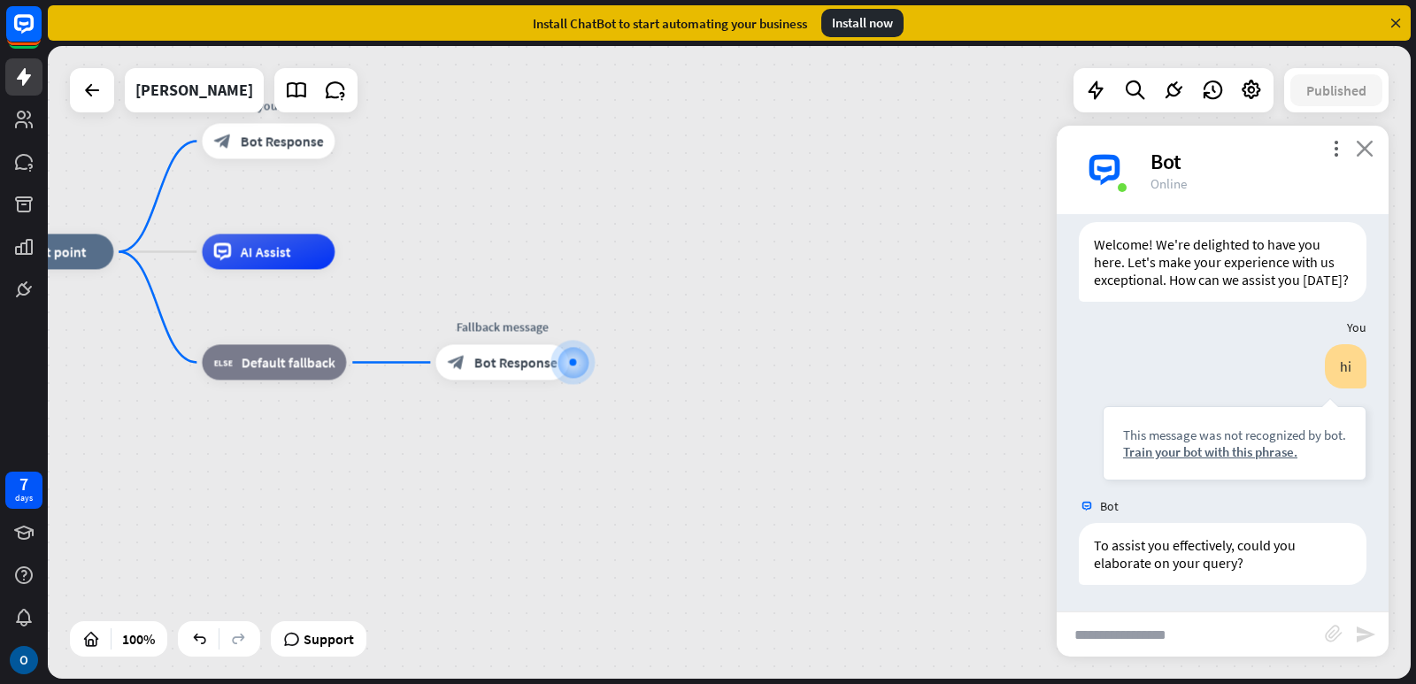
click at [1369, 141] on icon "close" at bounding box center [1365, 148] width 18 height 17
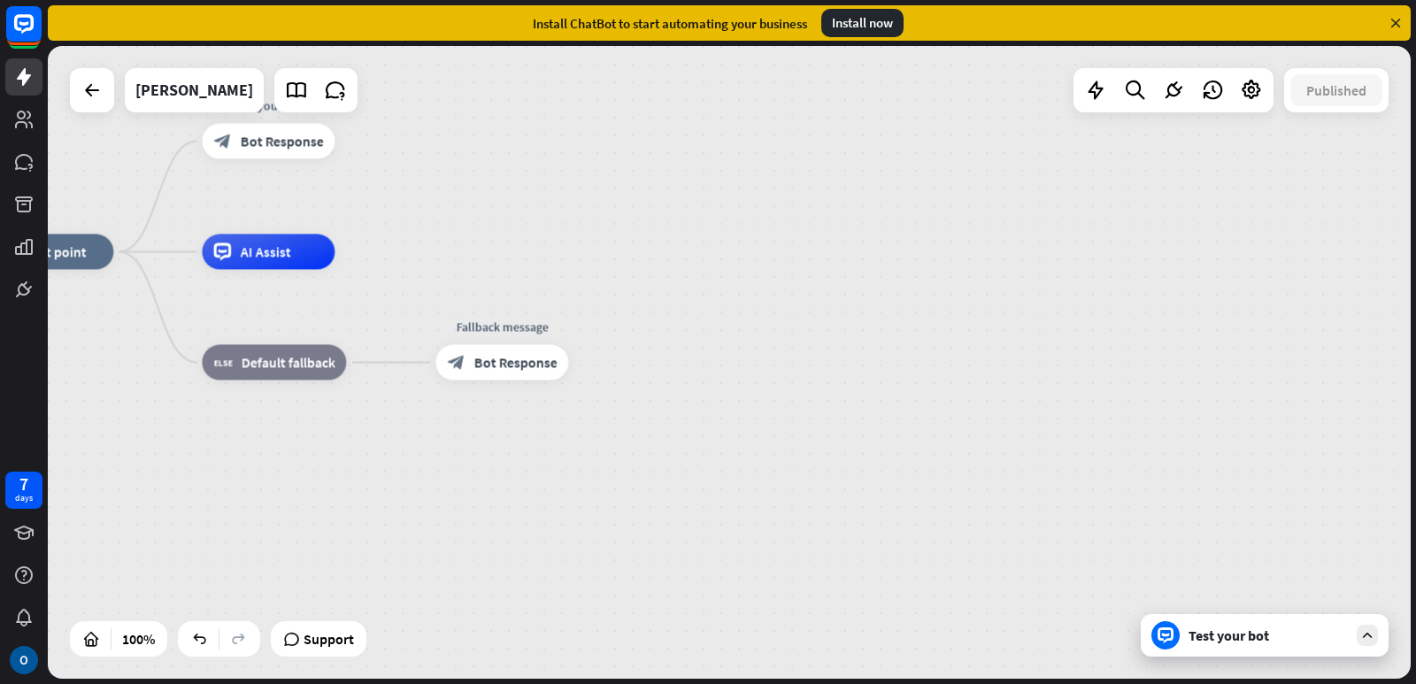
click at [1248, 633] on div "Test your bot" at bounding box center [1268, 636] width 159 height 18
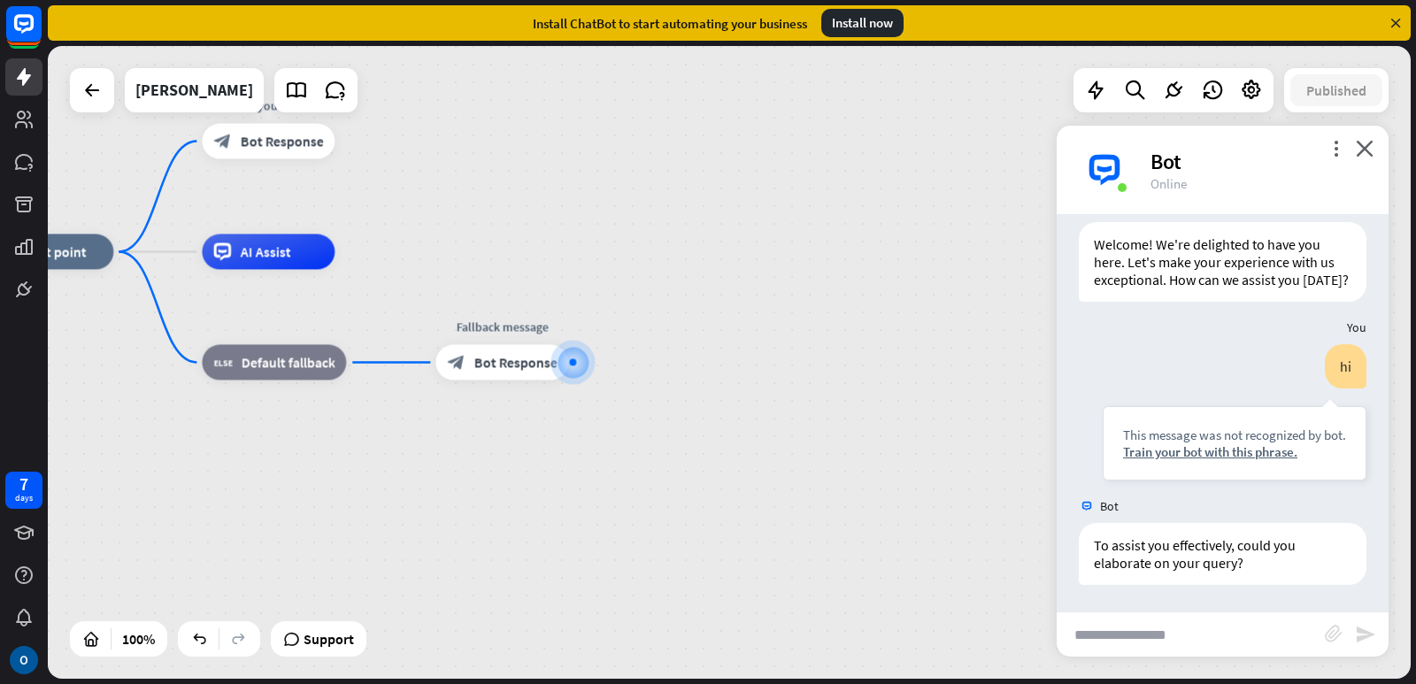
click at [1220, 631] on input "text" at bounding box center [1191, 634] width 268 height 44
type input "***"
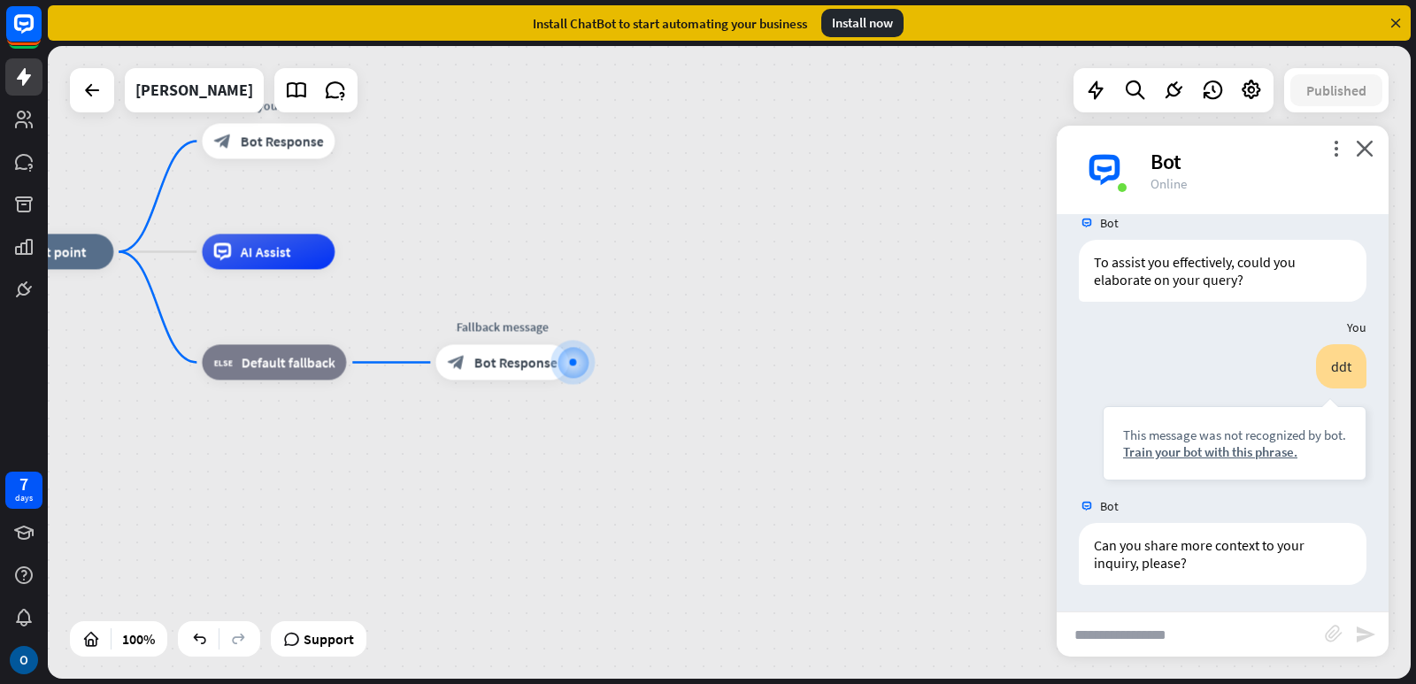
scroll to position [344, 0]
click at [301, 104] on icon "more_horiz" at bounding box center [305, 101] width 14 height 13
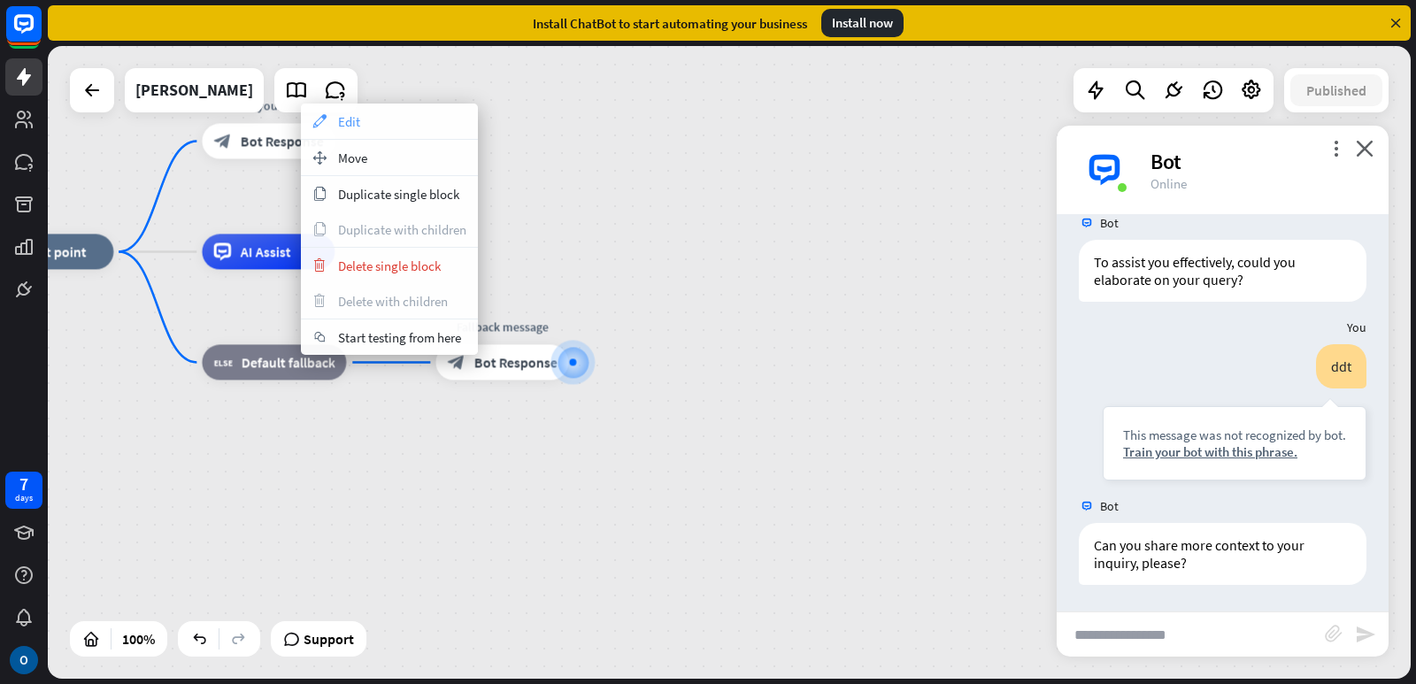
click at [327, 125] on icon "appearance" at bounding box center [319, 121] width 19 height 14
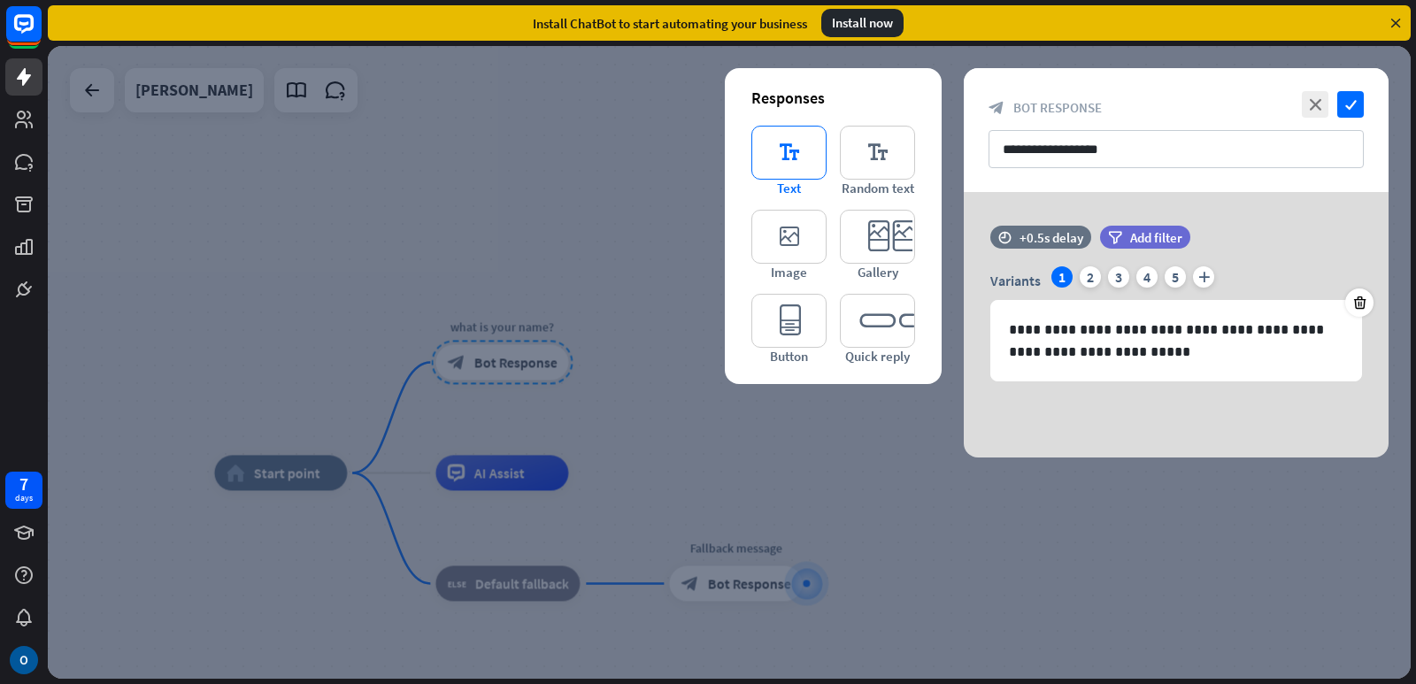
click at [790, 170] on icon "editor_text" at bounding box center [788, 153] width 75 height 54
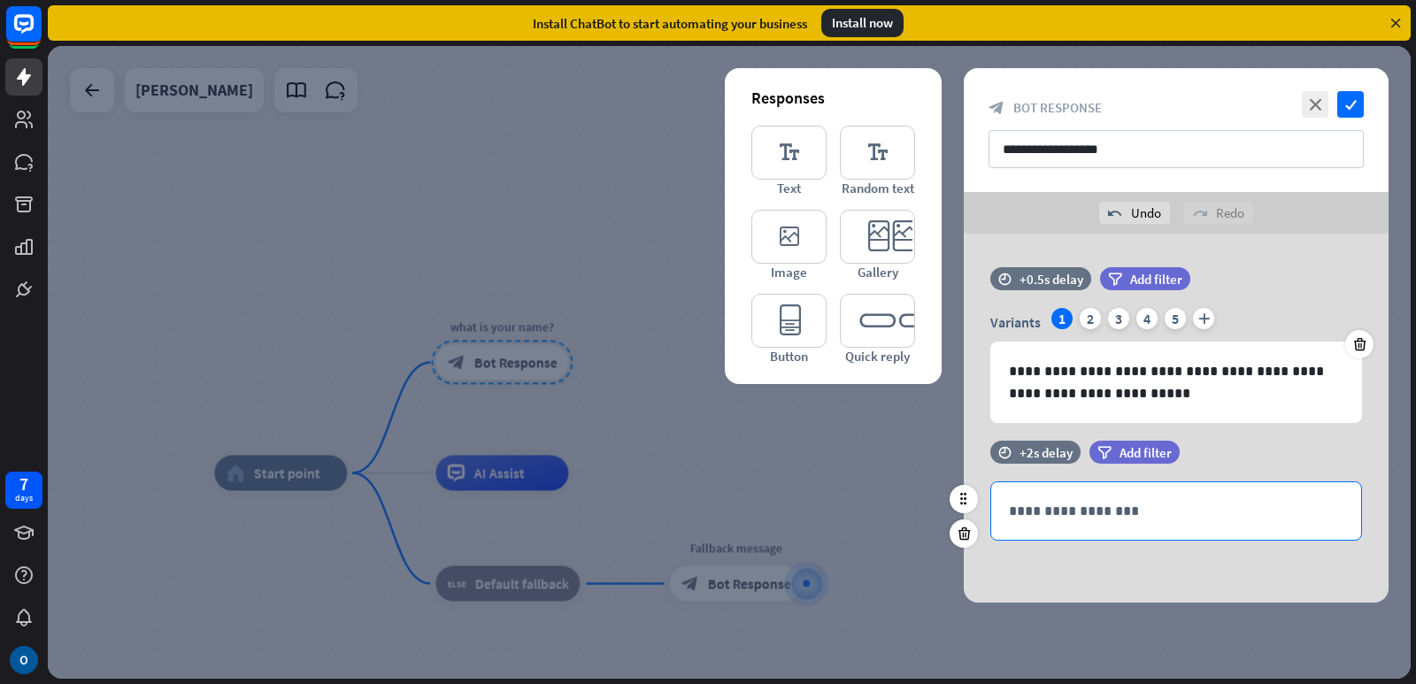
click at [1104, 521] on p "**********" at bounding box center [1176, 511] width 335 height 22
click at [1152, 278] on span "Add filter" at bounding box center [1156, 279] width 52 height 17
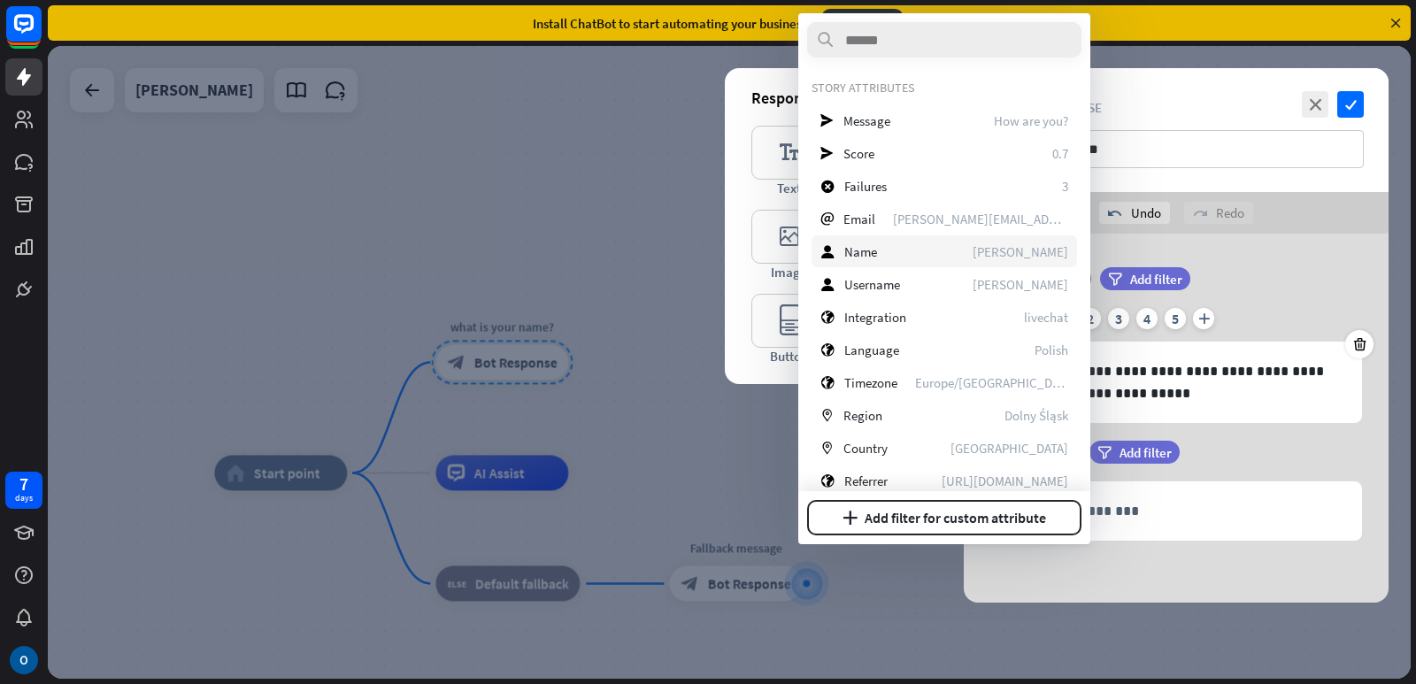
click at [894, 257] on div "user Name [PERSON_NAME]" at bounding box center [945, 251] width 266 height 32
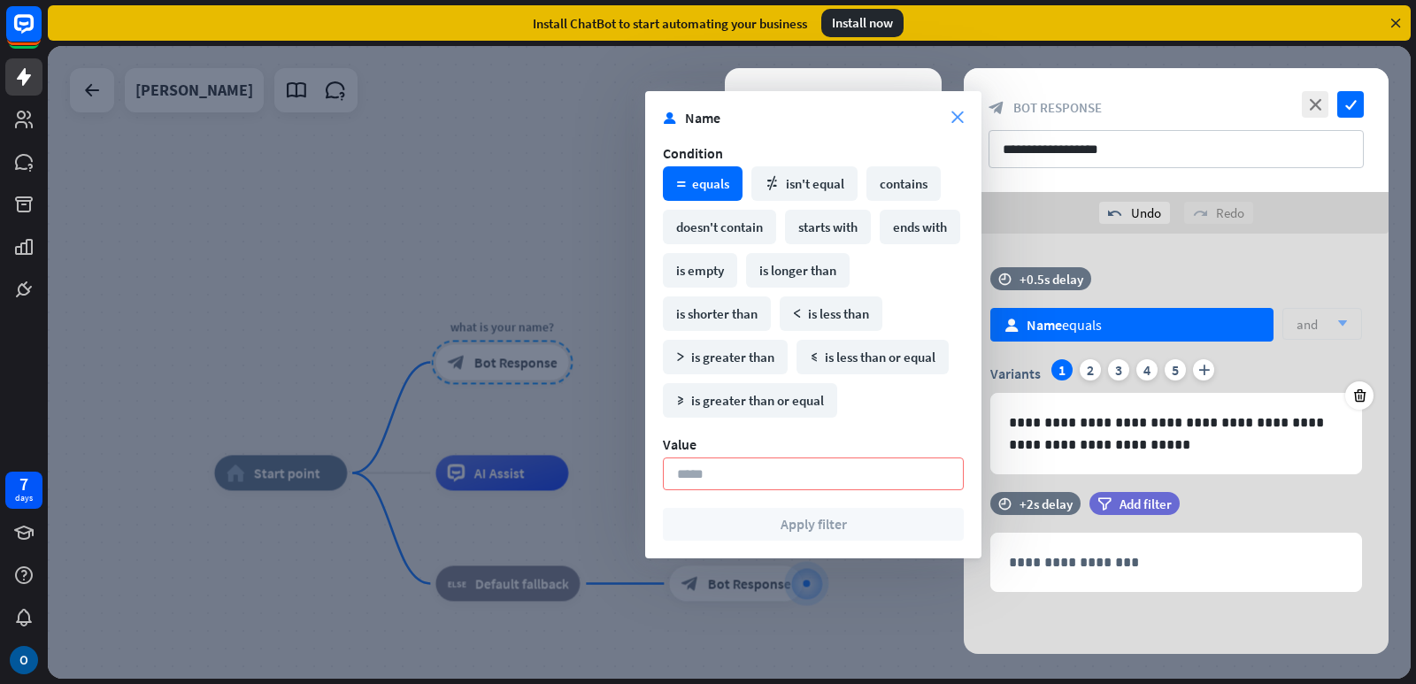
click at [959, 115] on icon "close" at bounding box center [957, 118] width 12 height 12
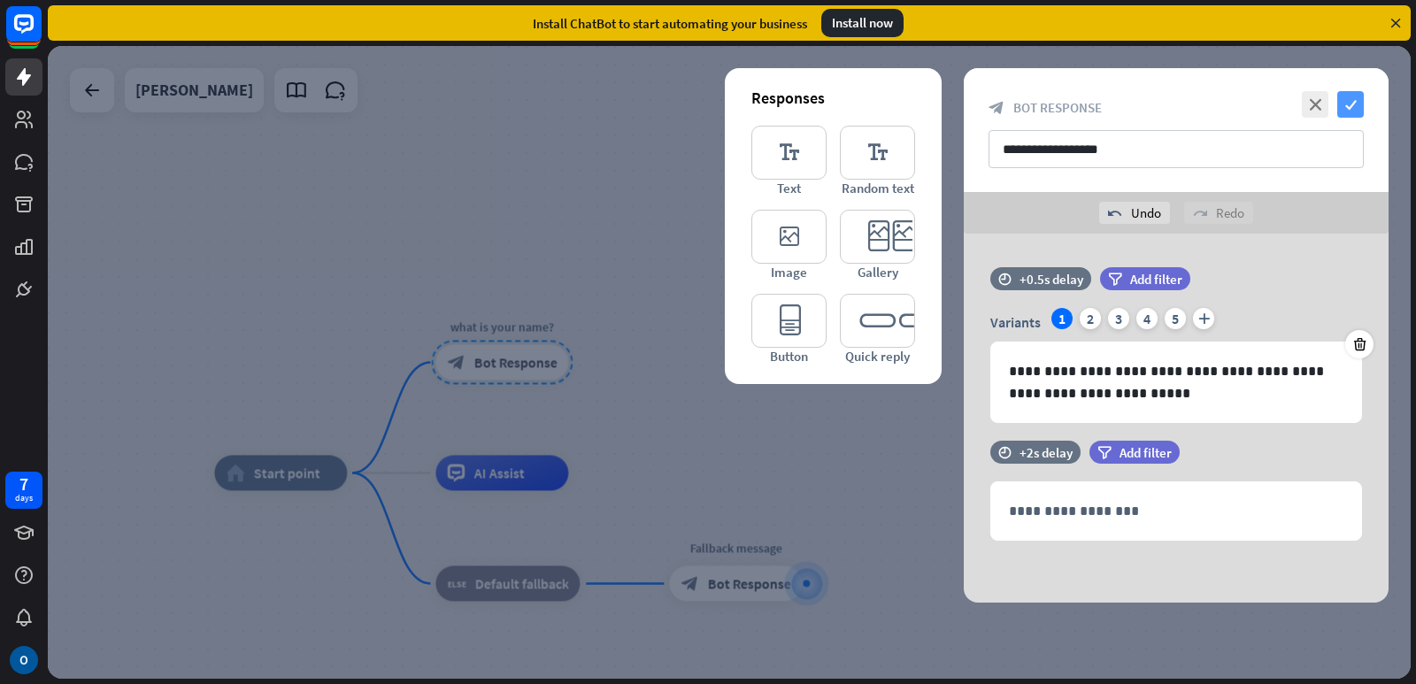
click at [1356, 101] on icon "check" at bounding box center [1350, 104] width 27 height 27
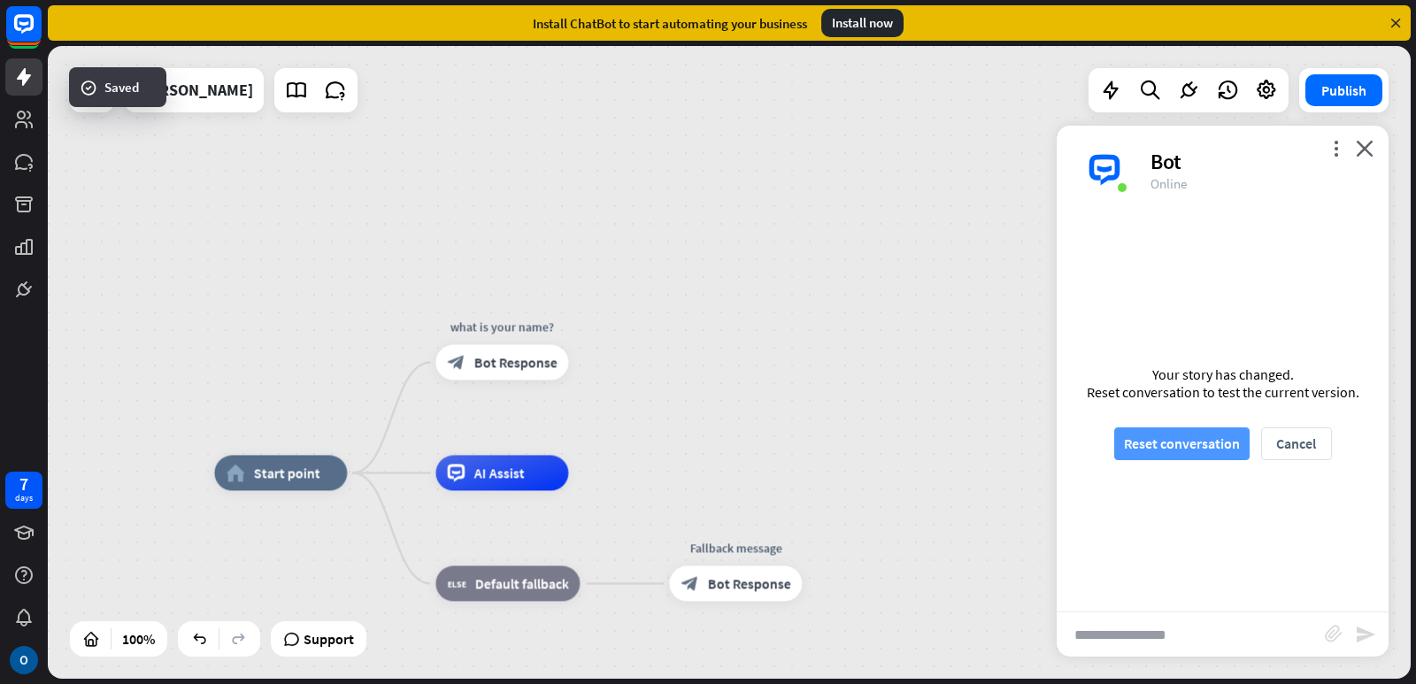
click at [1182, 444] on button "Reset conversation" at bounding box center [1181, 443] width 135 height 33
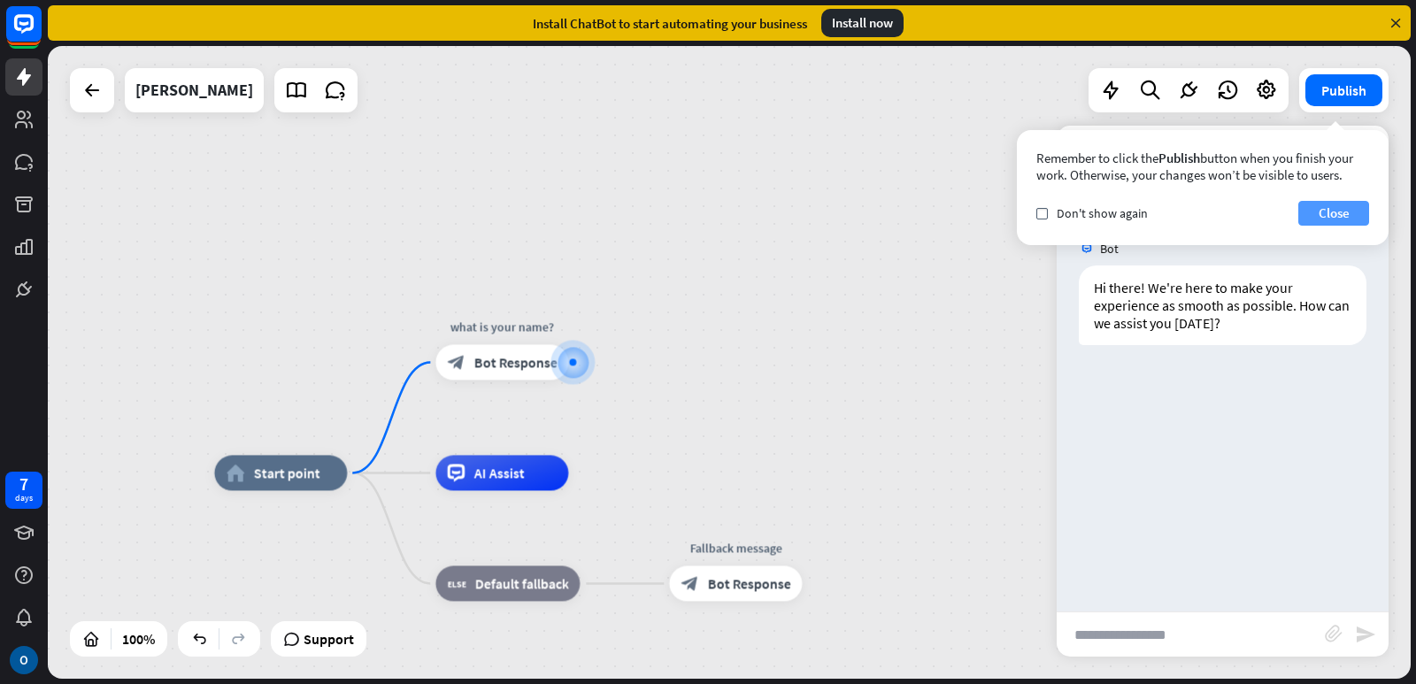
click at [1328, 202] on button "Close" at bounding box center [1333, 213] width 71 height 25
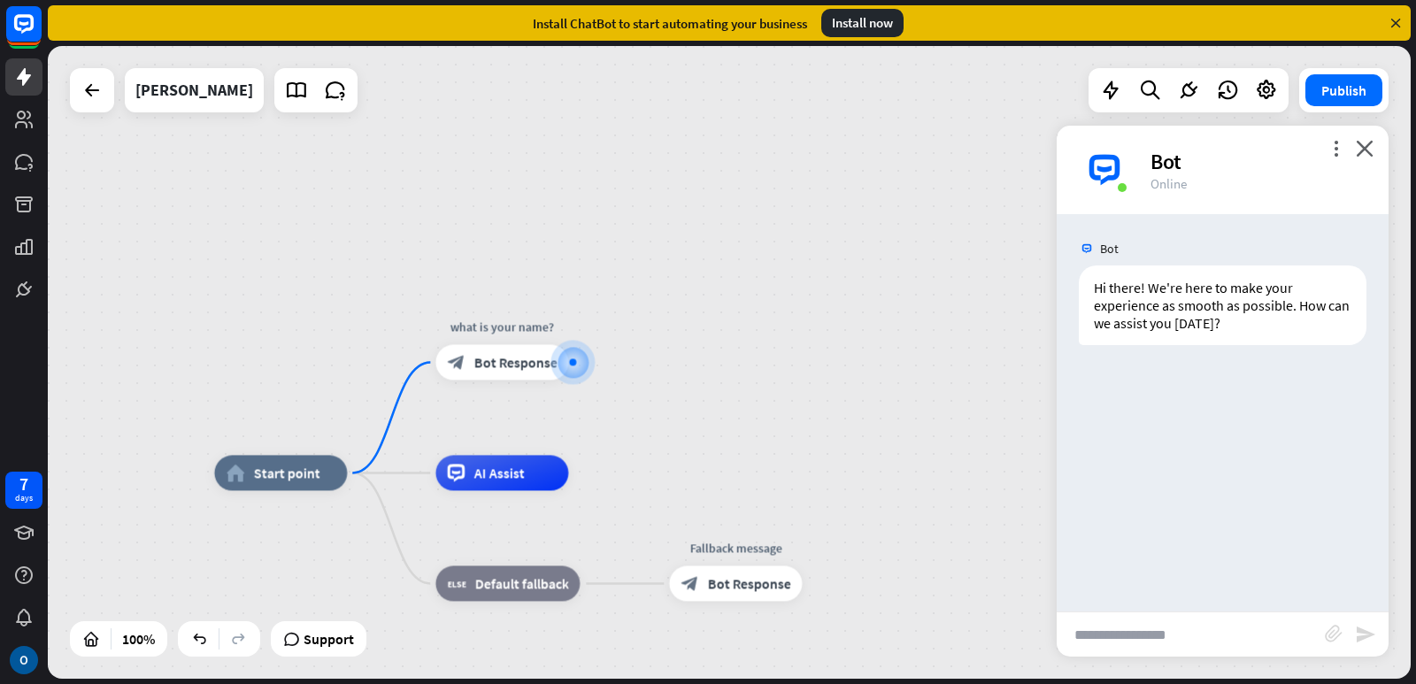
click at [1101, 638] on input "text" at bounding box center [1191, 634] width 268 height 44
type input "****"
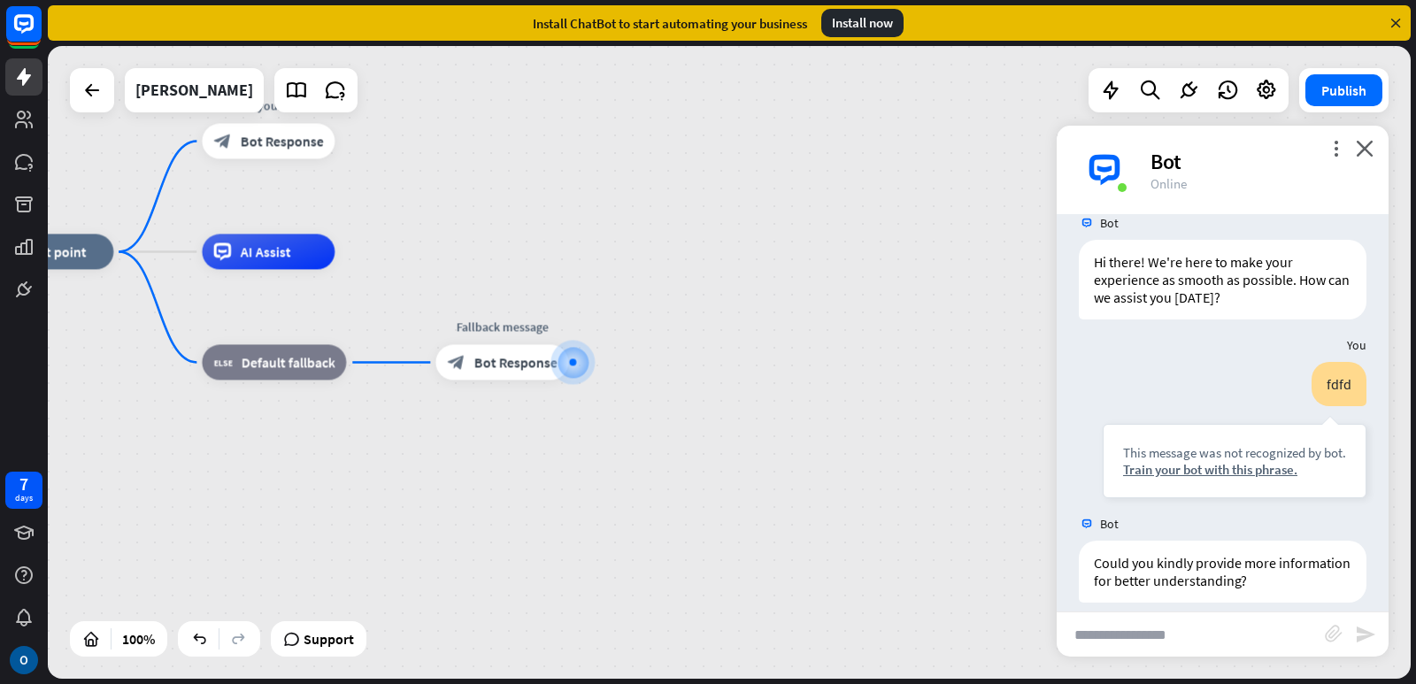
scroll to position [43, 0]
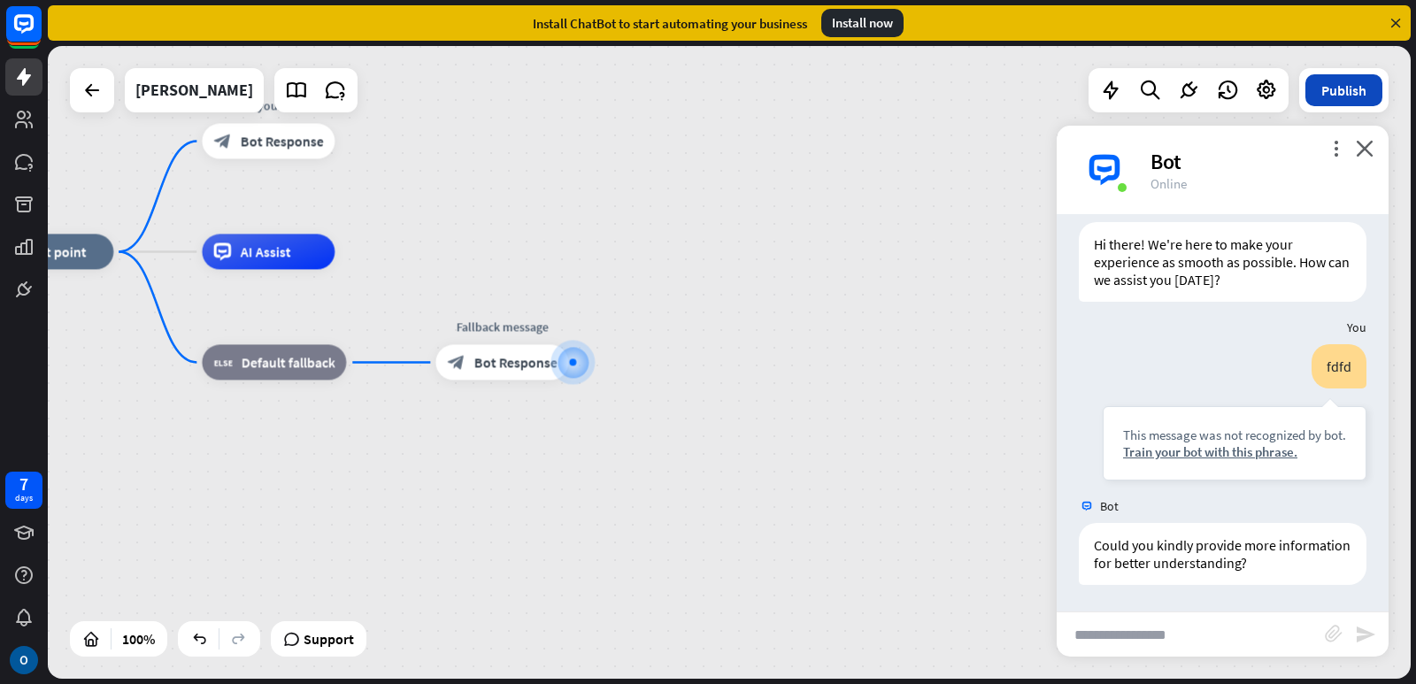
click at [1338, 94] on button "Publish" at bounding box center [1343, 90] width 77 height 32
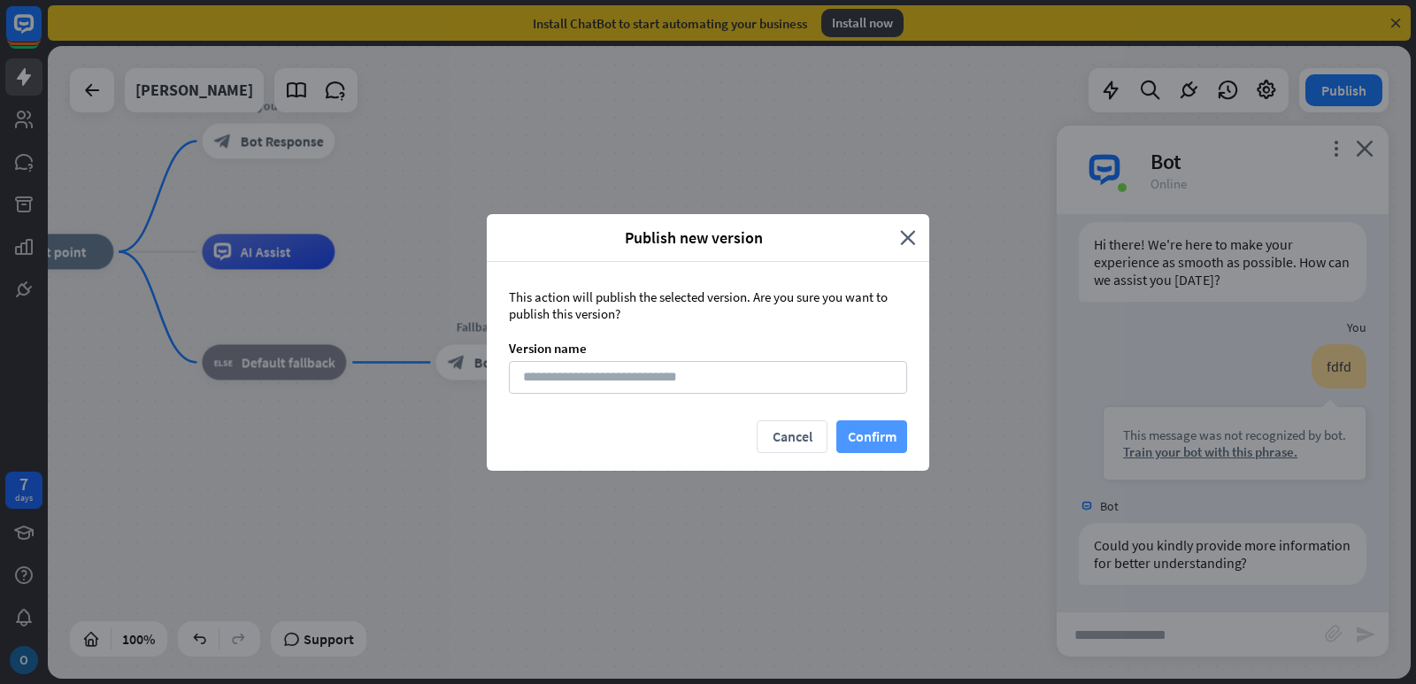
click at [851, 430] on button "Confirm" at bounding box center [871, 436] width 71 height 33
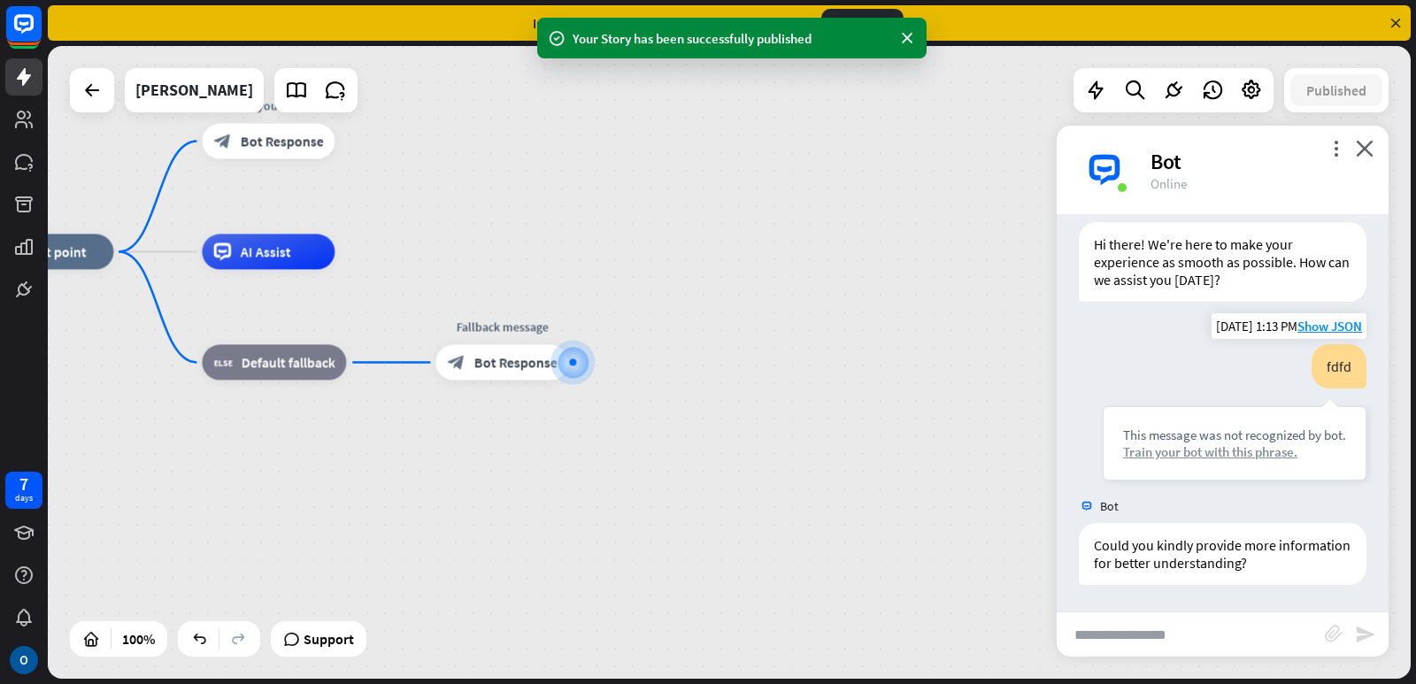
scroll to position [0, 0]
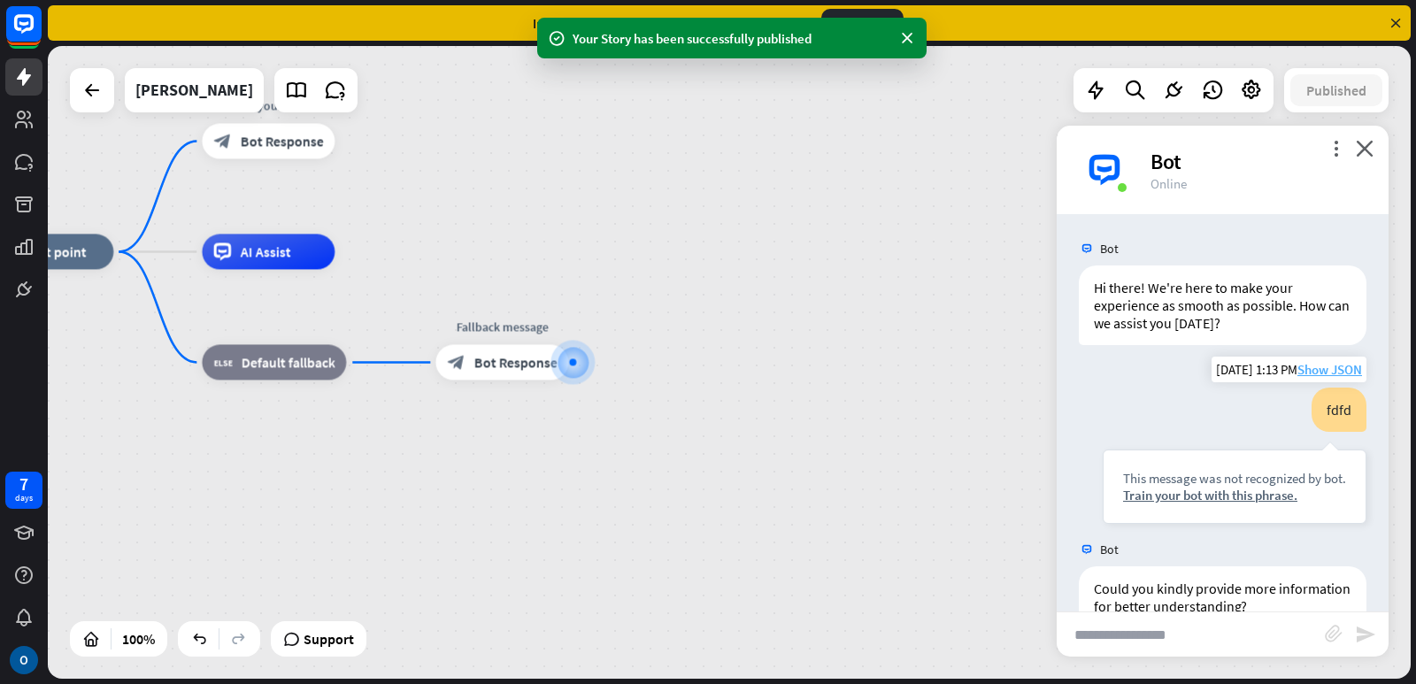
click at [1297, 373] on span "Show JSON" at bounding box center [1329, 369] width 65 height 17
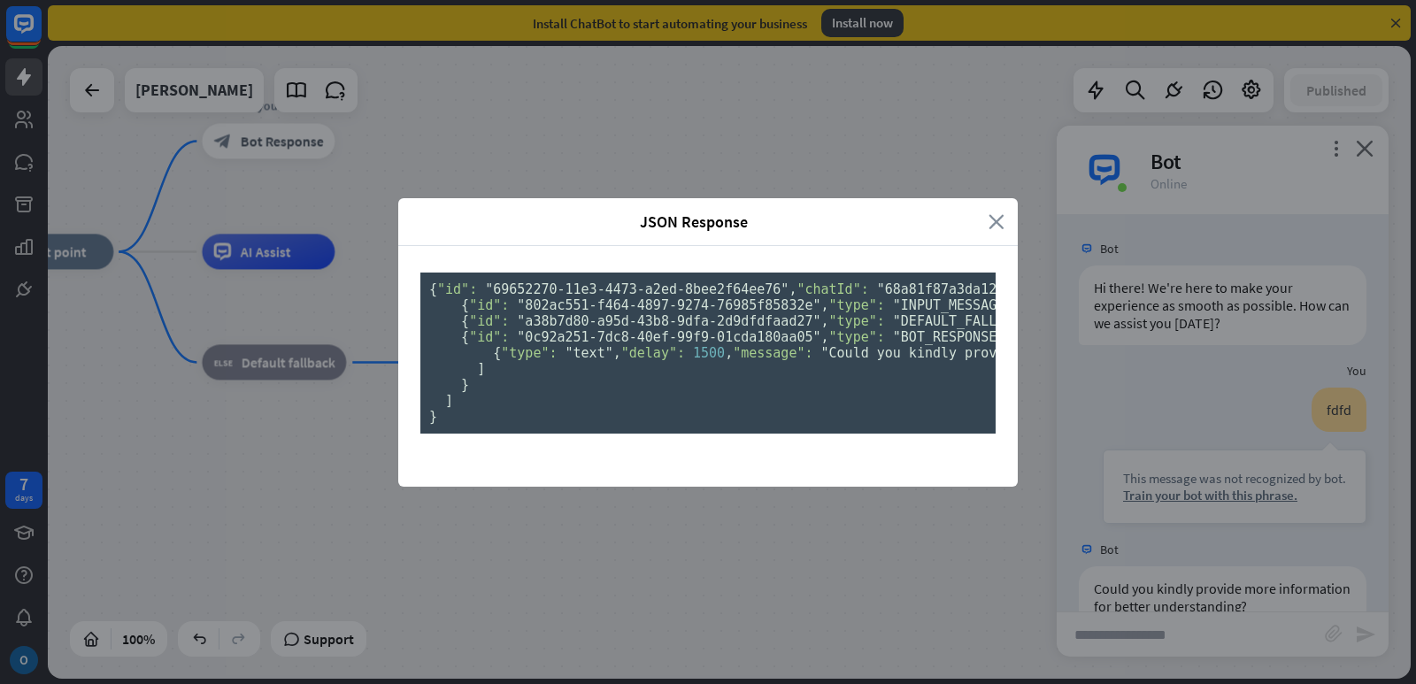
click at [994, 212] on icon "close" at bounding box center [997, 222] width 16 height 20
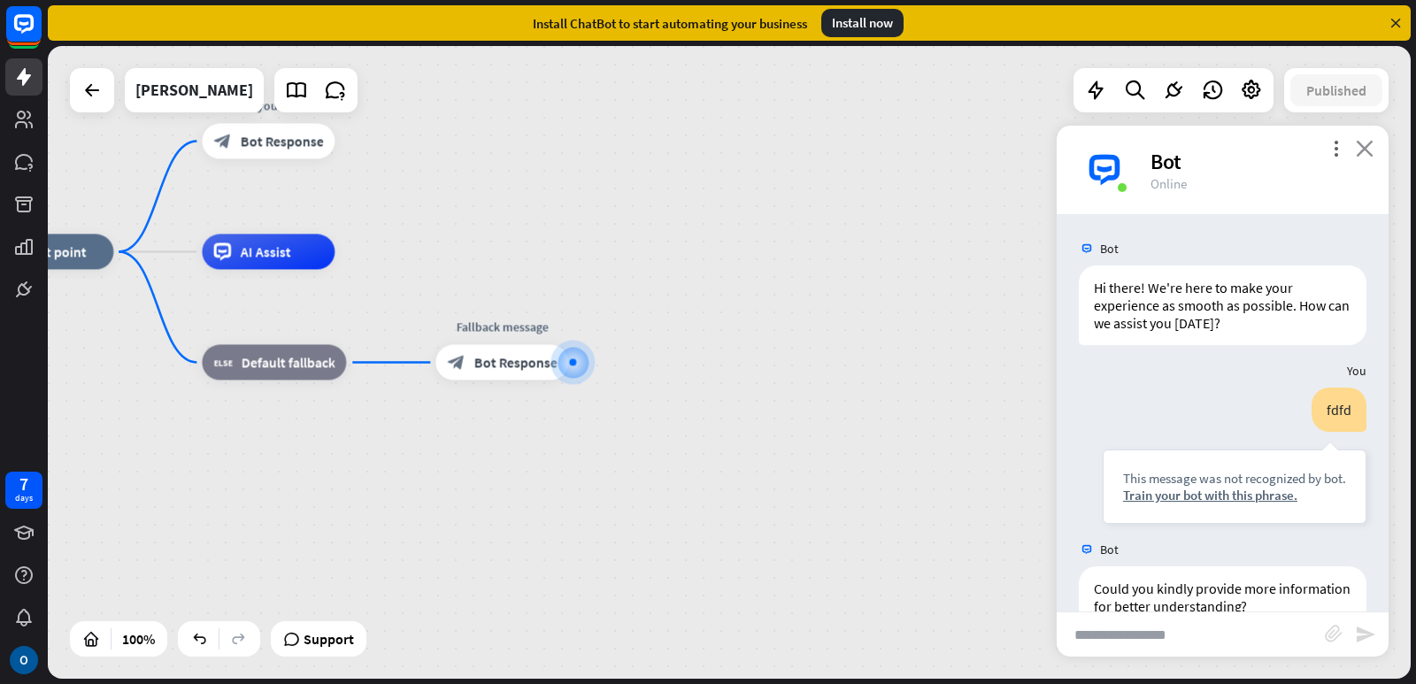
click at [1363, 141] on icon "close" at bounding box center [1365, 148] width 18 height 17
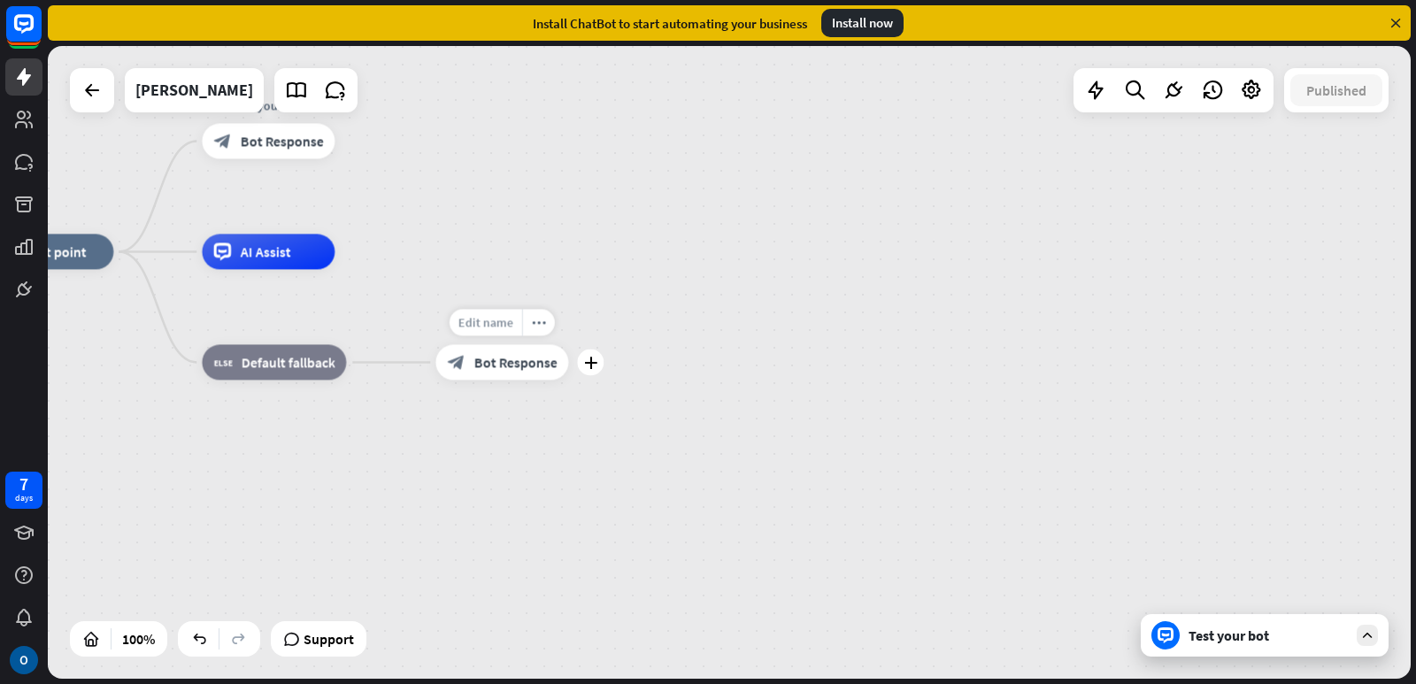
click at [507, 327] on span "Edit name" at bounding box center [485, 323] width 55 height 16
click at [507, 327] on input "**********" at bounding box center [502, 324] width 124 height 25
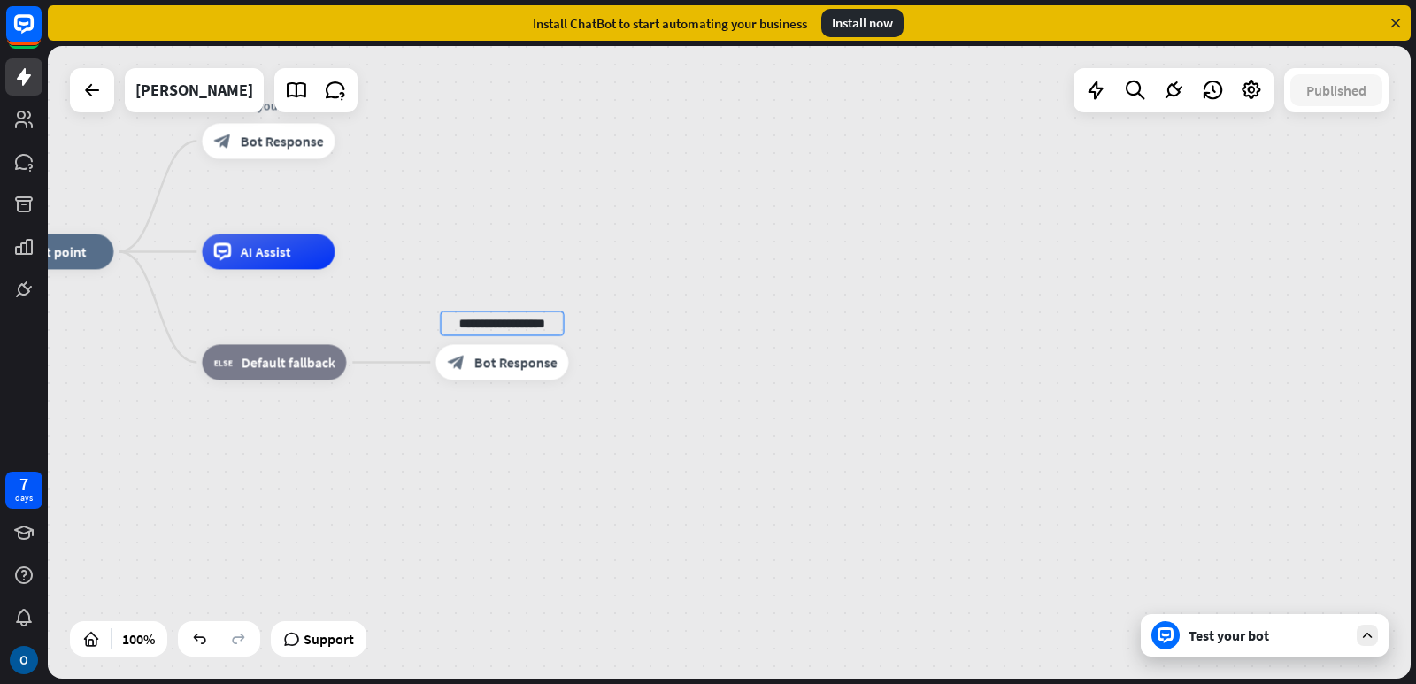
type input "**********"
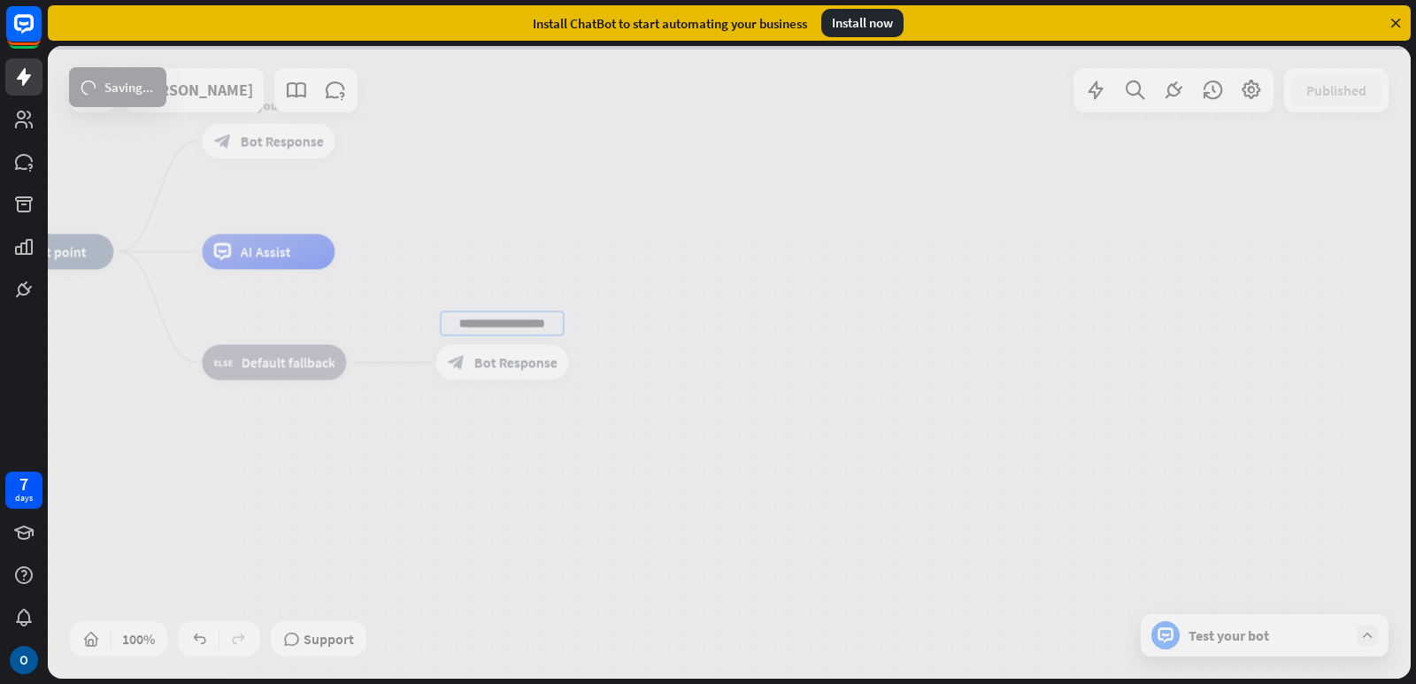
click at [770, 377] on div "**********" at bounding box center [729, 362] width 1363 height 633
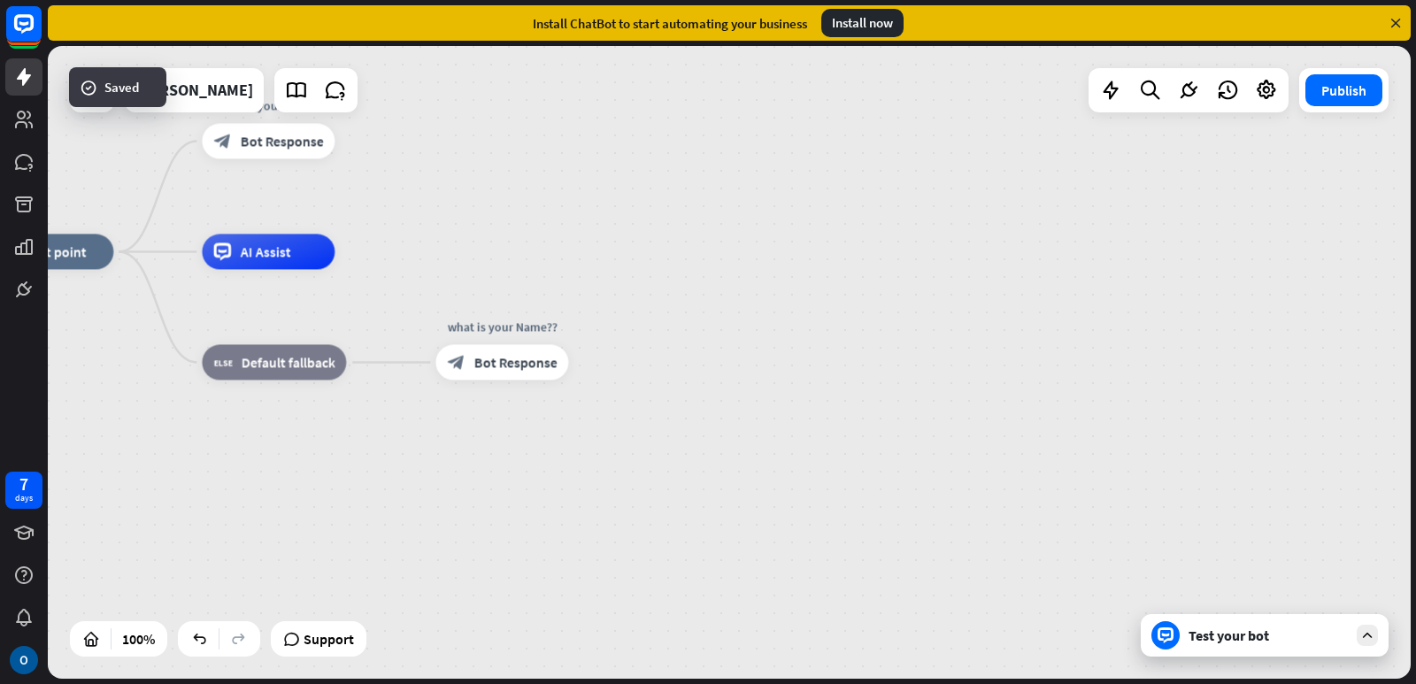
click at [1251, 645] on div "Test your bot" at bounding box center [1265, 635] width 248 height 42
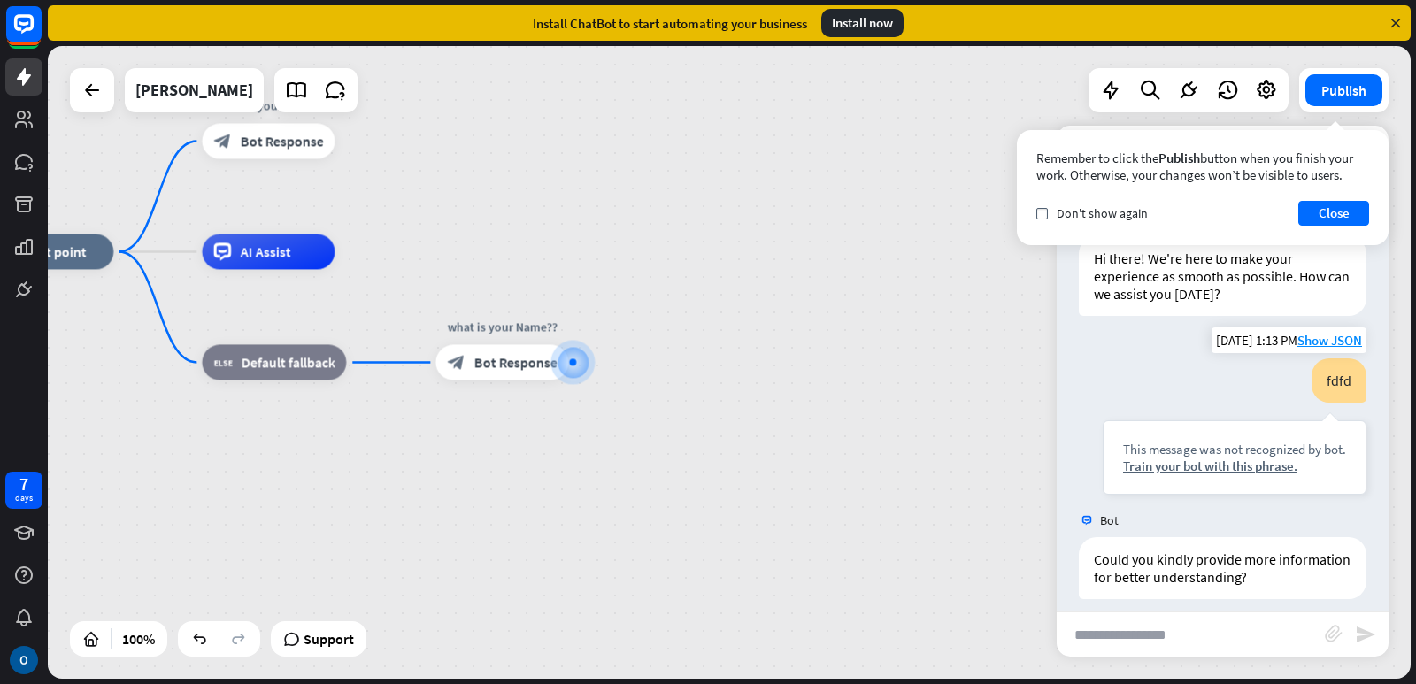
scroll to position [43, 0]
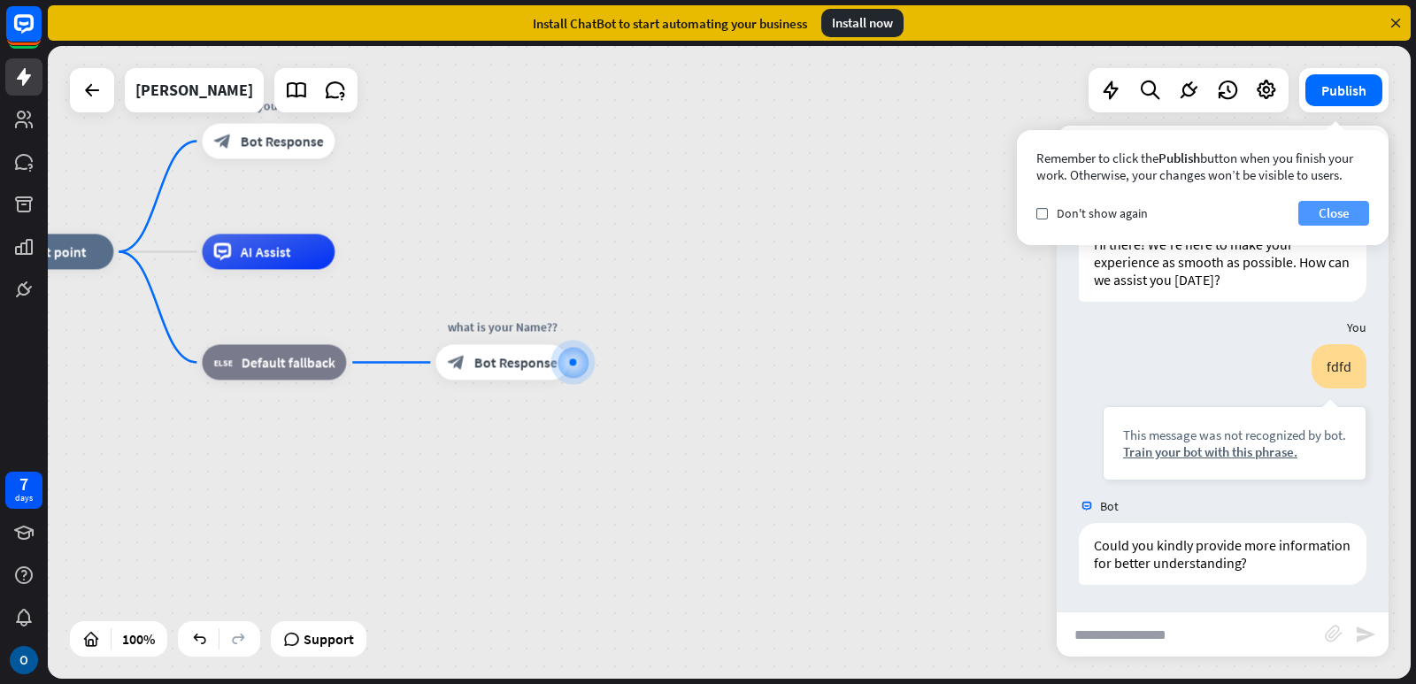
click at [1330, 203] on button "Close" at bounding box center [1333, 213] width 71 height 25
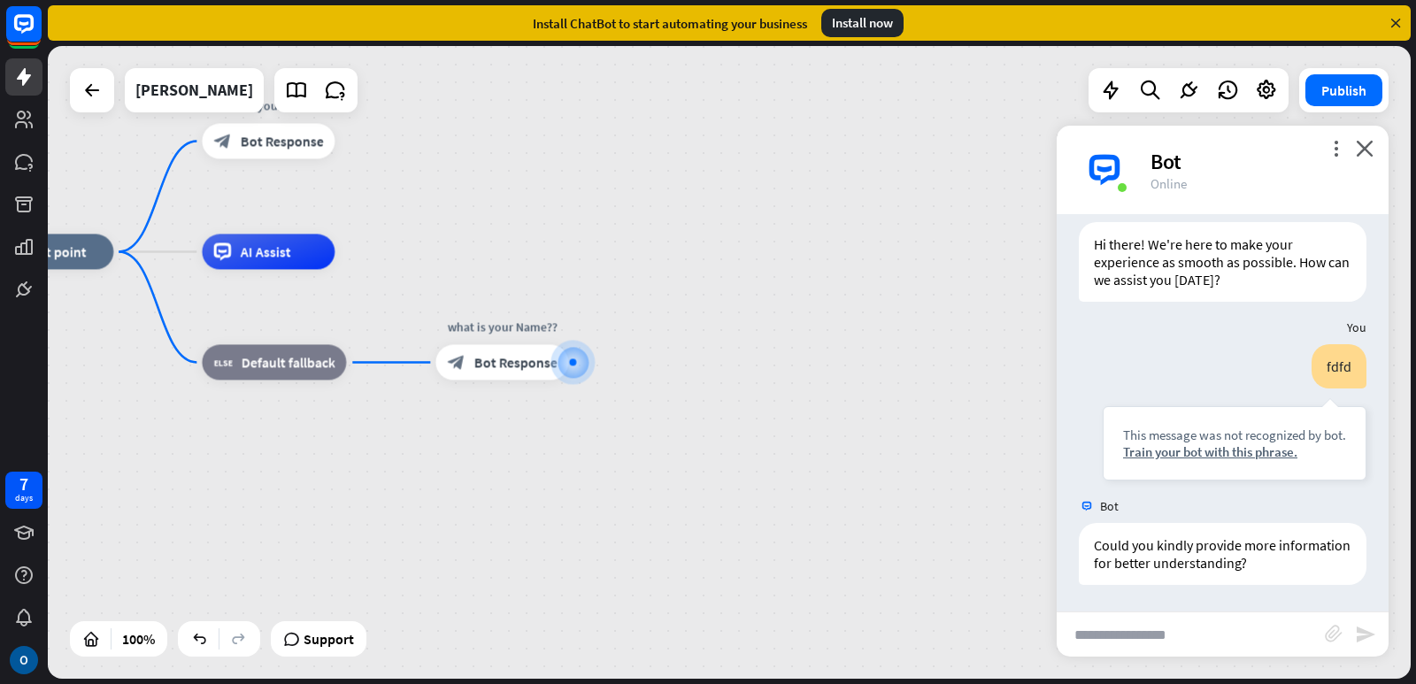
click at [1190, 633] on input "text" at bounding box center [1191, 634] width 268 height 44
type input "*******"
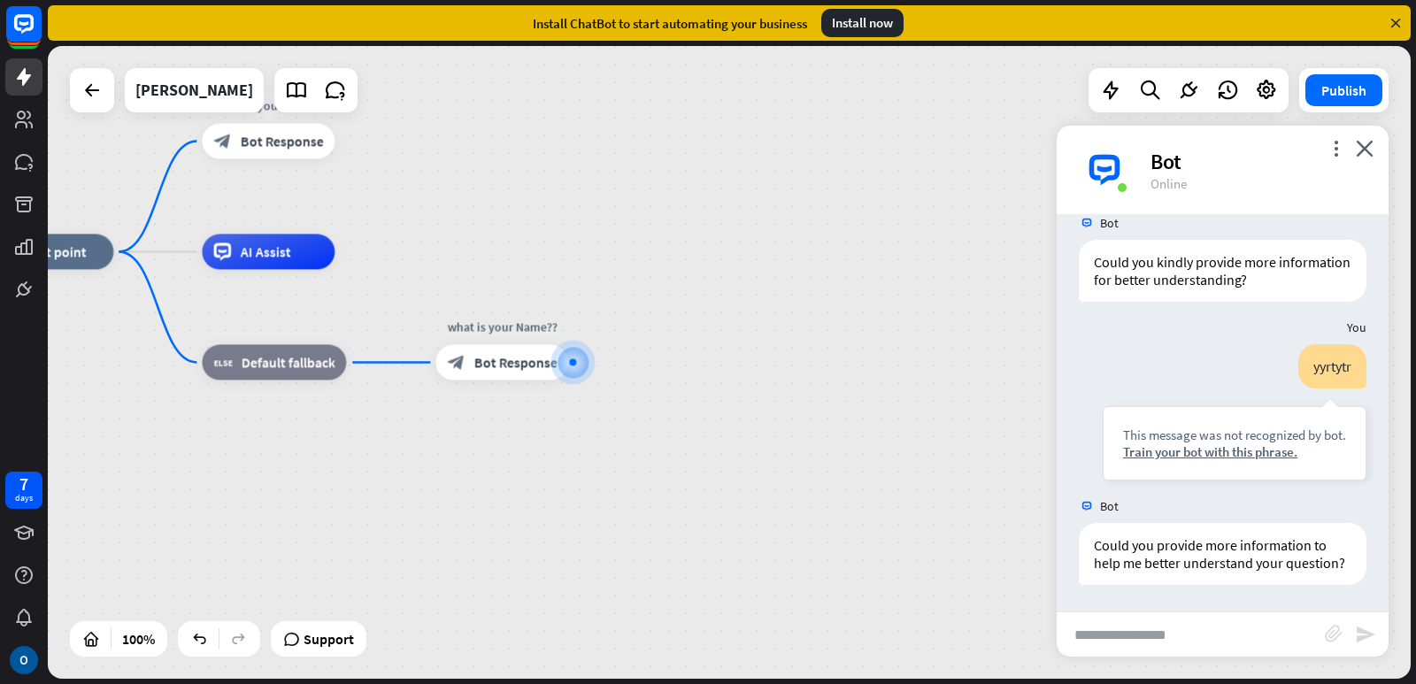
scroll to position [344, 0]
click at [589, 357] on icon "plus" at bounding box center [590, 363] width 13 height 12
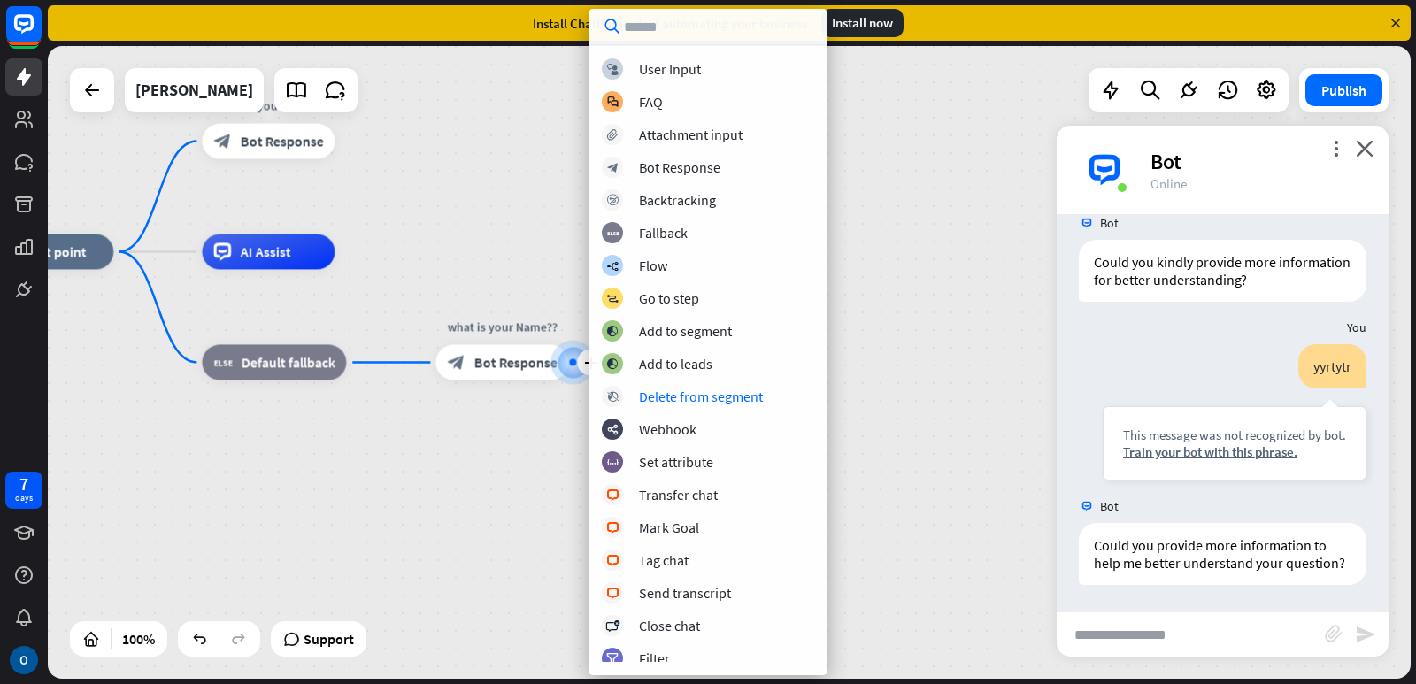
click at [994, 404] on div "home_2 Start point what is your name? block_bot_response Bot Response AI Assist…" at bounding box center [662, 568] width 1363 height 633
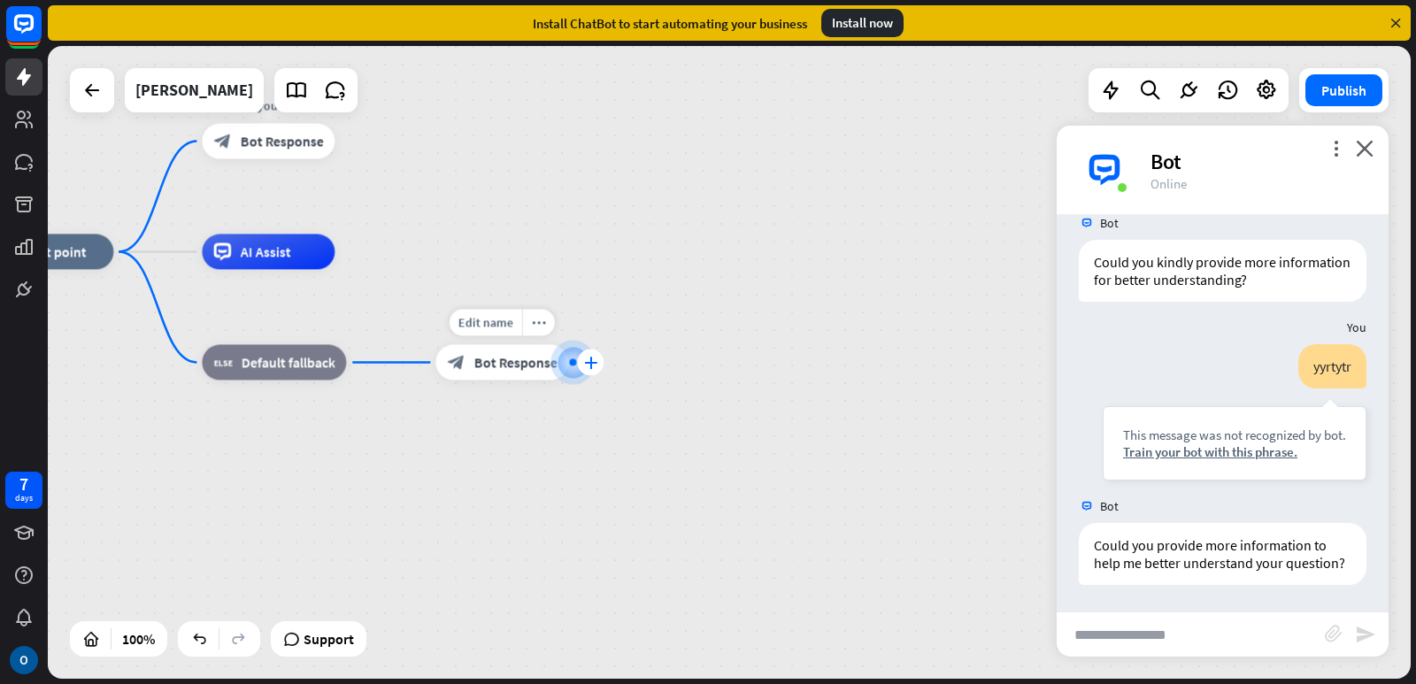
click at [588, 364] on icon "plus" at bounding box center [590, 363] width 13 height 12
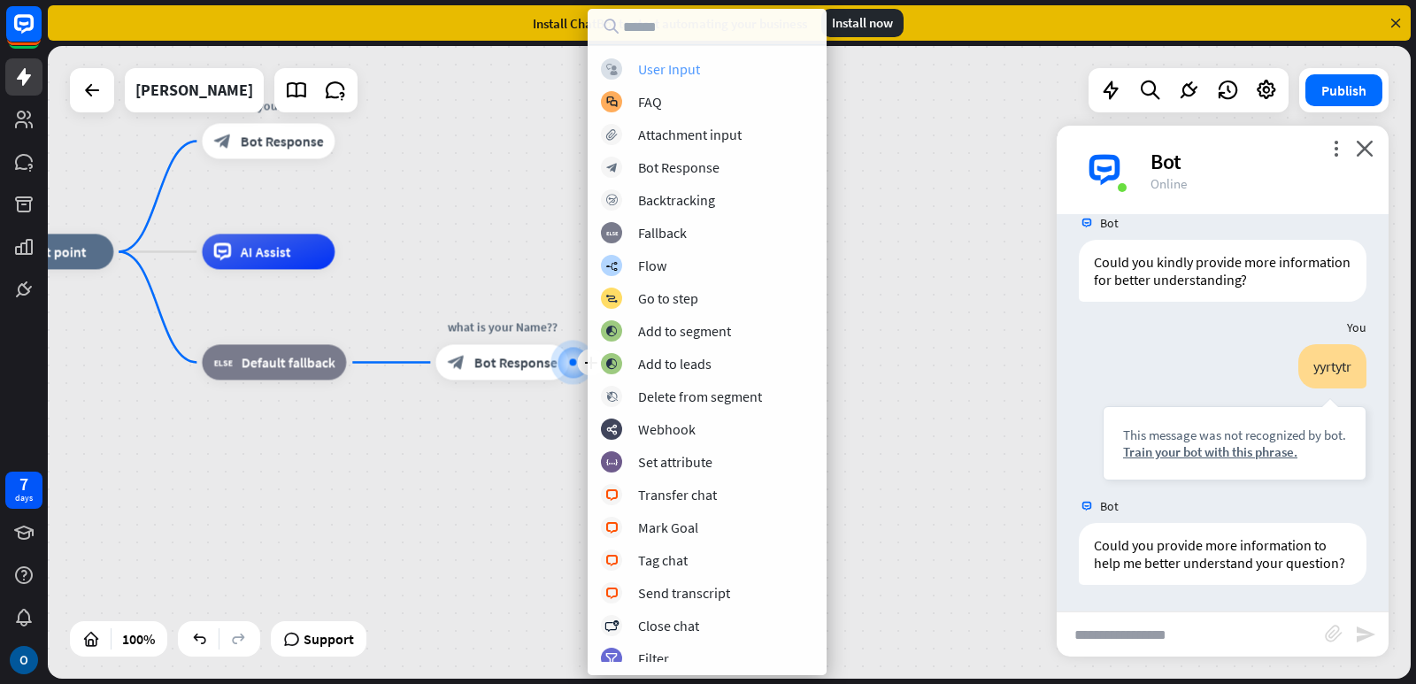
click at [694, 61] on div "User Input" at bounding box center [669, 69] width 62 height 18
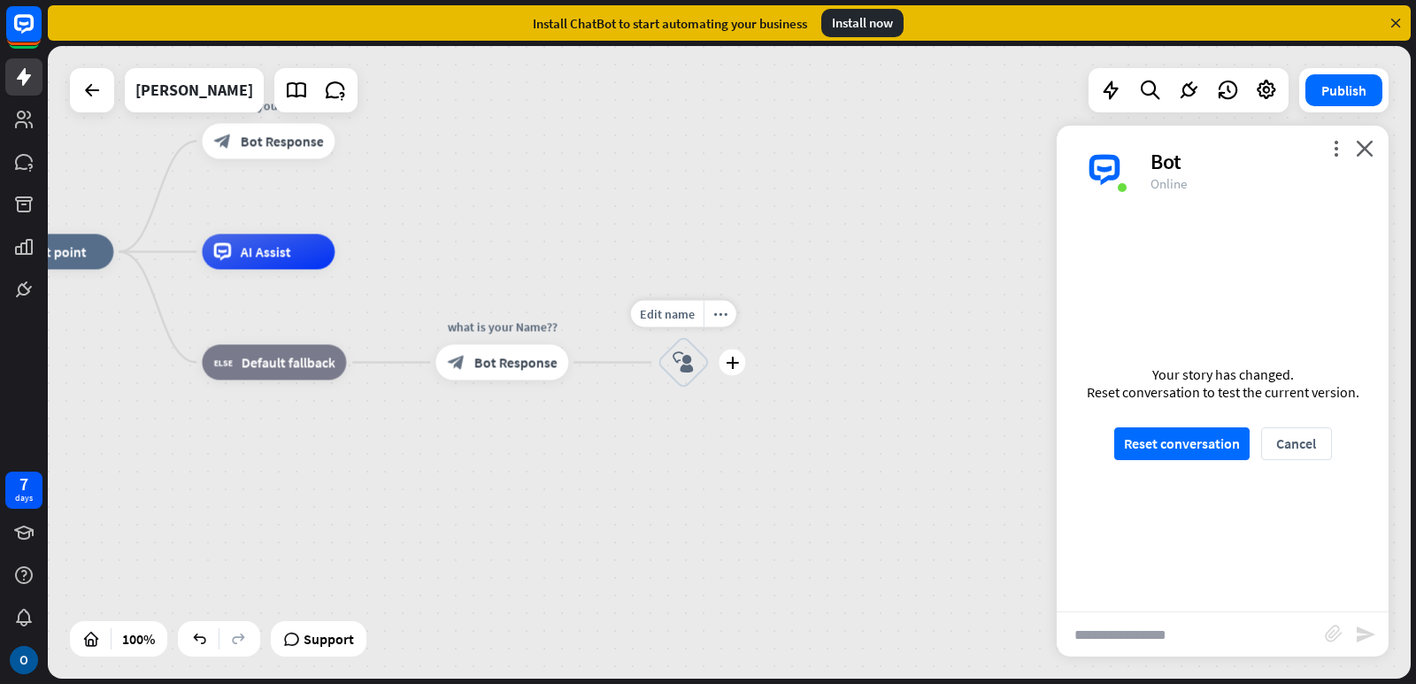
click at [687, 367] on icon "block_user_input" at bounding box center [683, 362] width 21 height 21
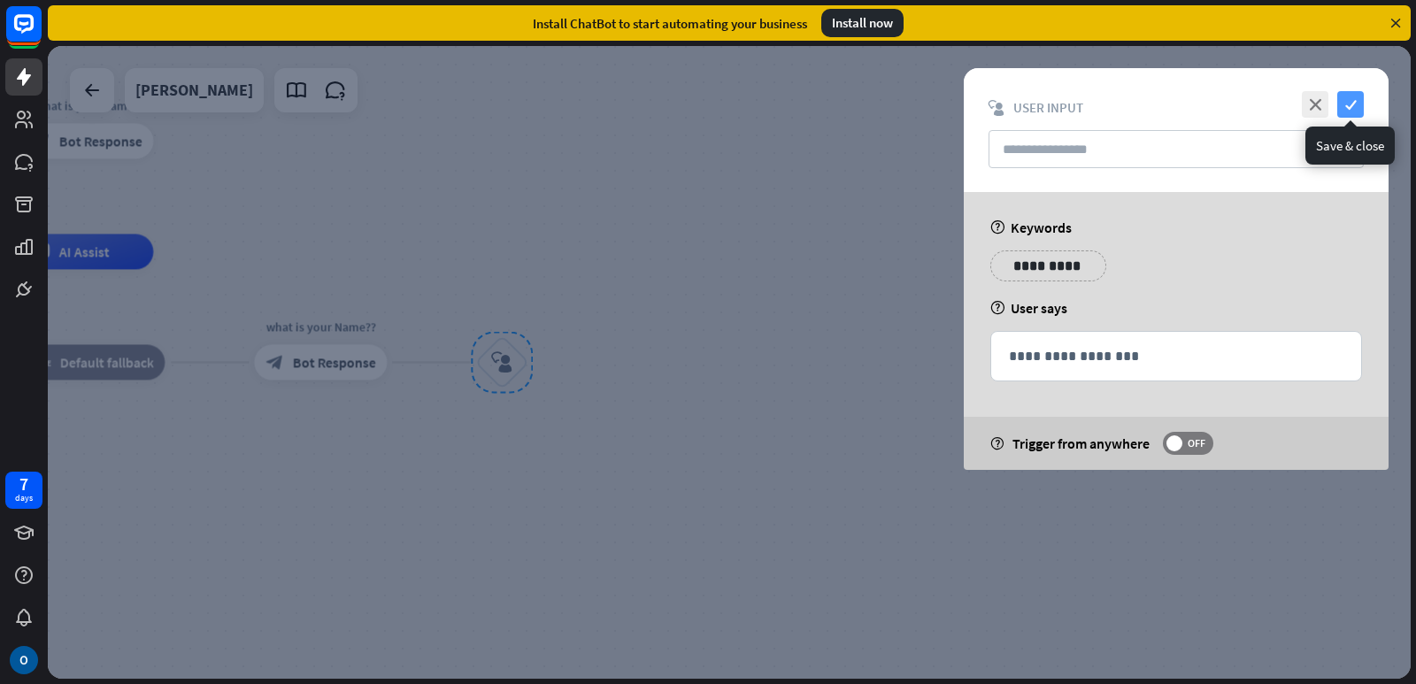
click at [1349, 96] on icon "check" at bounding box center [1350, 104] width 27 height 27
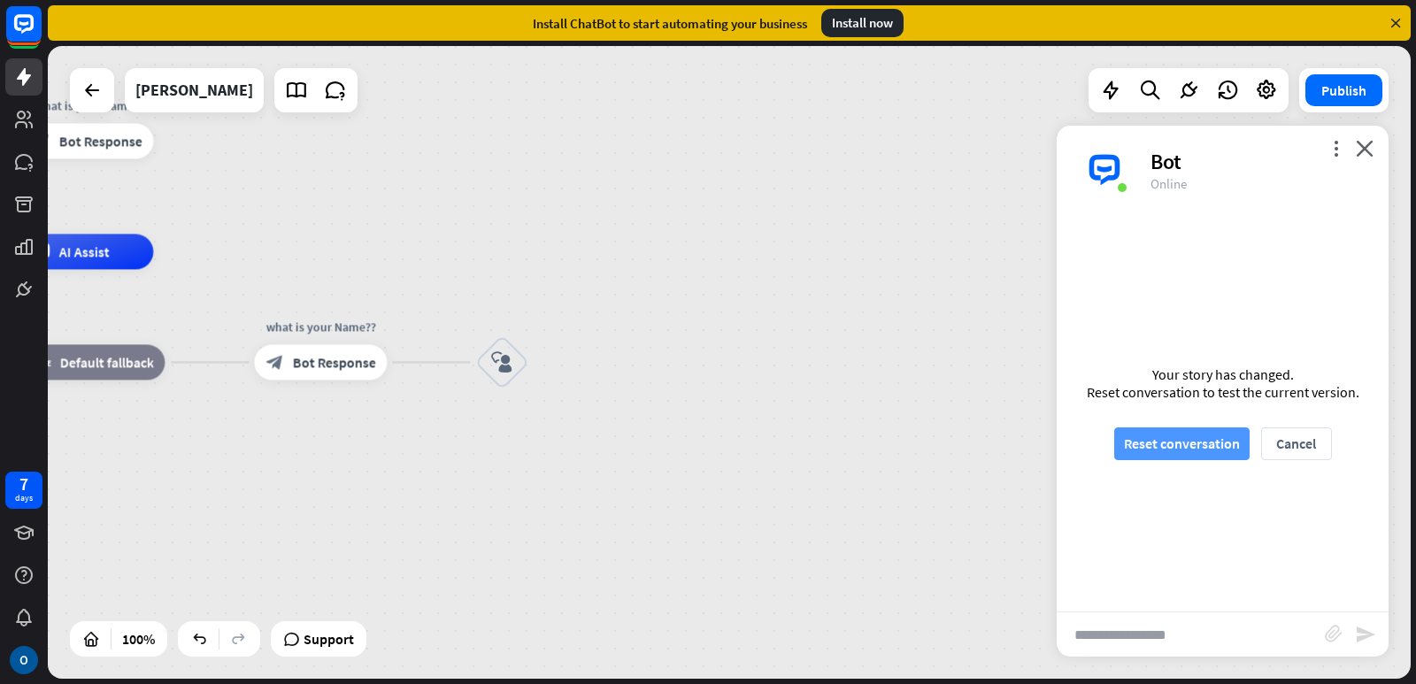
click at [1187, 443] on button "Reset conversation" at bounding box center [1181, 443] width 135 height 33
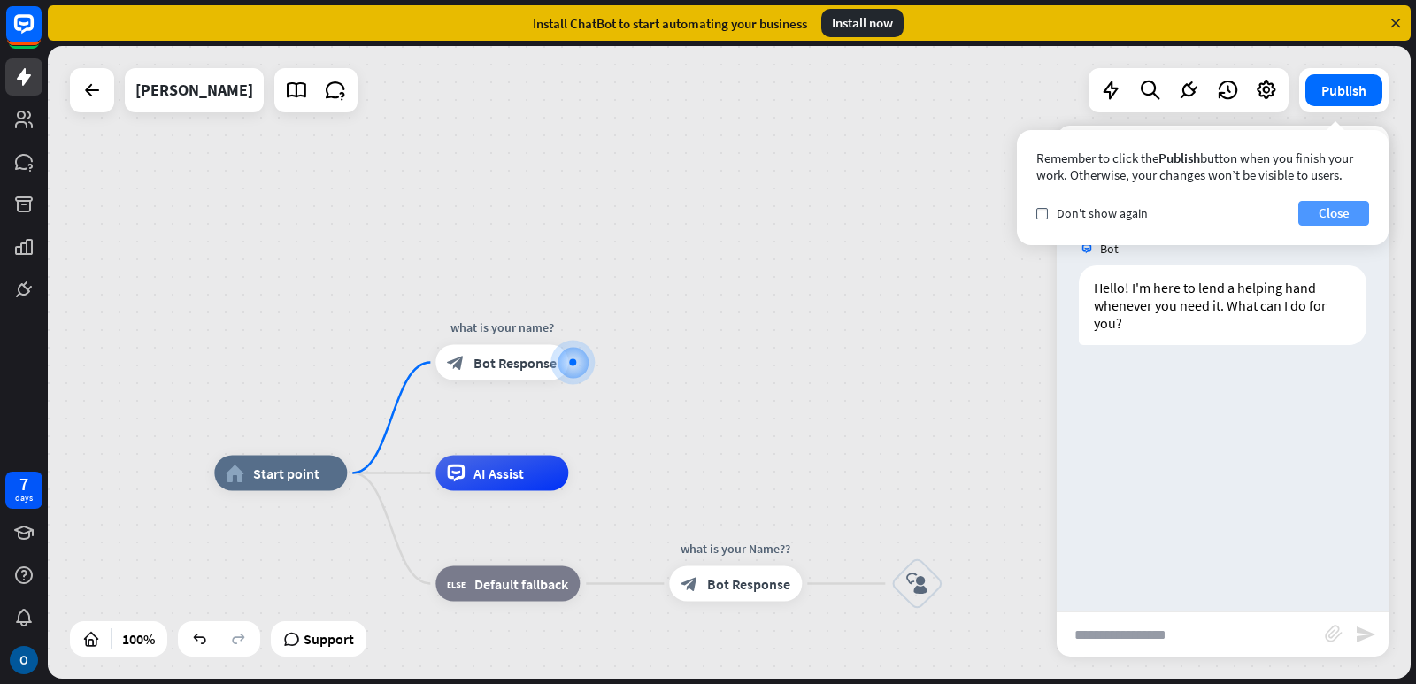
click at [1324, 219] on button "Close" at bounding box center [1333, 213] width 71 height 25
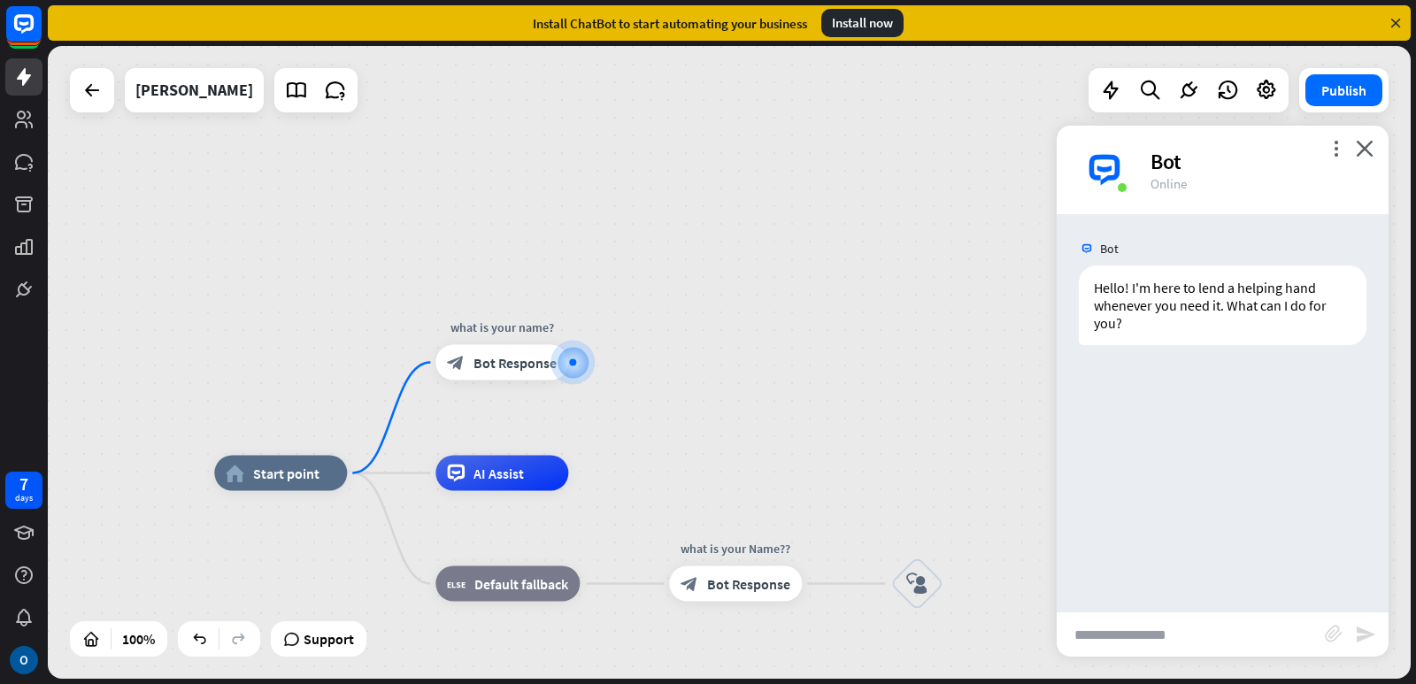
click at [1168, 631] on input "text" at bounding box center [1191, 634] width 268 height 44
type input "*******"
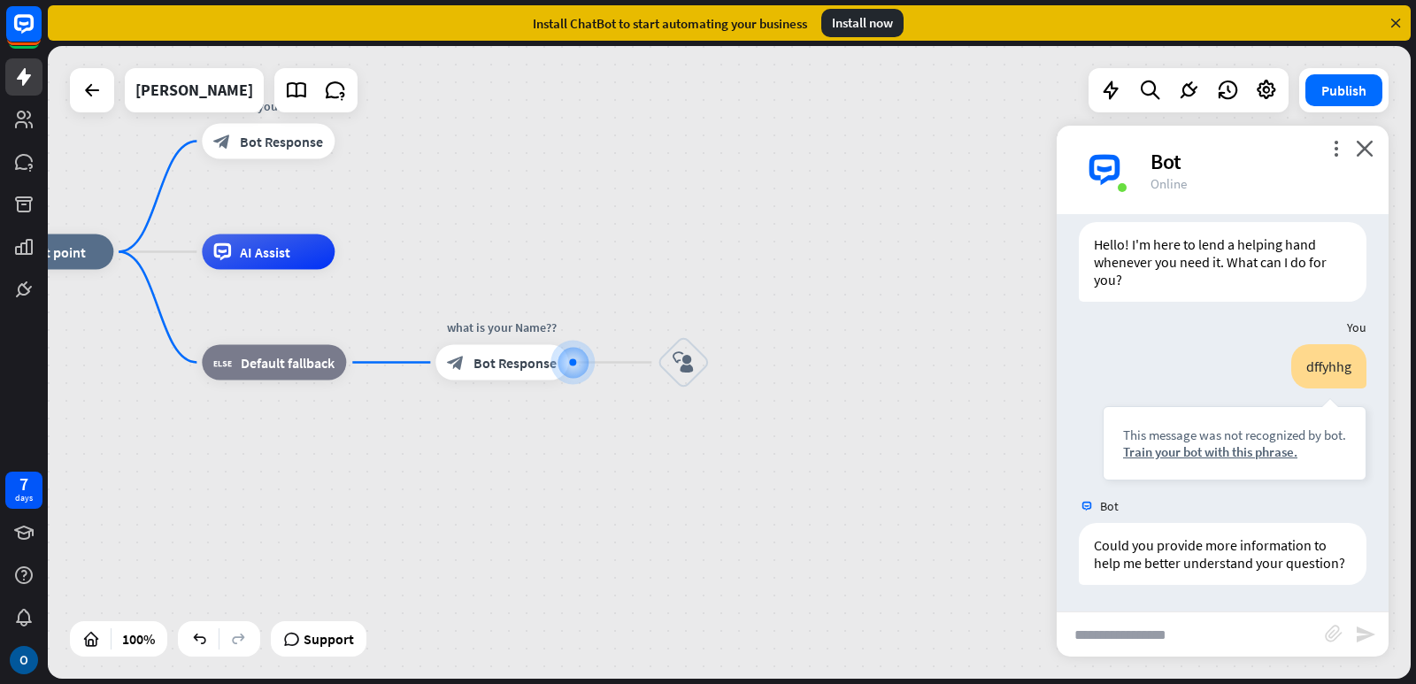
scroll to position [61, 0]
click at [691, 366] on icon "block_user_input" at bounding box center [683, 362] width 21 height 21
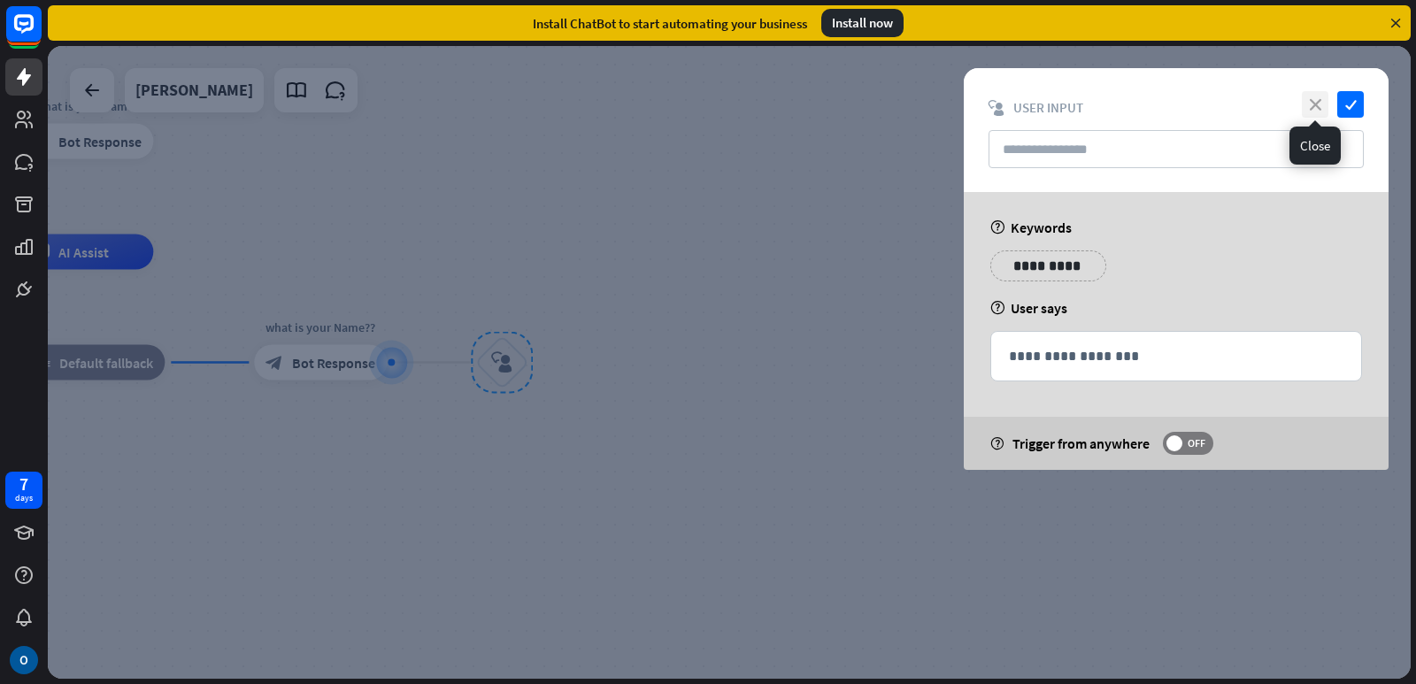
click at [1315, 100] on icon "close" at bounding box center [1315, 104] width 27 height 27
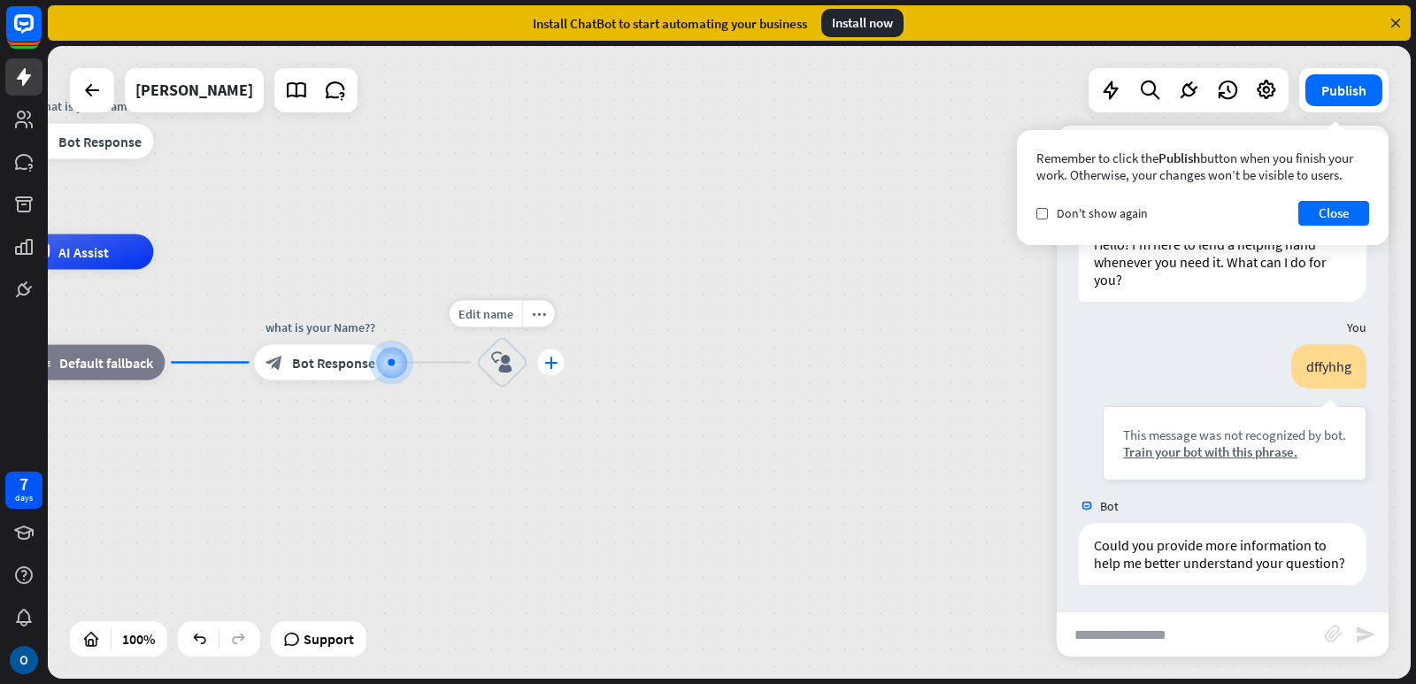
click at [548, 362] on icon "plus" at bounding box center [550, 363] width 13 height 12
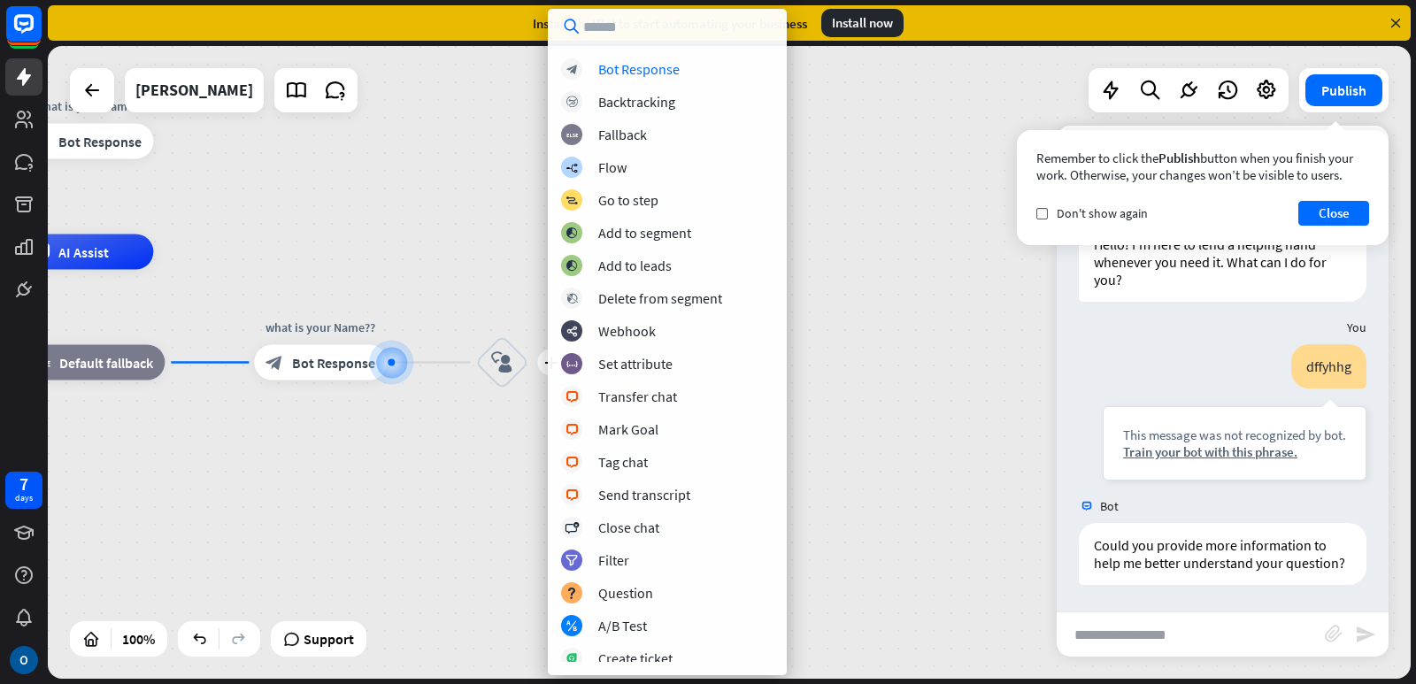
click at [1397, 26] on icon at bounding box center [1396, 23] width 16 height 16
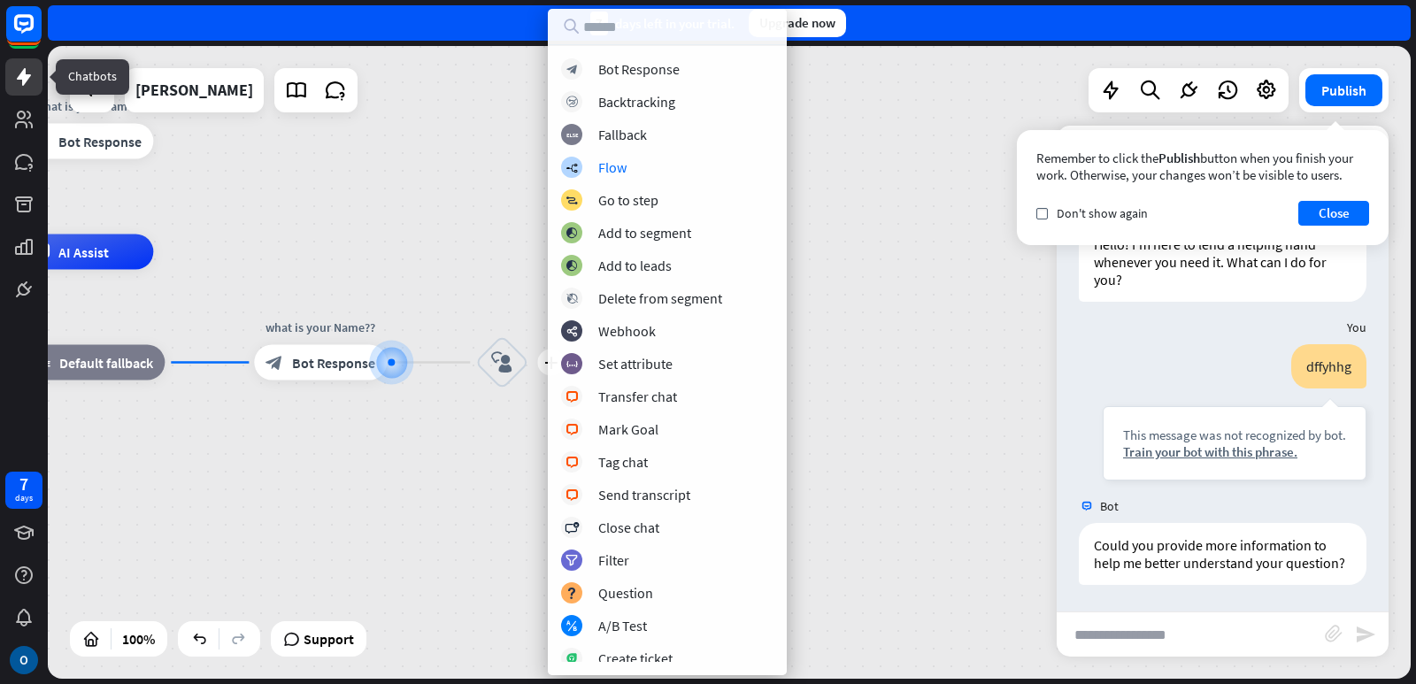
click at [24, 81] on icon at bounding box center [24, 77] width 14 height 18
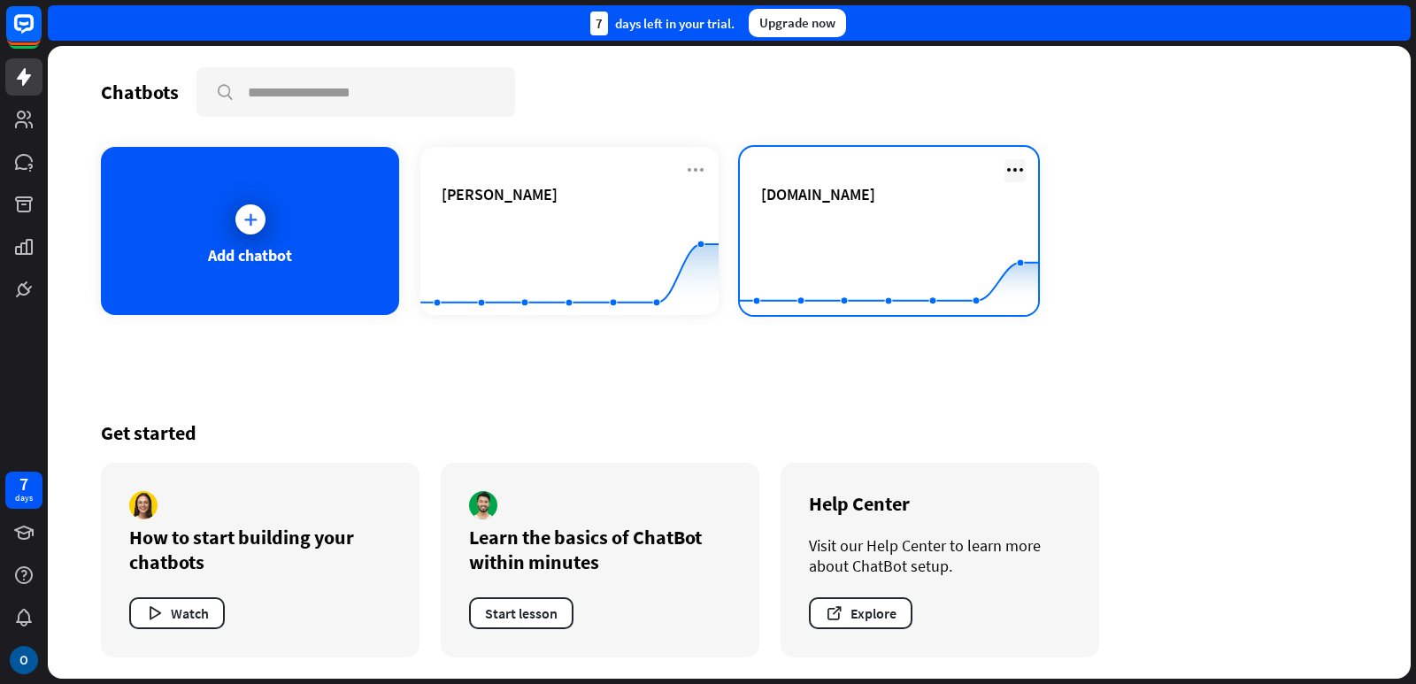
click at [1020, 170] on icon at bounding box center [1015, 169] width 21 height 21
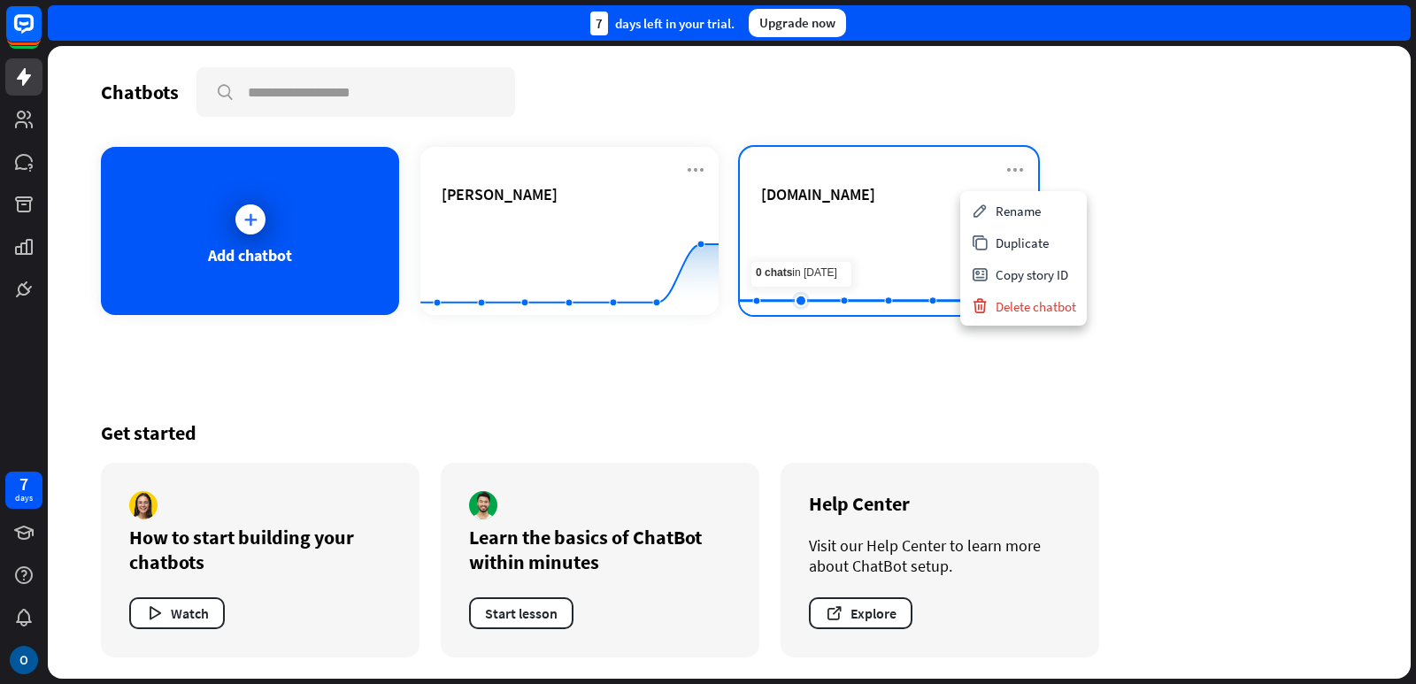
click at [815, 236] on rect at bounding box center [889, 271] width 298 height 111
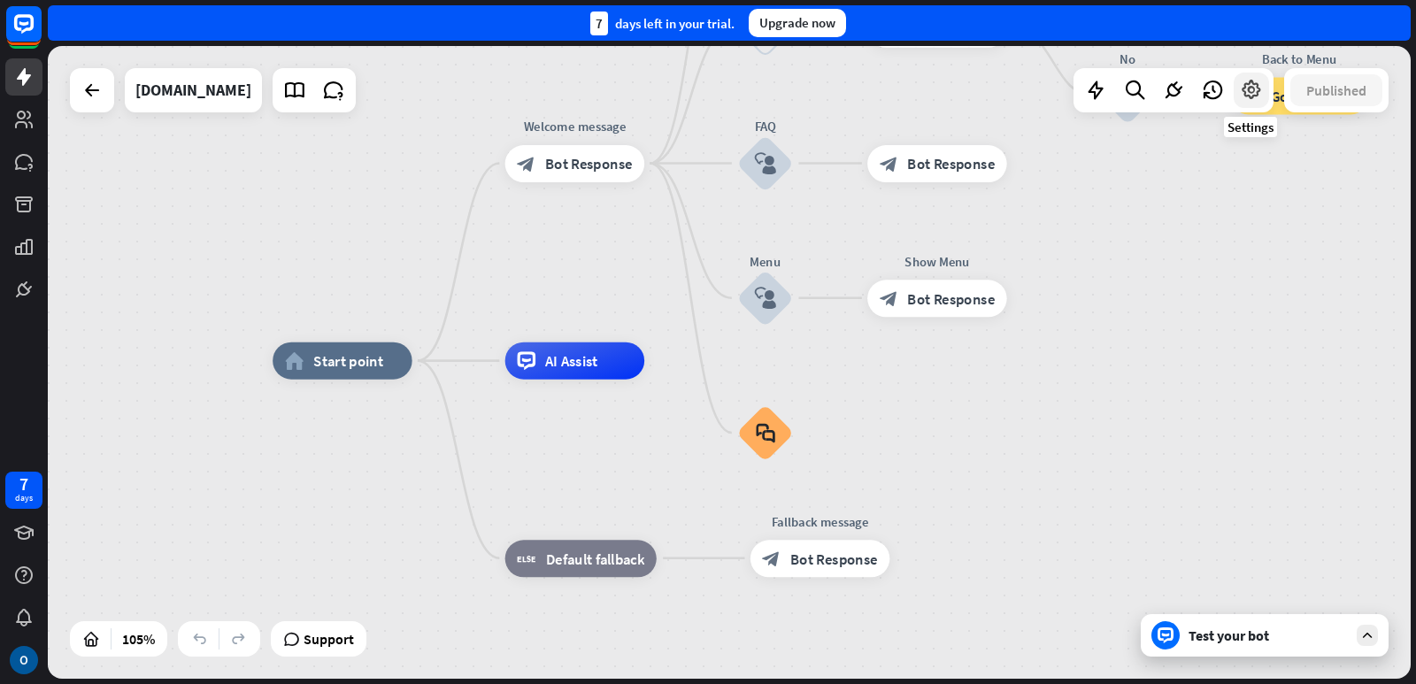
click at [1258, 91] on icon at bounding box center [1251, 90] width 23 height 23
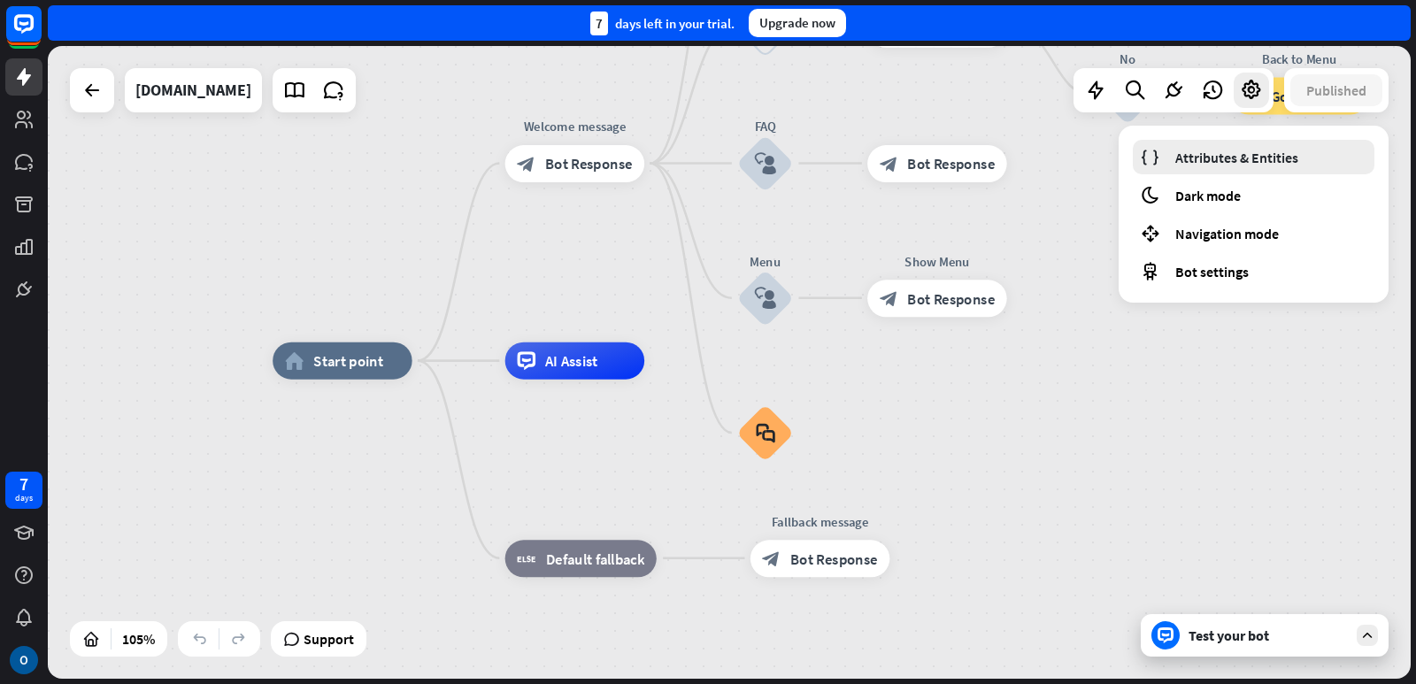
click at [1253, 152] on span "Attributes & Entities" at bounding box center [1236, 158] width 123 height 18
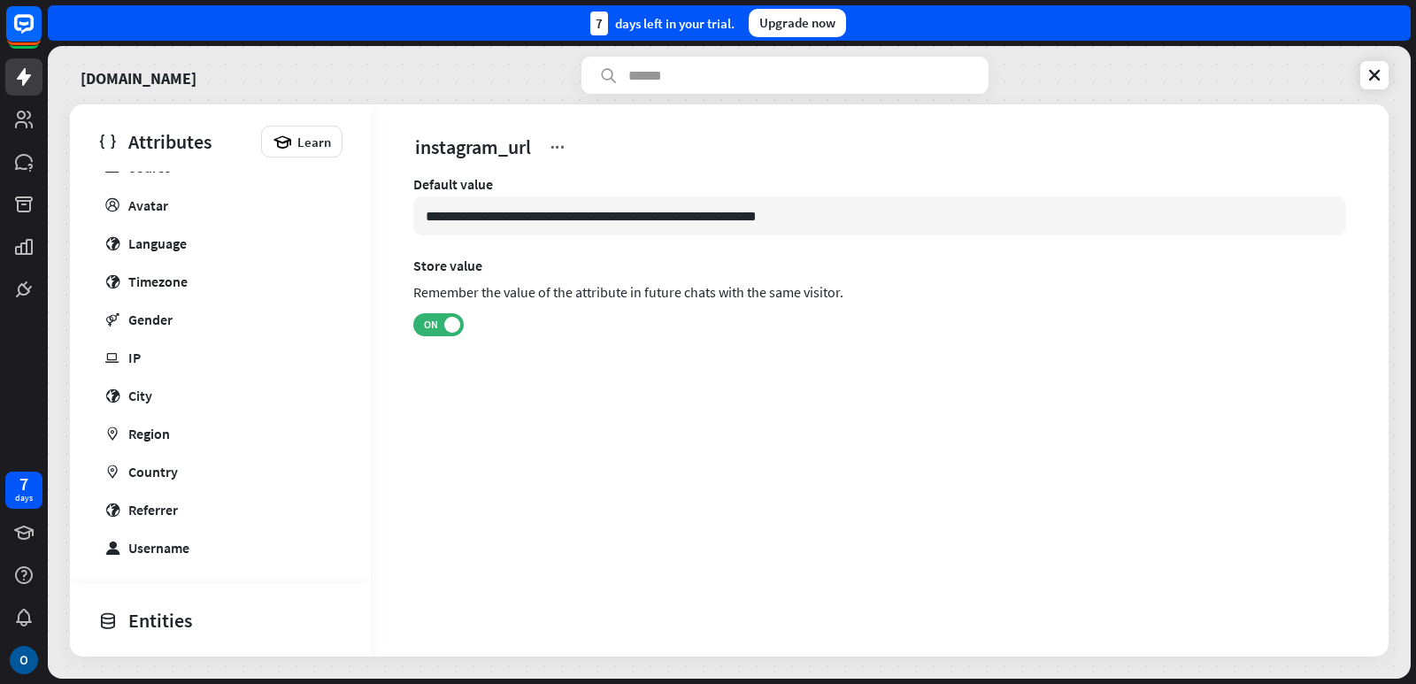
scroll to position [743, 0]
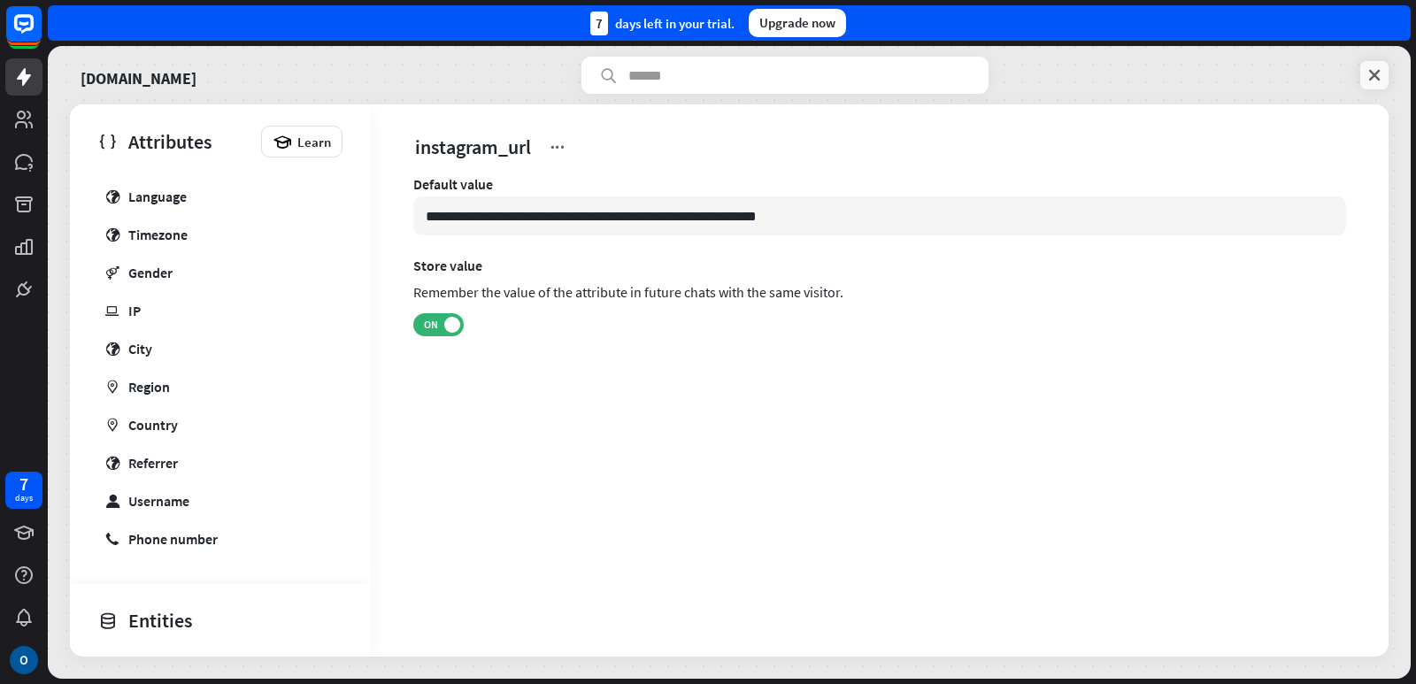
click at [1375, 71] on icon at bounding box center [1375, 75] width 18 height 18
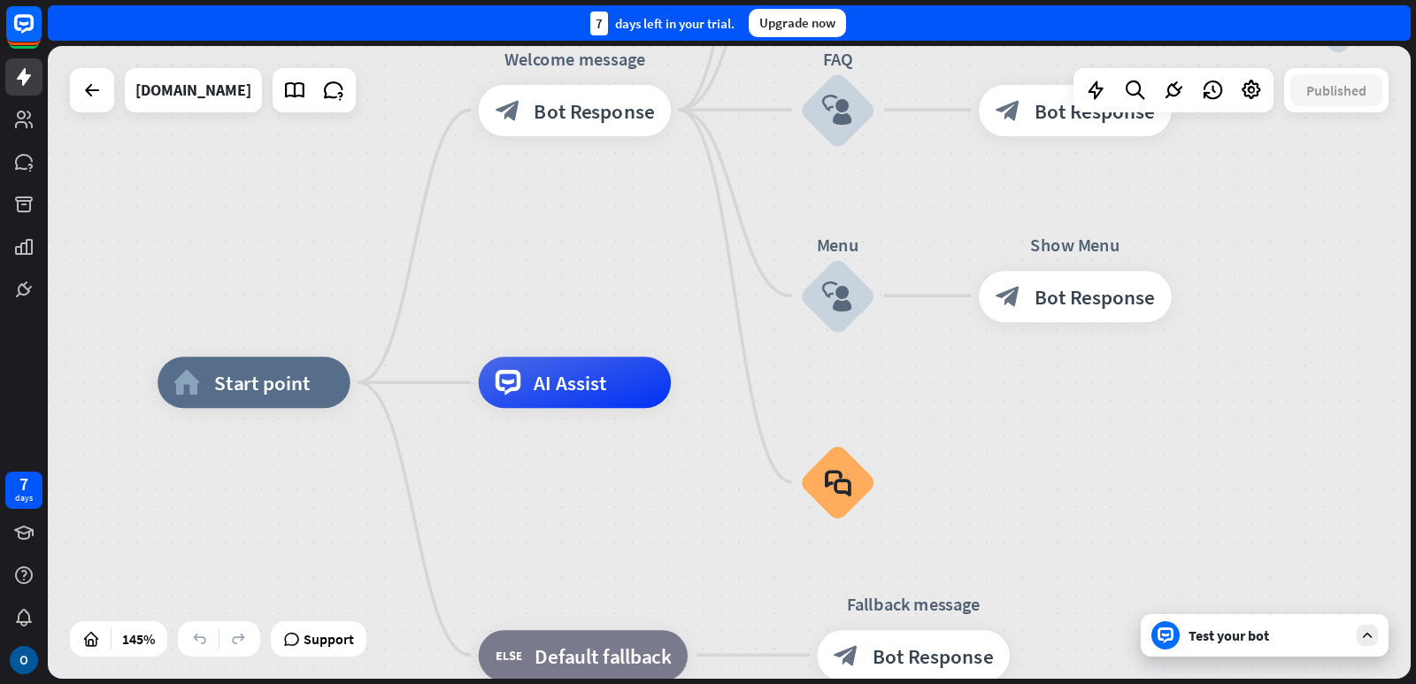
drag, startPoint x: 1083, startPoint y: 258, endPoint x: 1352, endPoint y: 258, distance: 269.1
click at [1352, 258] on div "home_2 Start point Welcome message block_bot_response Bot Response About us blo…" at bounding box center [729, 362] width 1363 height 633
click at [1259, 94] on icon at bounding box center [1251, 90] width 23 height 23
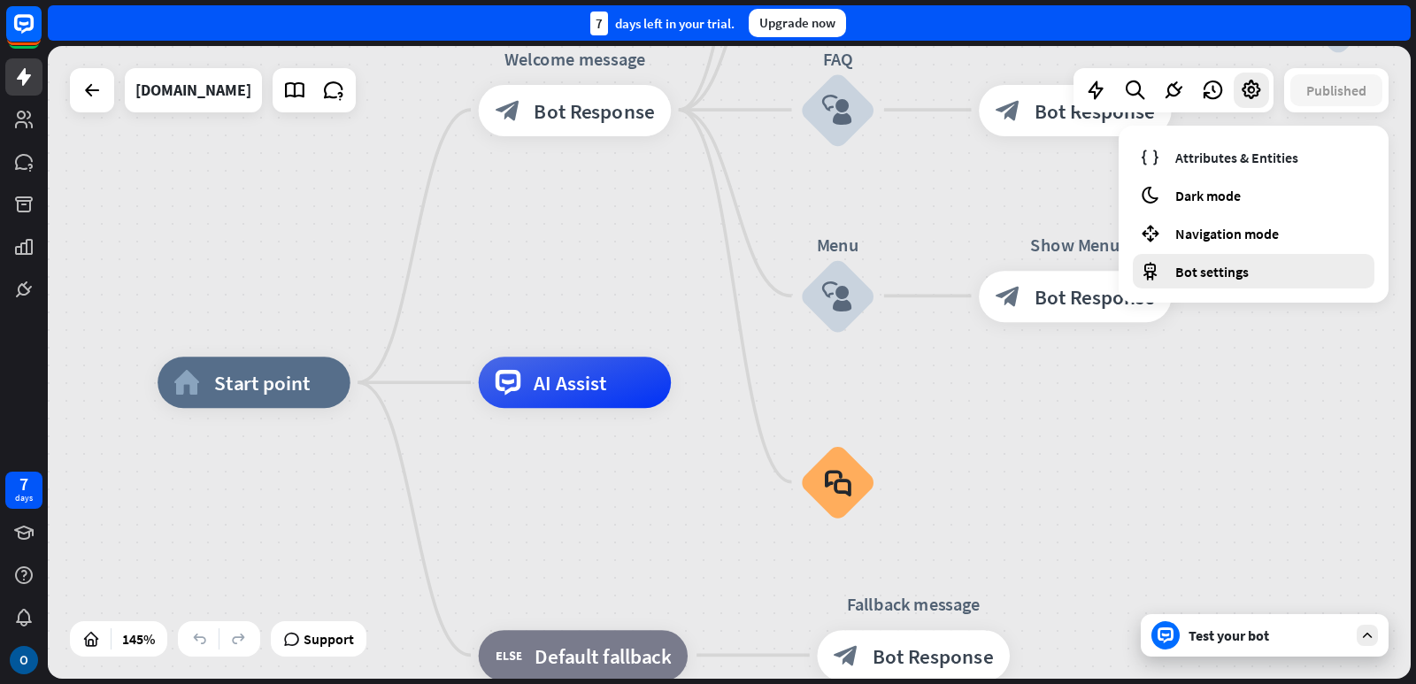
click at [1214, 279] on span "Bot settings" at bounding box center [1211, 272] width 73 height 18
